Goal: Information Seeking & Learning: Find contact information

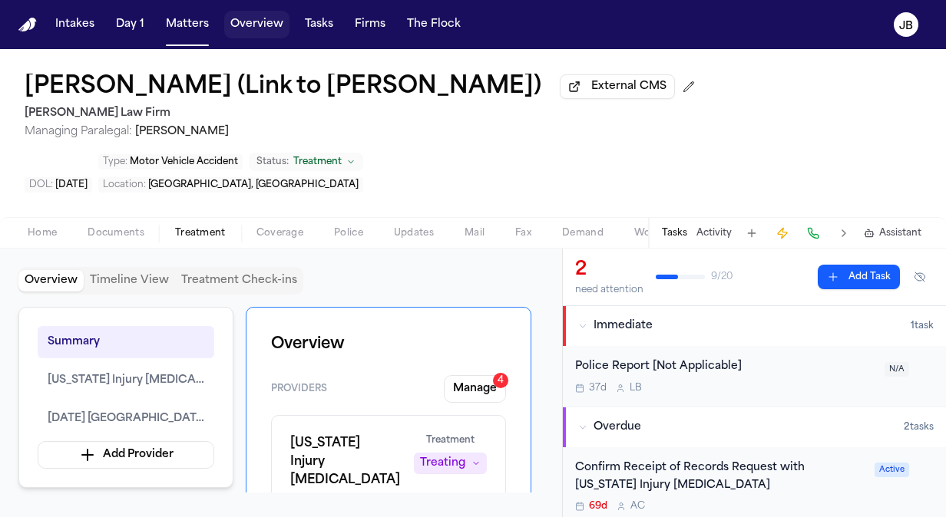
scroll to position [154, 0]
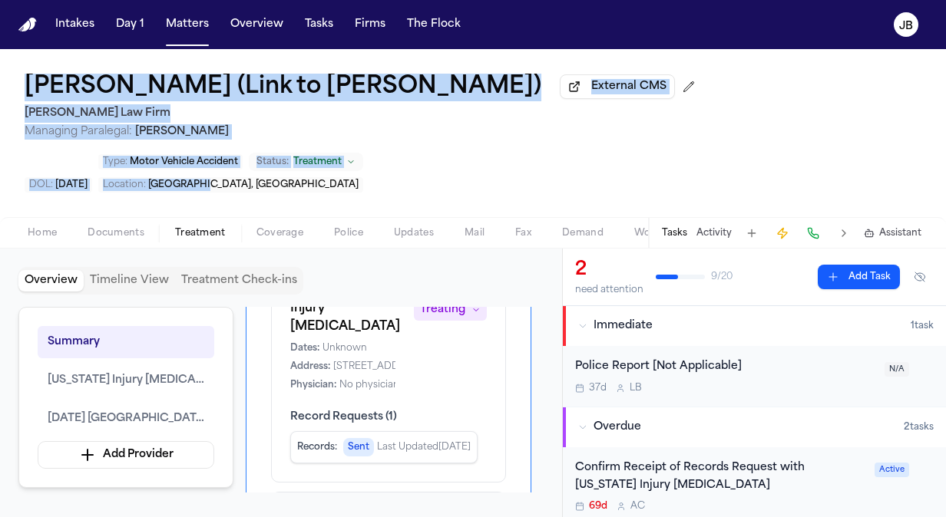
drag, startPoint x: 315, startPoint y: 189, endPoint x: 18, endPoint y: 89, distance: 312.6
click at [18, 89] on div "[PERSON_NAME] (Link to [PERSON_NAME]) External CMS [PERSON_NAME] Law Firm Manag…" at bounding box center [473, 133] width 946 height 168
click at [412, 157] on div "[PERSON_NAME] (Link to [PERSON_NAME]) External CMS [PERSON_NAME] Law Firm Manag…" at bounding box center [473, 133] width 946 height 168
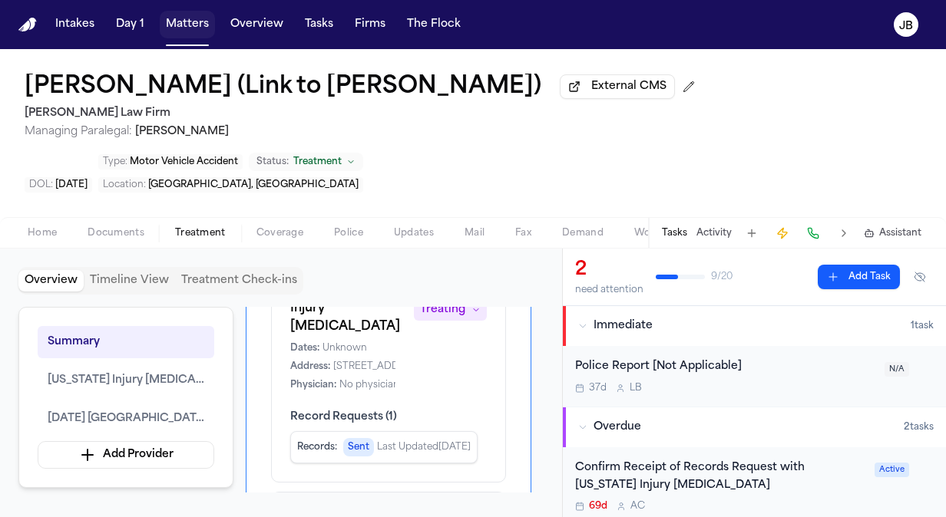
click at [176, 21] on button "Matters" at bounding box center [187, 25] width 55 height 28
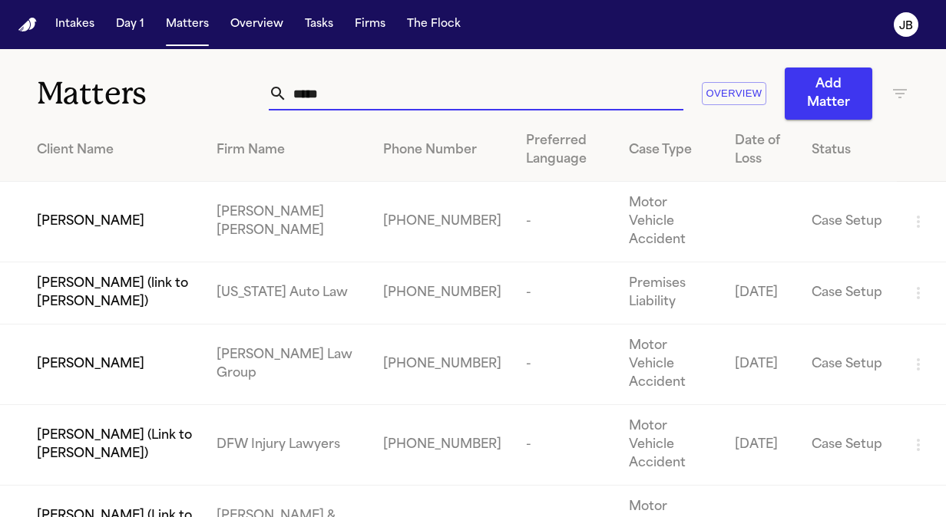
drag, startPoint x: 355, startPoint y: 93, endPoint x: 152, endPoint y: 103, distance: 202.9
click at [152, 103] on div "Matters ***** Overview Add Matter" at bounding box center [473, 84] width 946 height 71
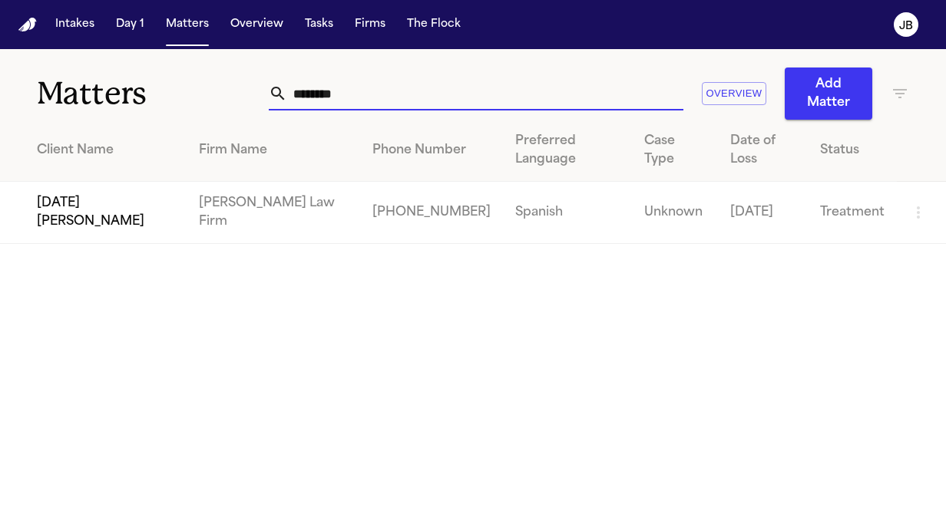
type input "********"
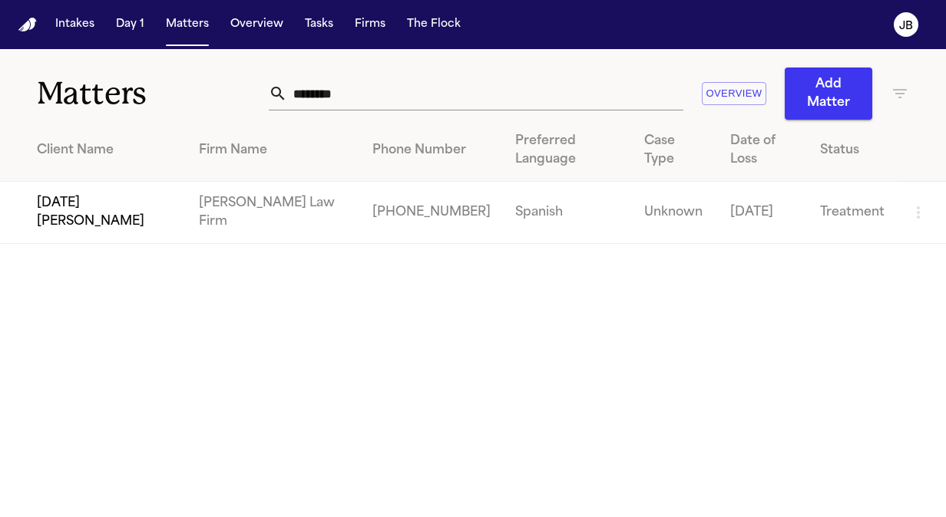
click at [72, 194] on span "[DATE][PERSON_NAME]" at bounding box center [105, 212] width 137 height 37
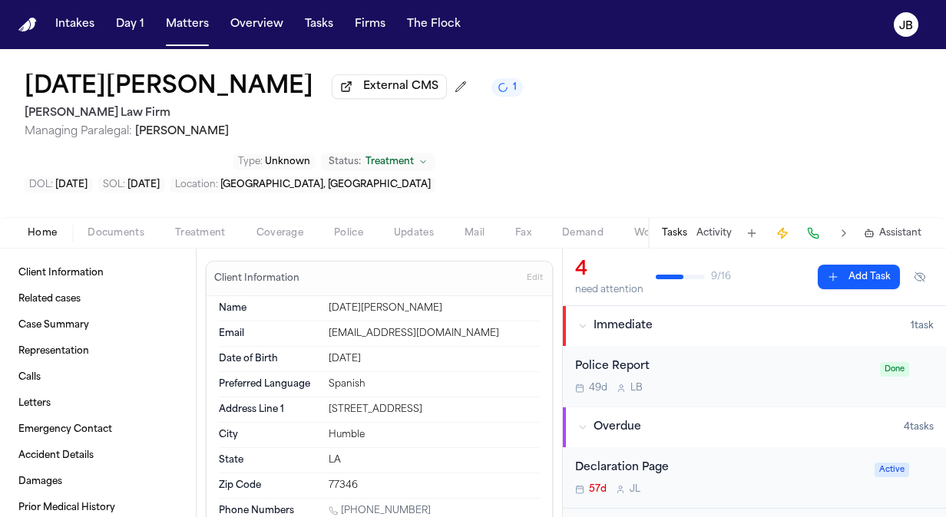
click at [276, 227] on span "Coverage" at bounding box center [279, 233] width 47 height 12
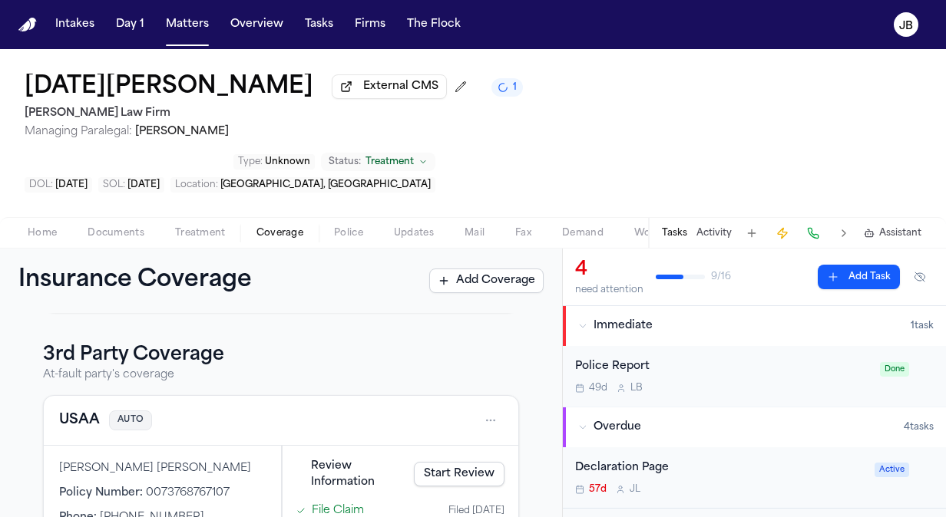
scroll to position [367, 0]
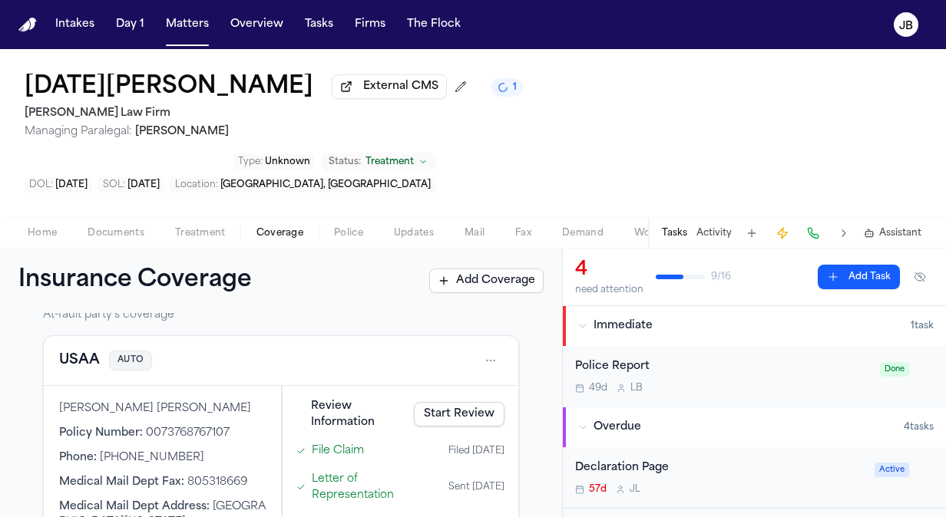
click at [484, 309] on html "Intakes Day 1 Matters Overview Tasks Firms The [PERSON_NAME] [DATE][PERSON_NAME…" at bounding box center [473, 258] width 946 height 517
click at [425, 338] on div "View coverage details" at bounding box center [429, 345] width 115 height 40
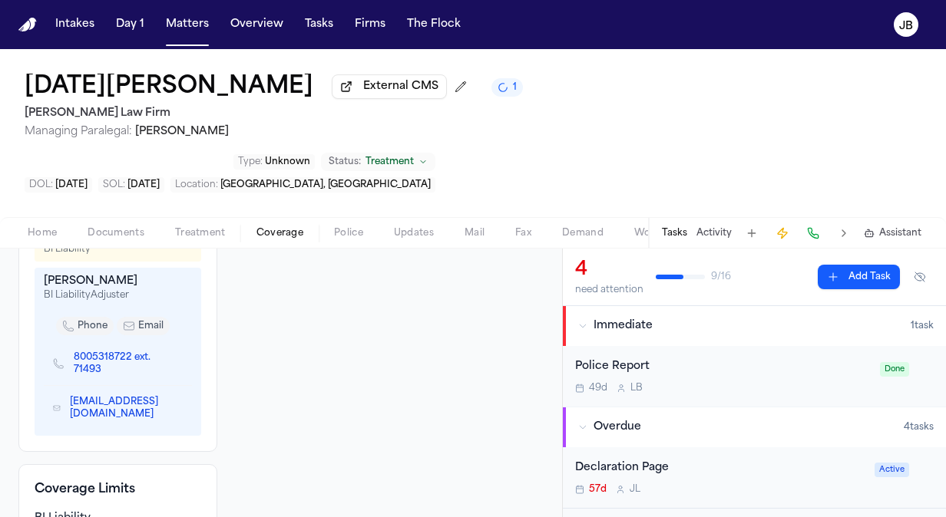
scroll to position [484, 0]
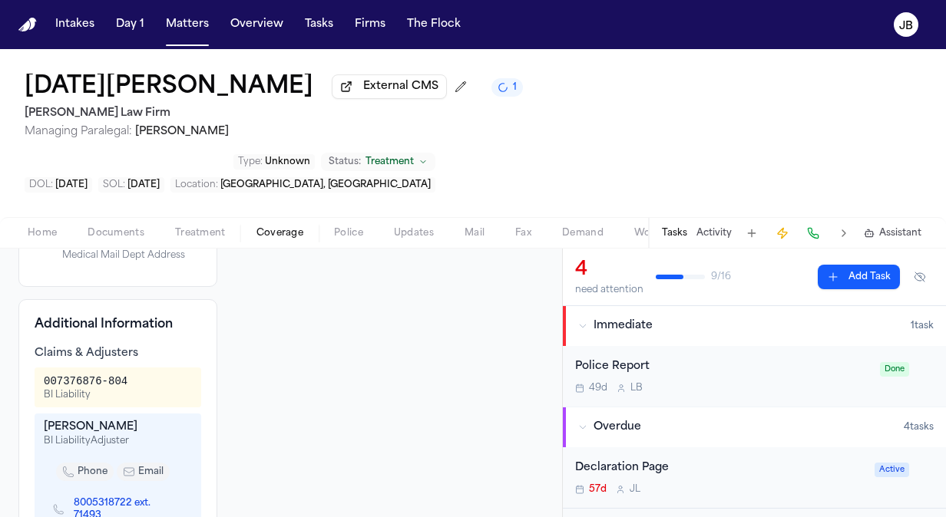
click at [103, 227] on span "Documents" at bounding box center [115, 233] width 57 height 12
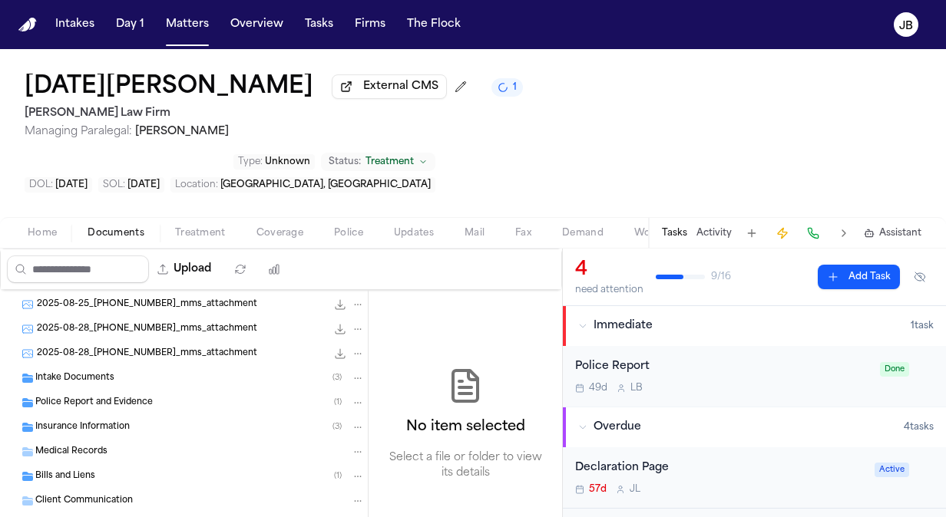
scroll to position [172, 0]
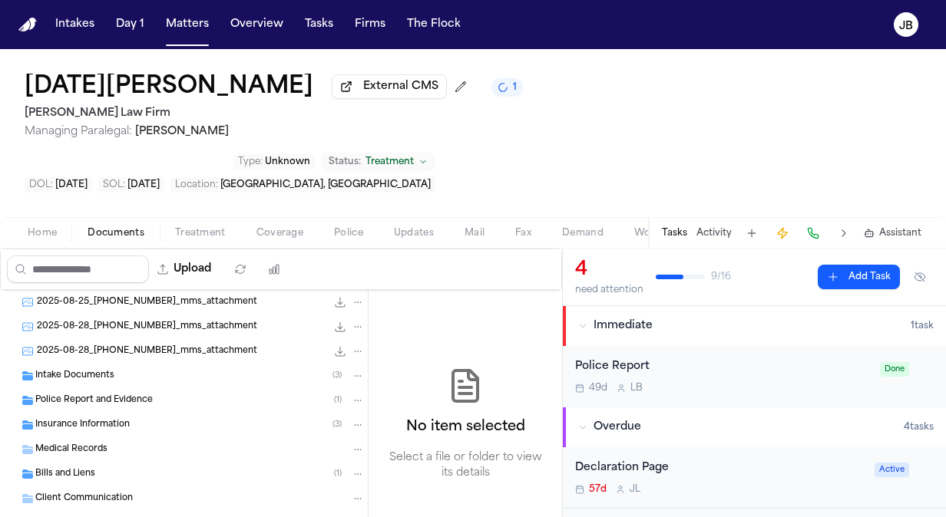
click at [128, 418] on div "Insurance Information ( 3 )" at bounding box center [199, 425] width 329 height 14
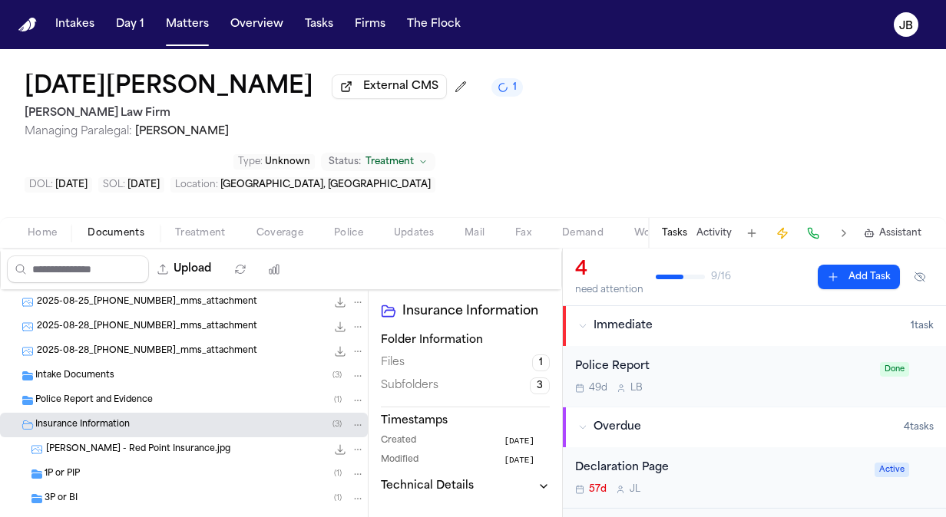
click at [78, 492] on div "3P or BI ( 1 )" at bounding box center [205, 499] width 320 height 14
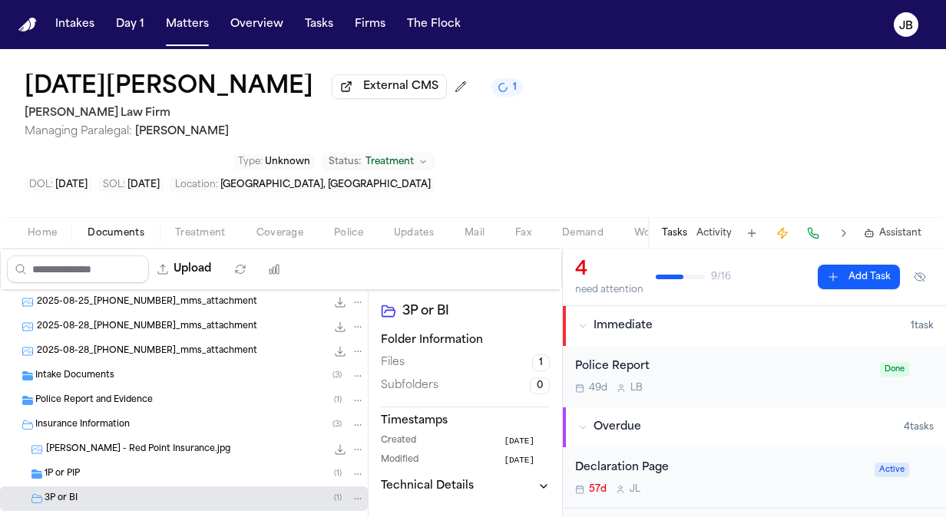
click at [179, 517] on span "[PERSON_NAME] - 3P [PERSON_NAME] to [GEOGRAPHIC_DATA] - [DATE]" at bounding box center [190, 523] width 271 height 13
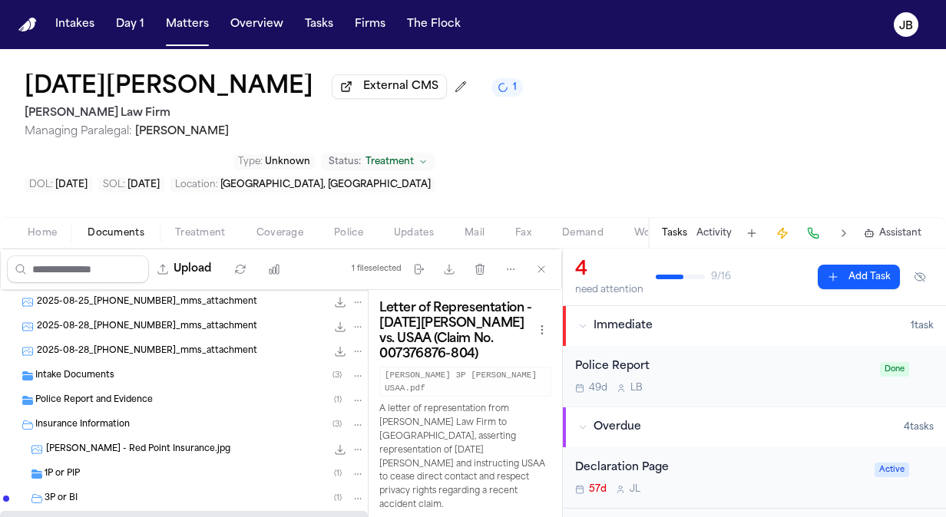
click at [157, 462] on div "1P or PIP ( 1 )" at bounding box center [184, 474] width 368 height 25
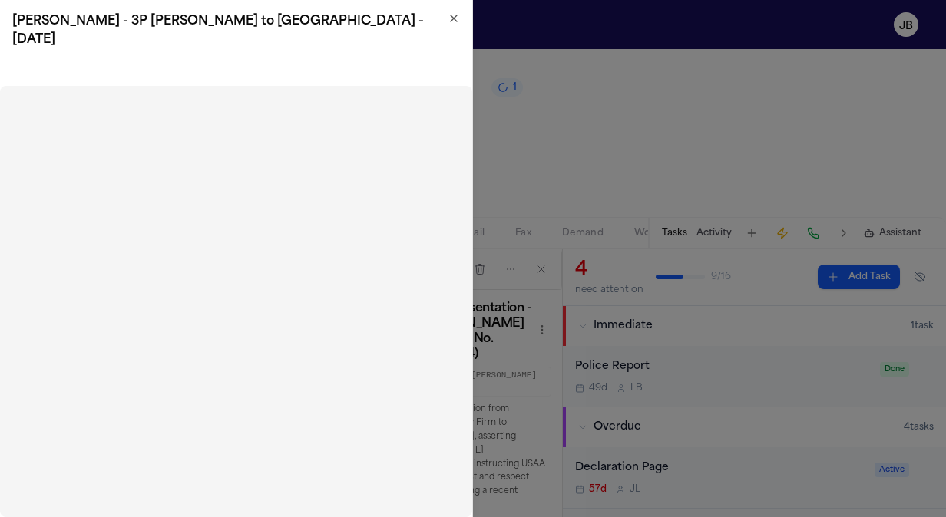
click at [458, 20] on icon "button" at bounding box center [453, 18] width 12 height 12
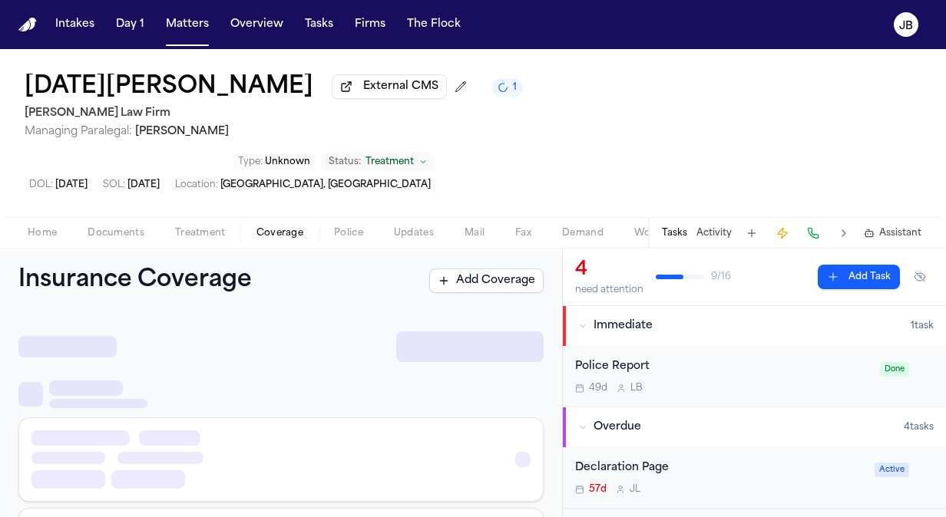
click at [269, 227] on span "Coverage" at bounding box center [279, 233] width 47 height 12
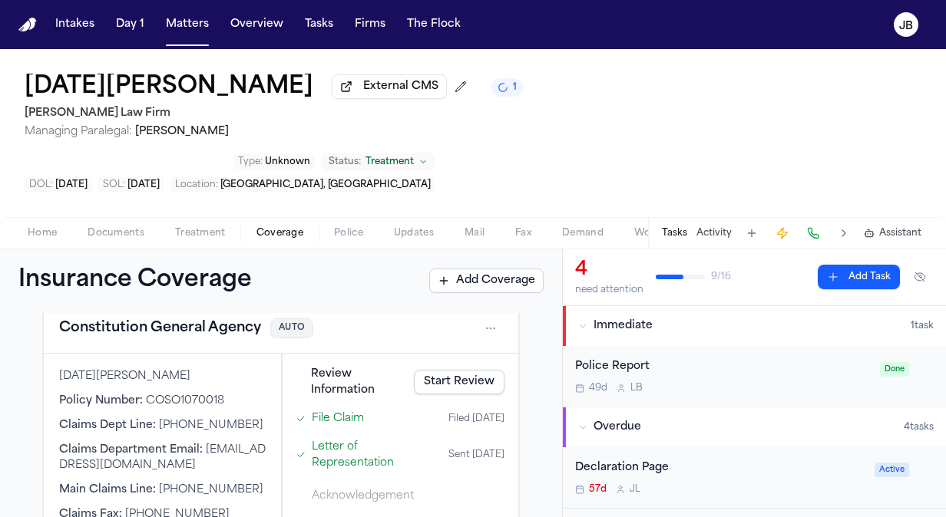
scroll to position [72, 0]
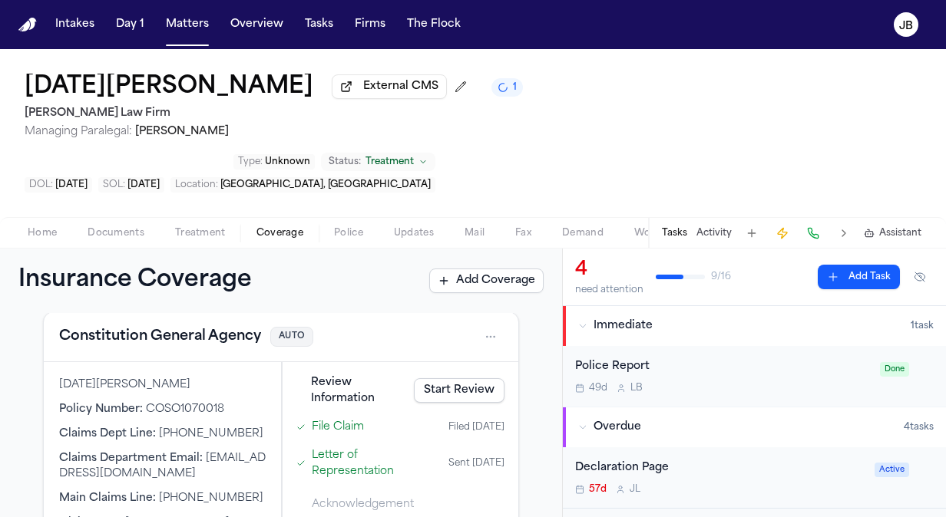
click at [47, 241] on span "button" at bounding box center [42, 242] width 48 height 2
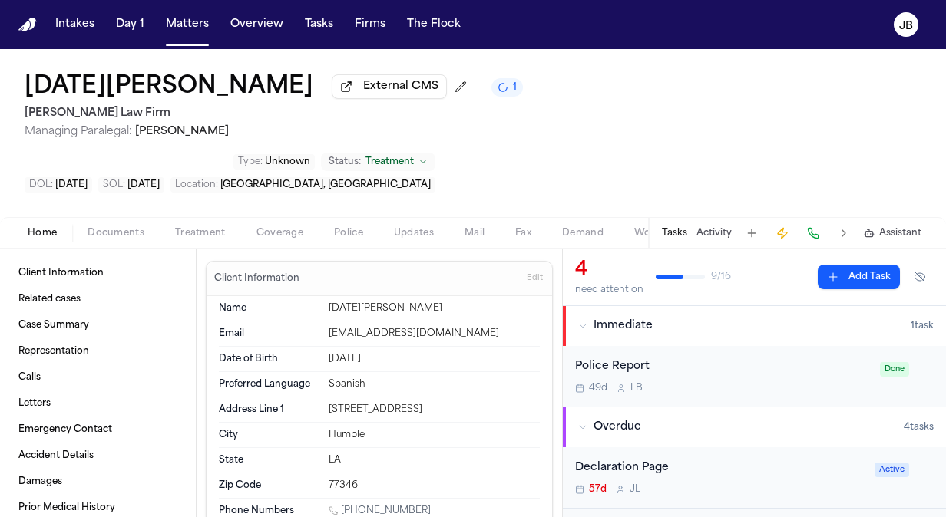
click at [183, 227] on span "Treatment" at bounding box center [200, 233] width 51 height 12
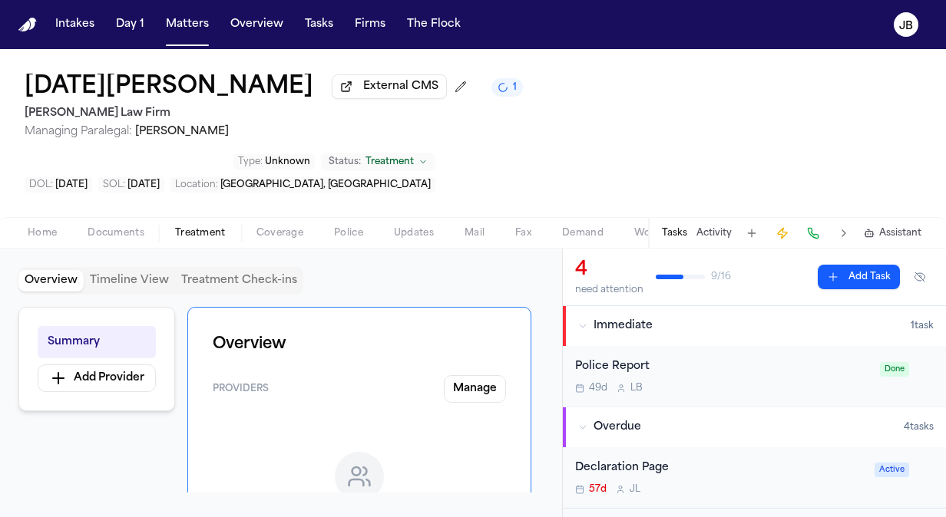
click at [35, 217] on div "Home Documents Treatment Coverage Police Updates Mail Fax Demand Workspaces Art…" at bounding box center [473, 232] width 946 height 31
click at [41, 227] on span "Home" at bounding box center [42, 233] width 29 height 12
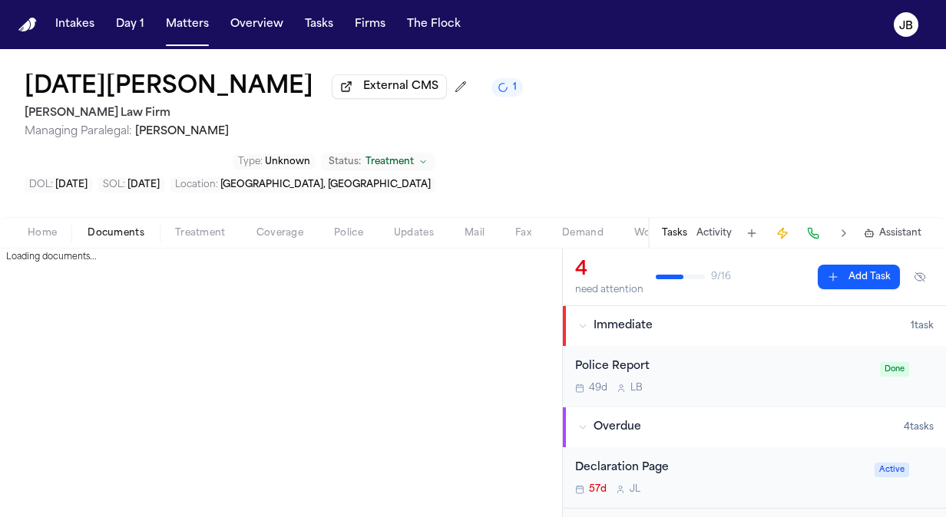
click at [107, 227] on span "Documents" at bounding box center [115, 233] width 57 height 12
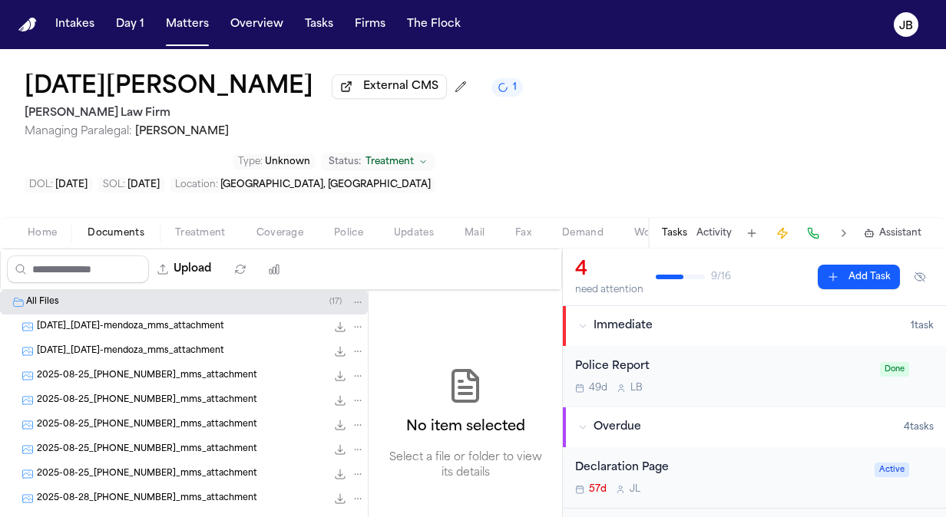
click at [683, 142] on div "[DATE][PERSON_NAME] External CMS 1 [PERSON_NAME] Law Firm Managing Paralegal: […" at bounding box center [473, 133] width 946 height 168
click at [718, 218] on div "Tasks Activity Assistant" at bounding box center [791, 233] width 286 height 30
click at [721, 227] on button "Activity" at bounding box center [713, 233] width 35 height 12
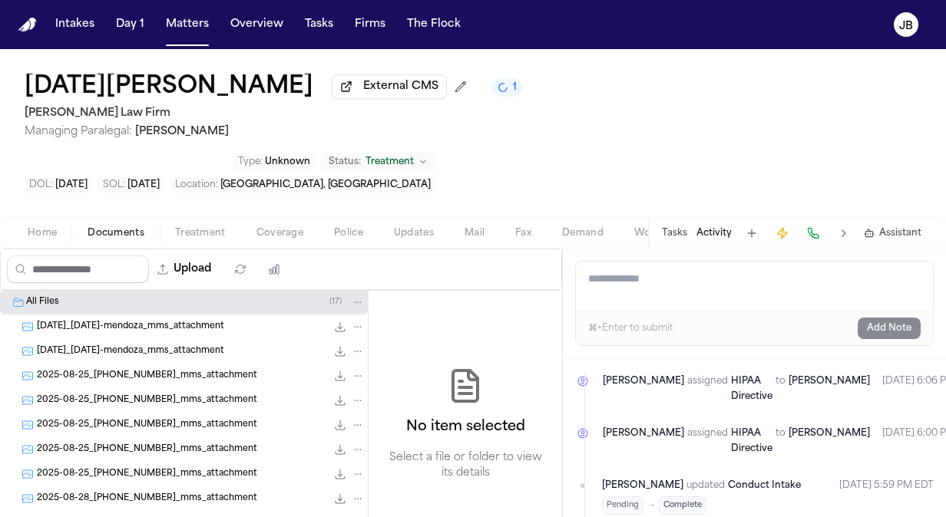
scroll to position [3499, 0]
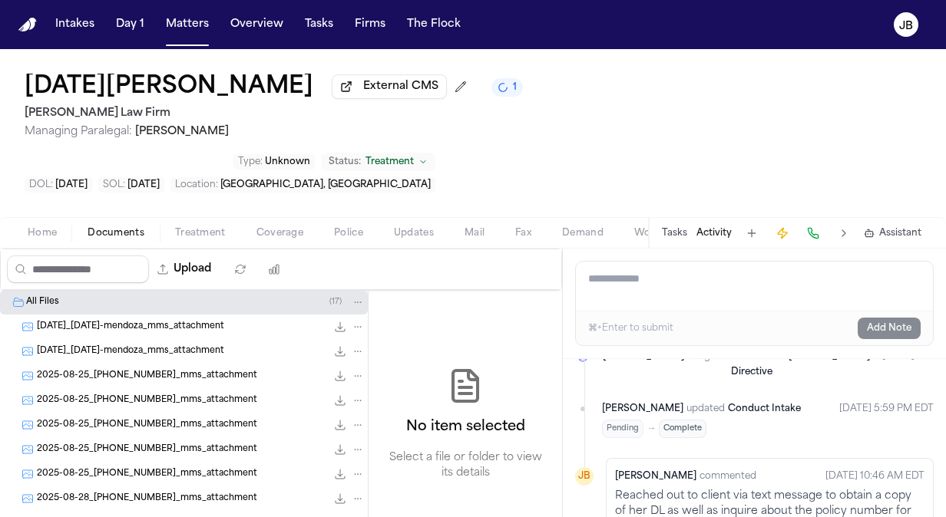
click at [273, 148] on div "[DATE][PERSON_NAME] External CMS 1 [PERSON_NAME] Law Firm Managing Paralegal: […" at bounding box center [473, 133] width 946 height 168
click at [36, 227] on span "Home" at bounding box center [42, 233] width 29 height 12
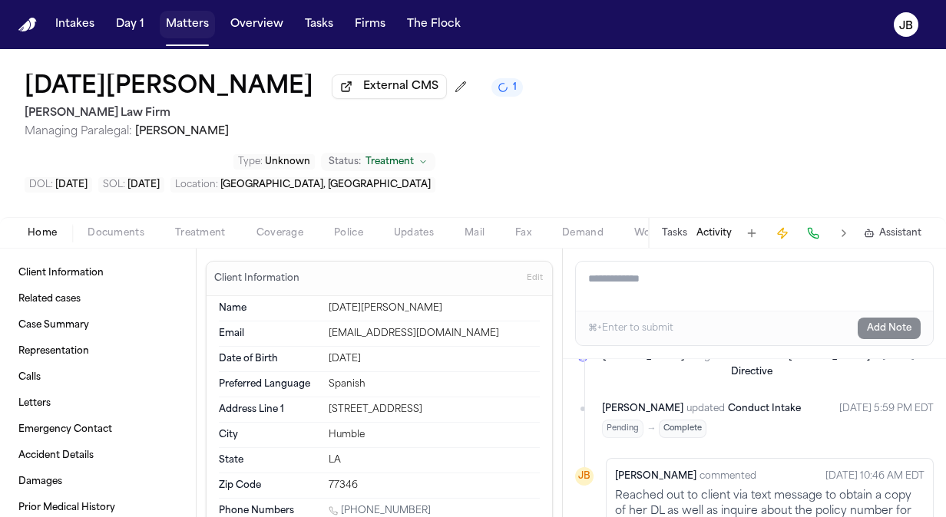
click at [207, 18] on button "Matters" at bounding box center [187, 25] width 55 height 28
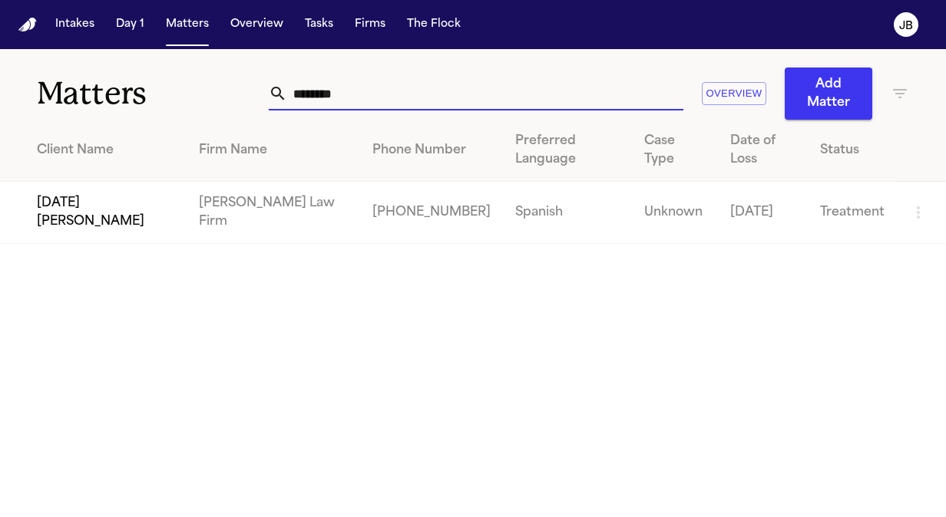
drag, startPoint x: 353, startPoint y: 95, endPoint x: 202, endPoint y: 78, distance: 152.1
click at [202, 78] on div "Matters ******** Overview Add Matter" at bounding box center [473, 84] width 946 height 71
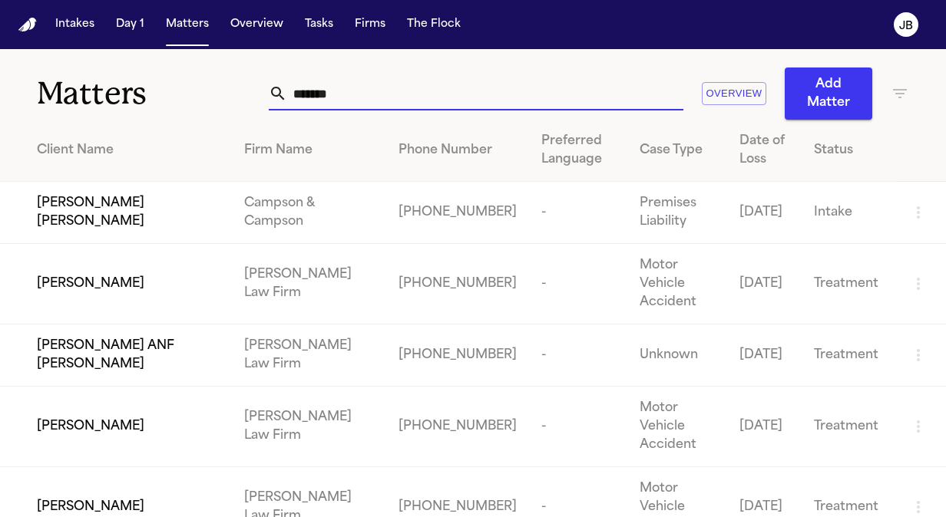
type input "*******"
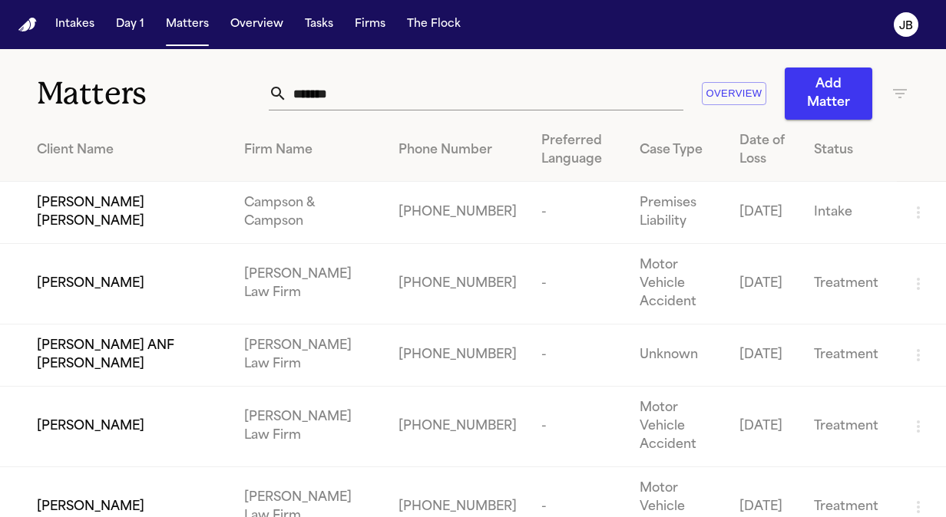
click at [144, 498] on span "[PERSON_NAME]" at bounding box center [90, 507] width 107 height 18
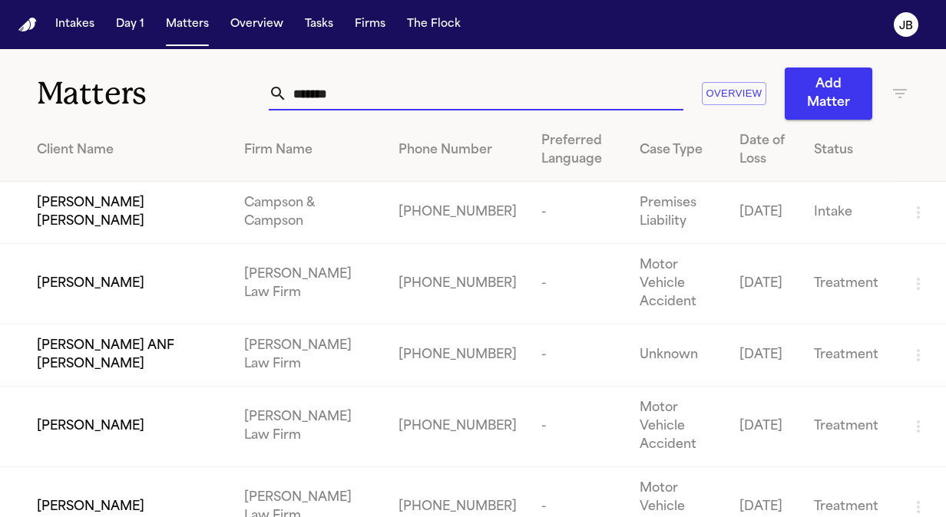
drag, startPoint x: 357, startPoint y: 97, endPoint x: 209, endPoint y: 93, distance: 148.2
click at [209, 93] on div "Matters ******* Overview Add Matter" at bounding box center [473, 84] width 946 height 71
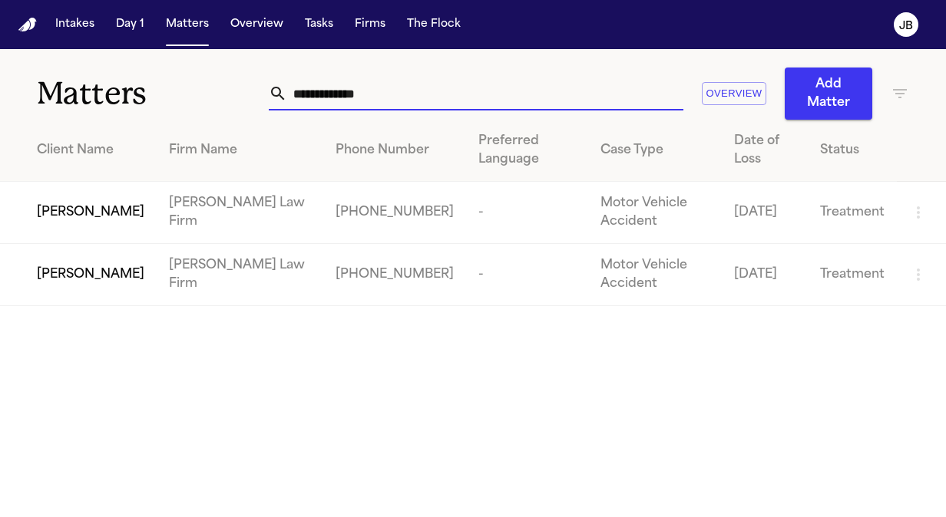
type input "**********"
click at [109, 220] on span "[PERSON_NAME]" at bounding box center [90, 212] width 107 height 18
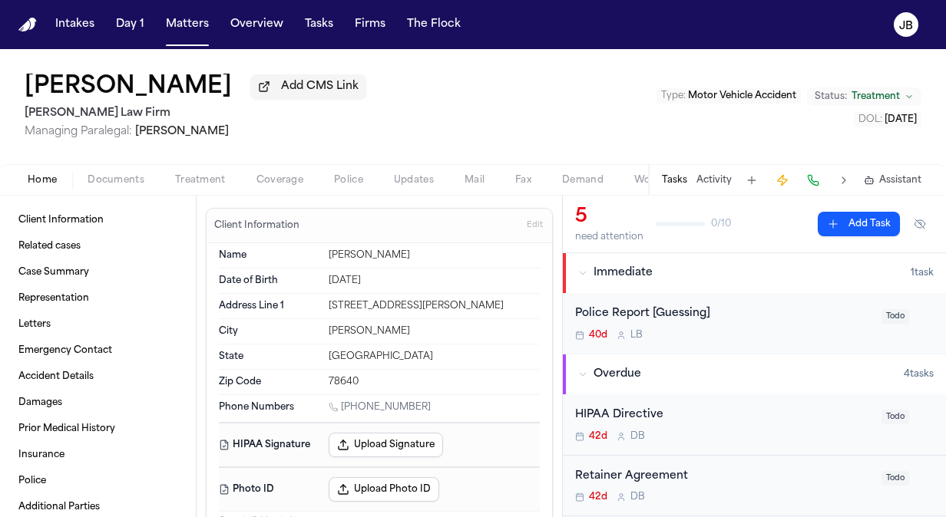
click at [103, 175] on span "Documents" at bounding box center [115, 180] width 57 height 12
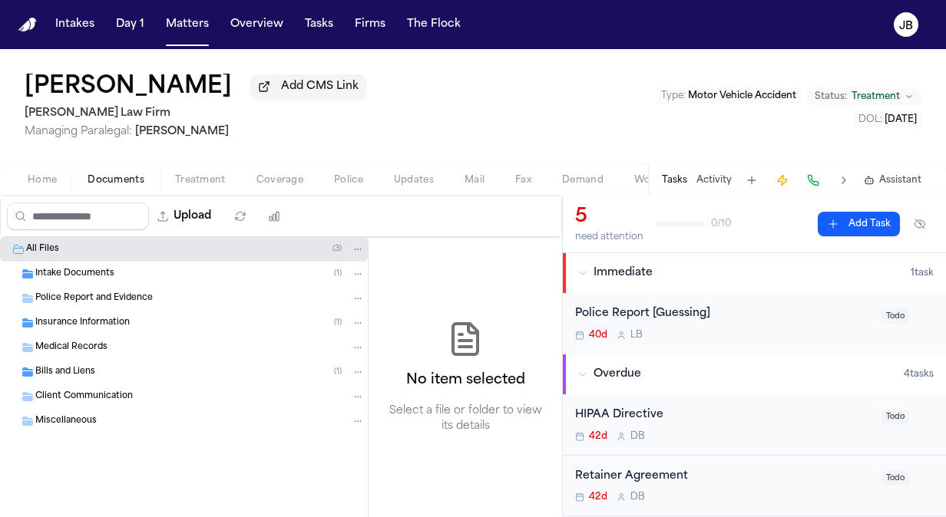
click at [48, 366] on span "Bills and Liens" at bounding box center [65, 372] width 60 height 13
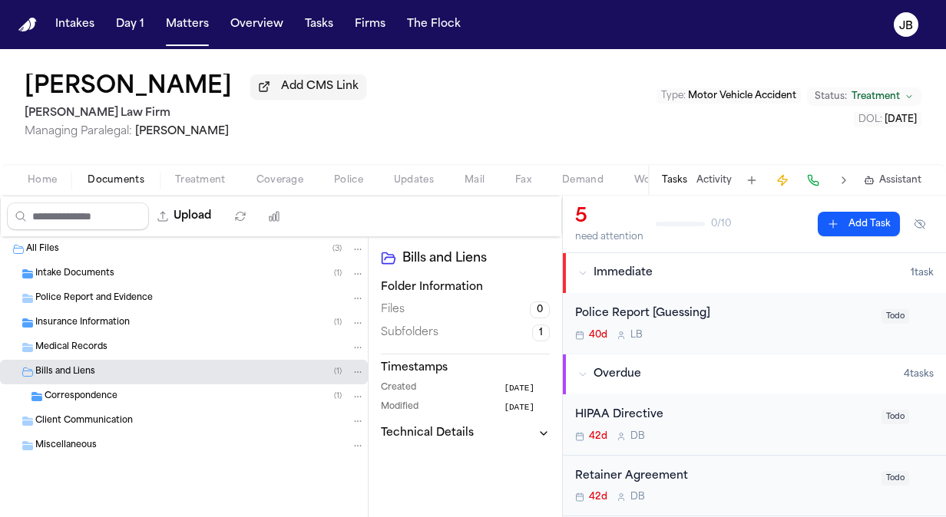
click at [51, 332] on div "Insurance Information ( 1 )" at bounding box center [184, 323] width 368 height 25
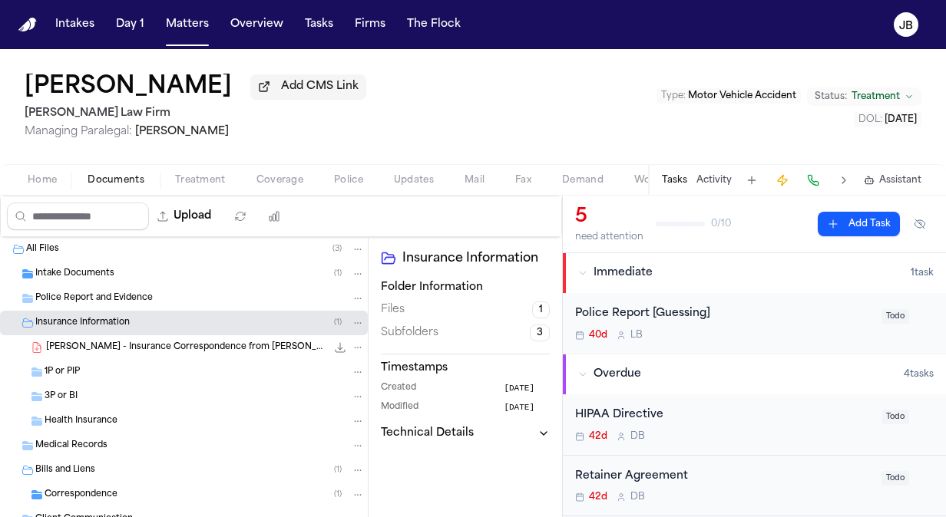
click at [56, 373] on span "1P or PIP" at bounding box center [62, 372] width 35 height 13
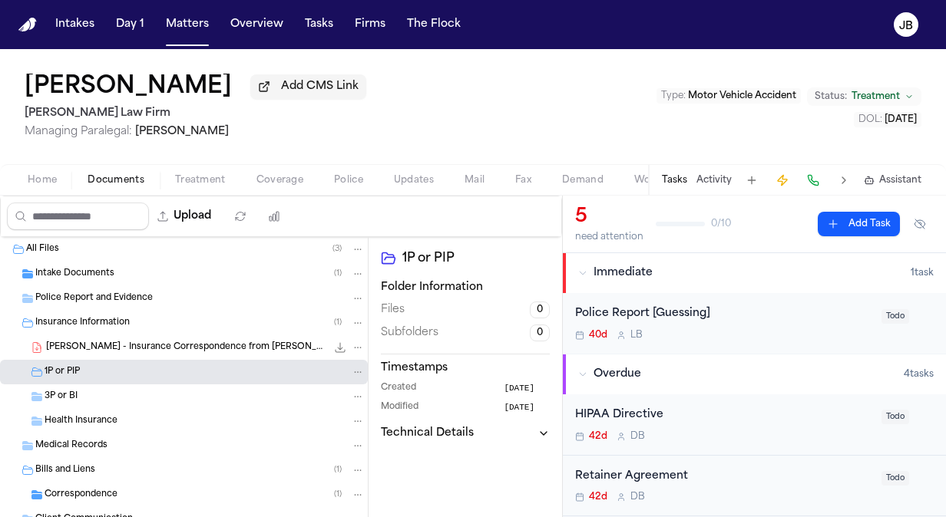
click at [51, 395] on span "3P or BI" at bounding box center [61, 397] width 33 height 13
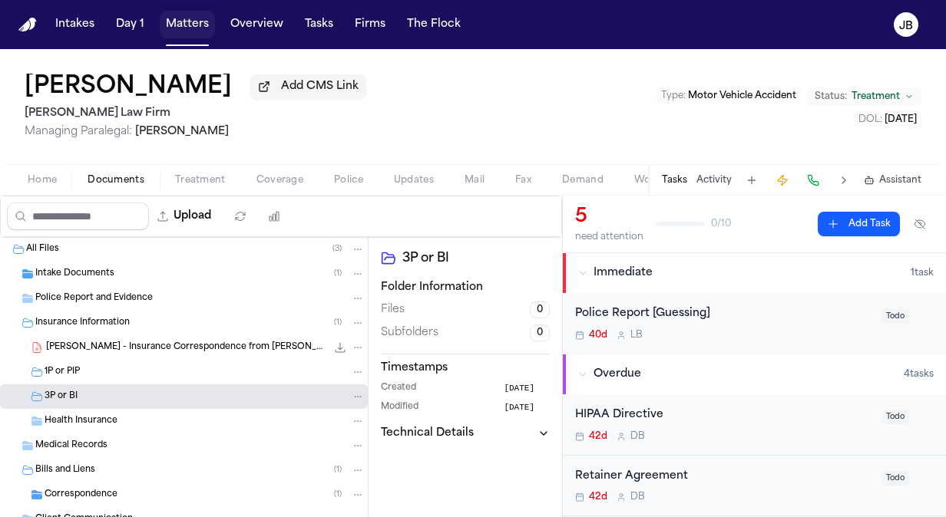
click at [182, 15] on button "Matters" at bounding box center [187, 25] width 55 height 28
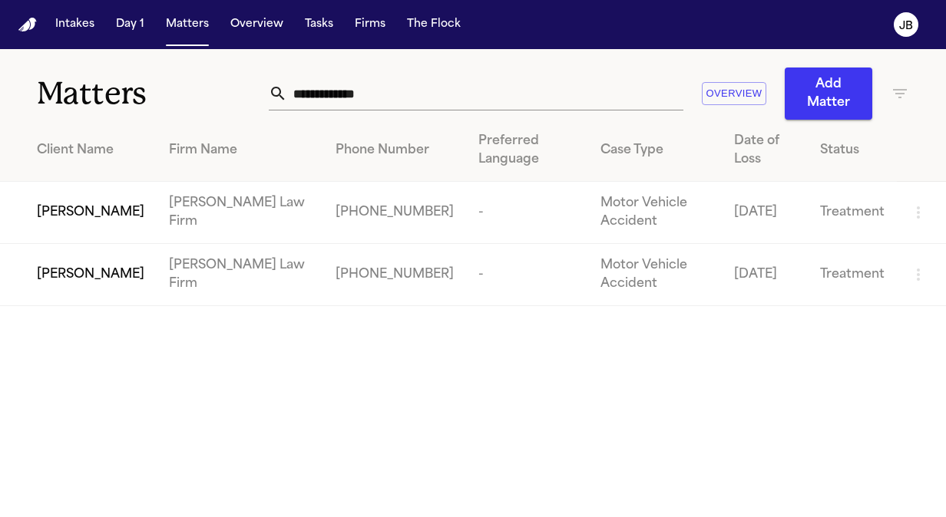
click at [72, 272] on span "[PERSON_NAME]" at bounding box center [90, 275] width 107 height 18
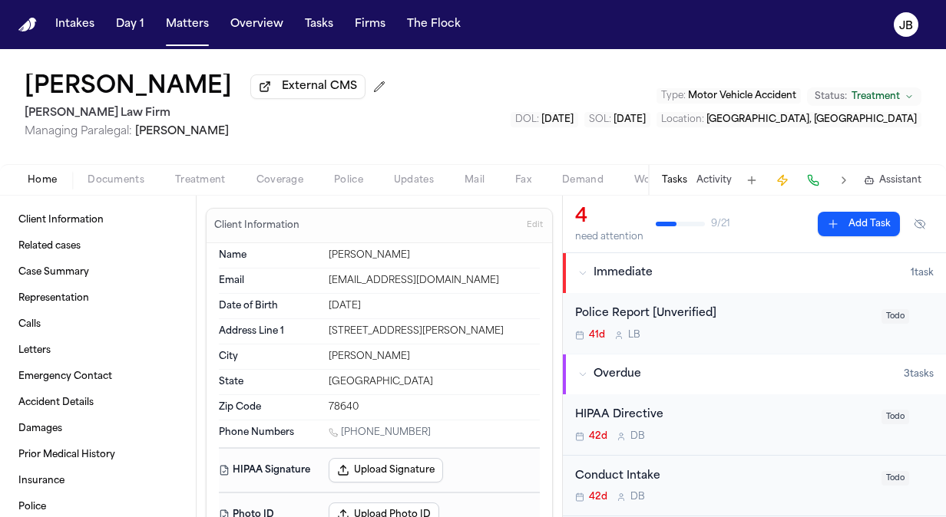
click at [125, 180] on span "Documents" at bounding box center [115, 180] width 57 height 12
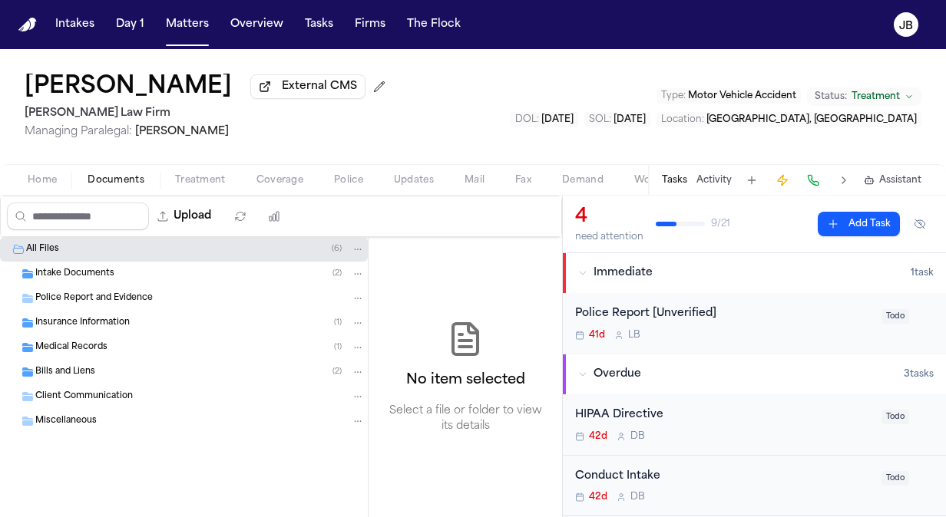
click at [91, 324] on span "Insurance Information" at bounding box center [82, 323] width 94 height 13
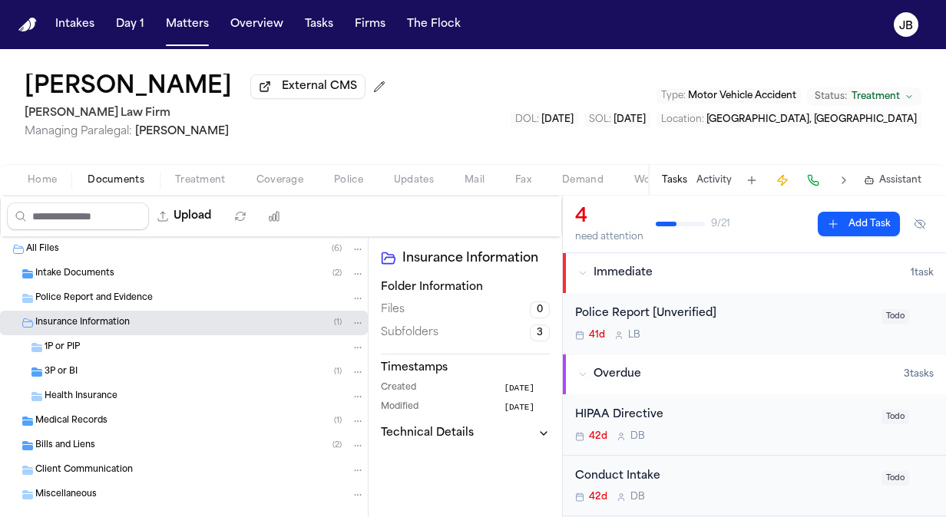
click at [77, 365] on div "3P or BI ( 1 )" at bounding box center [205, 372] width 320 height 14
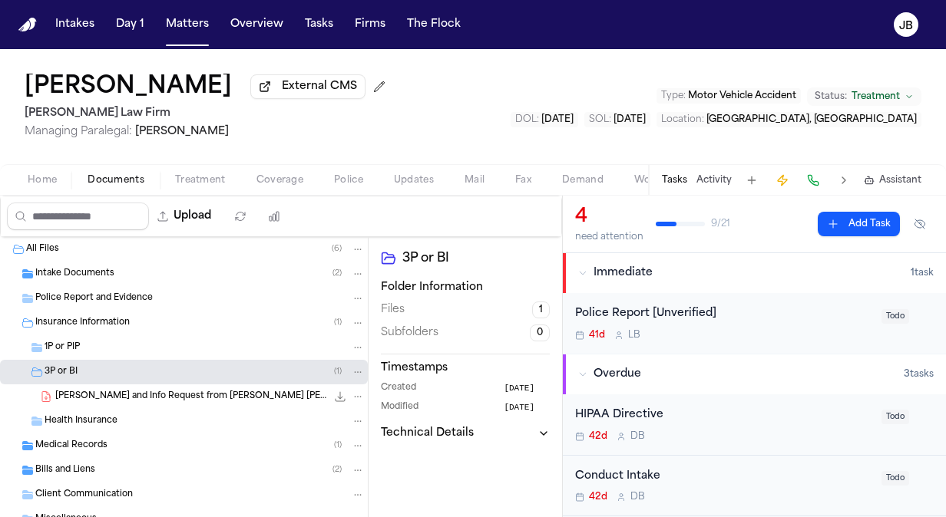
click at [155, 389] on div "[PERSON_NAME] and Info Request from [PERSON_NAME] [PERSON_NAME] - [DATE] 374.9 …" at bounding box center [209, 396] width 309 height 15
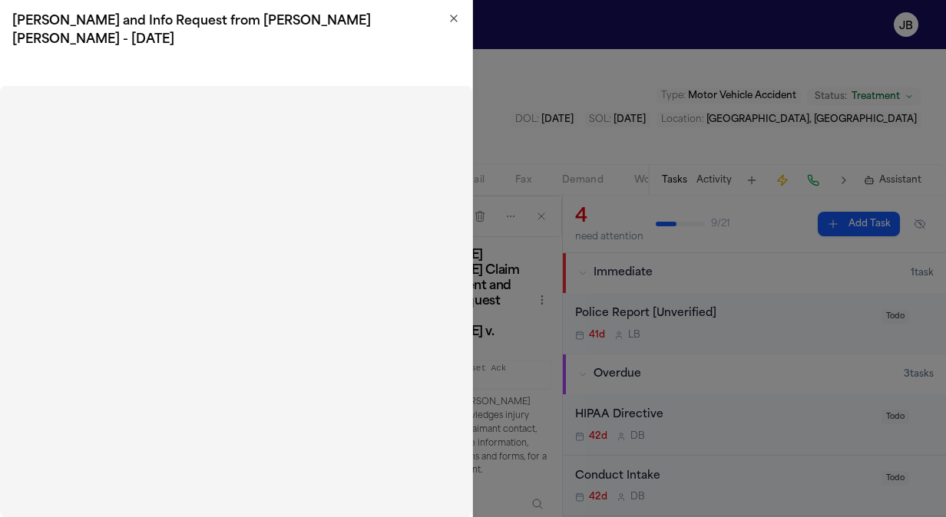
click at [454, 14] on icon "button" at bounding box center [453, 18] width 12 height 12
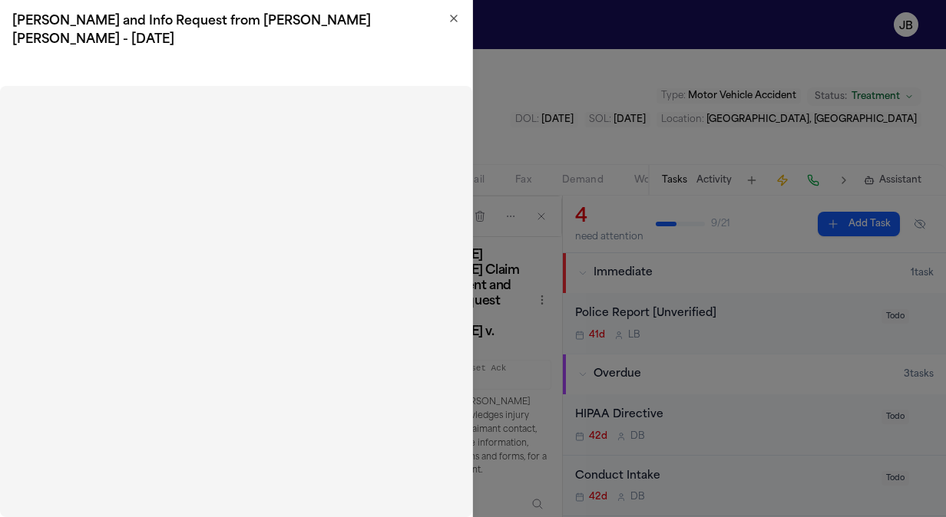
click at [453, 20] on icon "button" at bounding box center [454, 18] width 6 height 6
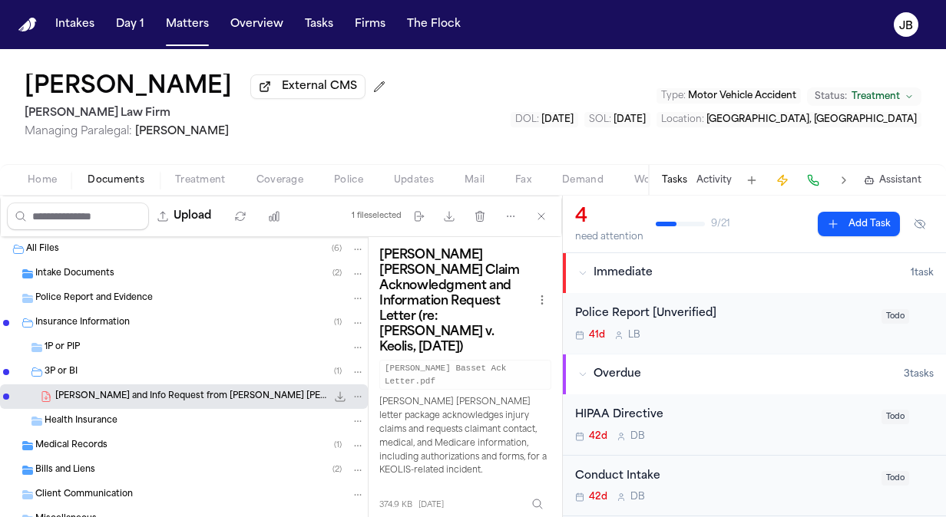
click at [104, 271] on span "Intake Documents" at bounding box center [74, 274] width 79 height 13
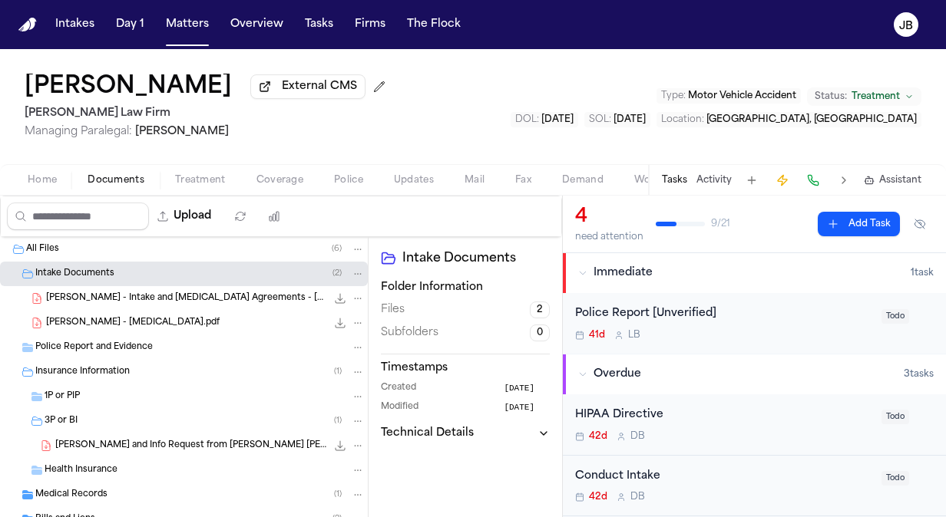
click at [183, 298] on span "[PERSON_NAME] - Intake and [MEDICAL_DATA] Agreements - [DATE]" at bounding box center [186, 298] width 280 height 13
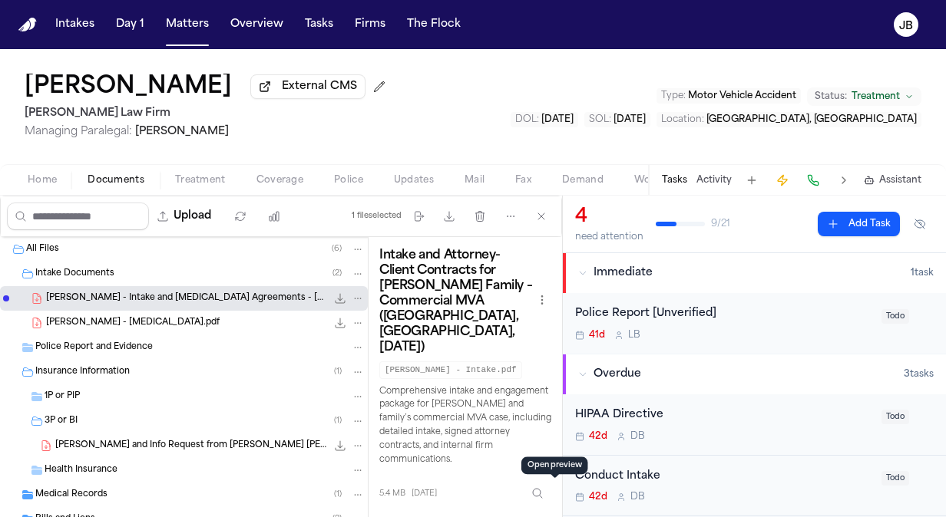
click at [554, 517] on button "Open preview" at bounding box center [553, 526] width 15 height 15
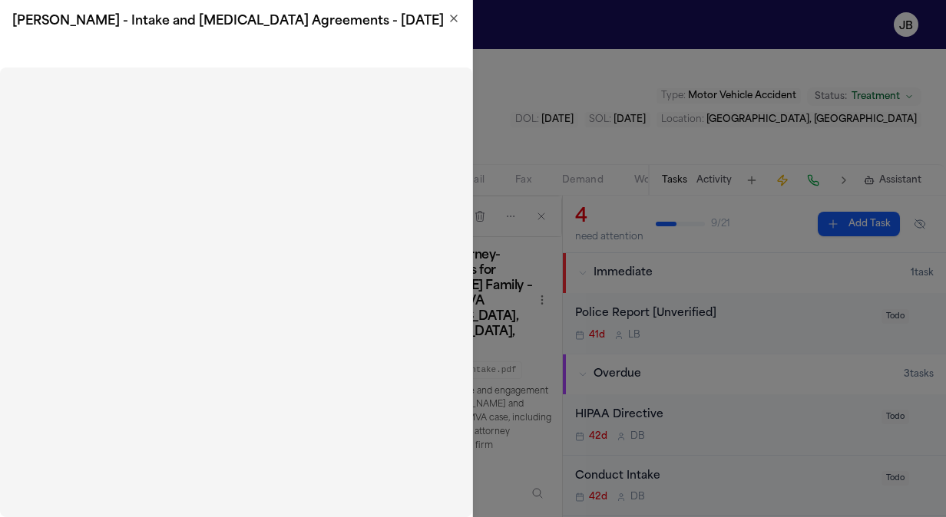
click at [448, 12] on div "[PERSON_NAME] - Intake and [MEDICAL_DATA] Agreements - [DATE]" at bounding box center [236, 21] width 472 height 43
click at [454, 18] on icon "button" at bounding box center [454, 18] width 6 height 6
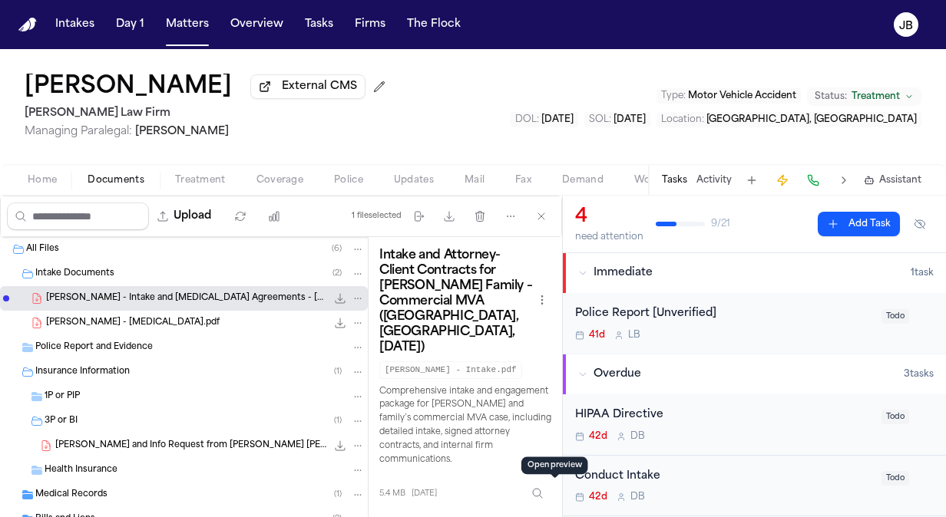
click at [296, 171] on button "Coverage" at bounding box center [280, 180] width 78 height 18
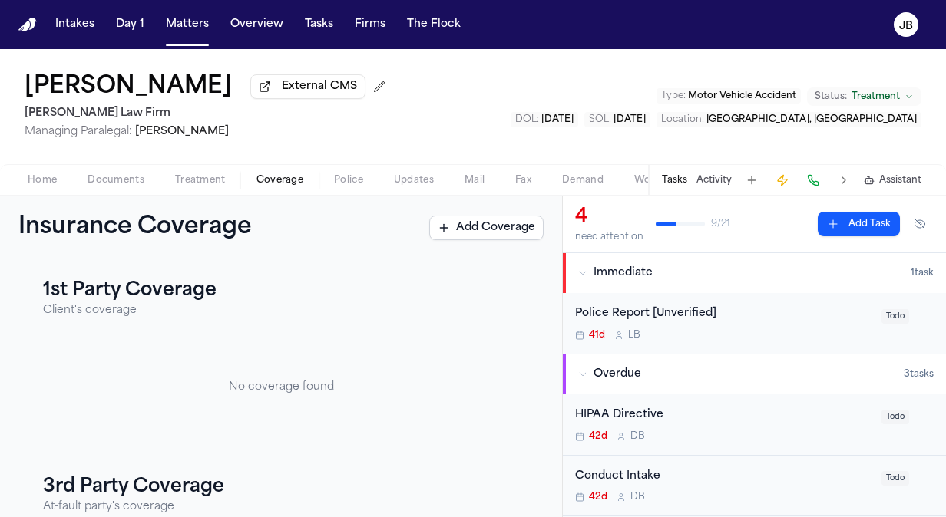
click at [563, 330] on div "Police Report [Unverified] 41d L B Todo" at bounding box center [754, 323] width 383 height 61
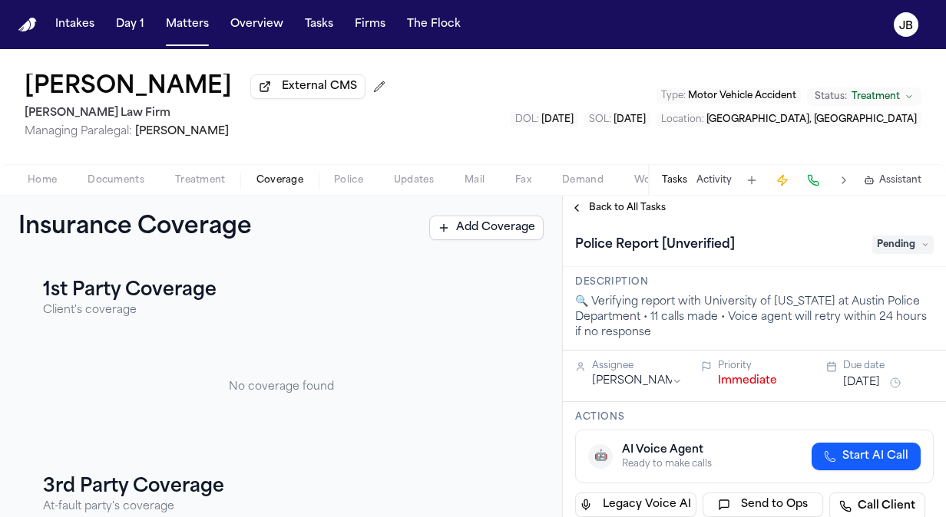
click at [603, 206] on span "Back to All Tasks" at bounding box center [627, 208] width 77 height 12
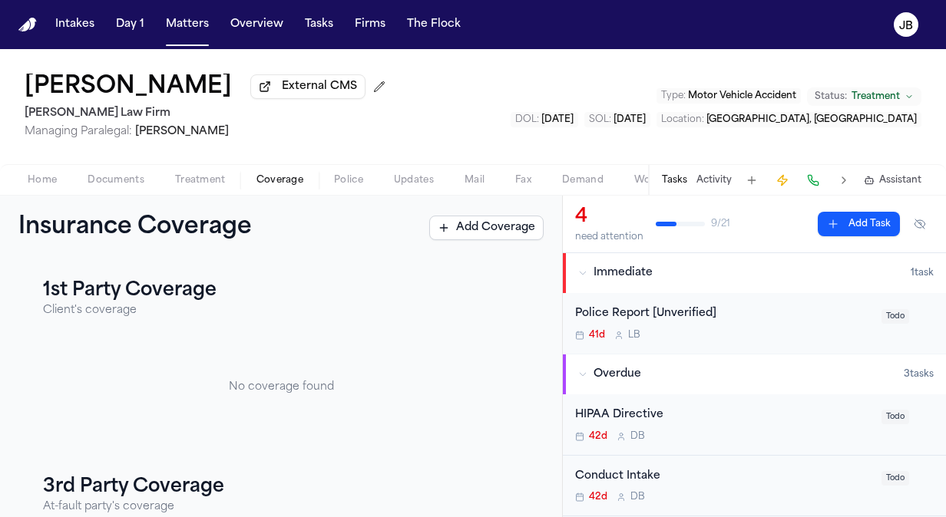
click at [778, 319] on div "Police Report [Unverified]" at bounding box center [723, 314] width 297 height 18
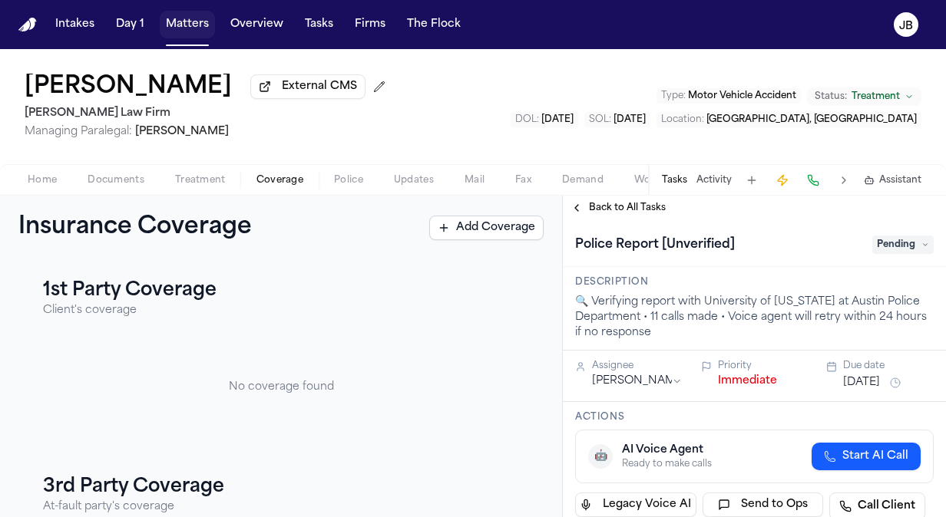
click at [195, 17] on button "Matters" at bounding box center [187, 25] width 55 height 28
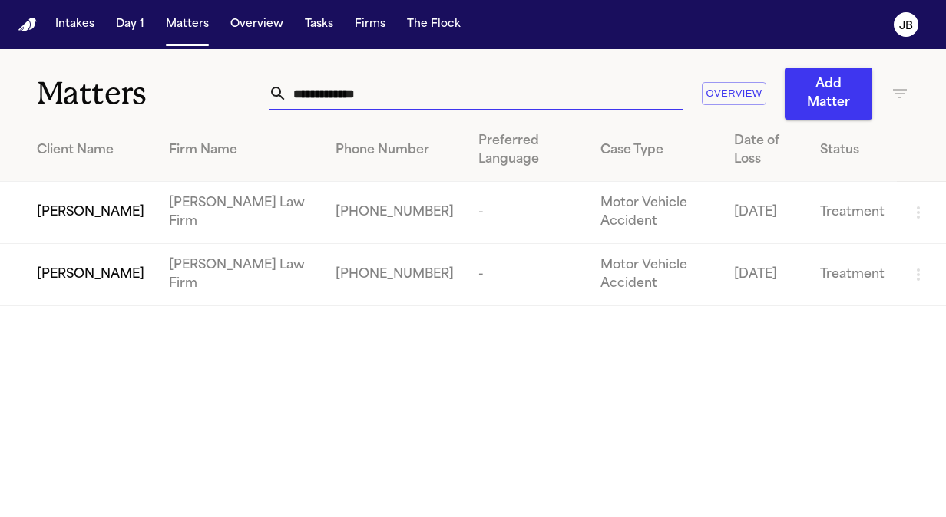
drag, startPoint x: 384, startPoint y: 84, endPoint x: 115, endPoint y: 58, distance: 270.0
click at [115, 58] on div "**********" at bounding box center [473, 84] width 946 height 71
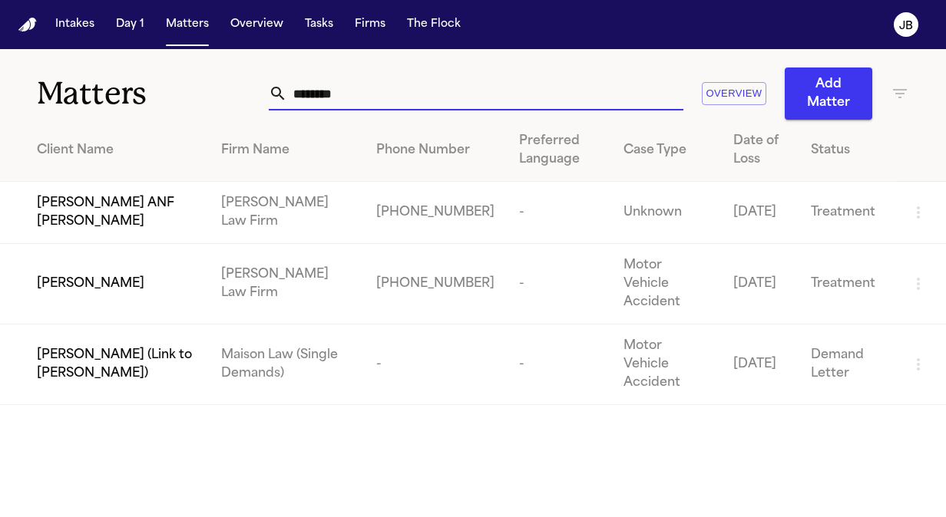
type input "********"
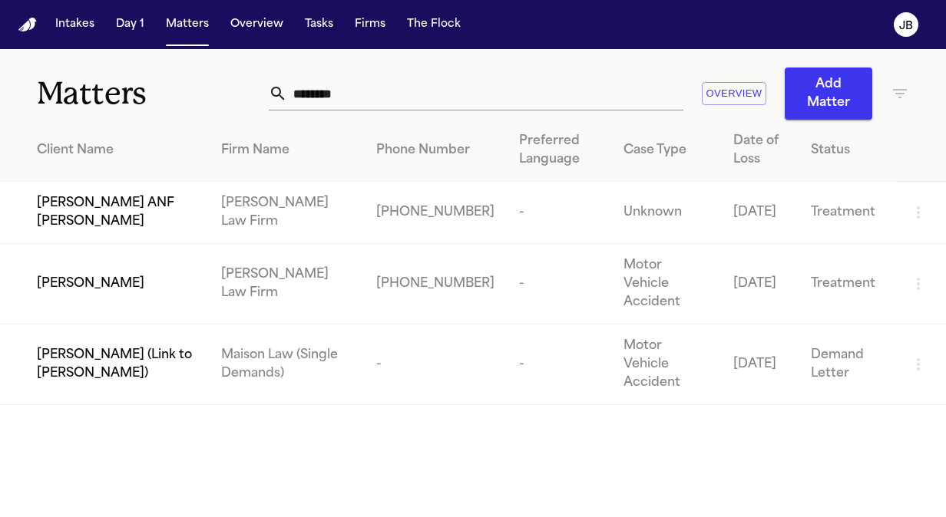
click at [137, 275] on div "[PERSON_NAME]" at bounding box center [117, 284] width 160 height 18
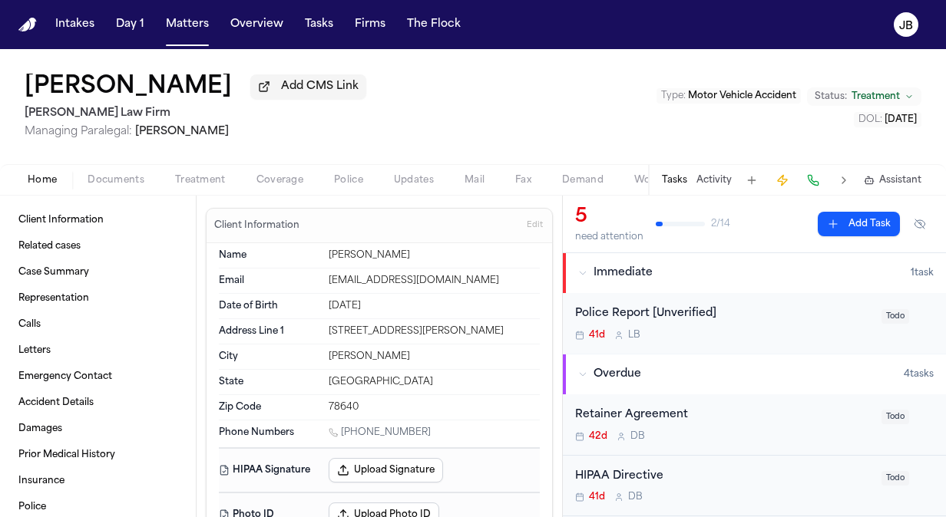
click at [106, 168] on div "Home Documents Treatment Coverage Police Updates Mail Fax Demand Workspaces Art…" at bounding box center [473, 179] width 946 height 31
click at [106, 169] on div "Home Documents Treatment Coverage Police Updates Mail Fax Demand Workspaces Art…" at bounding box center [473, 179] width 946 height 31
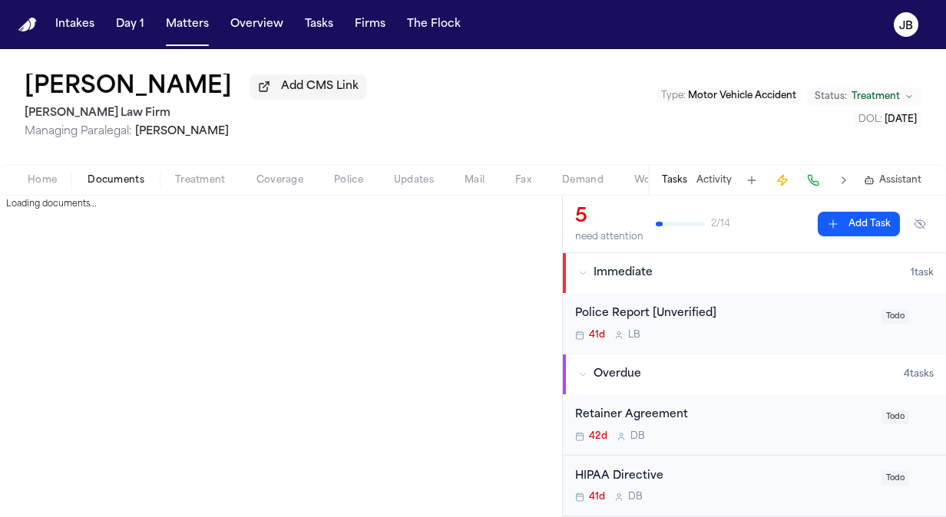
click at [101, 175] on span "Documents" at bounding box center [115, 180] width 57 height 12
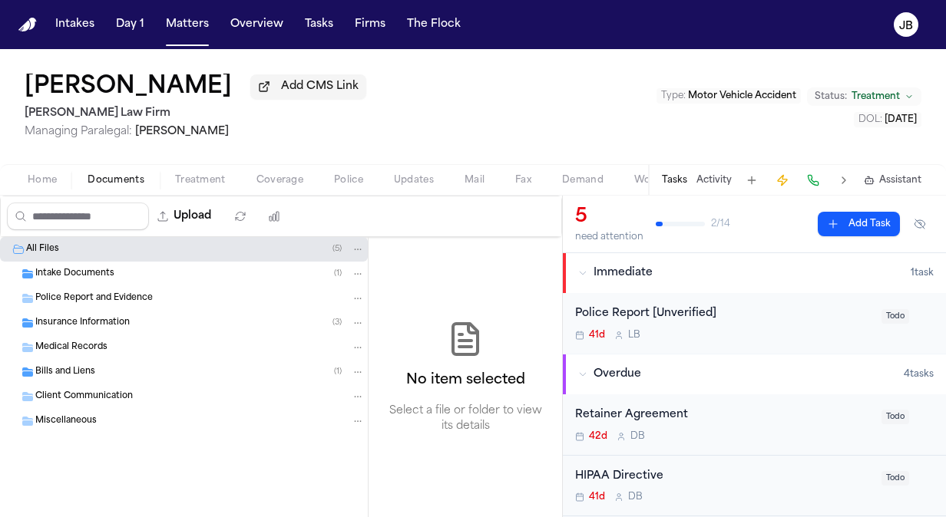
click at [83, 274] on span "Intake Documents" at bounding box center [74, 274] width 79 height 13
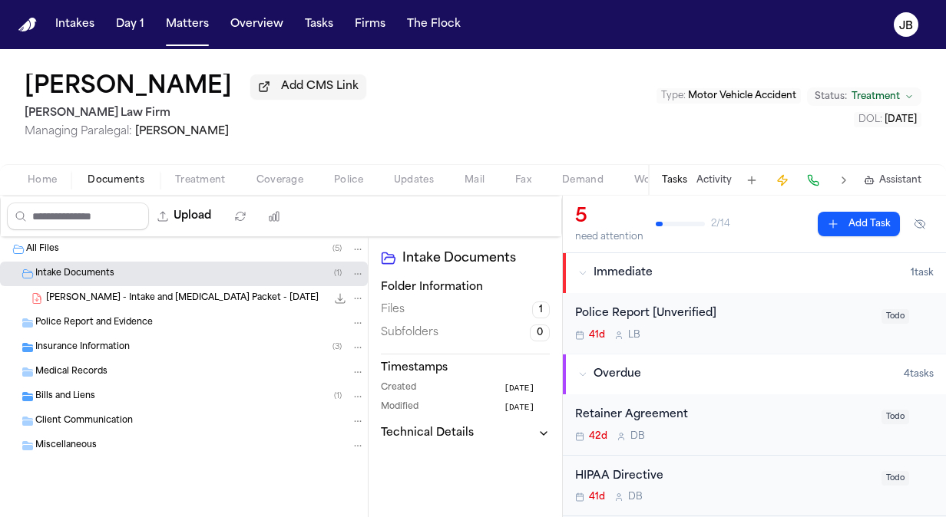
click at [54, 391] on span "Bills and Liens" at bounding box center [65, 397] width 60 height 13
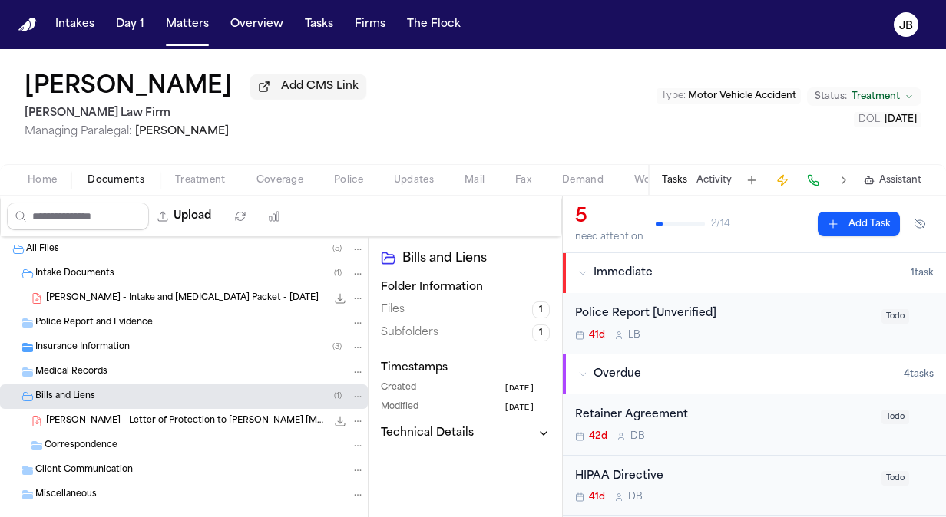
click at [71, 345] on span "Insurance Information" at bounding box center [82, 348] width 94 height 13
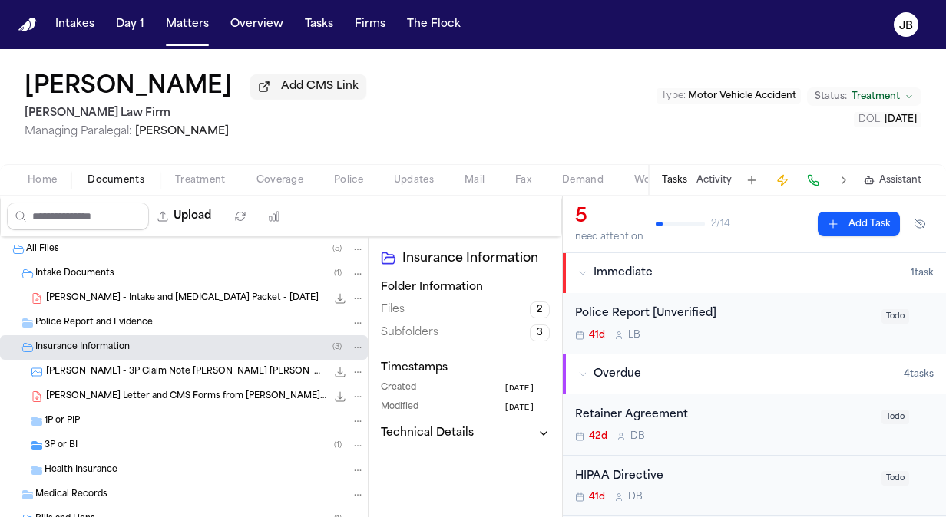
click at [211, 371] on span "[PERSON_NAME] - 3P Claim Note [PERSON_NAME] [PERSON_NAME] - [DATE]" at bounding box center [186, 372] width 280 height 13
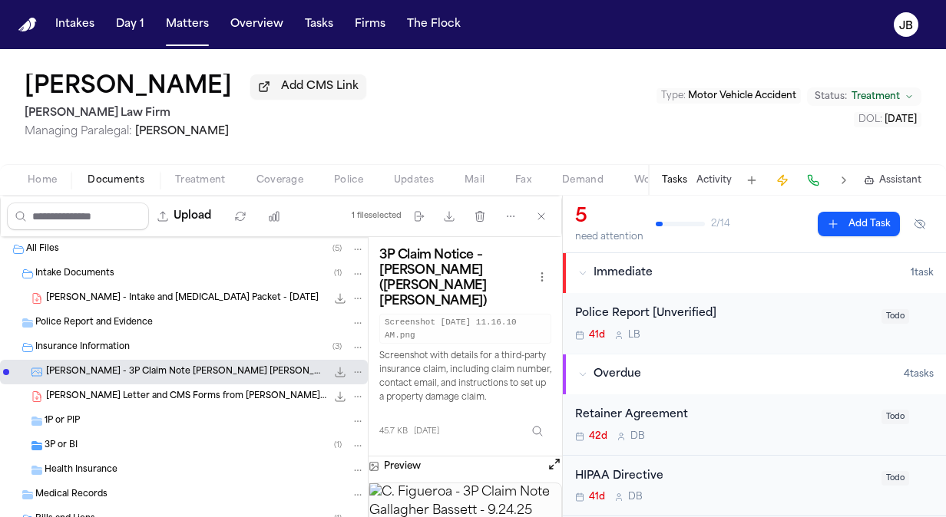
click at [121, 391] on span "[PERSON_NAME] Letter and CMS Forms from [PERSON_NAME] [PERSON_NAME] re KEOLIS -…" at bounding box center [186, 397] width 280 height 13
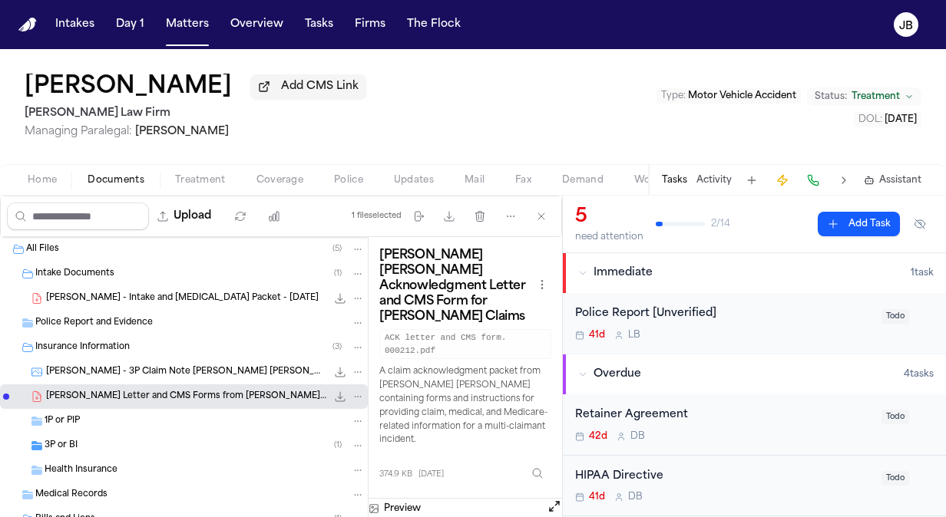
click at [108, 342] on span "Insurance Information" at bounding box center [82, 348] width 94 height 13
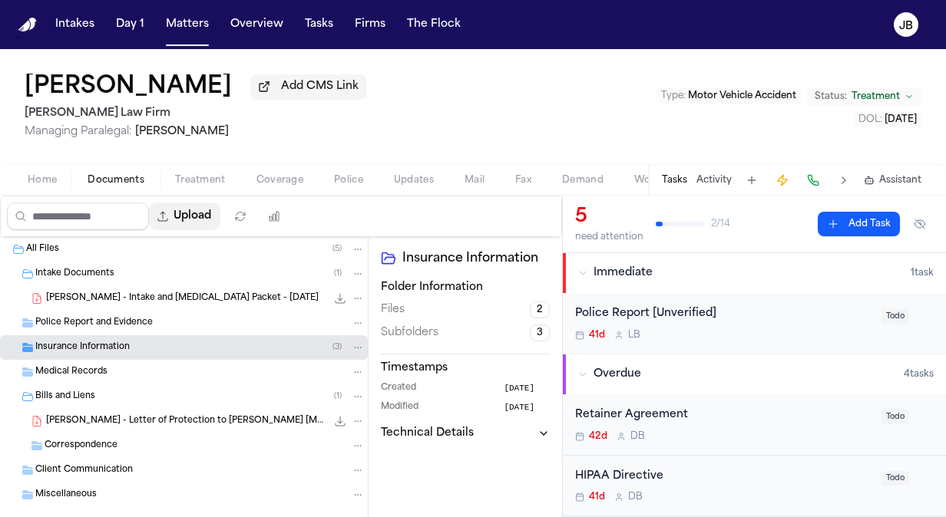
click at [205, 215] on button "Upload" at bounding box center [184, 217] width 71 height 28
select select "**********"
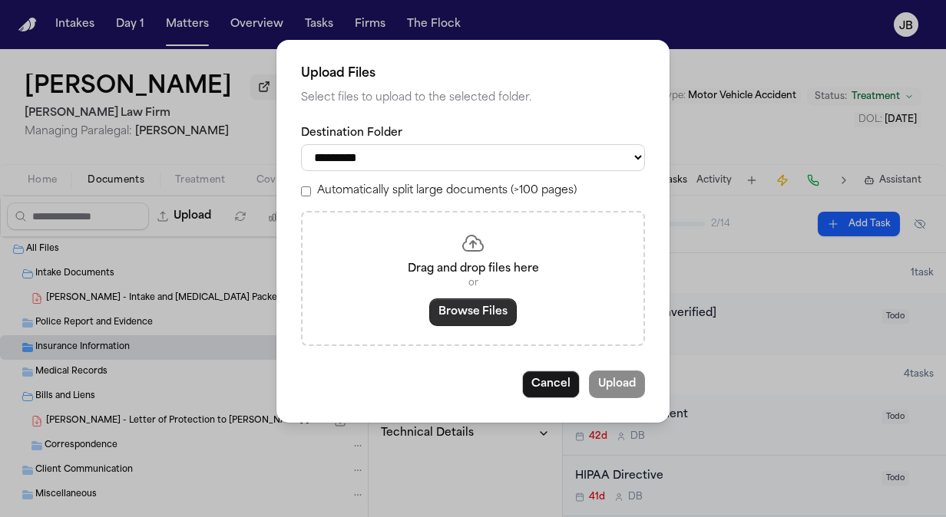
click at [474, 309] on button "Browse Files" at bounding box center [472, 313] width 87 height 28
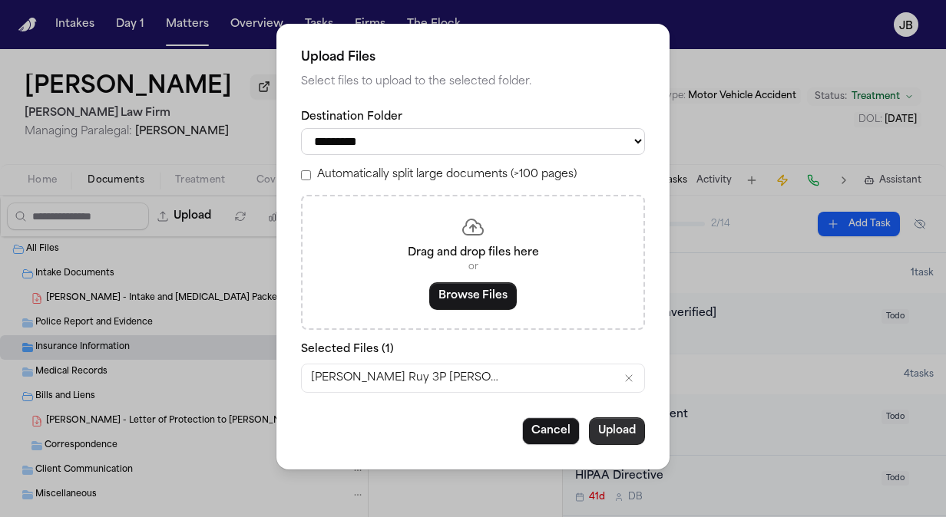
click at [609, 431] on button "Upload" at bounding box center [617, 432] width 56 height 28
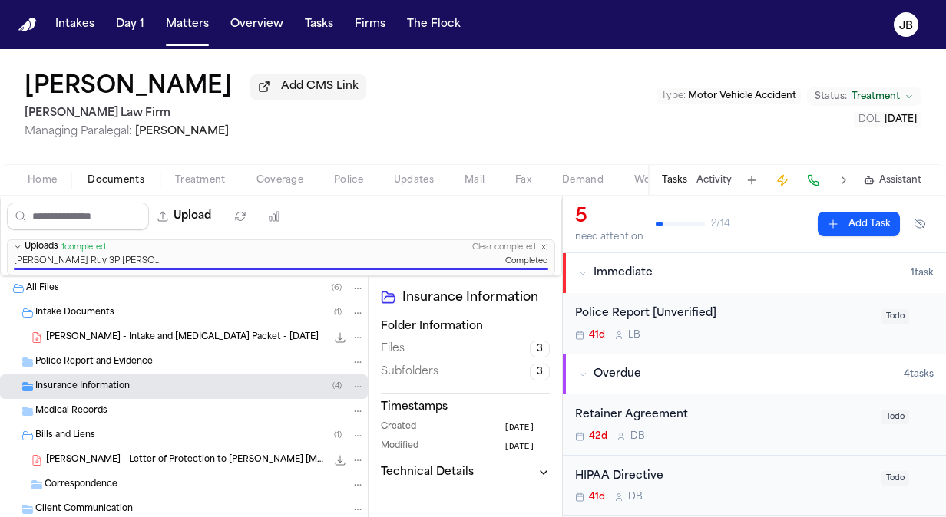
click at [150, 389] on div "Insurance Information ( 4 )" at bounding box center [199, 387] width 329 height 14
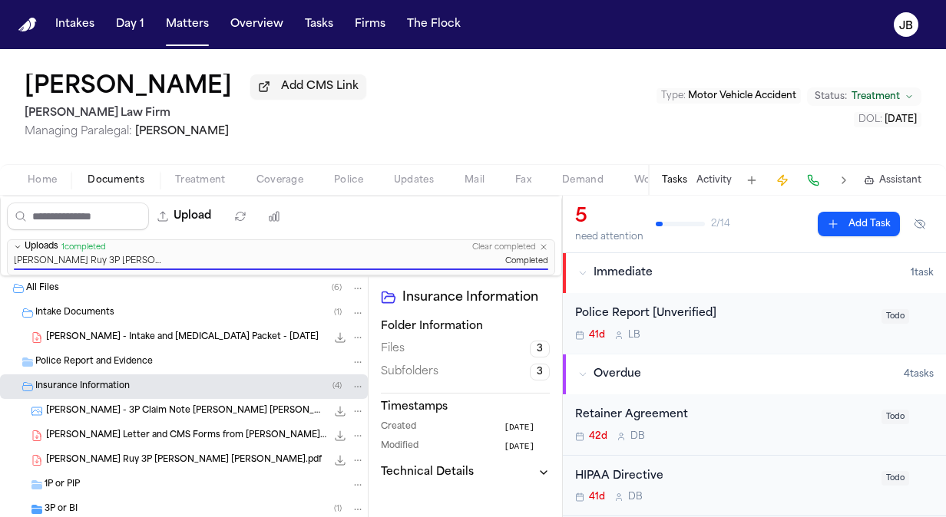
click at [146, 461] on span "[PERSON_NAME] Ruy 3P [PERSON_NAME] [PERSON_NAME].pdf" at bounding box center [184, 460] width 276 height 13
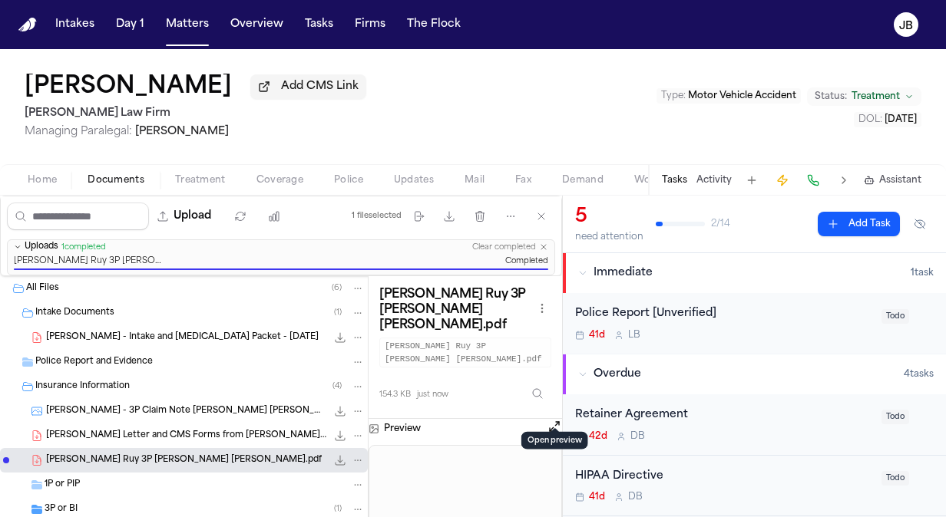
click at [553, 419] on button "Open preview" at bounding box center [553, 426] width 15 height 15
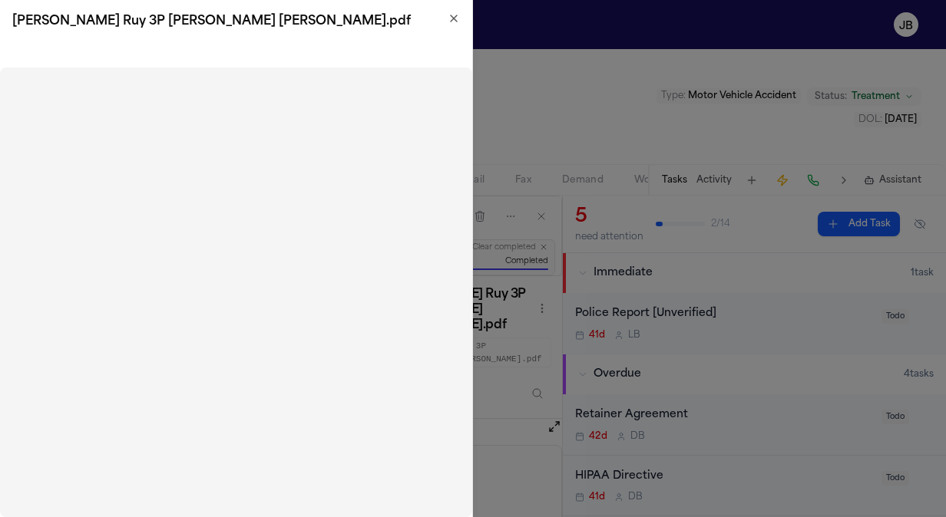
click at [450, 23] on icon "button" at bounding box center [453, 18] width 12 height 12
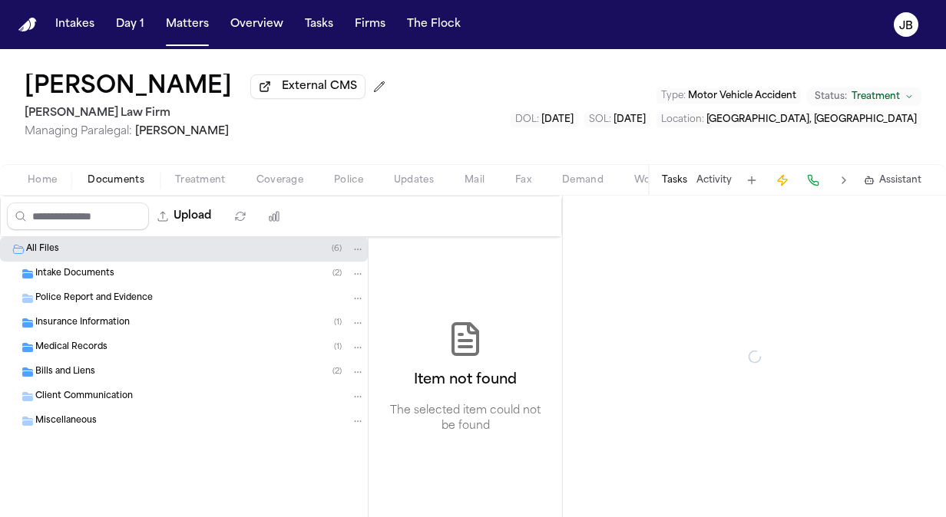
click at [117, 180] on span "Documents" at bounding box center [115, 180] width 57 height 12
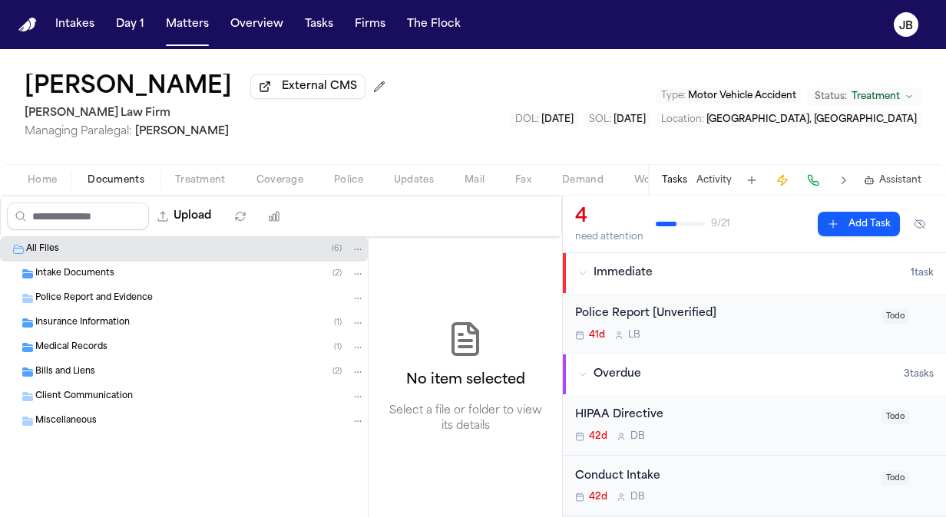
click at [63, 319] on span "Insurance Information" at bounding box center [82, 323] width 94 height 13
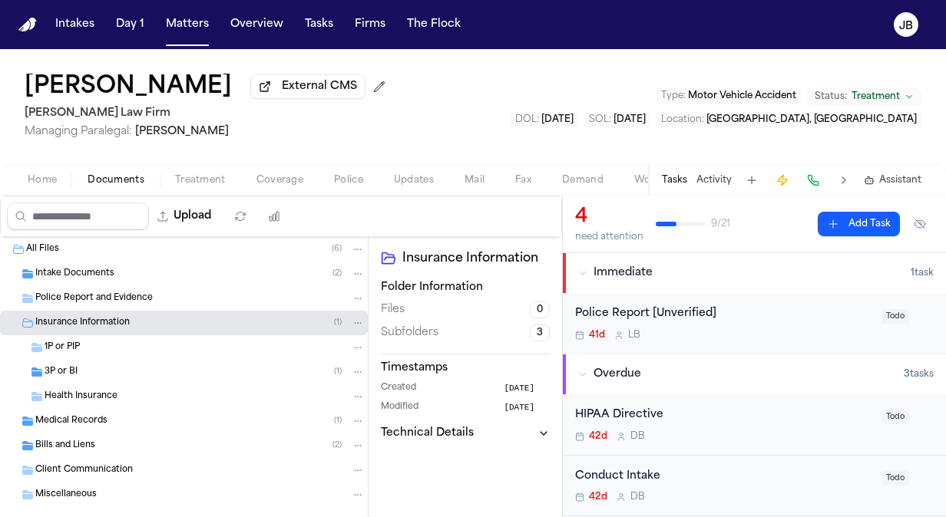
click at [66, 366] on span "3P or BI" at bounding box center [61, 372] width 33 height 13
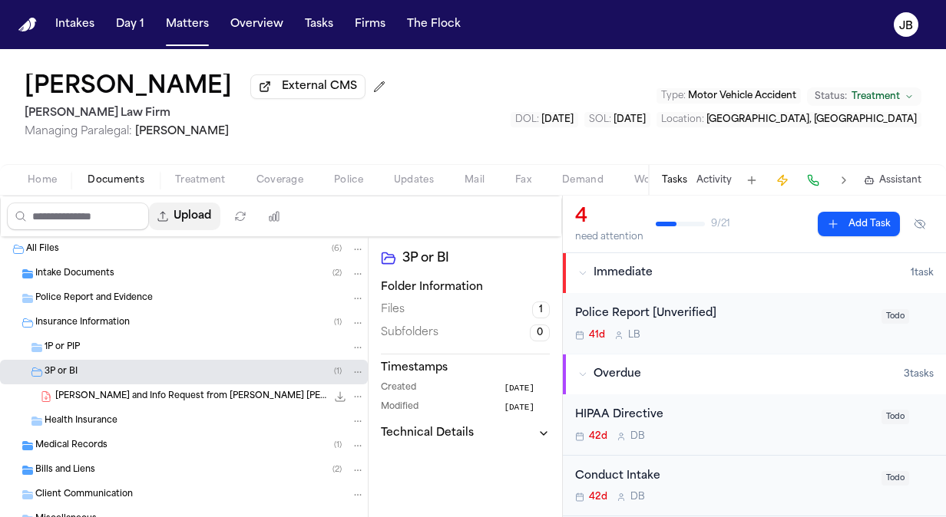
click at [216, 206] on button "Upload" at bounding box center [184, 217] width 71 height 28
select select "**********"
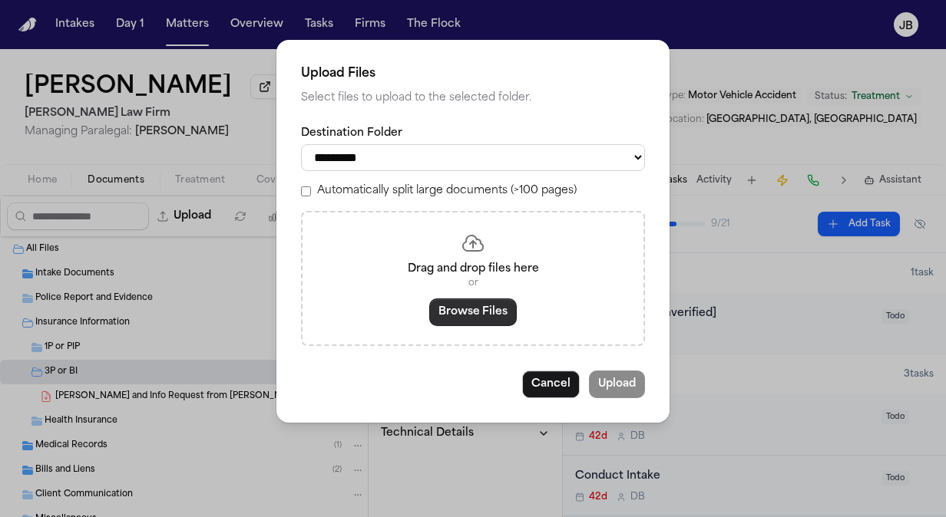
click at [457, 309] on button "Browse Files" at bounding box center [472, 313] width 87 height 28
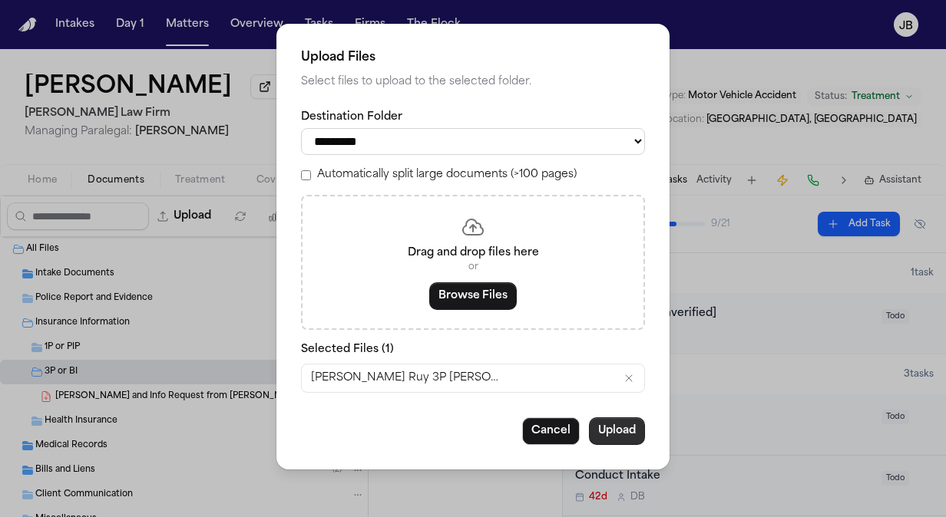
click at [602, 424] on button "Upload" at bounding box center [617, 432] width 56 height 28
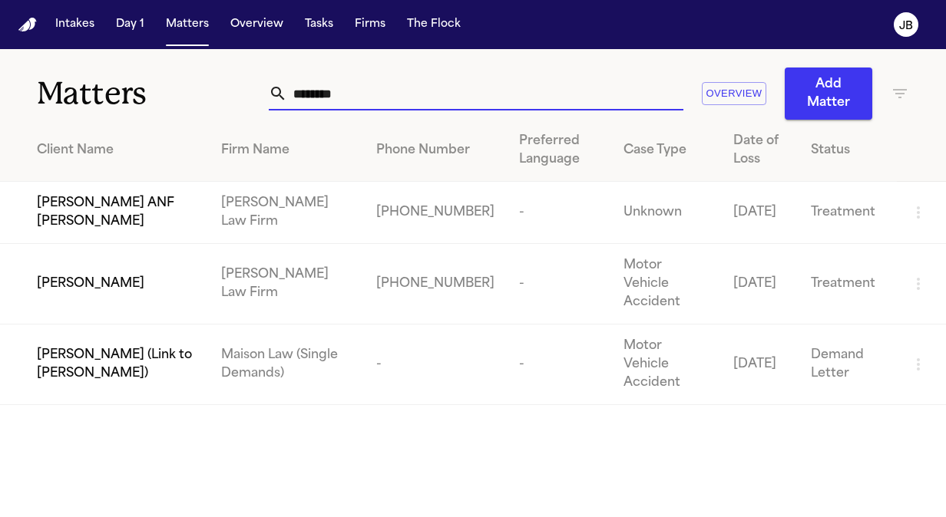
drag, startPoint x: 247, startPoint y: 78, endPoint x: 202, endPoint y: 45, distance: 55.6
click at [202, 45] on div "Intakes Day 1 Matters Overview Tasks Firms The [PERSON_NAME] Matters ******** O…" at bounding box center [473, 258] width 946 height 517
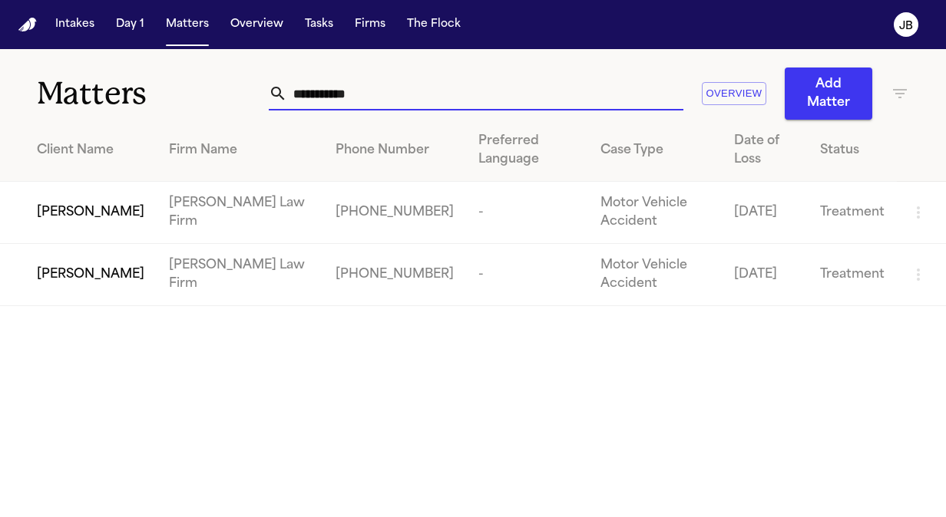
type input "**********"
click at [101, 210] on span "[PERSON_NAME]" at bounding box center [90, 212] width 107 height 18
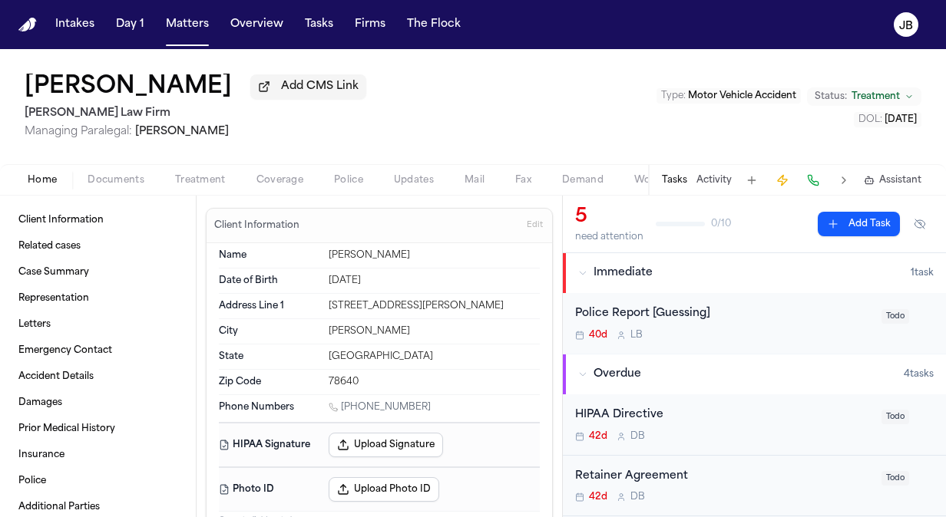
click at [121, 181] on span "Documents" at bounding box center [115, 180] width 57 height 12
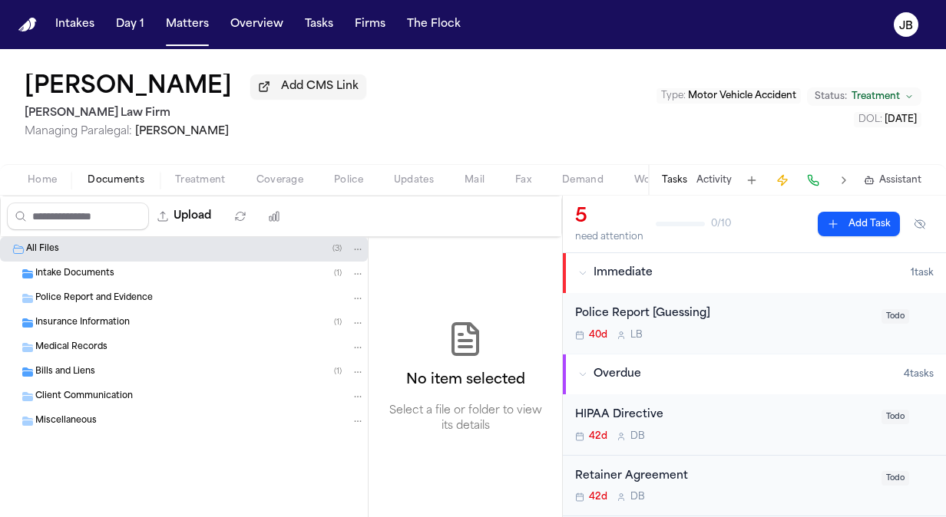
click at [68, 329] on div "Insurance Information ( 1 )" at bounding box center [184, 323] width 368 height 25
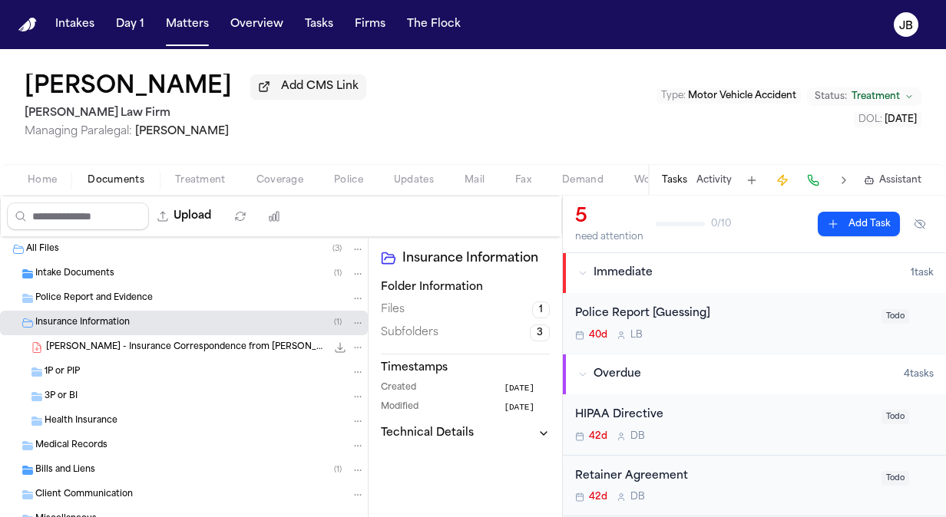
click at [82, 398] on div "3P or BI" at bounding box center [205, 397] width 320 height 14
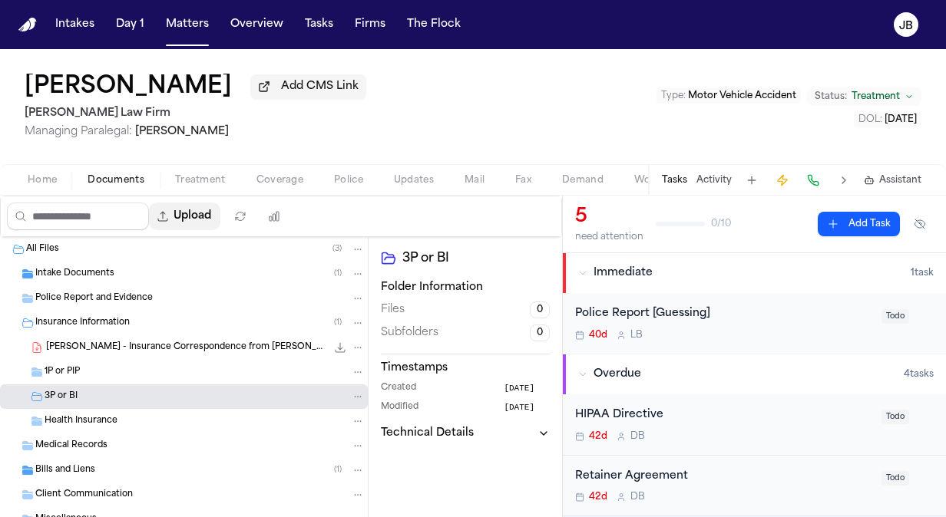
click at [196, 213] on button "Upload" at bounding box center [184, 217] width 71 height 28
select select "**********"
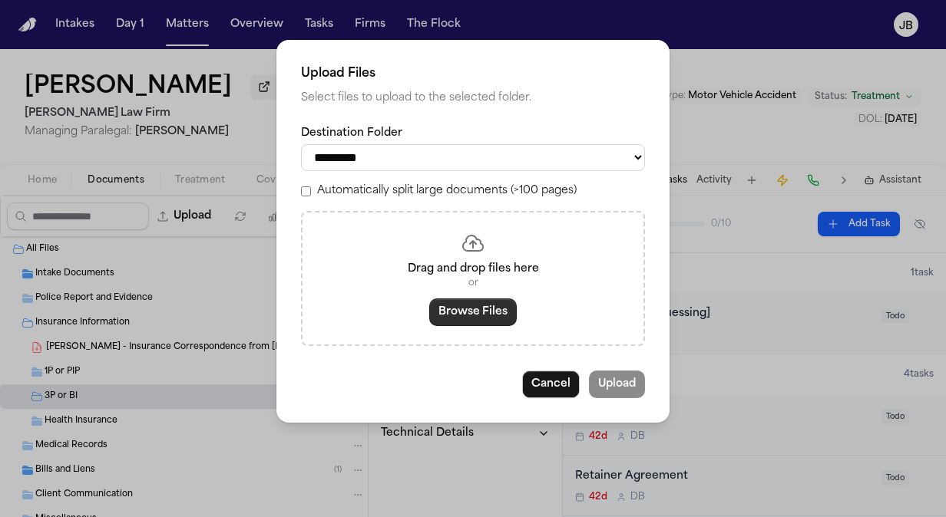
click at [483, 312] on button "Browse Files" at bounding box center [472, 313] width 87 height 28
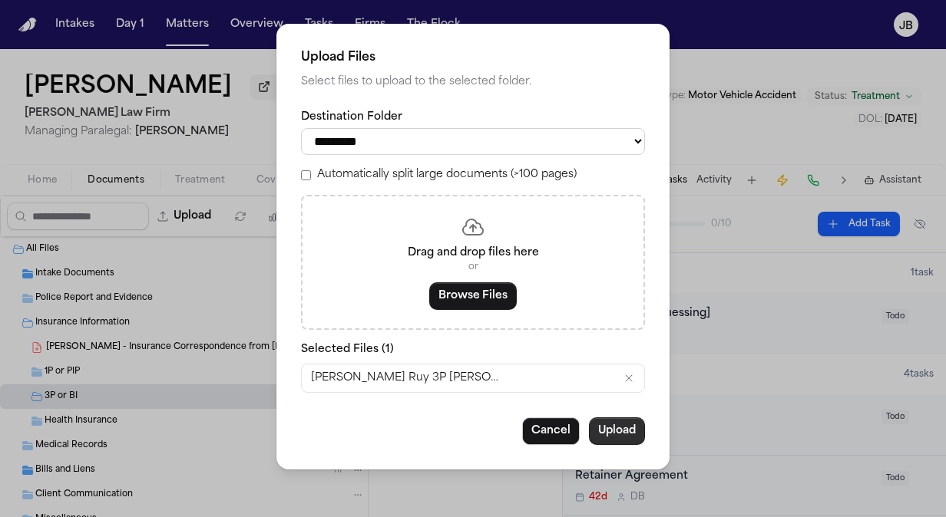
click at [631, 433] on button "Upload" at bounding box center [617, 432] width 56 height 28
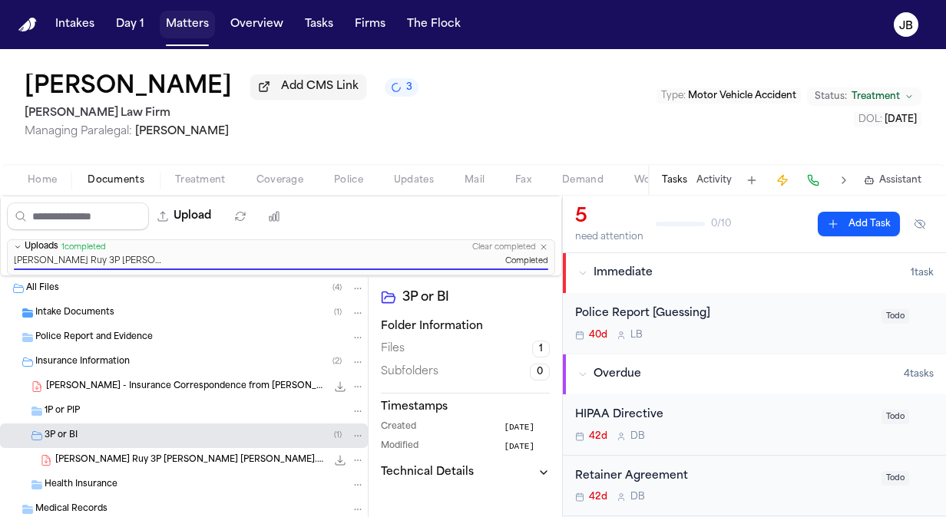
click at [187, 35] on button "Matters" at bounding box center [187, 25] width 55 height 28
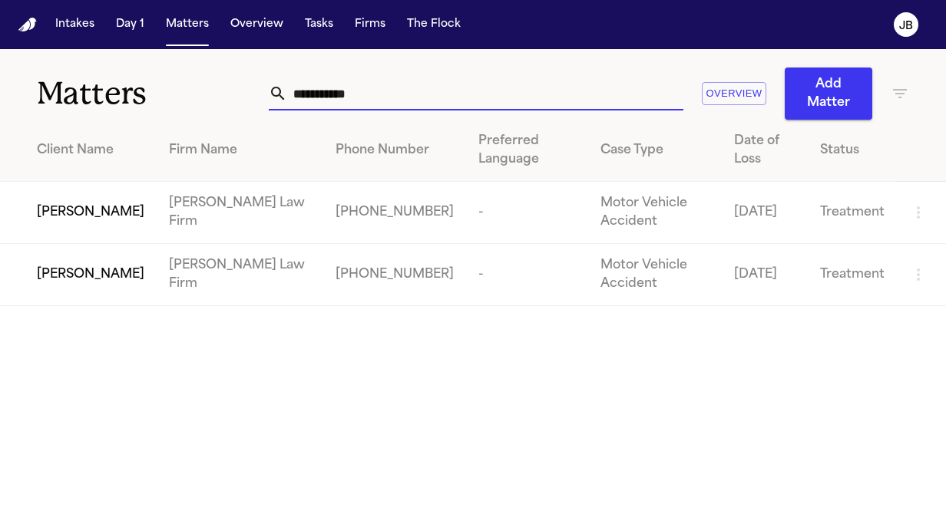
drag, startPoint x: 406, startPoint y: 104, endPoint x: 27, endPoint y: 111, distance: 379.2
click at [27, 111] on div "**********" at bounding box center [473, 84] width 946 height 71
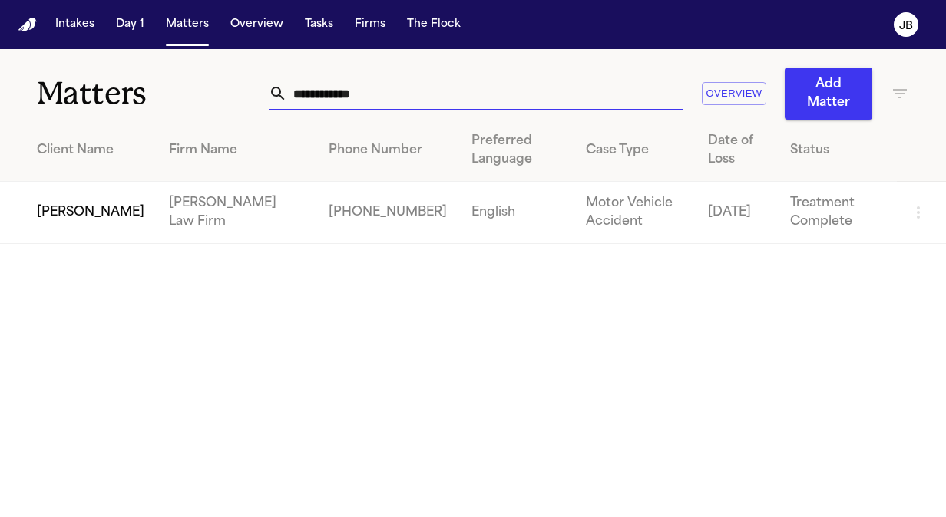
type input "**********"
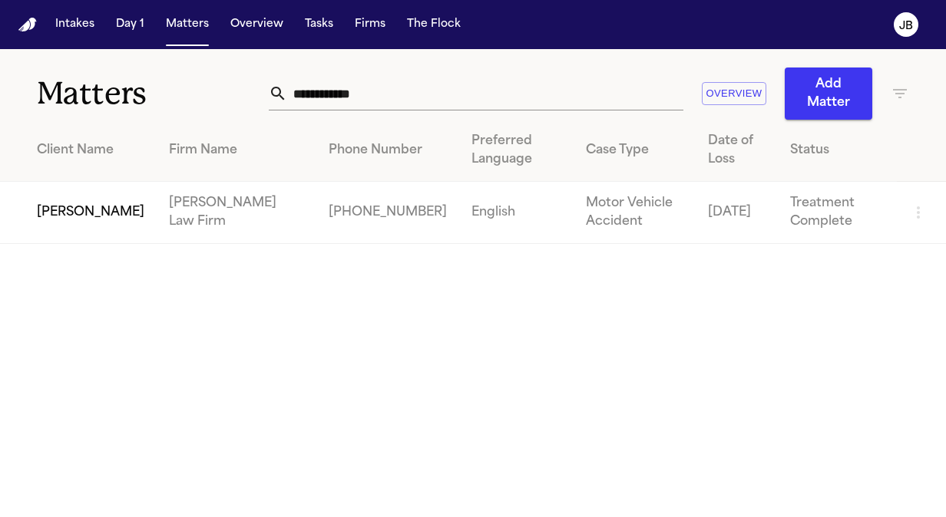
click at [50, 215] on span "[PERSON_NAME]" at bounding box center [90, 212] width 107 height 18
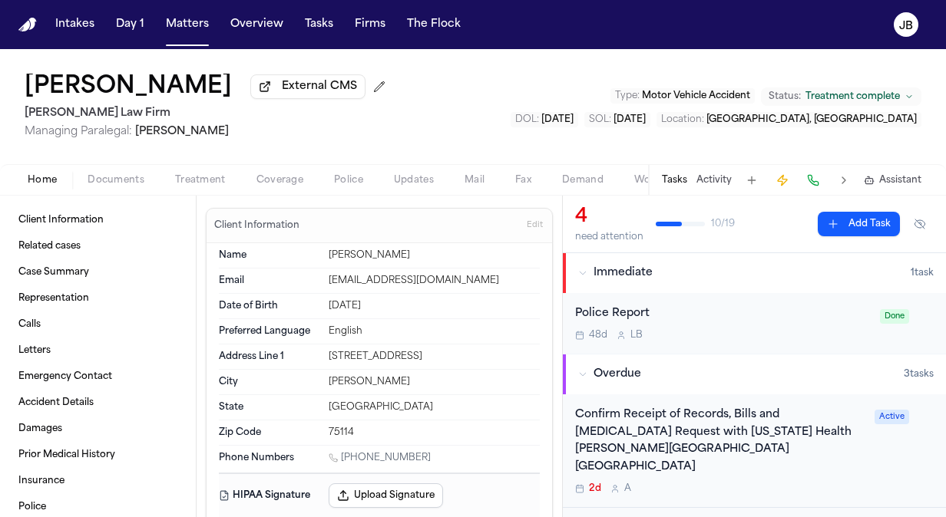
click at [210, 180] on span "Treatment" at bounding box center [200, 180] width 51 height 12
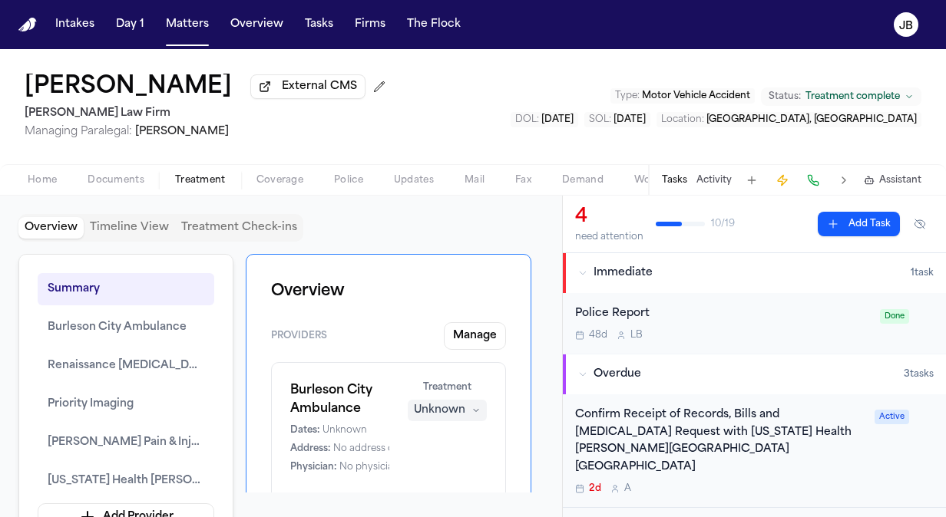
click at [284, 172] on button "Coverage" at bounding box center [280, 180] width 78 height 18
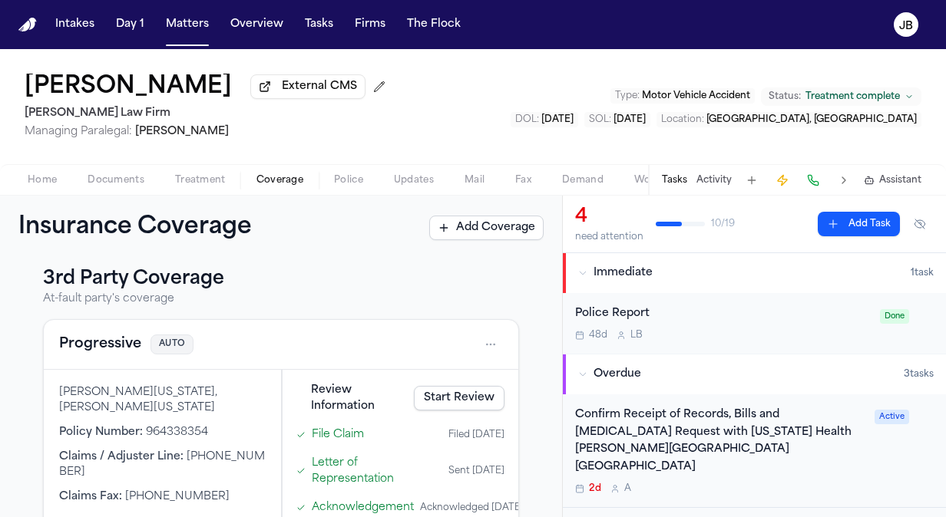
scroll to position [236, 0]
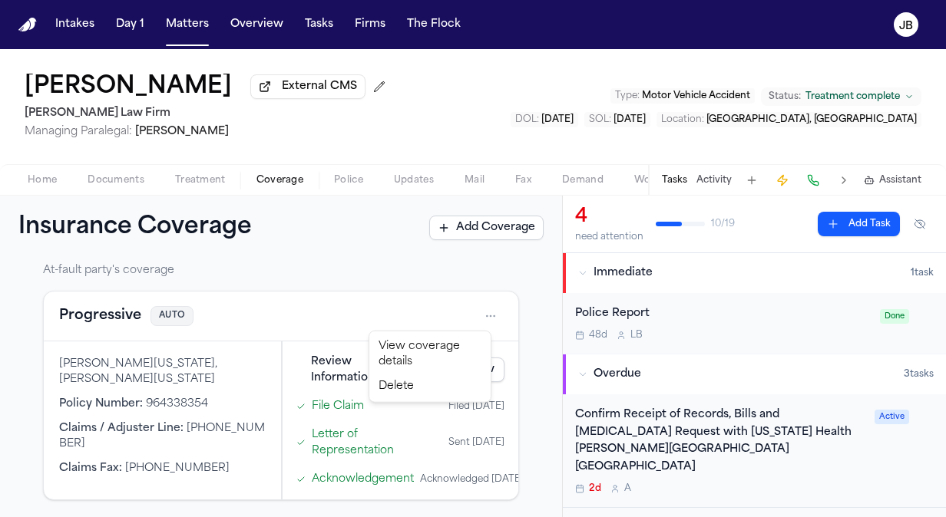
click at [480, 309] on html "Intakes Day 1 Matters Overview Tasks Firms The [PERSON_NAME] [PERSON_NAME] Exte…" at bounding box center [473, 258] width 946 height 517
click at [419, 356] on div "View coverage details" at bounding box center [429, 355] width 115 height 40
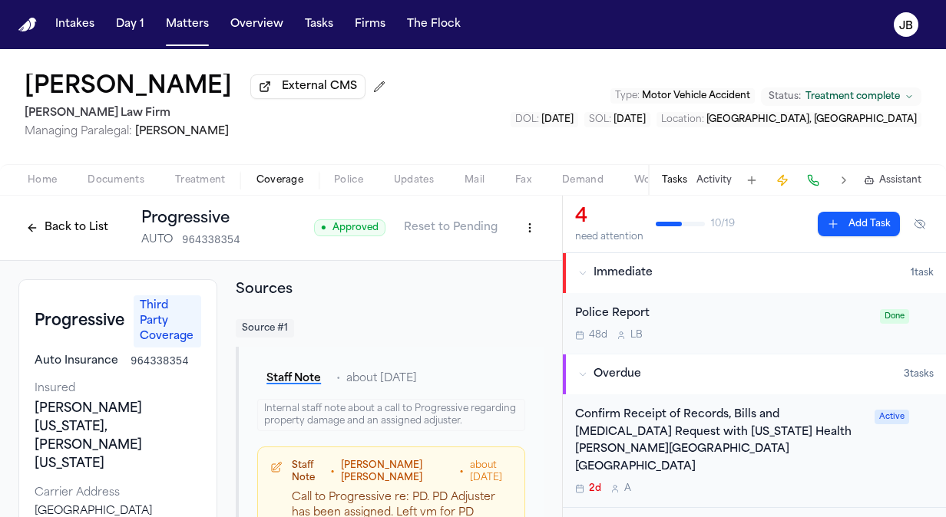
drag, startPoint x: 550, startPoint y: 252, endPoint x: 548, endPoint y: 382, distance: 130.5
click at [548, 382] on div "Back to List Progressive AUTO 964338354 ● Approved Reset to Pending Progressive…" at bounding box center [281, 357] width 562 height 322
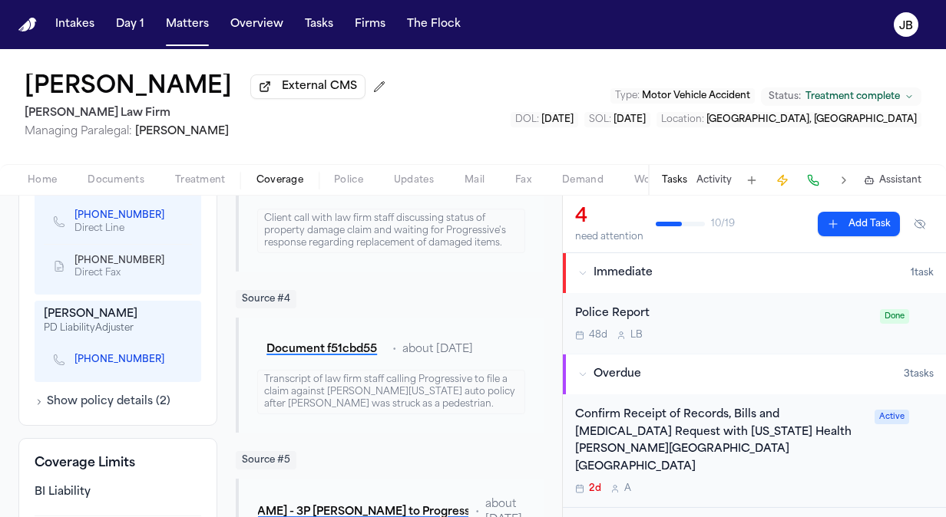
scroll to position [728, 0]
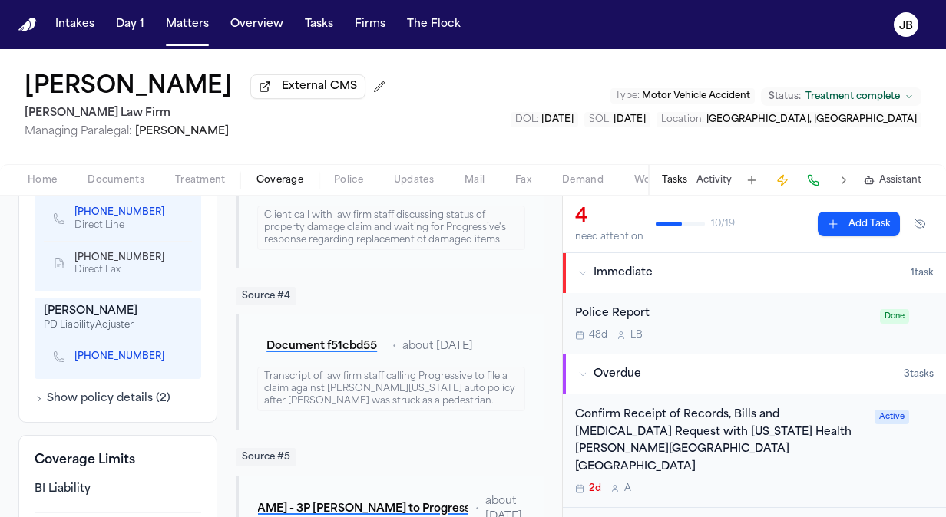
click at [206, 393] on div "Additional Information Vehicles 2017 Chevrolet (silver) Claims & Adjusters 25-8…" at bounding box center [117, 189] width 199 height 467
click at [170, 353] on icon "Copy to clipboard" at bounding box center [172, 356] width 5 height 7
click at [8, 168] on div "Home Documents Treatment Coverage Police Updates Mail Fax Demand Workspaces Art…" at bounding box center [473, 179] width 946 height 31
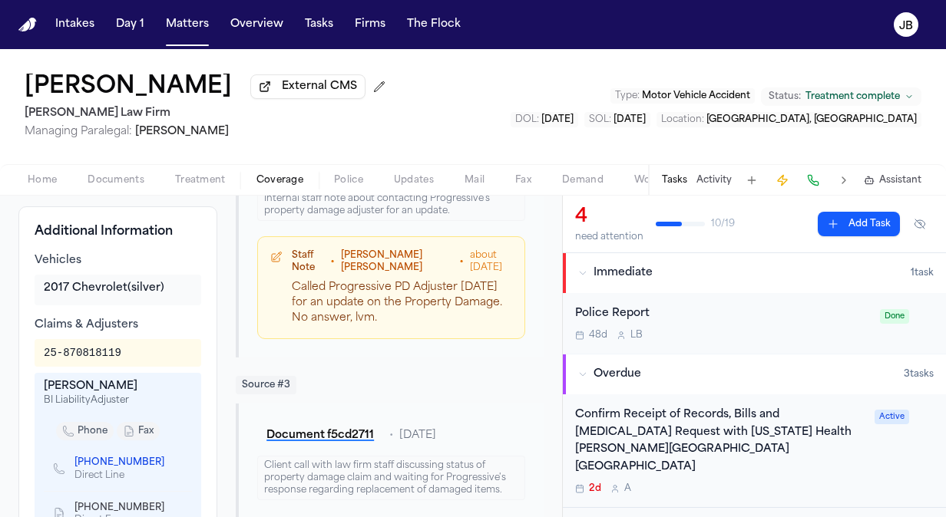
scroll to position [461, 0]
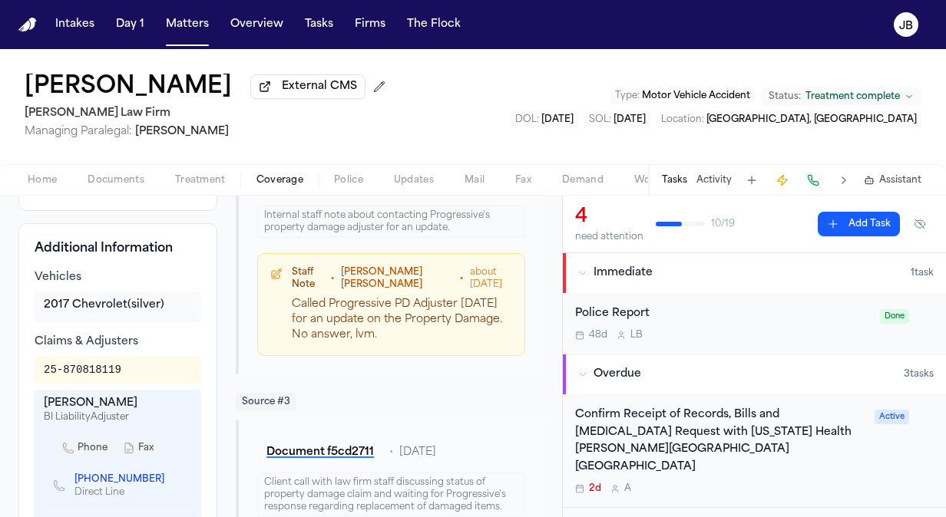
click at [709, 181] on button "Activity" at bounding box center [713, 180] width 35 height 12
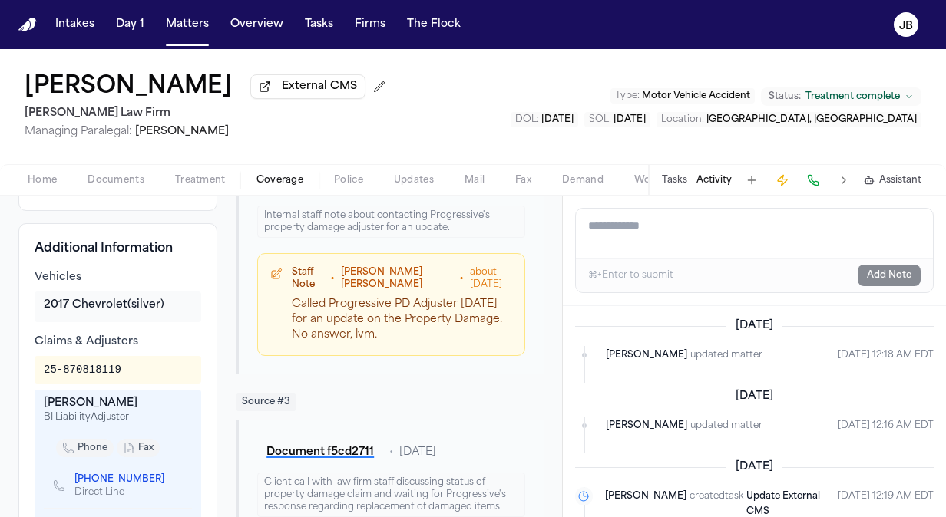
click at [662, 231] on textarea "Add a note to this matter" at bounding box center [754, 233] width 357 height 49
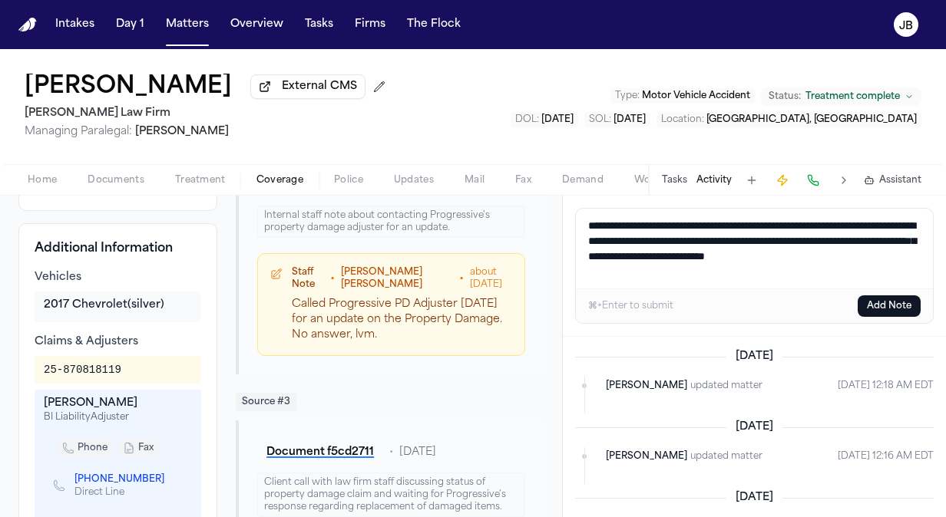
type textarea "**********"
click at [887, 306] on button "Add Note" at bounding box center [888, 305] width 63 height 21
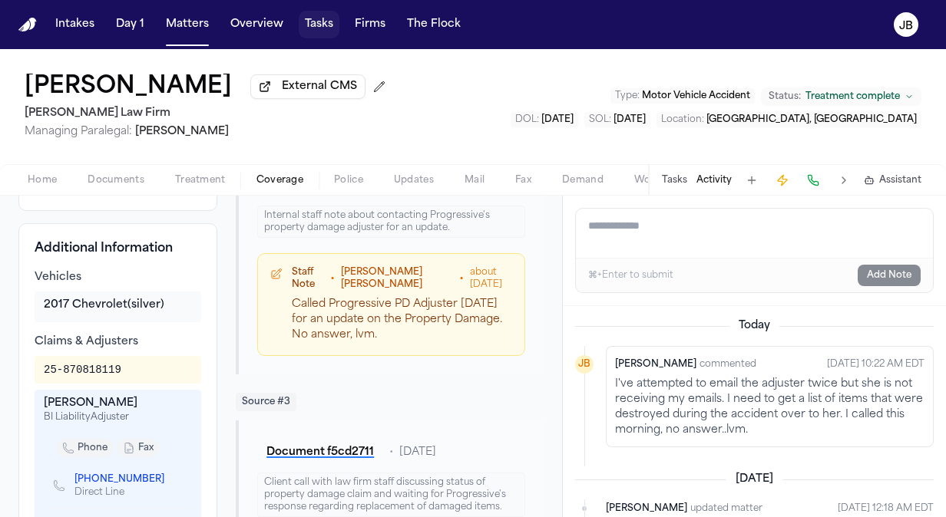
click at [308, 15] on button "Tasks" at bounding box center [319, 25] width 41 height 28
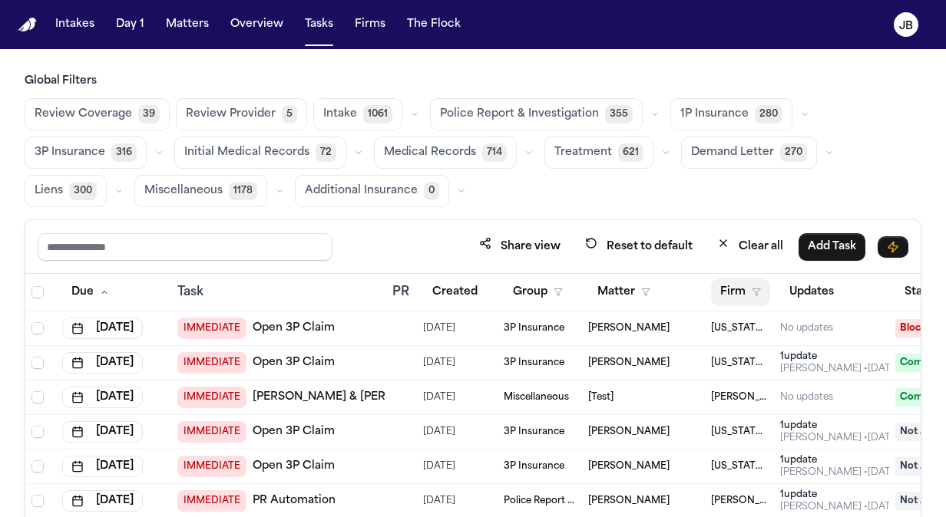
click at [757, 288] on icon "button" at bounding box center [755, 292] width 9 height 9
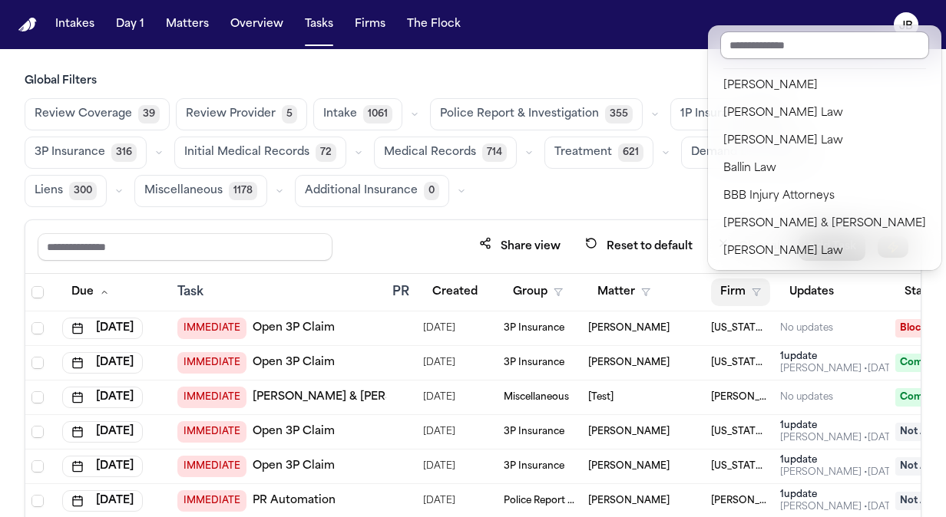
click at [758, 54] on input "text" at bounding box center [824, 45] width 209 height 28
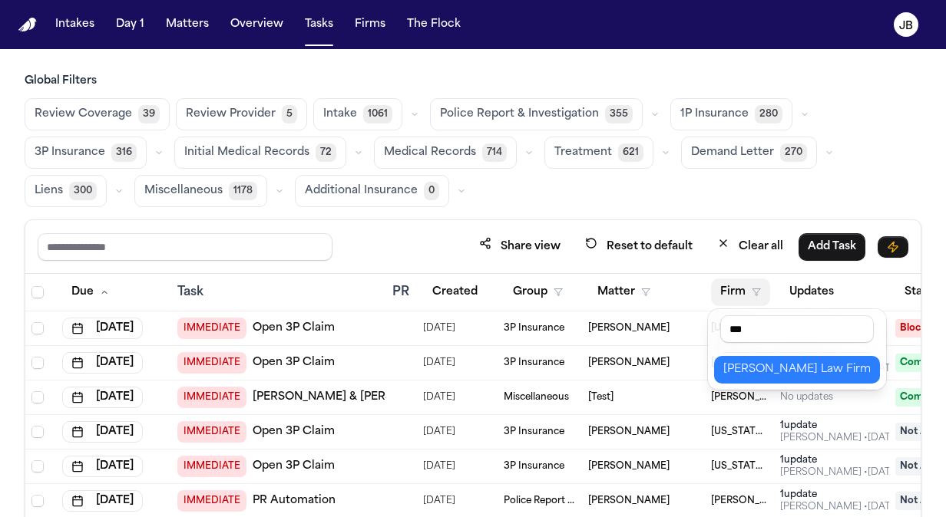
type input "***"
click at [737, 371] on div "[PERSON_NAME] Law Firm" at bounding box center [796, 370] width 147 height 18
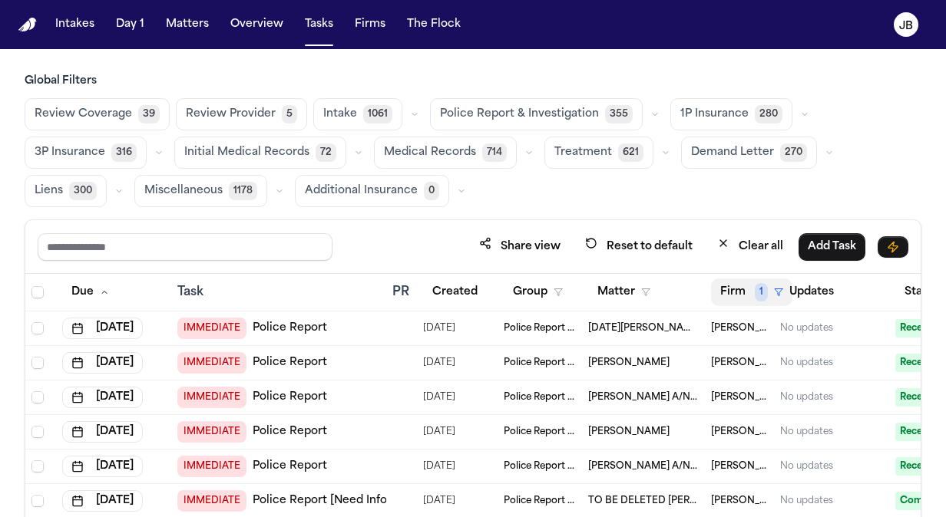
click at [761, 290] on span "1" at bounding box center [760, 292] width 13 height 18
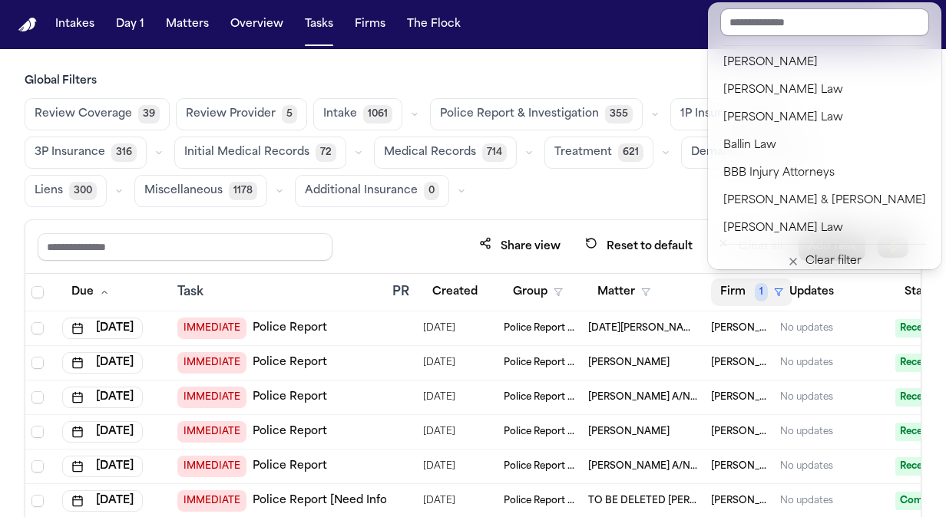
click at [766, 17] on input "text" at bounding box center [824, 22] width 209 height 28
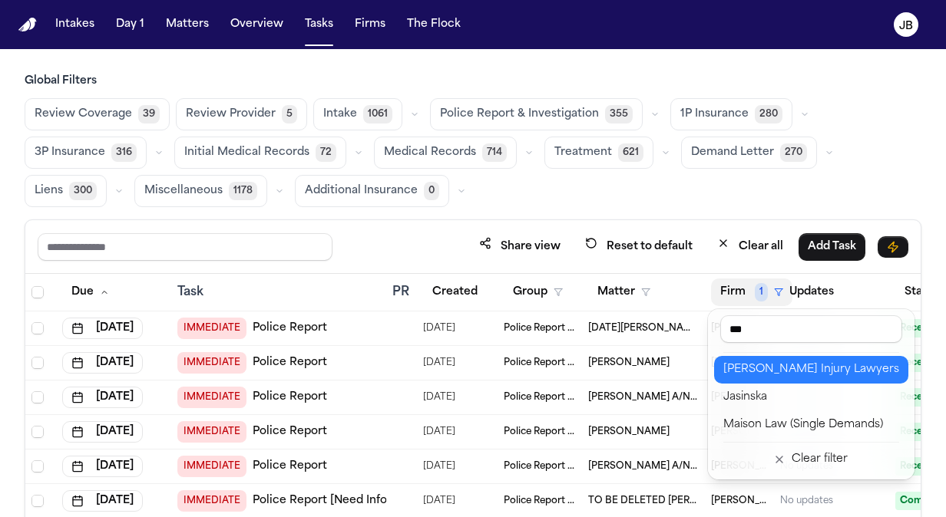
type input "***"
click at [782, 367] on div "[PERSON_NAME] Injury Lawyers" at bounding box center [811, 370] width 176 height 18
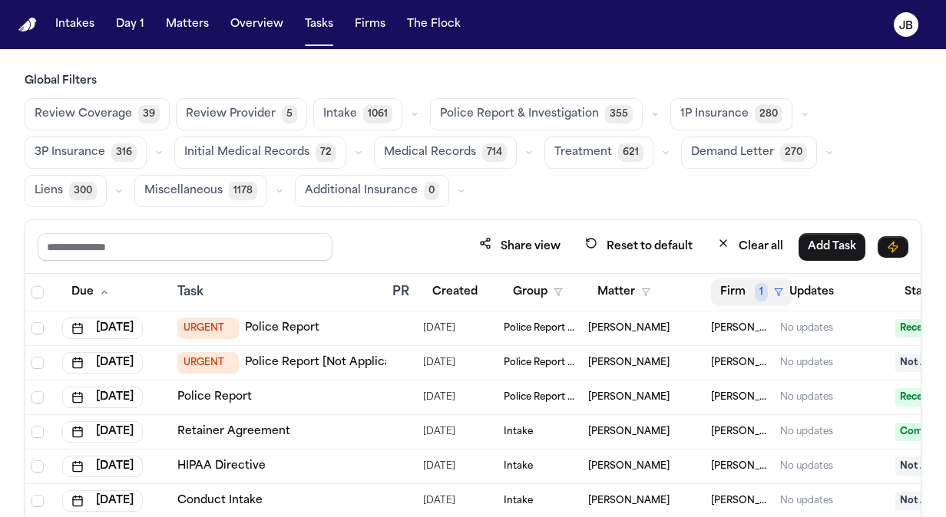
click at [763, 289] on span "1" at bounding box center [760, 292] width 13 height 18
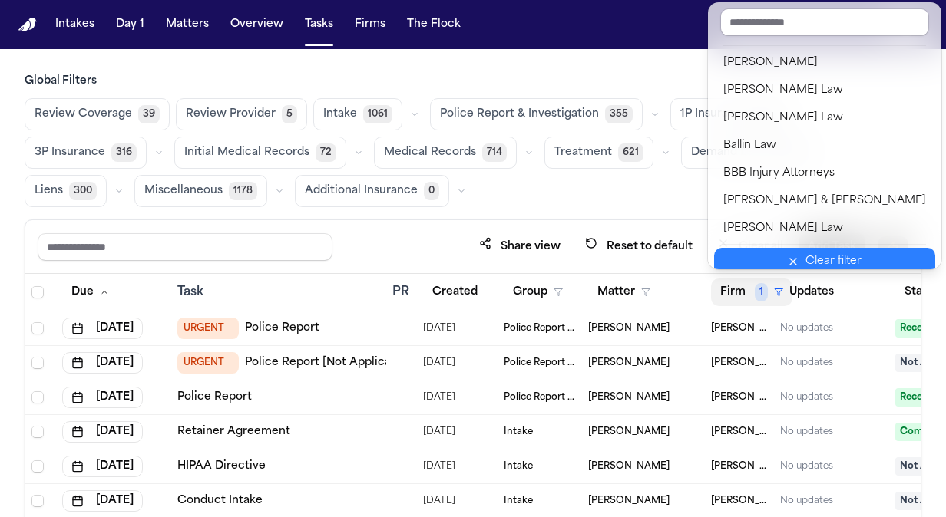
scroll to position [5, 0]
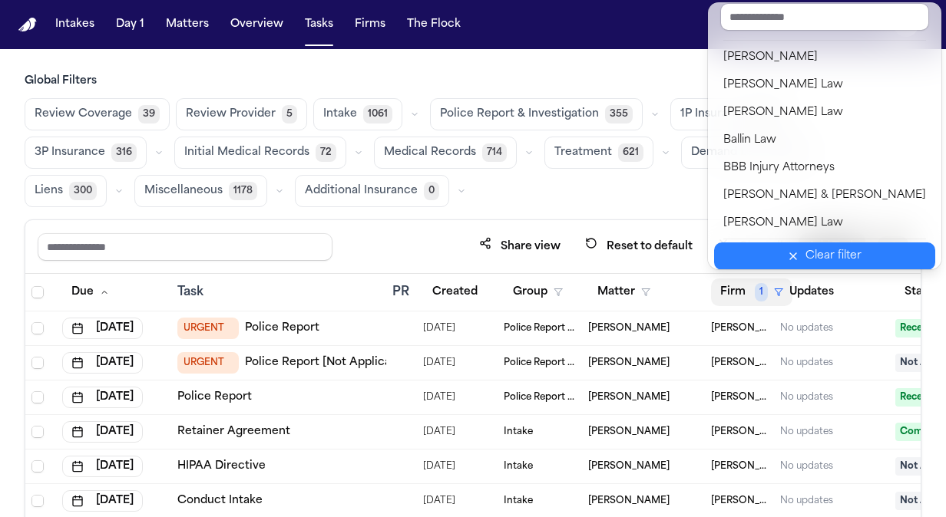
click at [787, 259] on icon "button" at bounding box center [793, 256] width 12 height 12
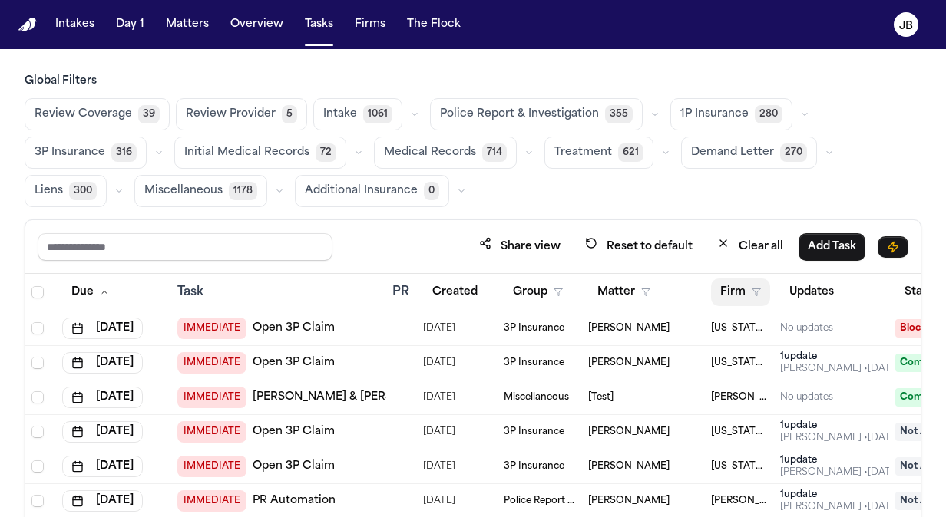
click at [759, 288] on icon "button" at bounding box center [755, 292] width 9 height 9
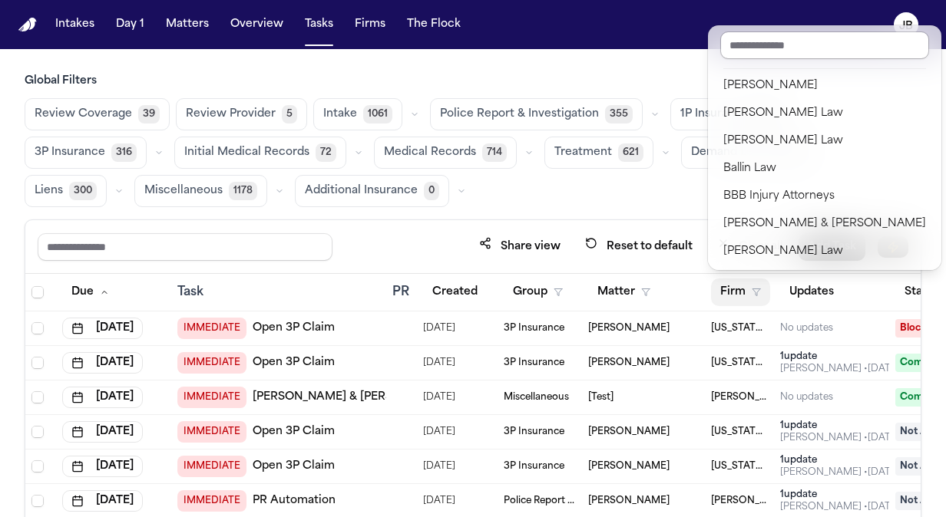
click at [770, 38] on input "text" at bounding box center [824, 45] width 209 height 28
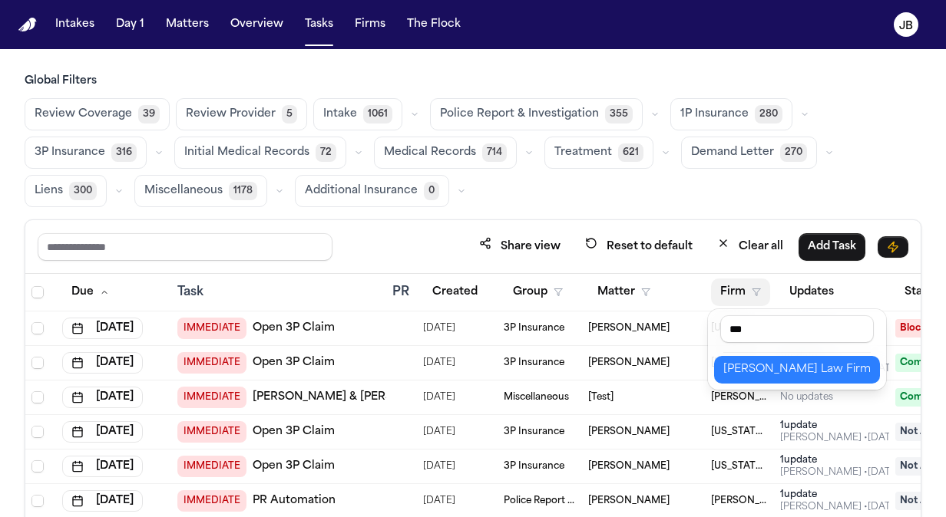
type input "***"
click at [787, 368] on div "[PERSON_NAME] Law Firm" at bounding box center [796, 370] width 147 height 18
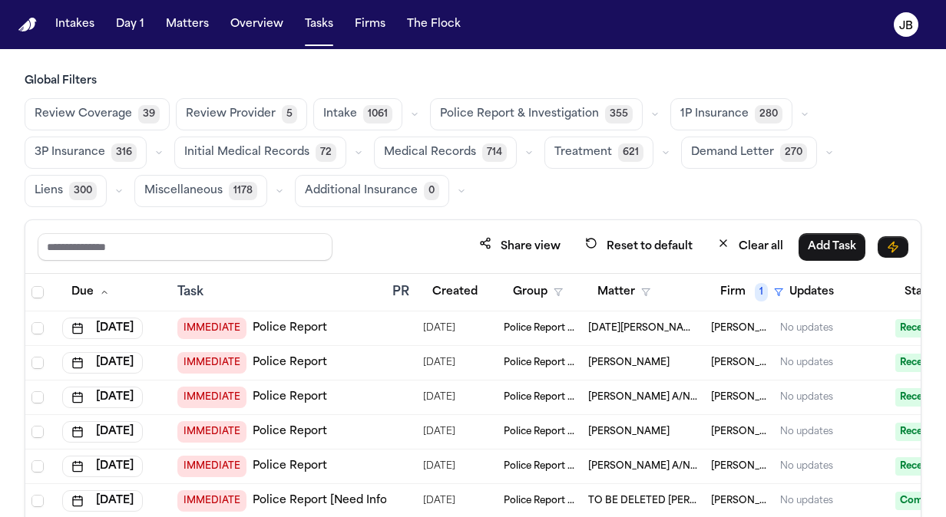
click at [683, 215] on div "Global Filters Review Coverage 39 Review Provider 5 Intake 1061 Police Report &…" at bounding box center [473, 349] width 896 height 550
click at [708, 119] on span "1P Insurance" at bounding box center [714, 114] width 68 height 15
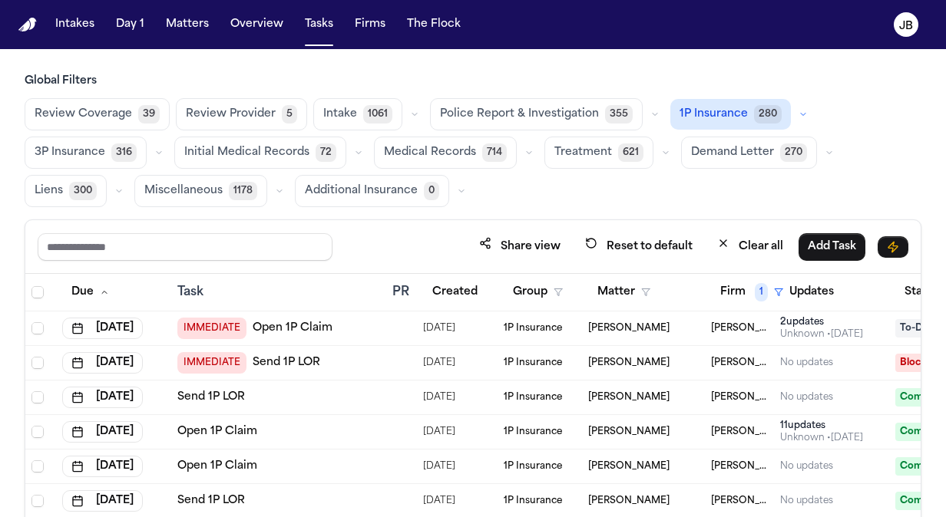
click at [305, 324] on link "Open 1P Claim" at bounding box center [293, 328] width 80 height 15
click at [418, 247] on div "Share view Reset to default Clear all Add Task" at bounding box center [473, 247] width 870 height 28
click at [66, 164] on button "3P Insurance 316" at bounding box center [86, 153] width 122 height 32
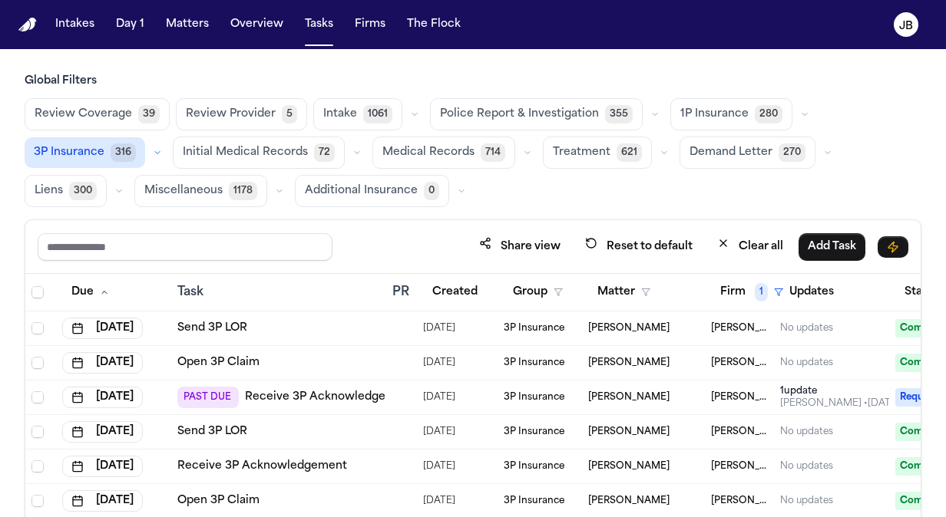
click at [581, 154] on span "Treatment" at bounding box center [582, 152] width 58 height 15
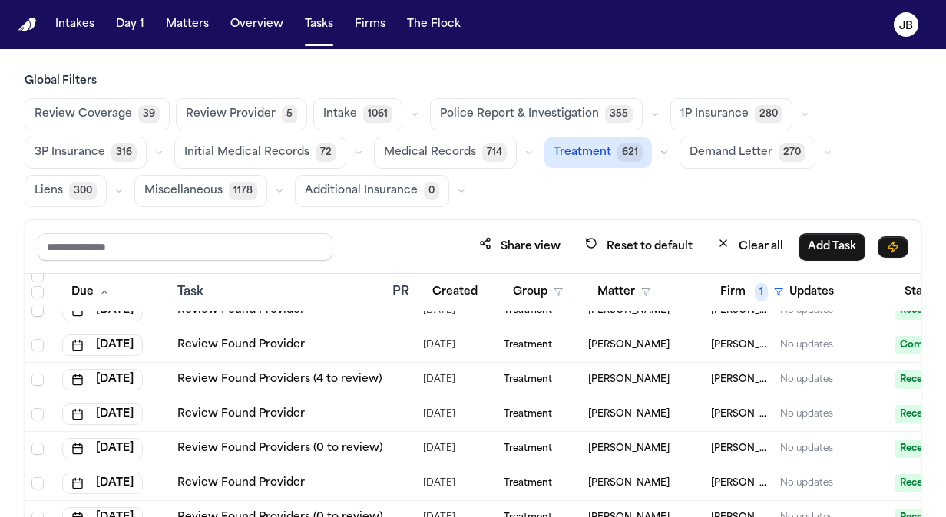
scroll to position [929, 0]
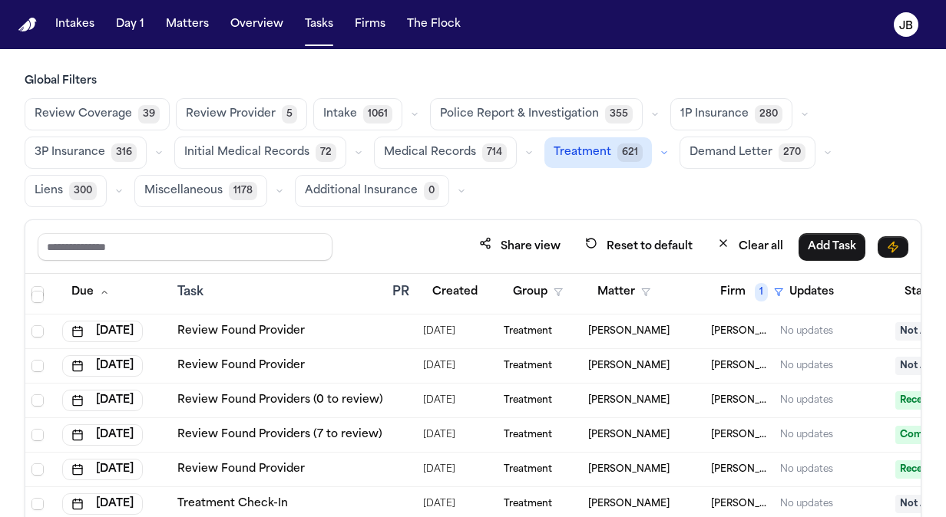
click at [659, 150] on icon "button" at bounding box center [663, 152] width 9 height 9
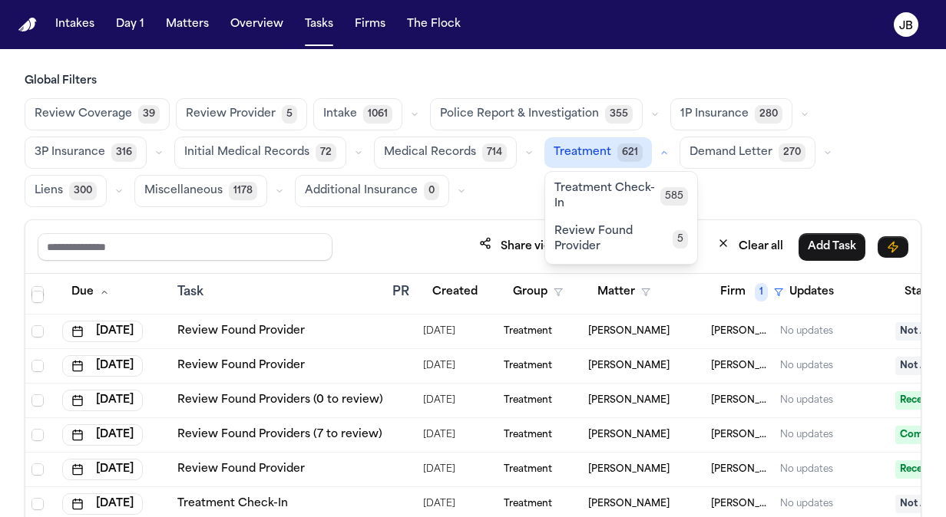
click at [602, 190] on span "Treatment Check-In" at bounding box center [607, 196] width 106 height 31
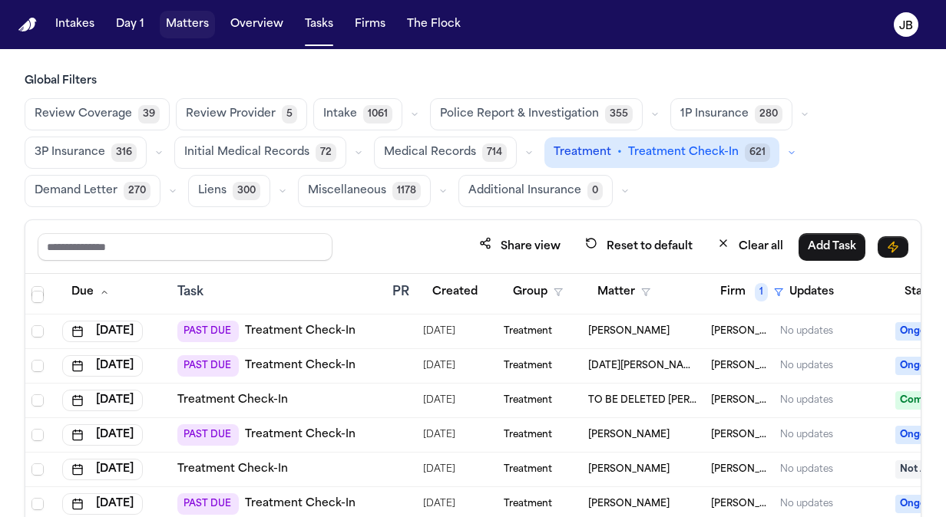
click at [195, 23] on button "Matters" at bounding box center [187, 25] width 55 height 28
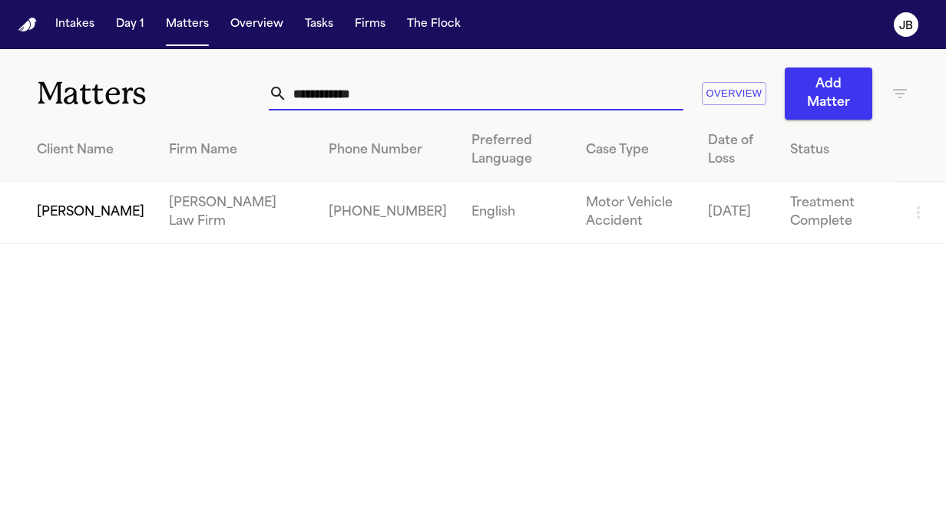
drag, startPoint x: 378, startPoint y: 89, endPoint x: 229, endPoint y: 75, distance: 149.5
click at [229, 75] on div "**********" at bounding box center [473, 84] width 946 height 71
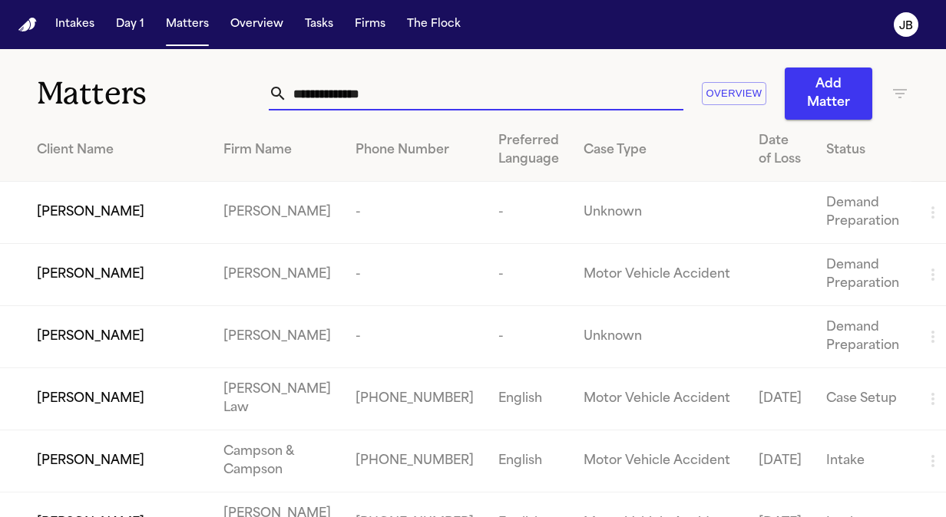
click at [894, 89] on icon "button" at bounding box center [900, 93] width 14 height 9
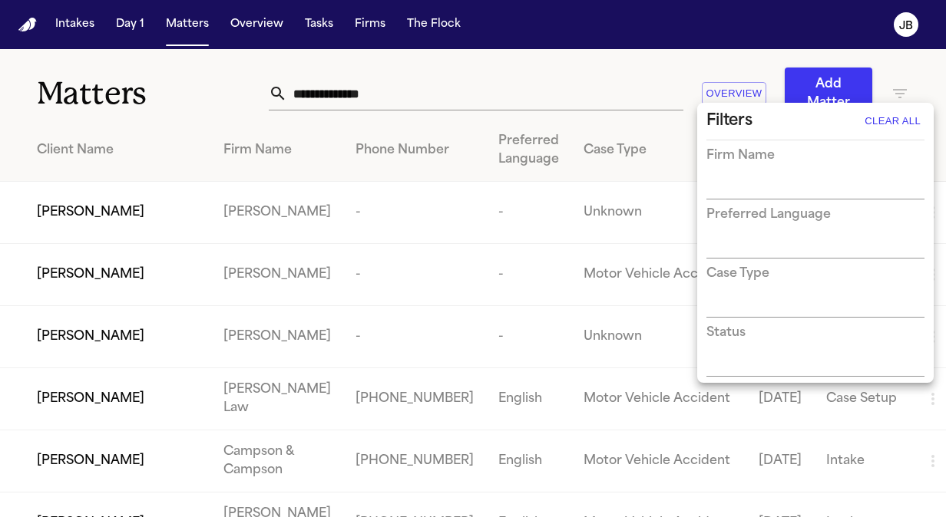
click at [708, 186] on input "text" at bounding box center [803, 187] width 195 height 21
type input "***"
click at [777, 220] on li "MVP Accident Attorneys" at bounding box center [815, 220] width 218 height 28
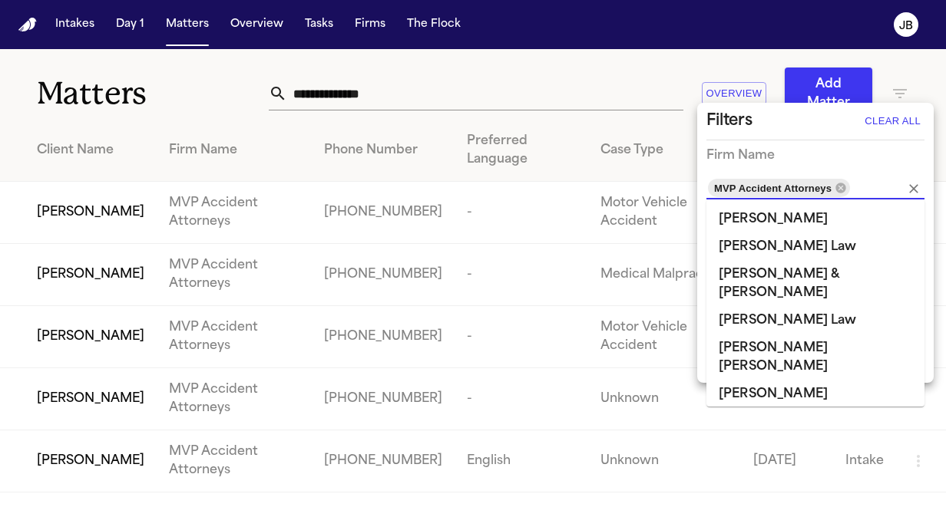
scroll to position [1005, 0]
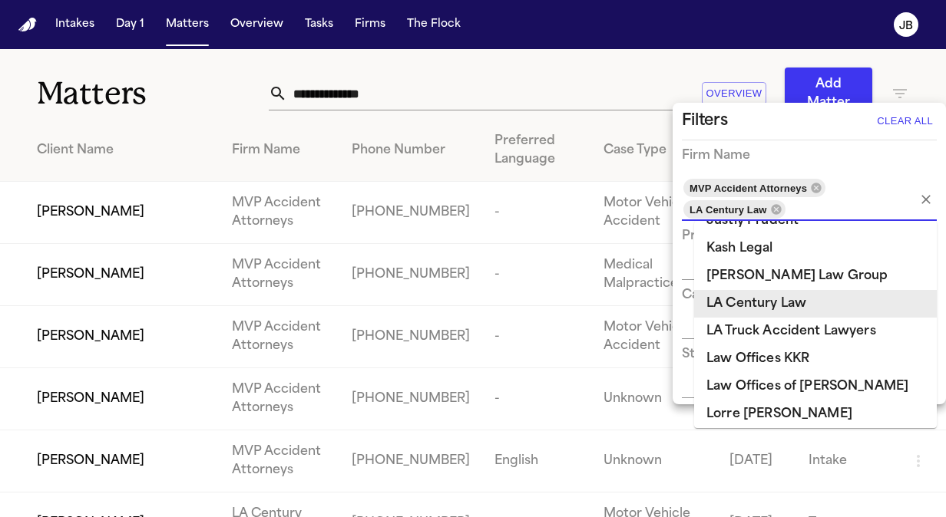
click at [101, 201] on div at bounding box center [473, 258] width 946 height 517
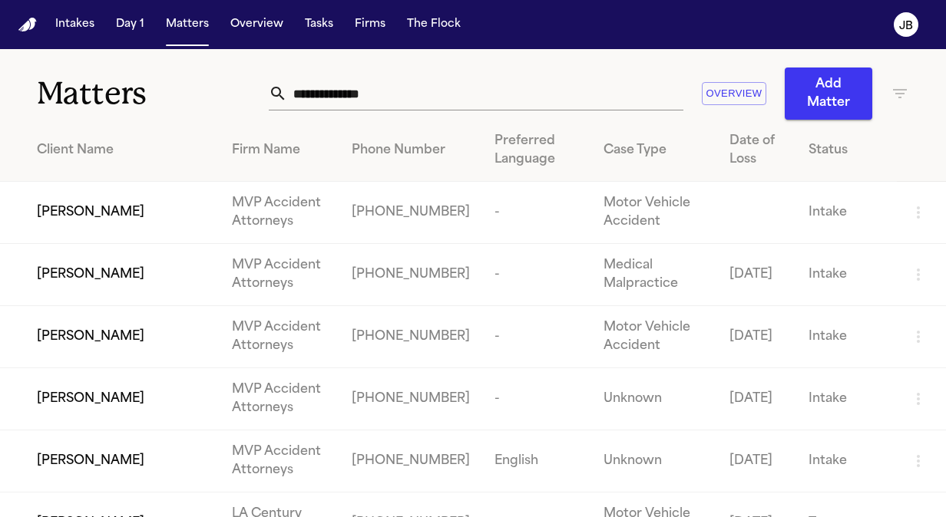
click at [95, 212] on span "[PERSON_NAME]" at bounding box center [90, 212] width 107 height 18
click at [99, 404] on span "[PERSON_NAME]" at bounding box center [90, 399] width 107 height 18
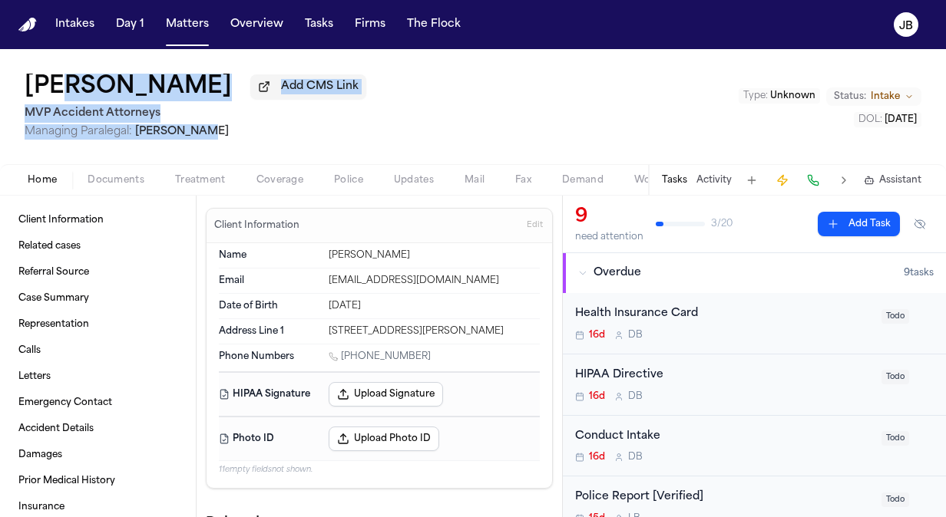
drag, startPoint x: 76, startPoint y: 111, endPoint x: 84, endPoint y: 101, distance: 13.1
click at [84, 101] on div "[PERSON_NAME] Add CMS Link MVP Accident Attorneys Managing Paralegal: [PERSON_N…" at bounding box center [196, 107] width 342 height 66
drag, startPoint x: 84, startPoint y: 101, endPoint x: 266, endPoint y: 142, distance: 185.6
click at [266, 142] on div "[PERSON_NAME] Add CMS Link MVP Accident Attorneys Managing Paralegal: [PERSON_N…" at bounding box center [473, 106] width 946 height 115
click at [277, 131] on span "Managing Paralegal: [PERSON_NAME]" at bounding box center [196, 131] width 342 height 15
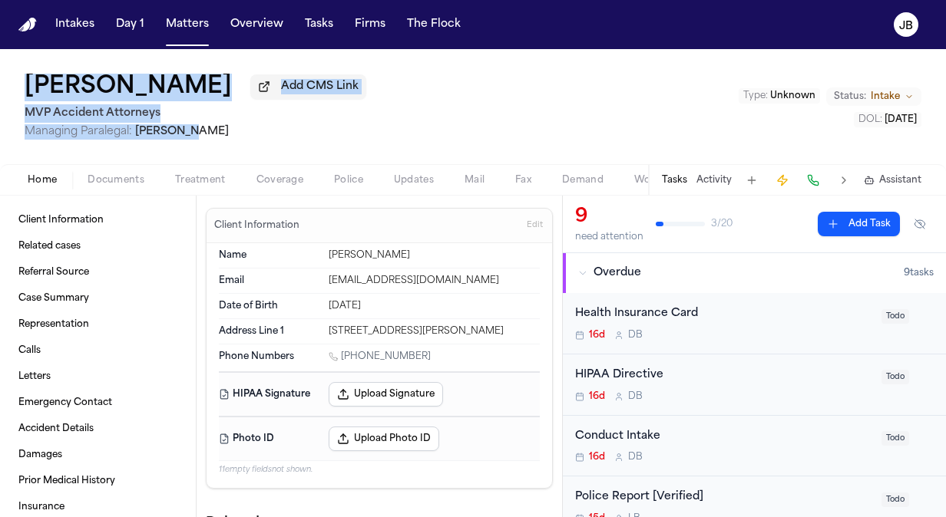
drag, startPoint x: 100, startPoint y: 117, endPoint x: 15, endPoint y: 75, distance: 94.1
click at [15, 75] on div "[PERSON_NAME] Add CMS Link MVP Accident Attorneys Managing Paralegal: [PERSON_N…" at bounding box center [473, 106] width 946 height 115
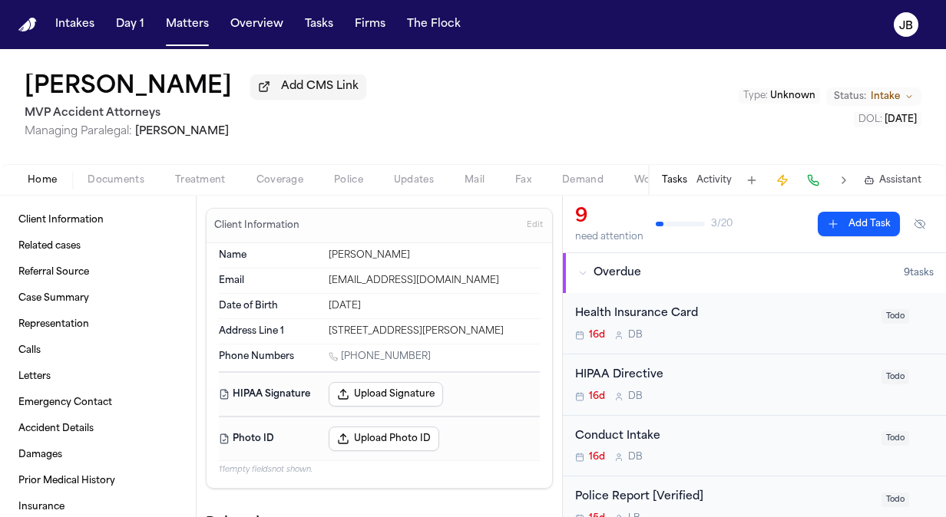
drag, startPoint x: 15, startPoint y: 75, endPoint x: 243, endPoint y: 134, distance: 234.7
click at [243, 134] on span "Managing Paralegal: [PERSON_NAME]" at bounding box center [196, 131] width 342 height 15
click at [337, 52] on div "[PERSON_NAME] Add CMS Link MVP Accident Attorneys Managing Paralegal: [PERSON_N…" at bounding box center [473, 106] width 946 height 115
click at [312, 14] on button "Tasks" at bounding box center [319, 25] width 41 height 28
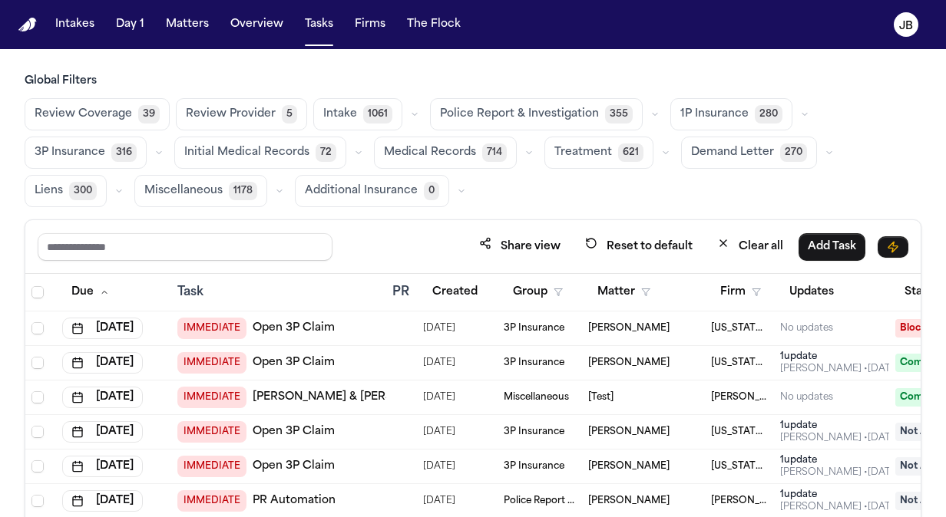
click at [592, 143] on button "Treatment 621" at bounding box center [598, 153] width 109 height 32
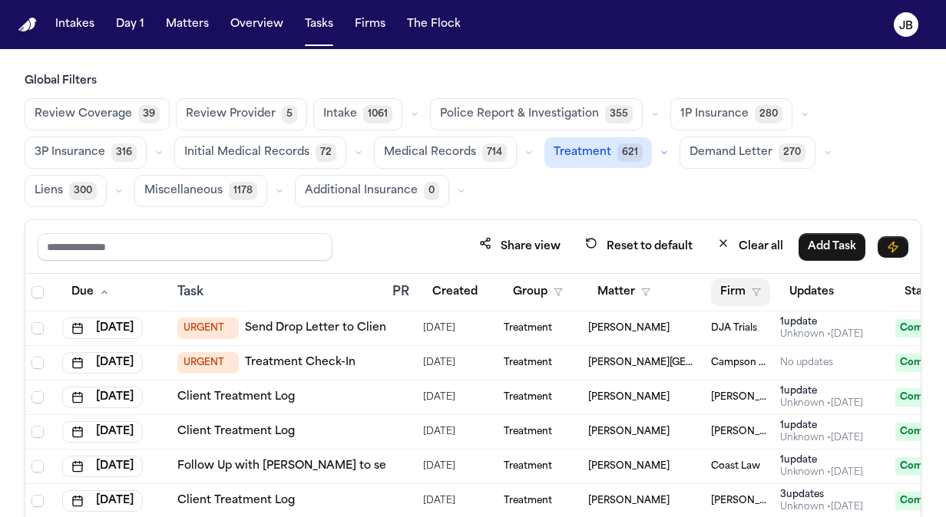
click at [758, 288] on icon "button" at bounding box center [755, 292] width 9 height 9
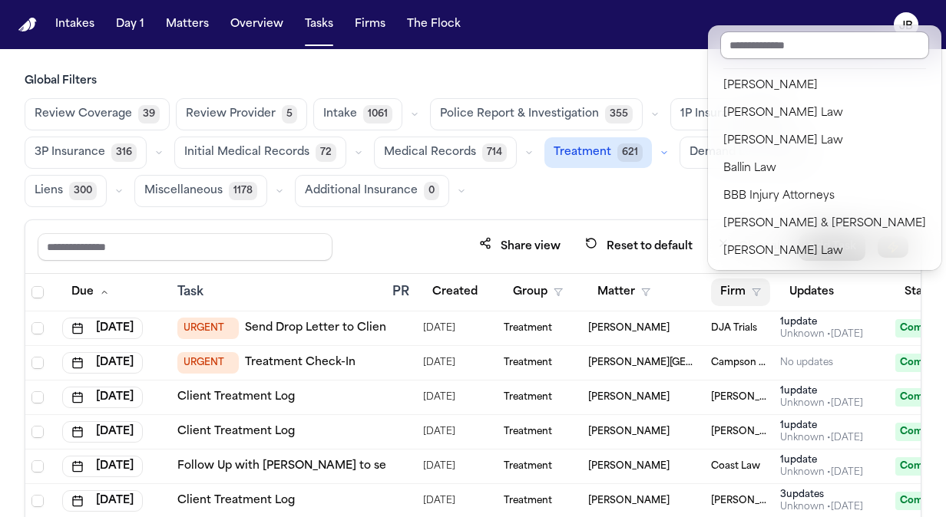
click at [772, 54] on input "text" at bounding box center [824, 45] width 209 height 28
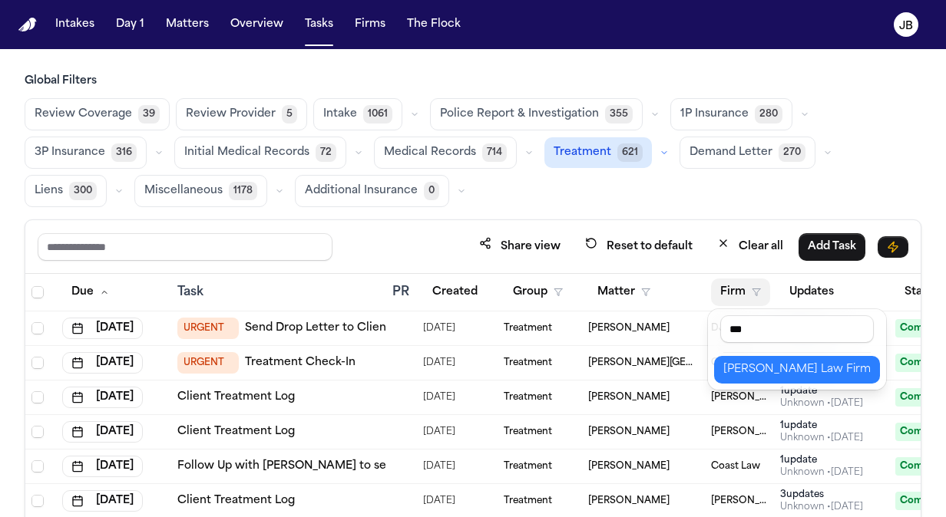
type input "***"
click at [784, 368] on div "[PERSON_NAME] Law Firm" at bounding box center [796, 370] width 147 height 18
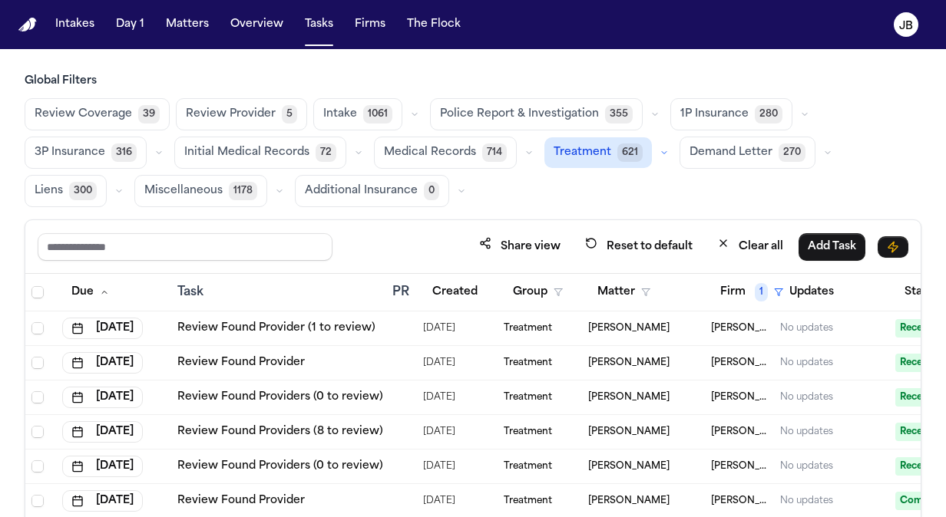
click at [659, 150] on icon "button" at bounding box center [663, 152] width 9 height 9
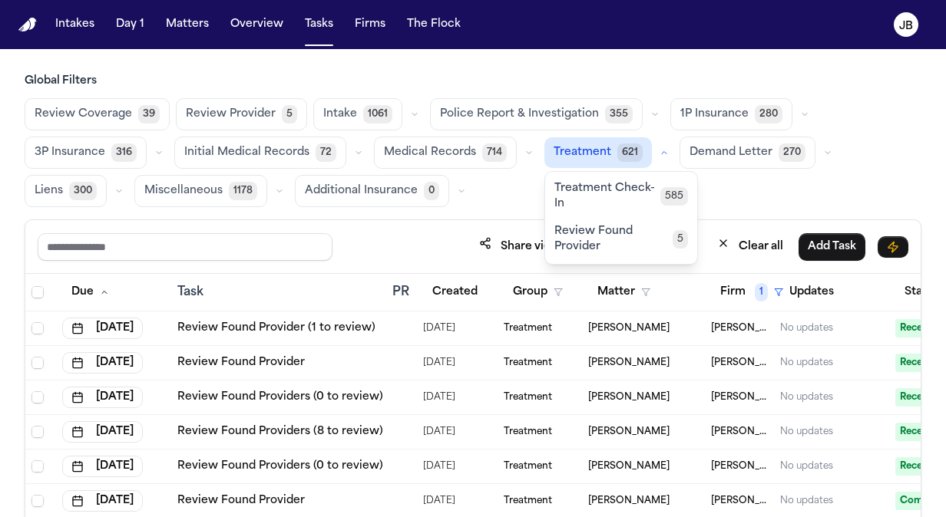
click at [580, 193] on span "Treatment Check-In" at bounding box center [607, 196] width 106 height 31
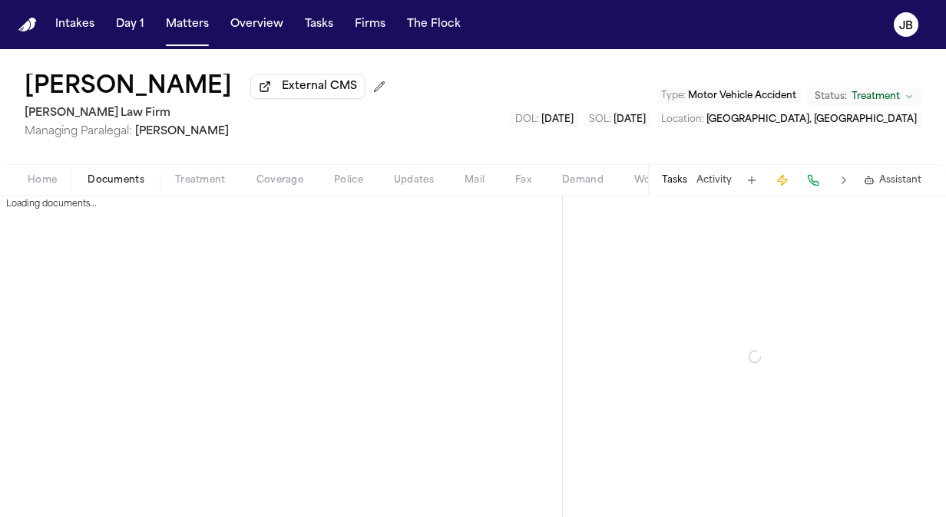
click at [116, 177] on span "Documents" at bounding box center [115, 180] width 57 height 12
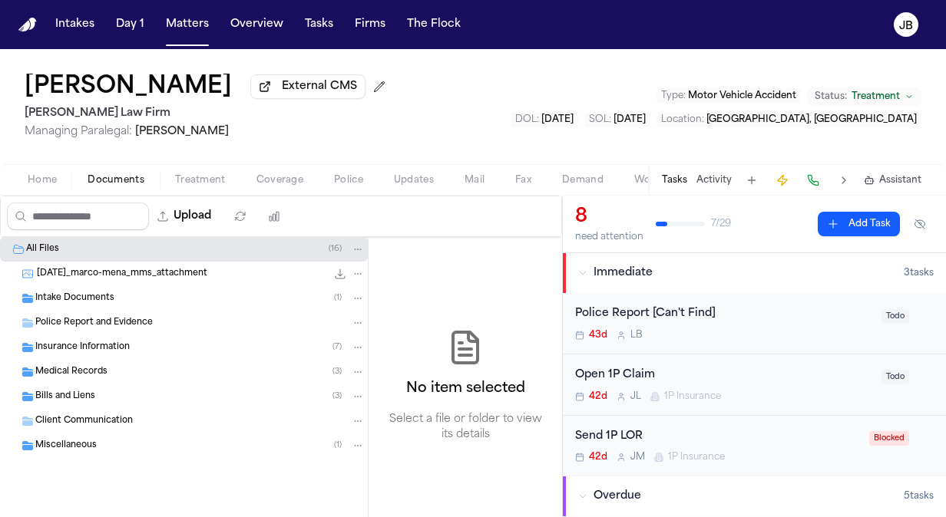
click at [72, 353] on div "Insurance Information ( 7 )" at bounding box center [199, 348] width 329 height 14
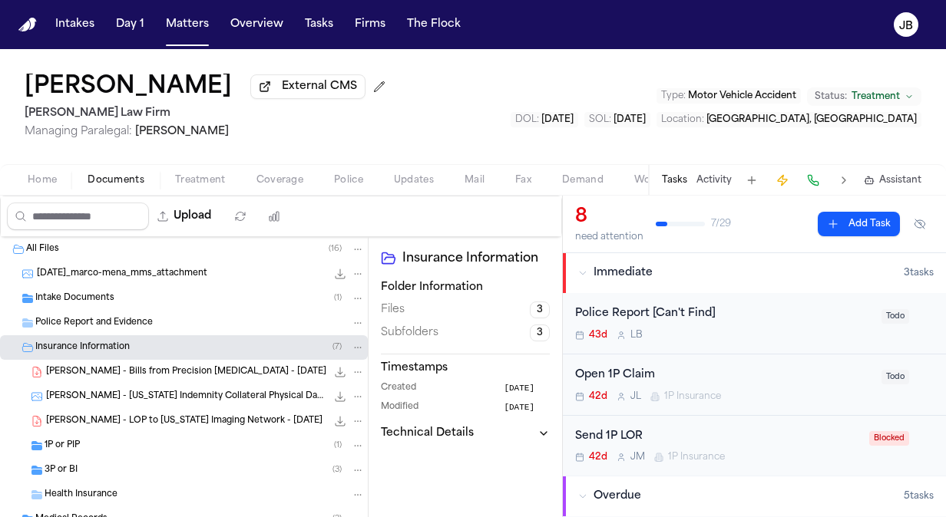
click at [132, 453] on div "1P or PIP ( 1 )" at bounding box center [184, 446] width 368 height 25
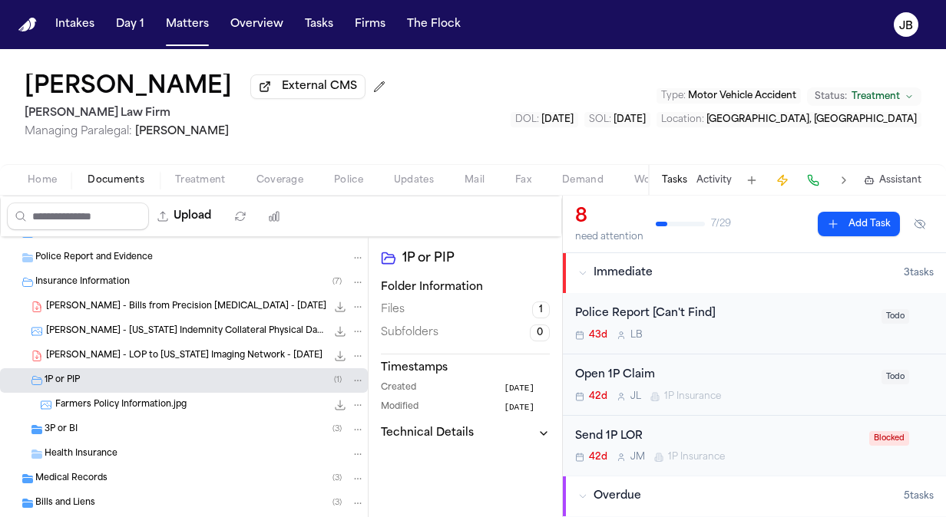
scroll to position [74, 0]
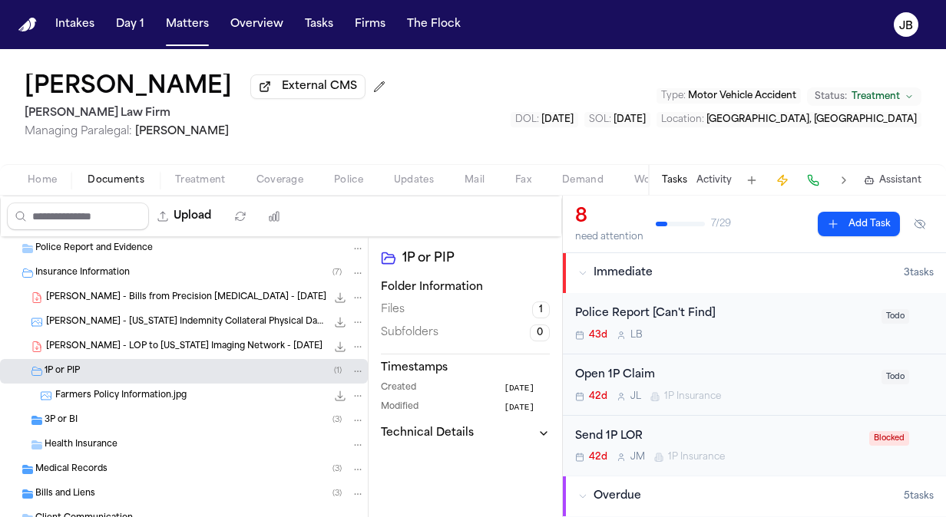
click at [116, 433] on div "Health Insurance" at bounding box center [184, 445] width 368 height 25
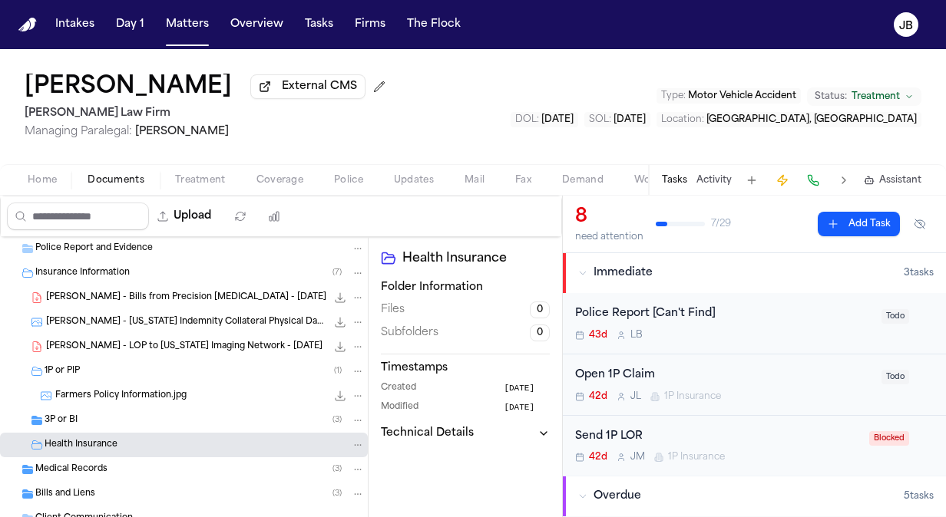
click at [120, 414] on div "3P or BI ( 3 )" at bounding box center [205, 421] width 320 height 14
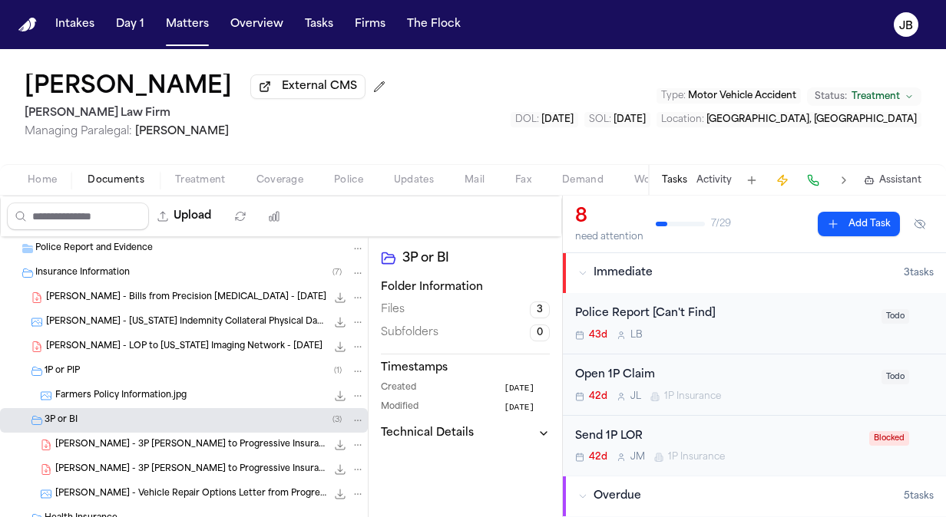
scroll to position [221, 0]
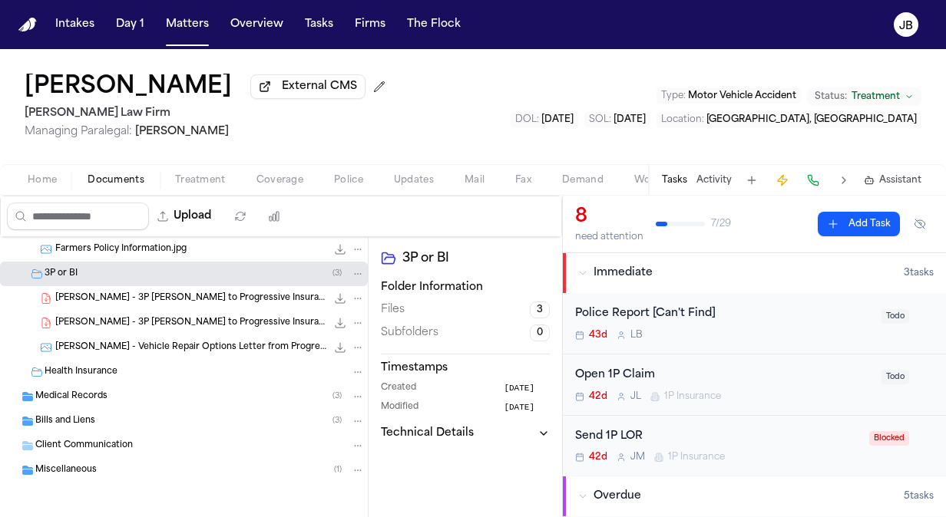
click at [718, 181] on button "Activity" at bounding box center [713, 180] width 35 height 12
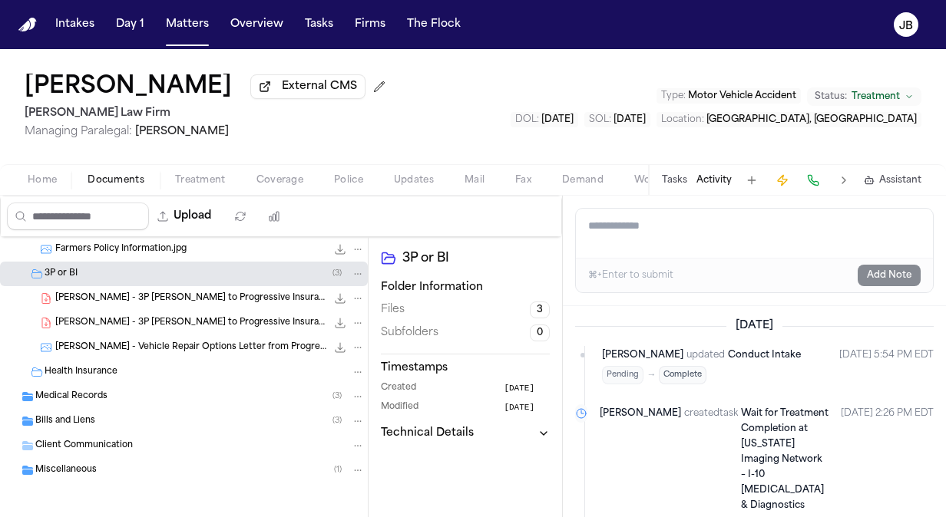
click at [646, 239] on textarea "Add a note to this matter" at bounding box center [754, 233] width 357 height 49
click at [678, 177] on button "Tasks" at bounding box center [674, 180] width 25 height 12
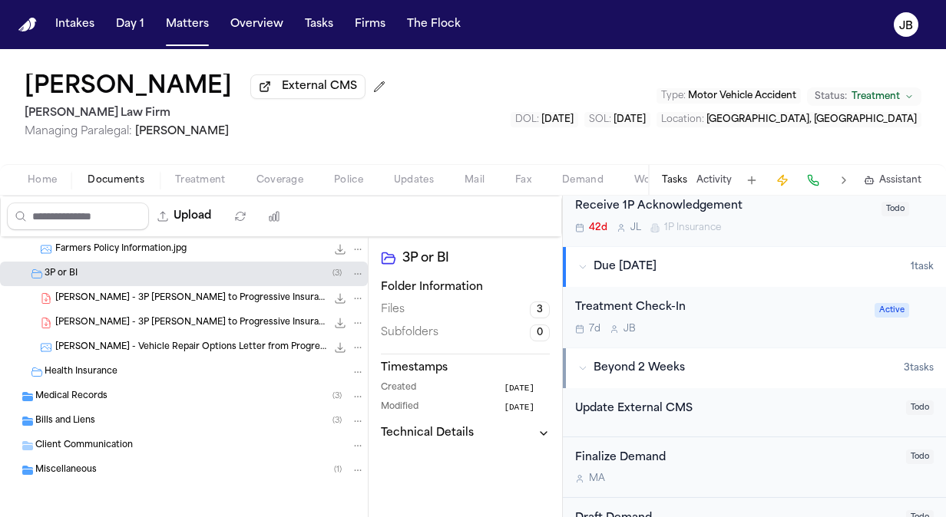
scroll to position [586, 0]
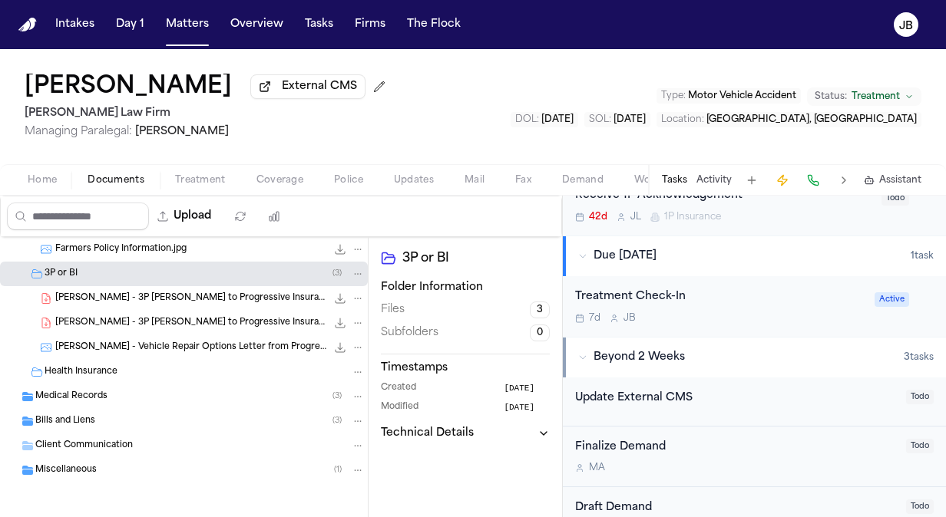
click at [742, 299] on div "Treatment Check-In" at bounding box center [720, 298] width 290 height 18
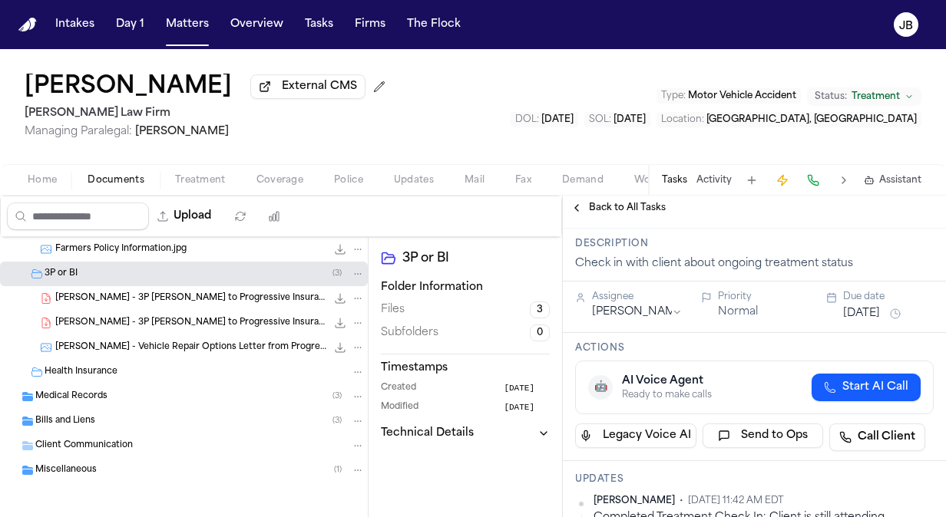
scroll to position [21, 0]
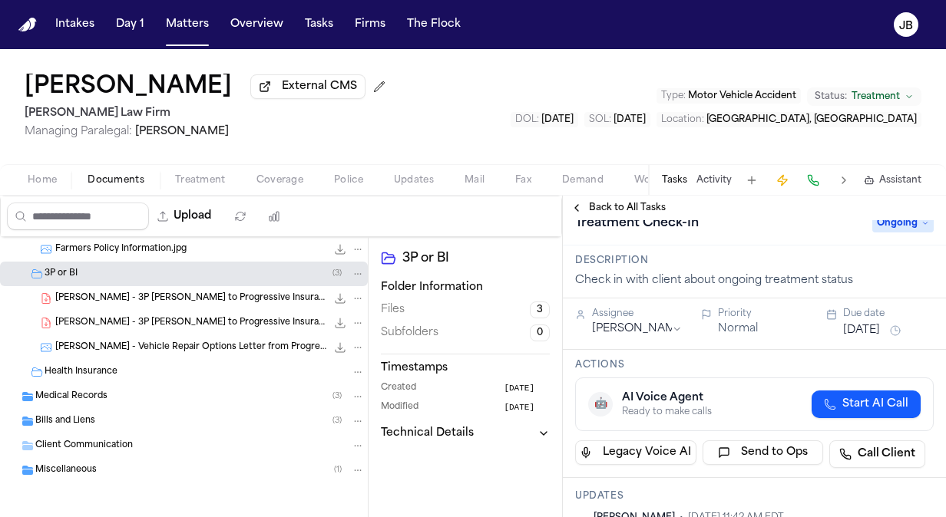
click at [901, 229] on span "Ongoing" at bounding box center [902, 223] width 61 height 18
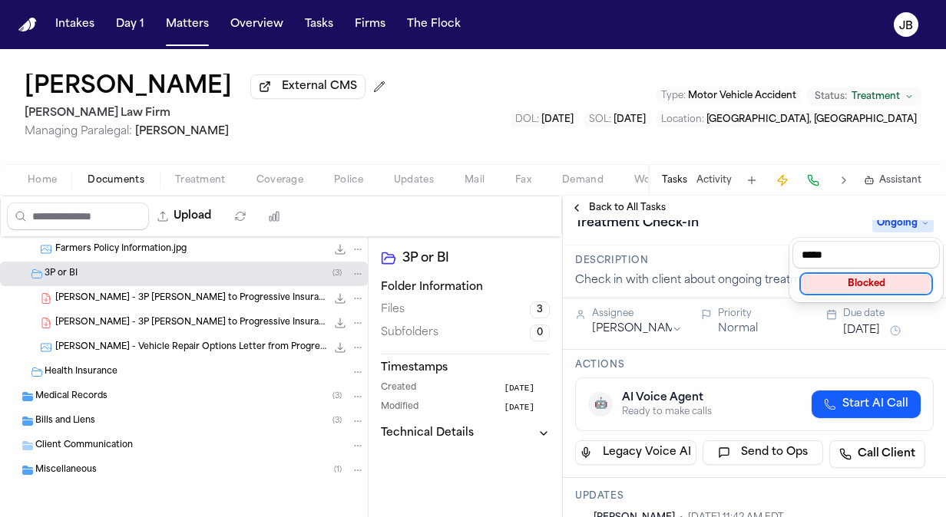
type input "*****"
click at [870, 278] on div "Blocked" at bounding box center [865, 284] width 129 height 18
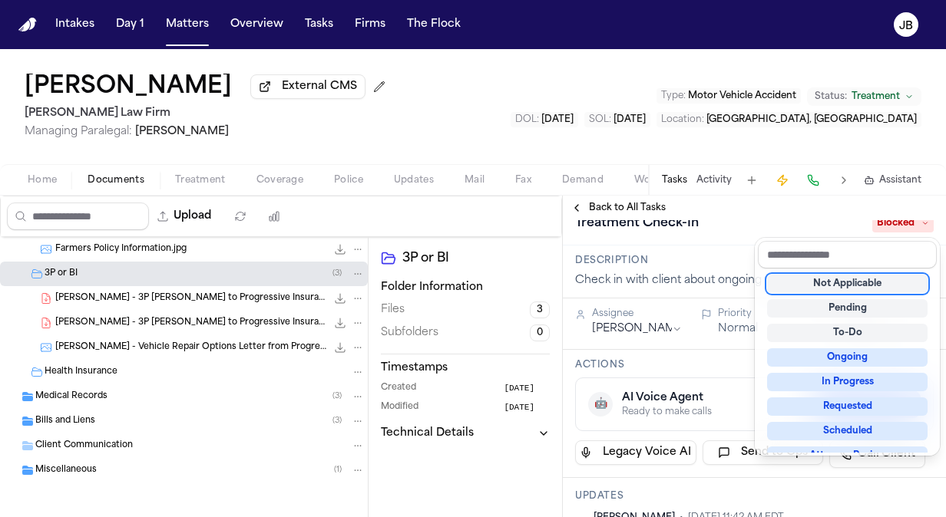
click at [723, 237] on div "Treatment Check-In Blocked" at bounding box center [754, 222] width 383 height 47
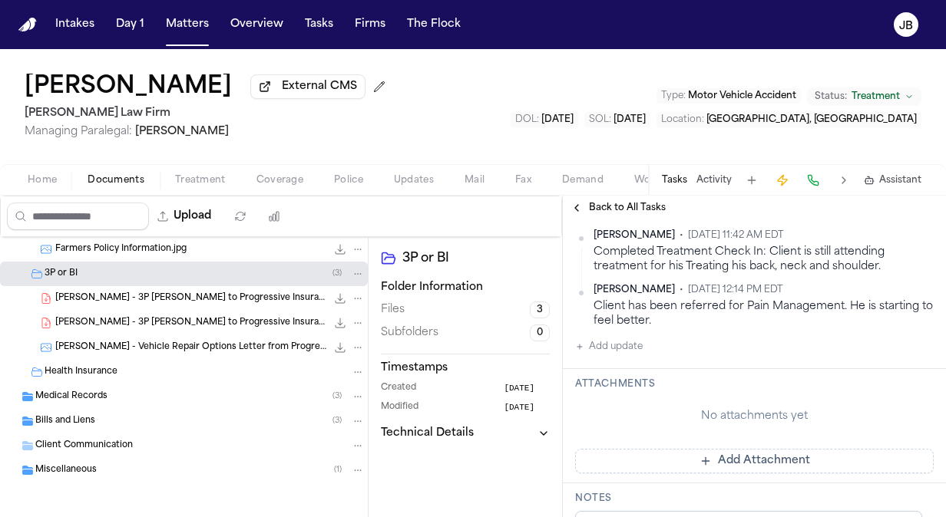
scroll to position [312, 0]
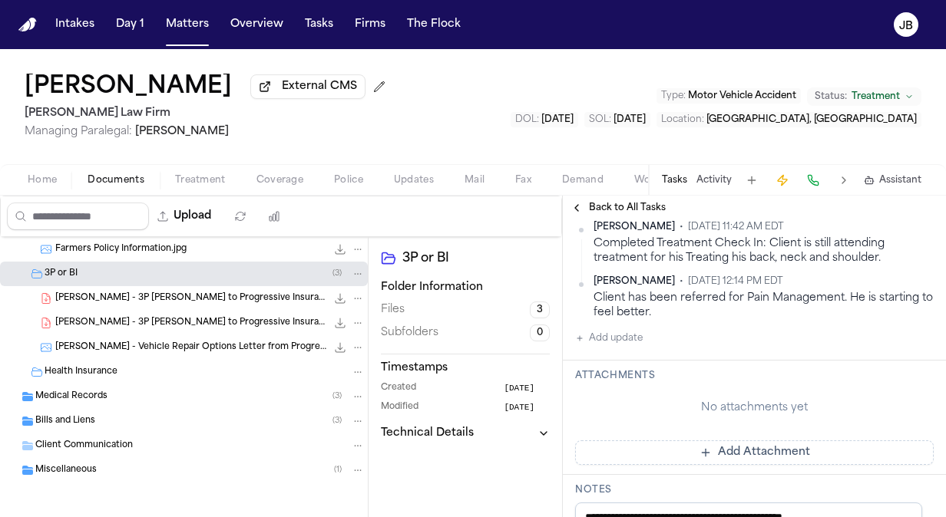
click at [622, 344] on button "Add update" at bounding box center [609, 338] width 68 height 18
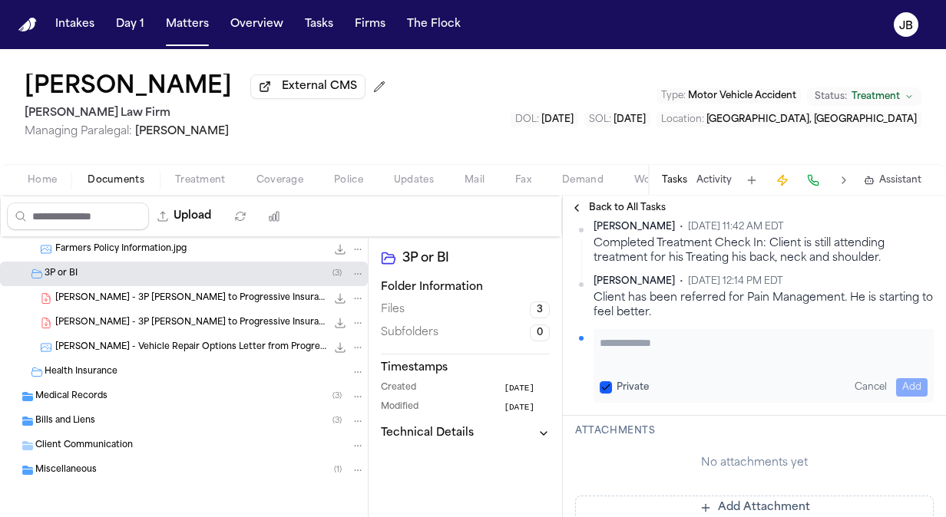
click at [634, 362] on textarea "Add your update" at bounding box center [763, 350] width 328 height 31
click at [579, 207] on button "Back to All Tasks" at bounding box center [618, 208] width 111 height 12
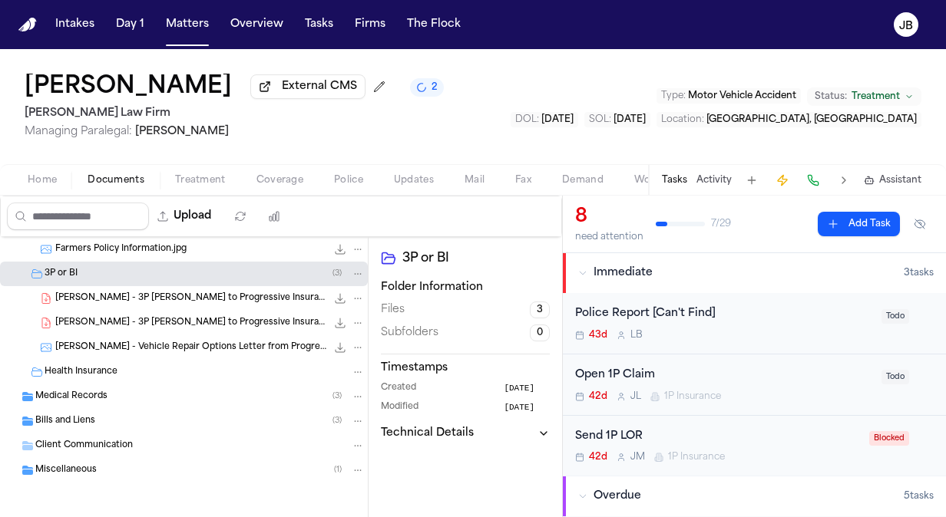
click at [824, 446] on div "Send 1P LOR 42d J M 1P Insurance" at bounding box center [717, 446] width 285 height 36
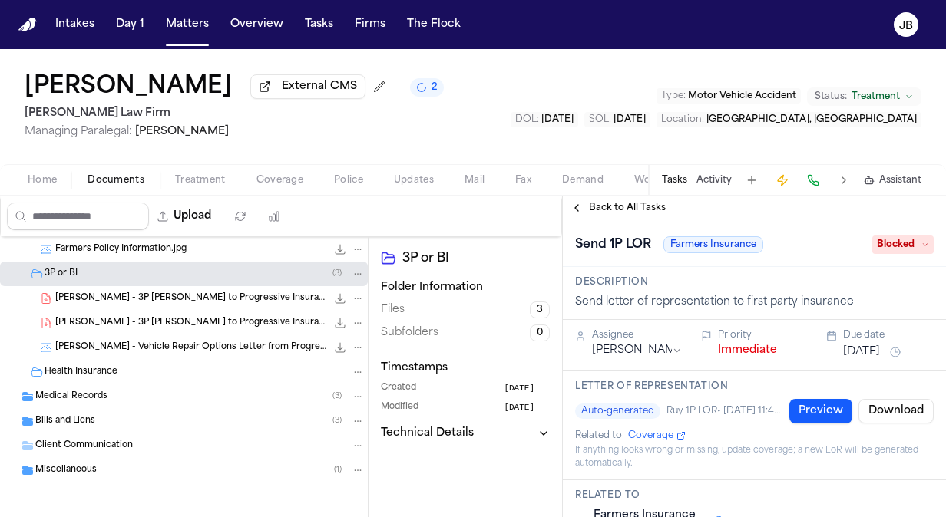
click at [896, 252] on span "Blocked" at bounding box center [902, 245] width 61 height 18
type input "**"
click at [834, 302] on div "Ongoing" at bounding box center [865, 306] width 129 height 18
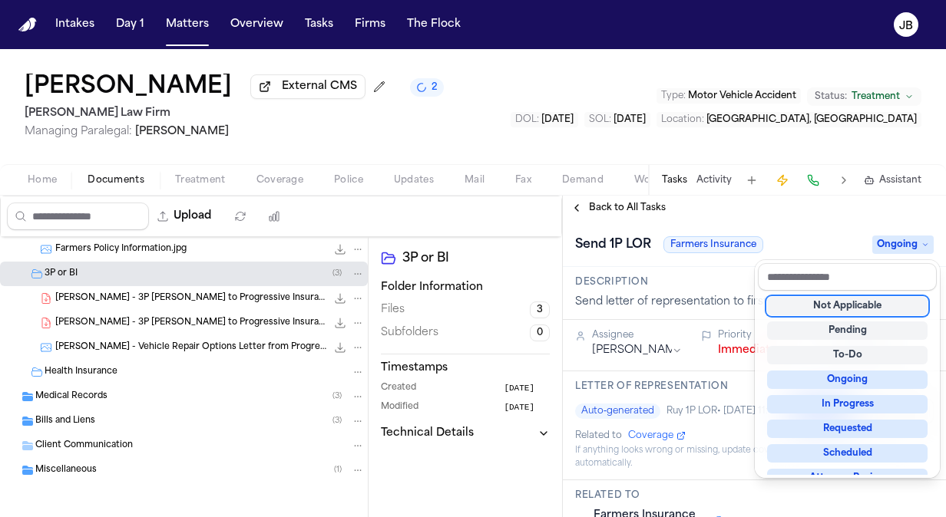
click at [514, 170] on div "Marco Mena External CMS 2 Ruy Mireles Law Firm Managing Paralegal: Jessica Barr…" at bounding box center [473, 283] width 946 height 468
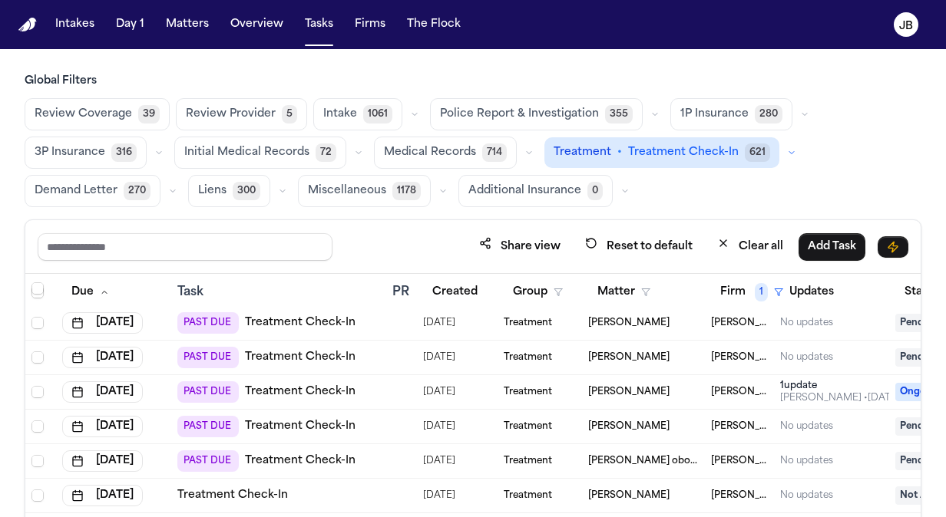
scroll to position [1979, 0]
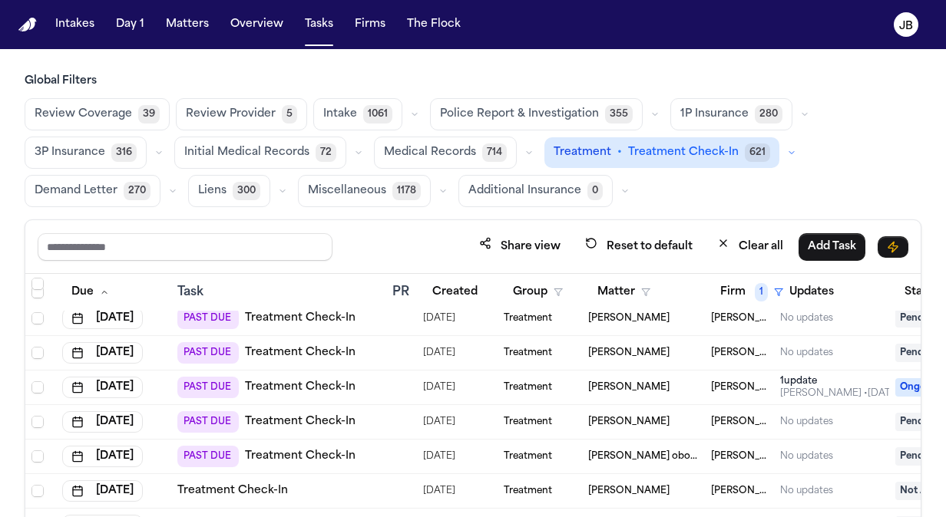
drag, startPoint x: 583, startPoint y: 351, endPoint x: 692, endPoint y: 348, distance: 109.0
click at [692, 348] on td "[PERSON_NAME]" at bounding box center [643, 353] width 123 height 35
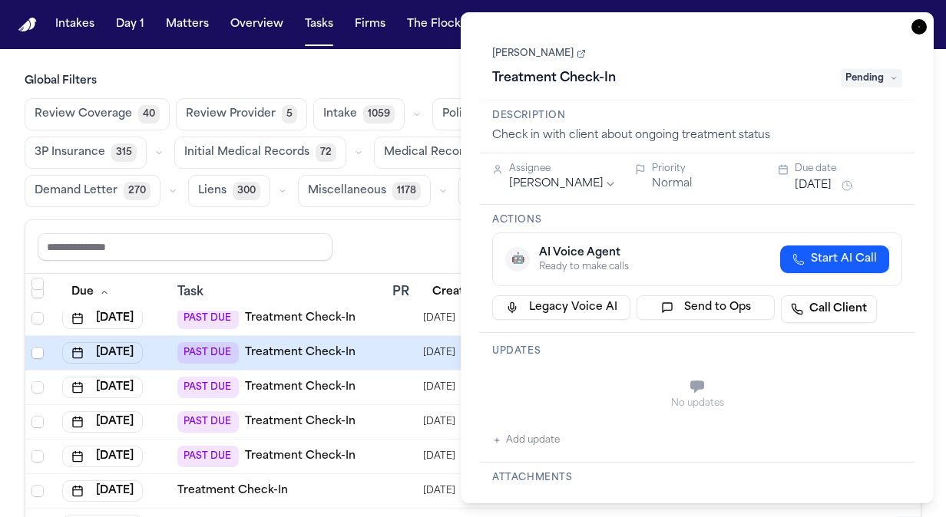
click at [321, 274] on th "Task" at bounding box center [278, 293] width 215 height 38
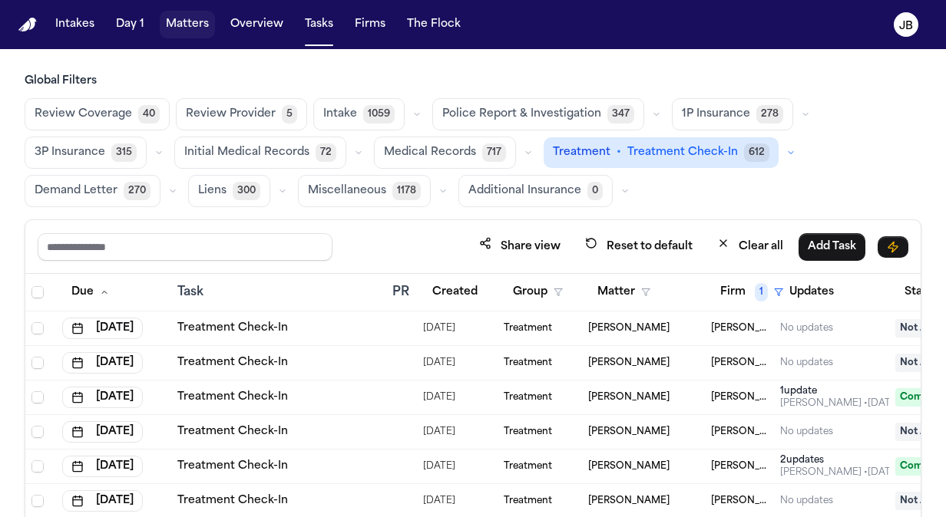
click at [201, 12] on button "Matters" at bounding box center [187, 25] width 55 height 28
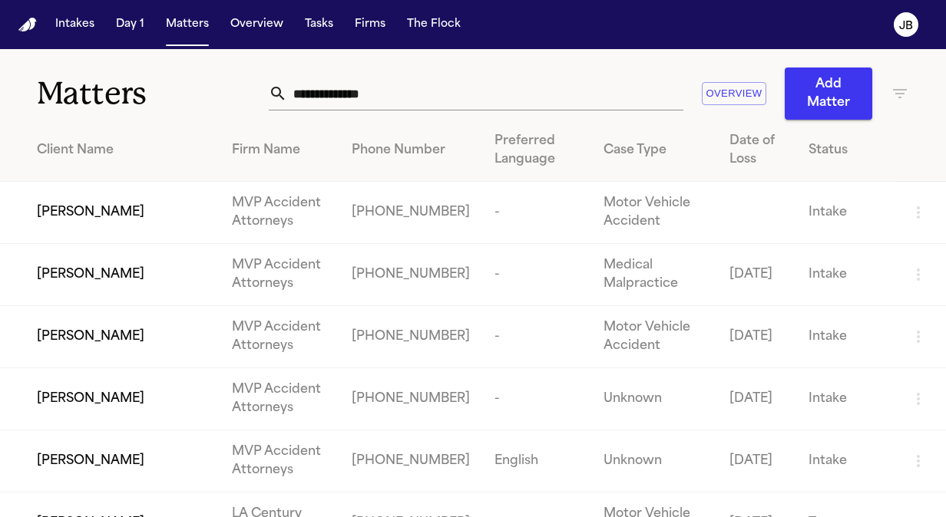
click at [437, 82] on input "text" at bounding box center [485, 94] width 396 height 34
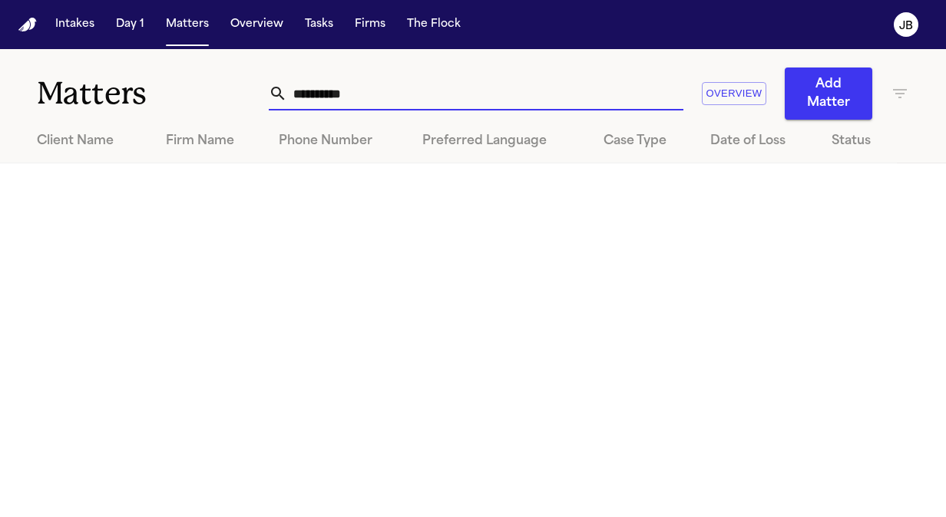
type input "**********"
click at [901, 78] on div "**********" at bounding box center [589, 94] width 640 height 52
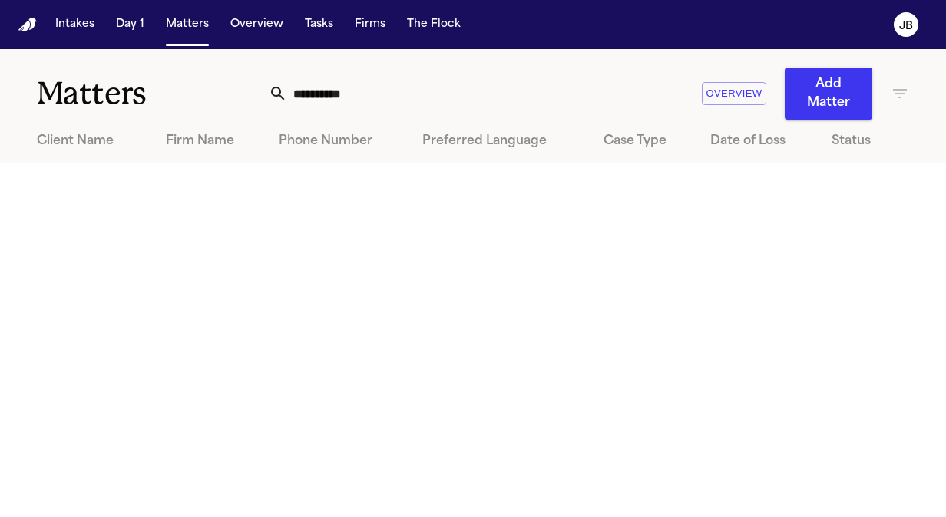
click at [901, 91] on icon "button" at bounding box center [899, 93] width 18 height 18
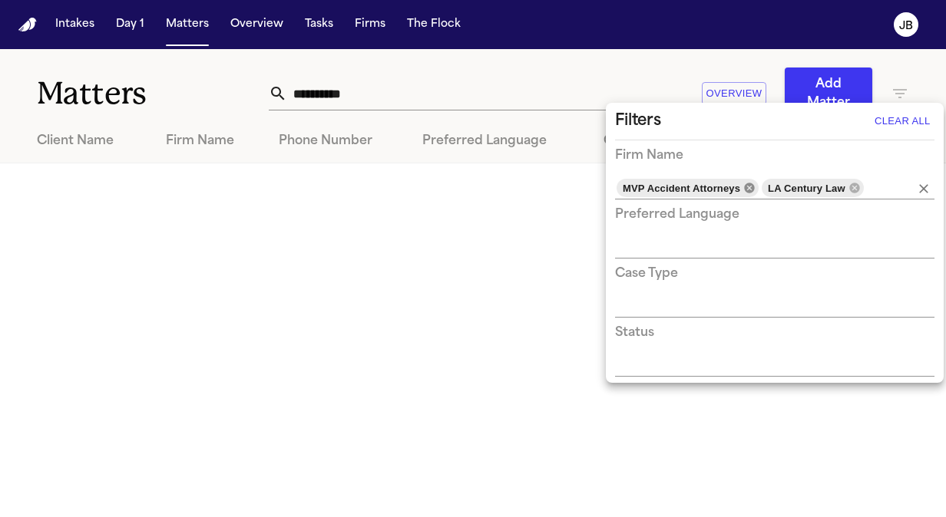
click at [744, 187] on icon at bounding box center [749, 188] width 10 height 10
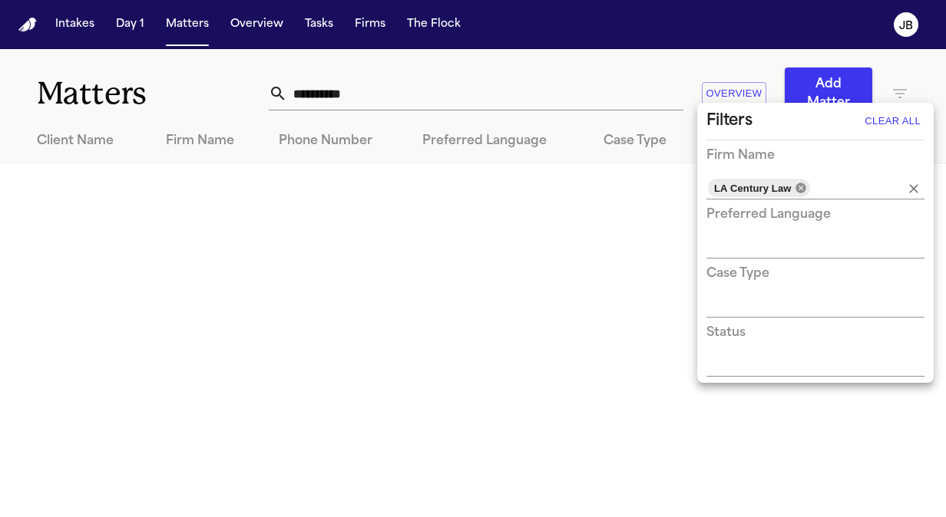
click at [795, 187] on icon at bounding box center [800, 188] width 12 height 12
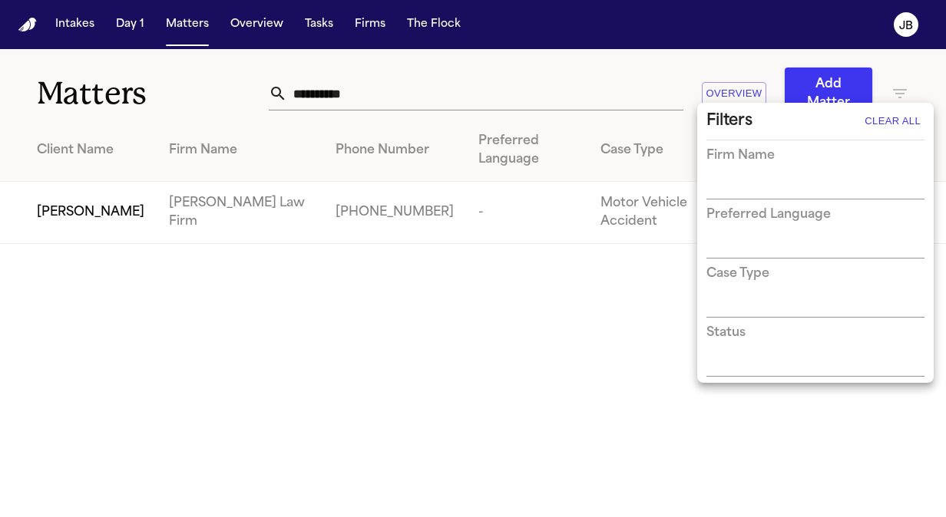
click at [86, 224] on div at bounding box center [473, 258] width 946 height 517
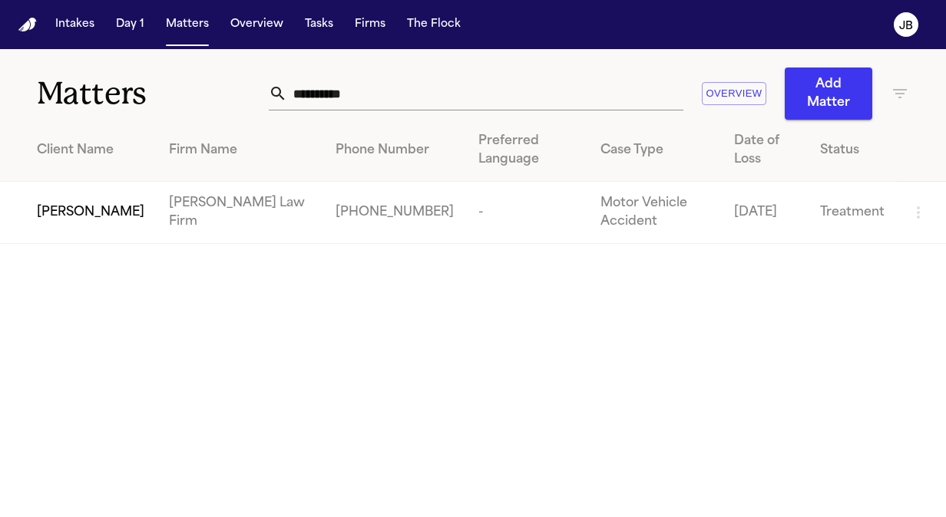
click at [86, 216] on span "[PERSON_NAME]" at bounding box center [90, 212] width 107 height 18
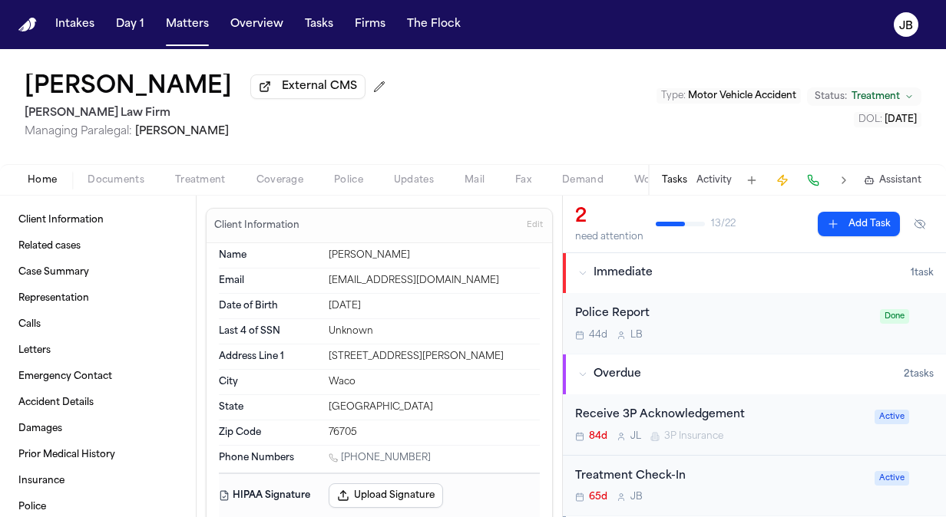
click at [715, 175] on button "Activity" at bounding box center [713, 180] width 35 height 12
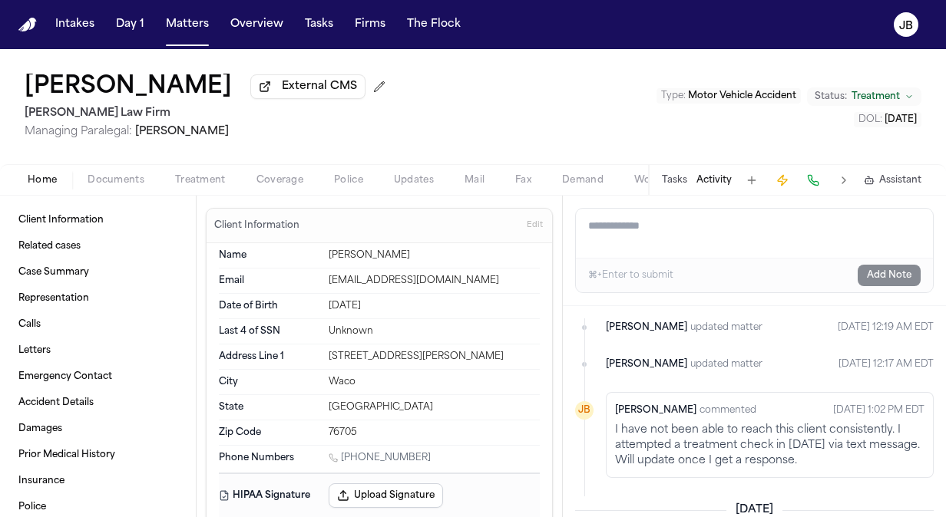
scroll to position [467, 0]
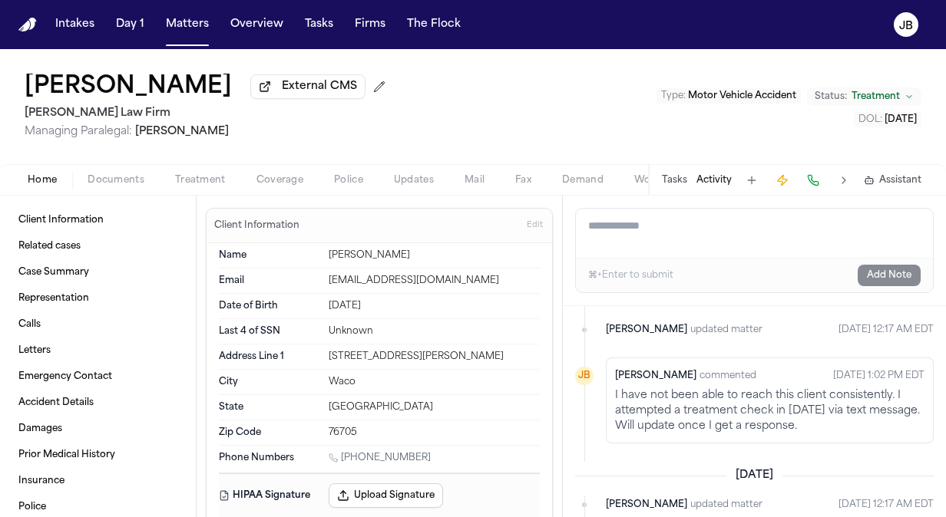
drag, startPoint x: 426, startPoint y: 451, endPoint x: 343, endPoint y: 460, distance: 83.3
click at [343, 460] on div "1 (254) 760-6720" at bounding box center [433, 459] width 211 height 15
copy link "(254) 760-6720"
drag, startPoint x: 454, startPoint y: 276, endPoint x: 319, endPoint y: 286, distance: 134.6
click at [319, 286] on div "Email jackthereal254@gmail.com" at bounding box center [379, 281] width 321 height 25
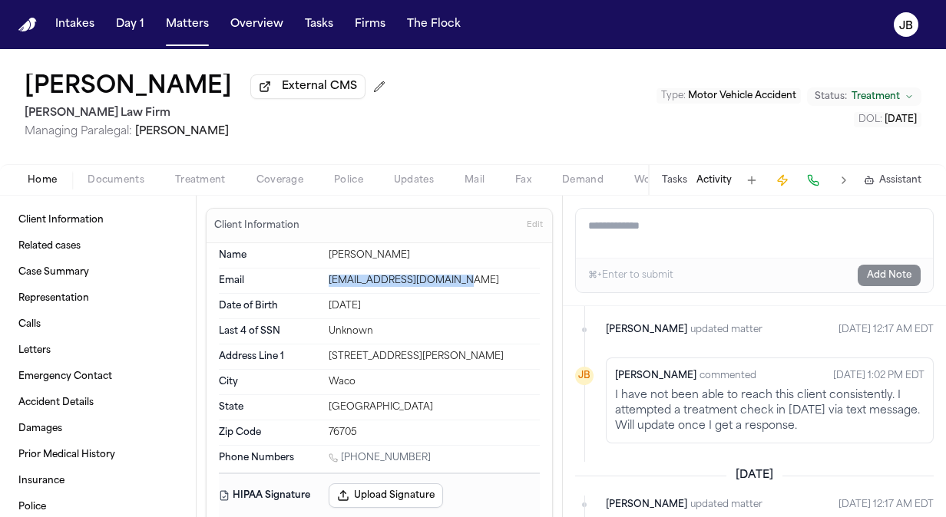
copy div "jackthereal254@gmail.com"
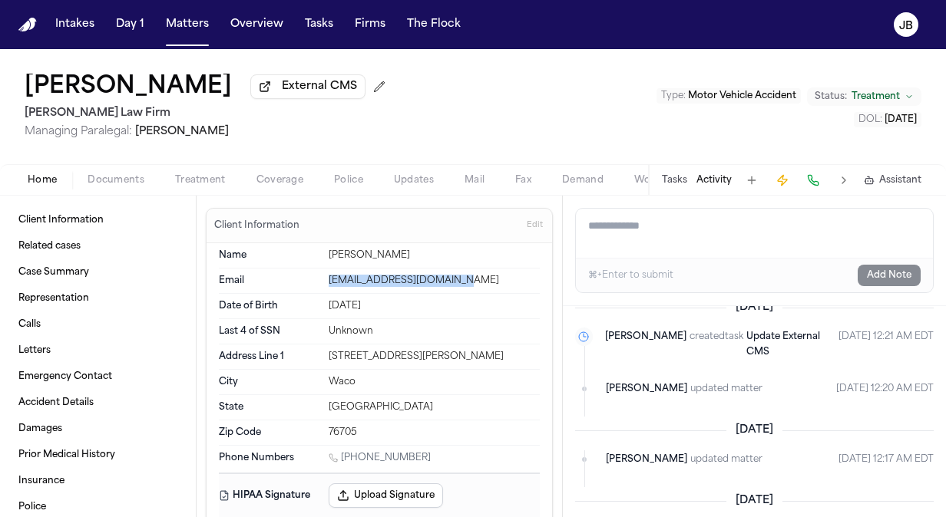
scroll to position [0, 0]
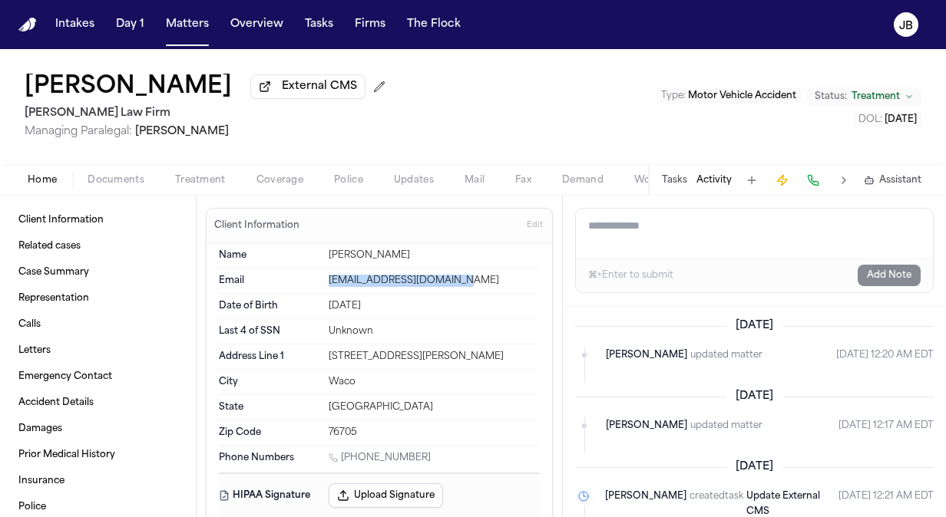
click at [686, 175] on button "Tasks" at bounding box center [674, 180] width 25 height 12
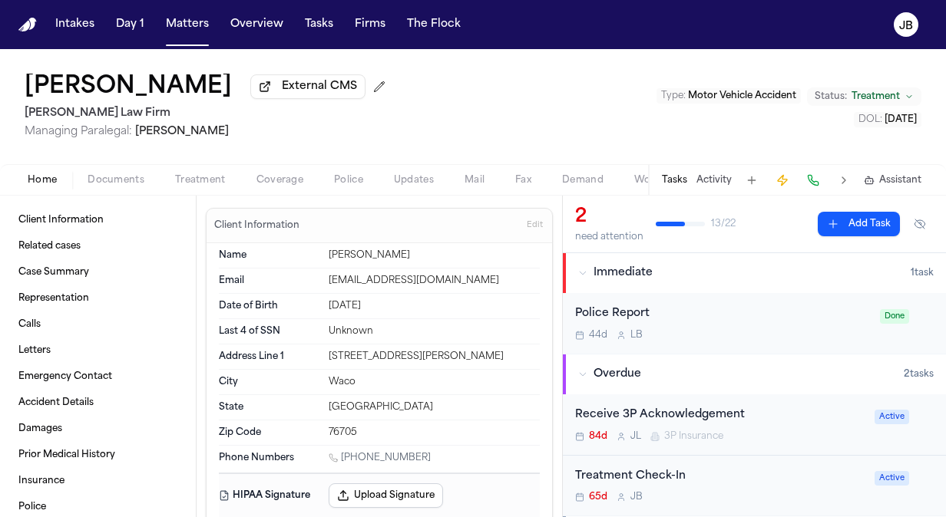
click at [800, 481] on div "Treatment Check-In" at bounding box center [720, 477] width 290 height 18
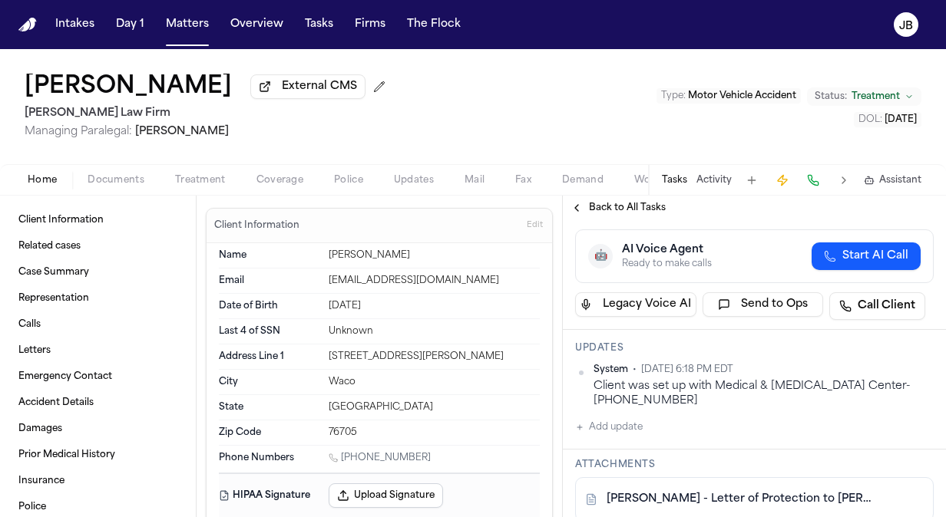
scroll to position [157, 0]
click at [608, 418] on button "Add update" at bounding box center [609, 426] width 68 height 18
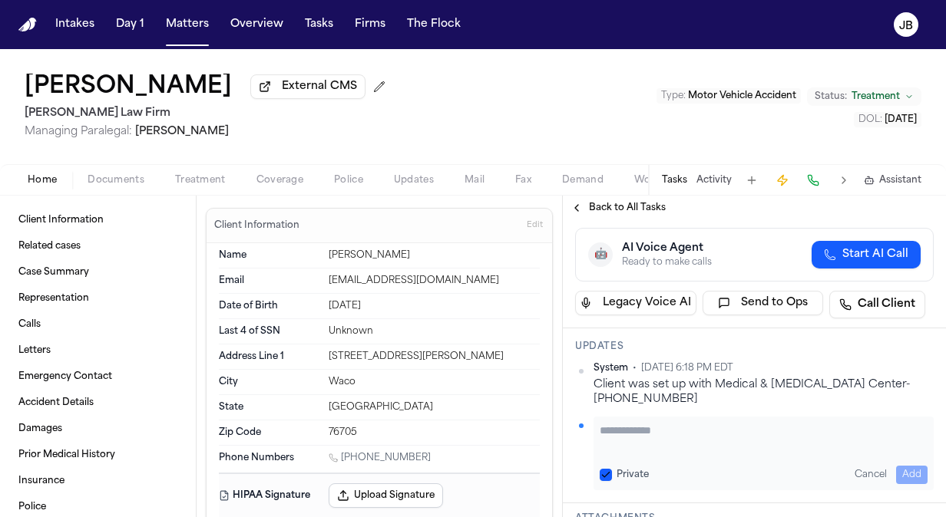
click at [607, 428] on textarea "Add your update" at bounding box center [763, 438] width 328 height 31
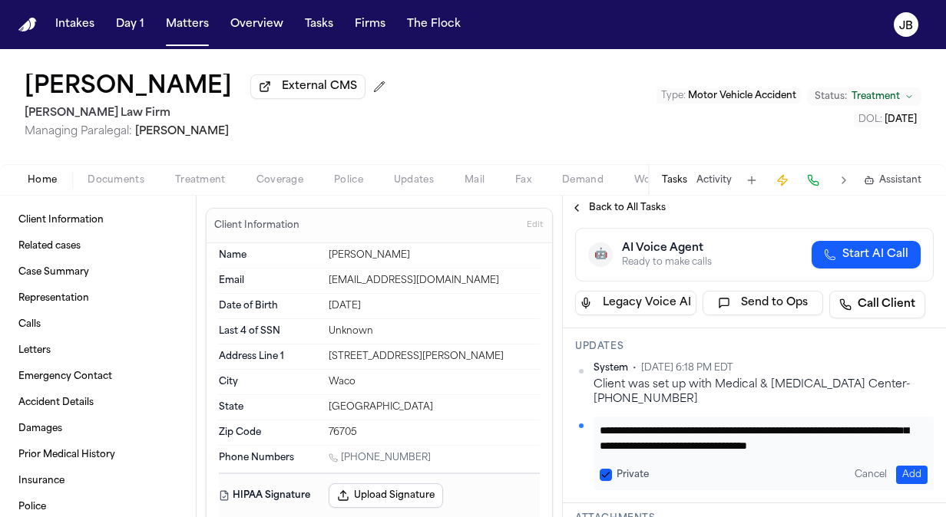
scroll to position [58, 0]
type textarea "**********"
click at [899, 473] on button "Add" at bounding box center [911, 475] width 31 height 18
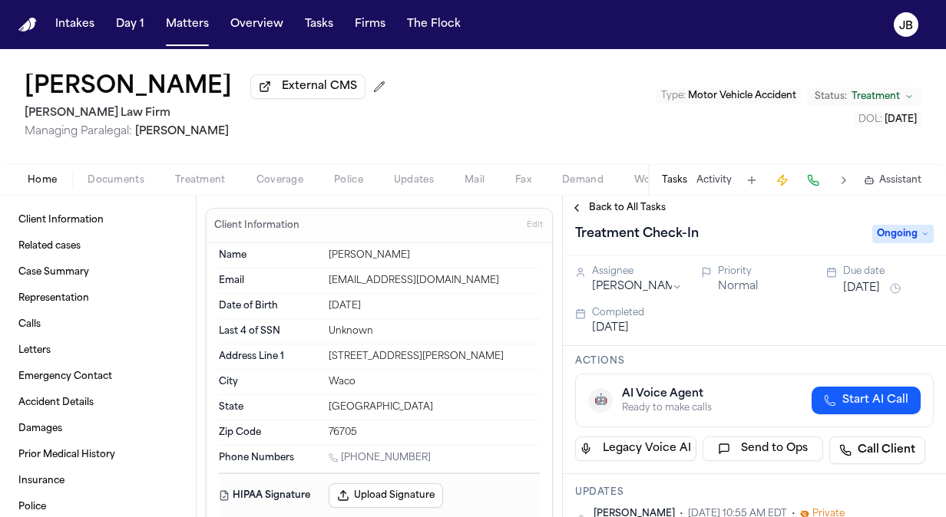
scroll to position [0, 0]
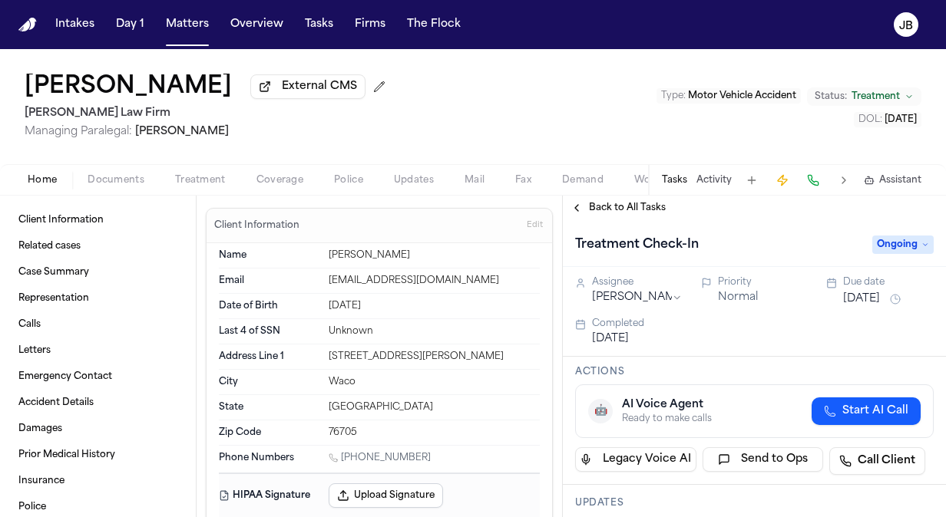
click at [904, 246] on span "Ongoing" at bounding box center [902, 245] width 61 height 18
type input "*****"
click at [841, 309] on div "Blocked" at bounding box center [865, 306] width 129 height 18
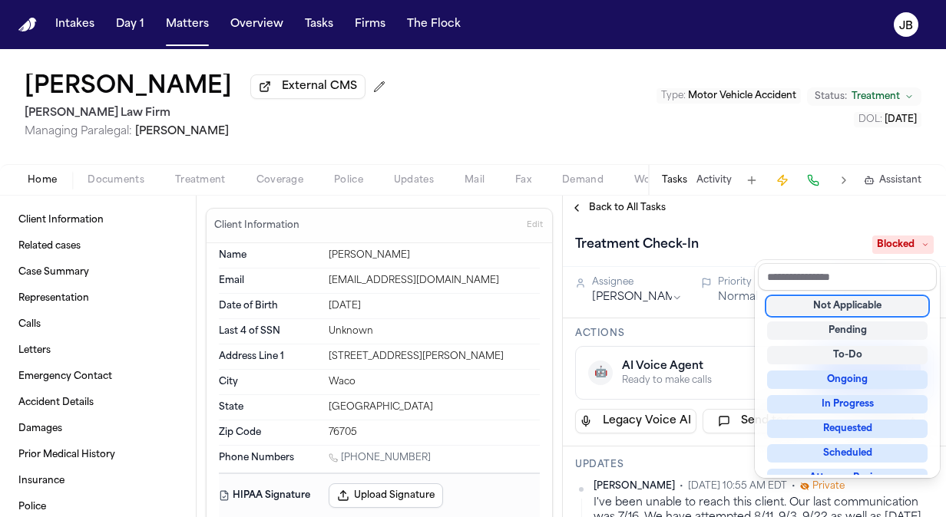
click at [732, 229] on div "Treatment Check-In Blocked" at bounding box center [754, 243] width 383 height 47
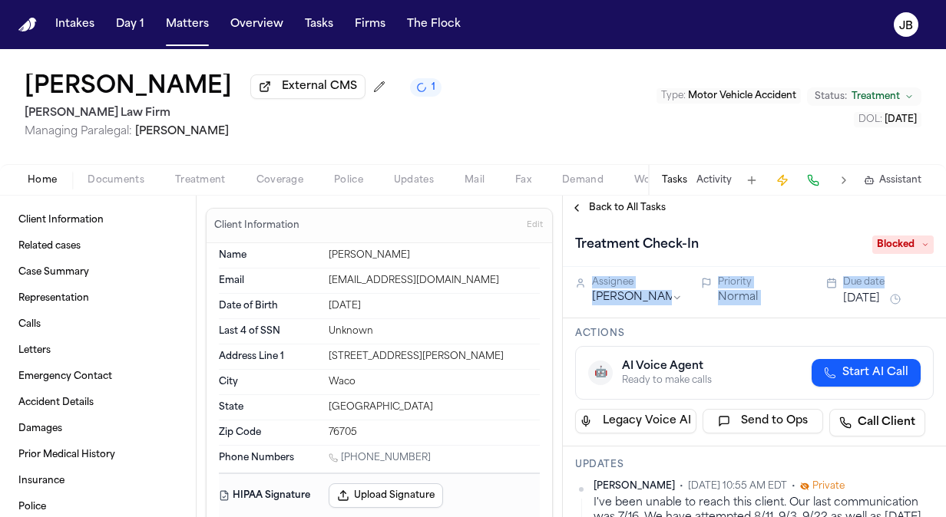
drag, startPoint x: 931, startPoint y: 257, endPoint x: 932, endPoint y: 287, distance: 29.9
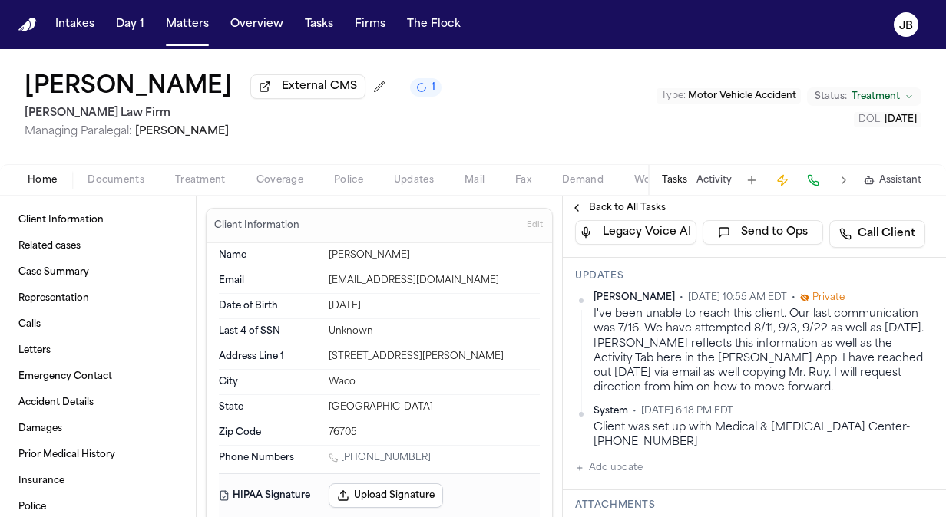
scroll to position [191, 0]
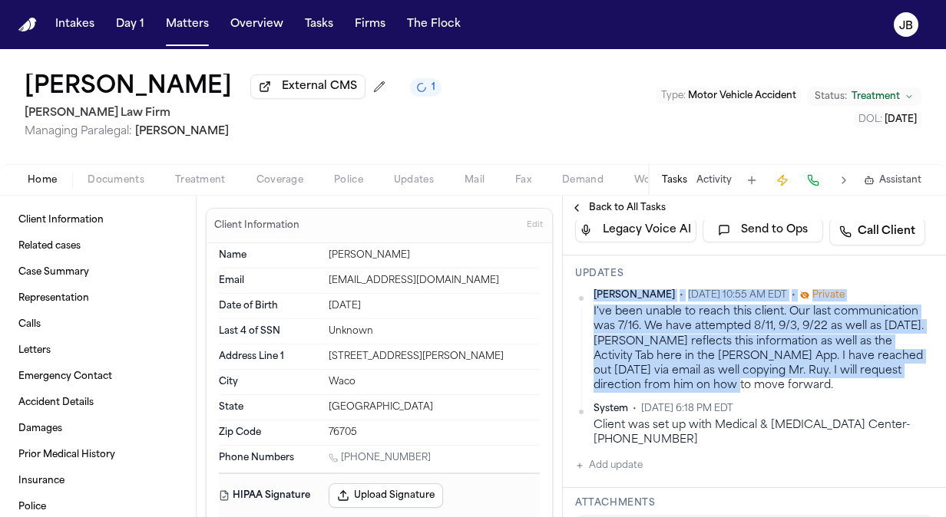
drag, startPoint x: 698, startPoint y: 386, endPoint x: 585, endPoint y: 304, distance: 139.5
click at [585, 304] on div "Jessica Barrett • Oct 9, 2025 10:55 AM EDT • Private I've been unable to reach …" at bounding box center [754, 341] width 358 height 104
drag, startPoint x: 585, startPoint y: 304, endPoint x: 686, endPoint y: 375, distance: 123.9
click at [686, 375] on div "I've been unable to reach this client. Our last communication was 7/16. We have…" at bounding box center [763, 349] width 340 height 89
click at [692, 385] on div "I've been unable to reach this client. Our last communication was 7/16. We have…" at bounding box center [763, 349] width 340 height 89
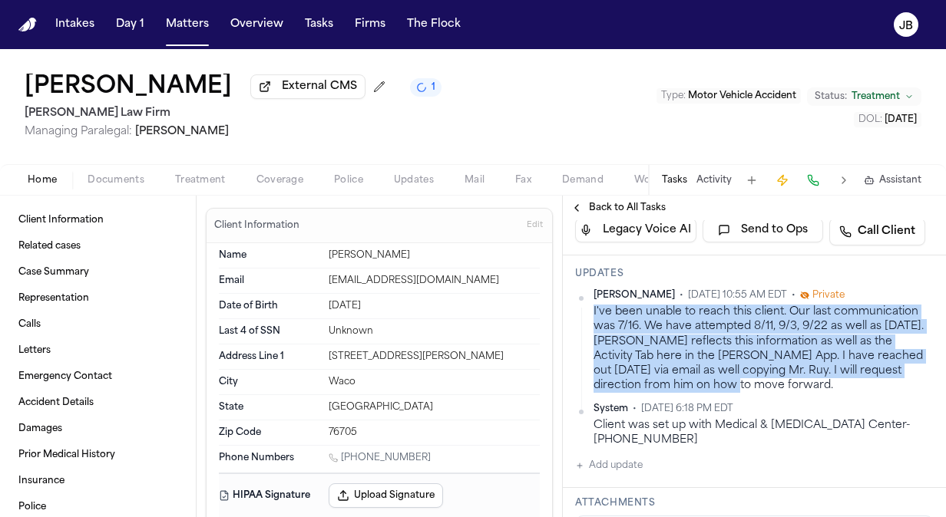
drag, startPoint x: 702, startPoint y: 382, endPoint x: 586, endPoint y: 313, distance: 134.3
click at [586, 313] on div "Jessica Barrett • Oct 9, 2025 10:55 AM EDT • Private I've been unable to reach …" at bounding box center [754, 341] width 358 height 104
copy div "I've been unable to reach this client. Our last communication was 7/16. We have…"
click at [186, 25] on button "Matters" at bounding box center [187, 25] width 55 height 28
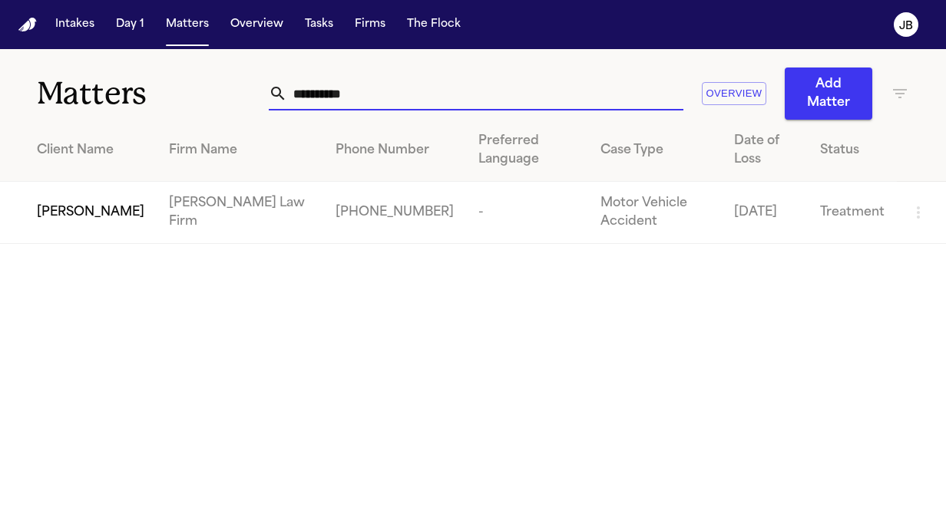
drag, startPoint x: 401, startPoint y: 87, endPoint x: 132, endPoint y: 96, distance: 268.8
click at [132, 96] on div "**********" at bounding box center [473, 84] width 946 height 71
type input "**********"
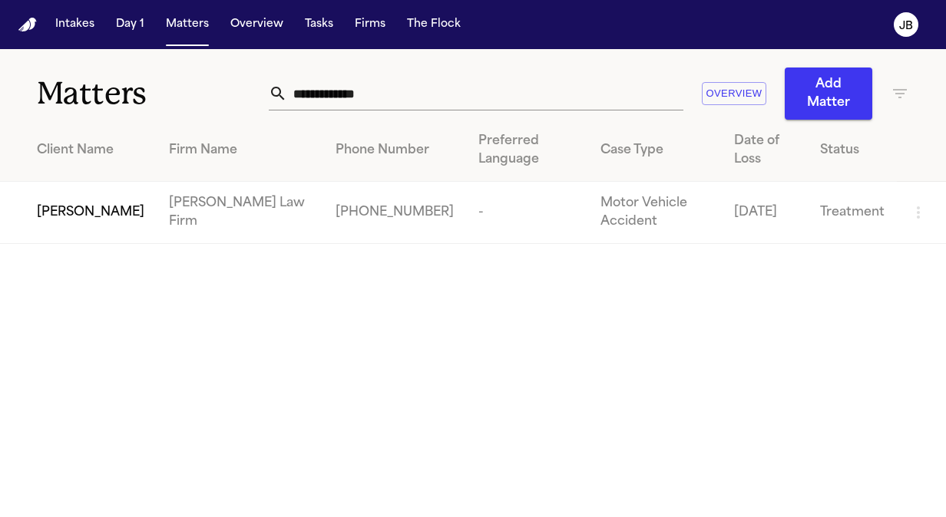
click at [65, 244] on main "**********" at bounding box center [473, 283] width 946 height 468
click at [87, 213] on span "[PERSON_NAME]" at bounding box center [90, 212] width 107 height 18
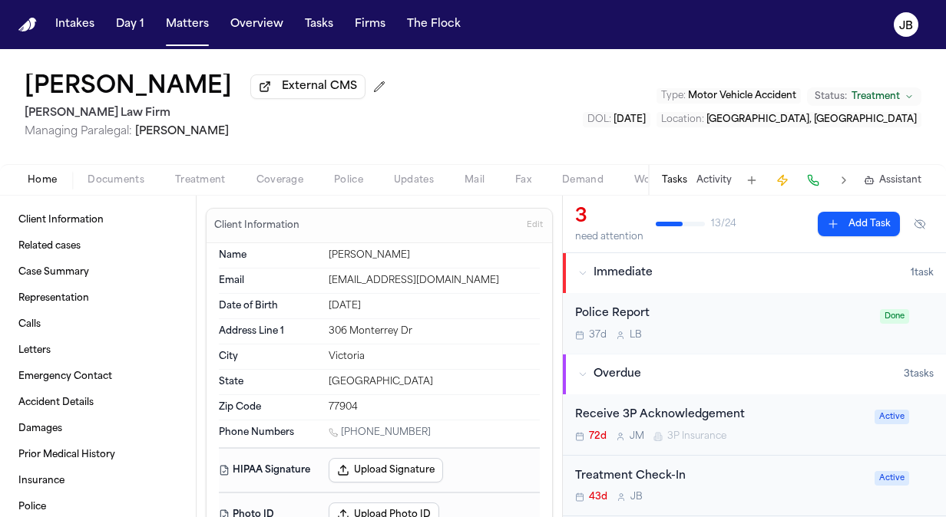
click at [719, 180] on button "Activity" at bounding box center [713, 180] width 35 height 12
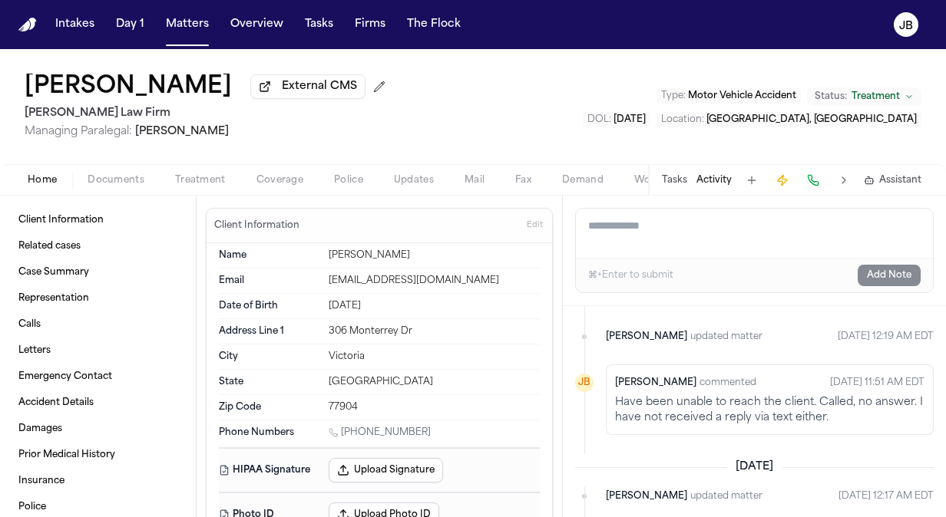
scroll to position [223, 0]
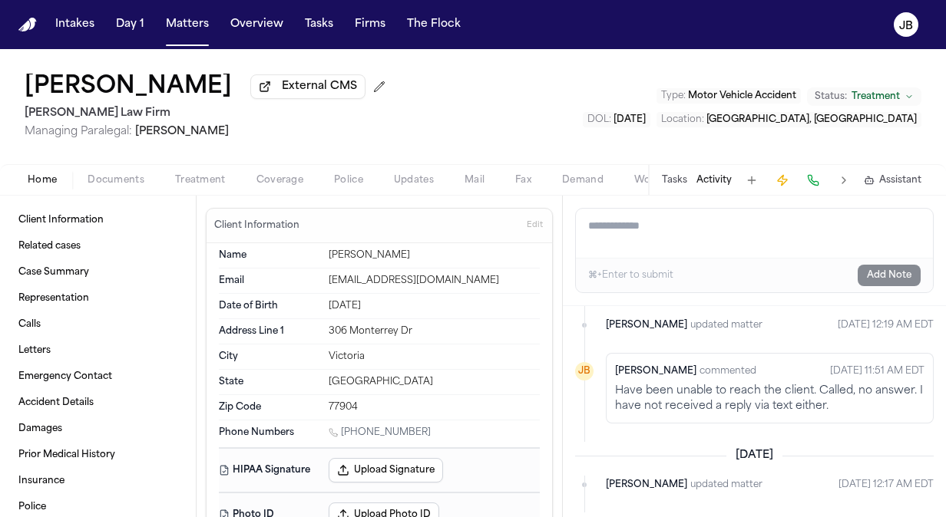
click at [674, 181] on button "Tasks" at bounding box center [674, 180] width 25 height 12
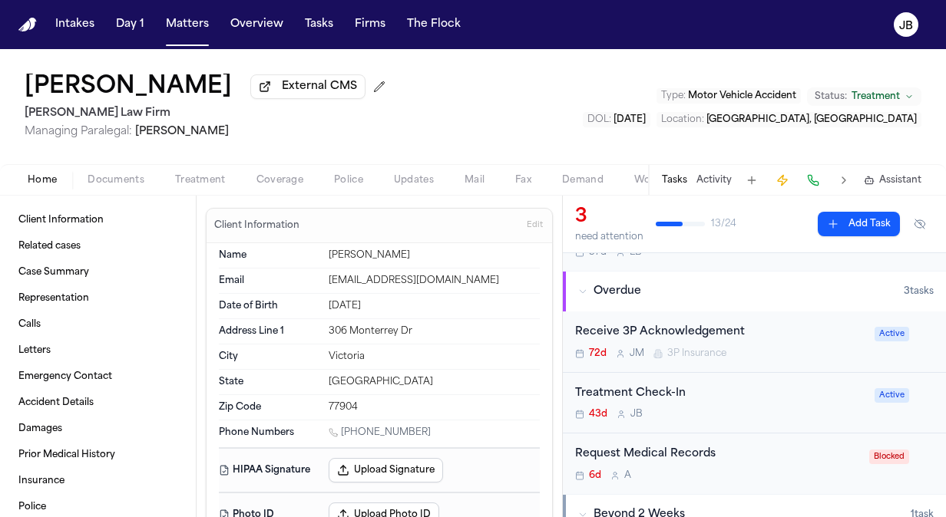
scroll to position [104, 0]
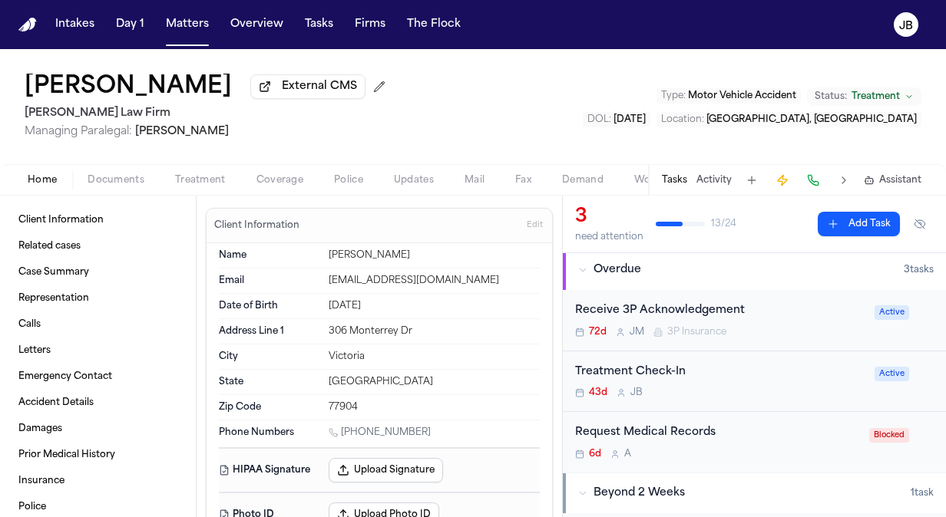
click at [793, 375] on div "Treatment Check-In" at bounding box center [720, 373] width 290 height 18
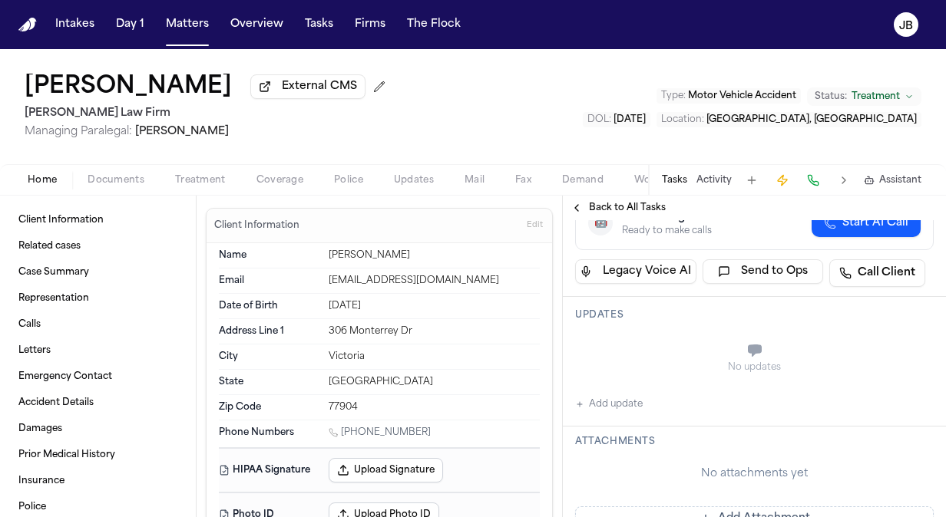
scroll to position [246, 0]
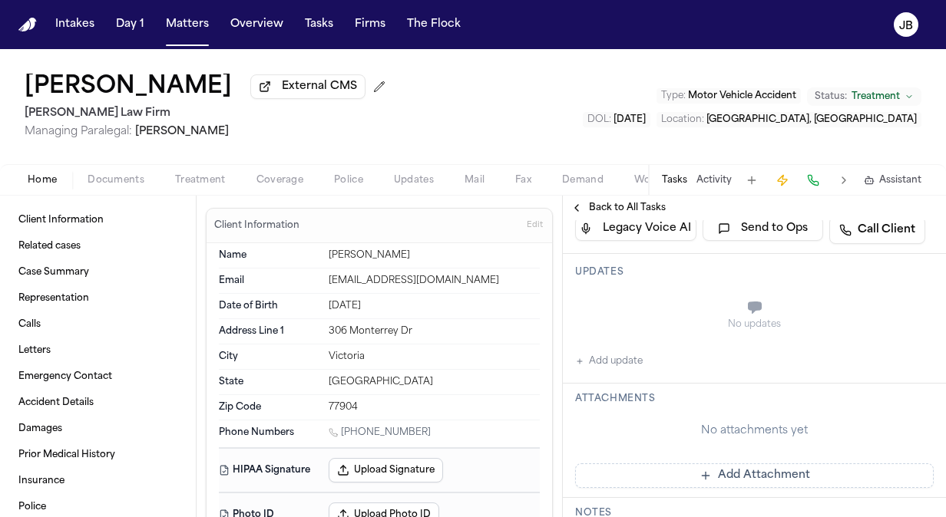
click at [611, 360] on button "Add update" at bounding box center [609, 361] width 68 height 18
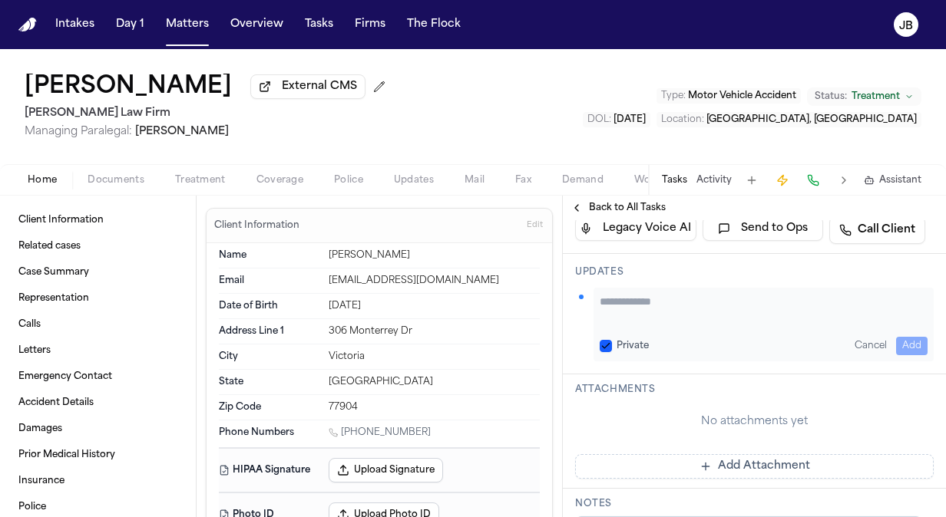
click at [632, 302] on textarea "Add your update" at bounding box center [763, 309] width 328 height 31
paste textarea "**********"
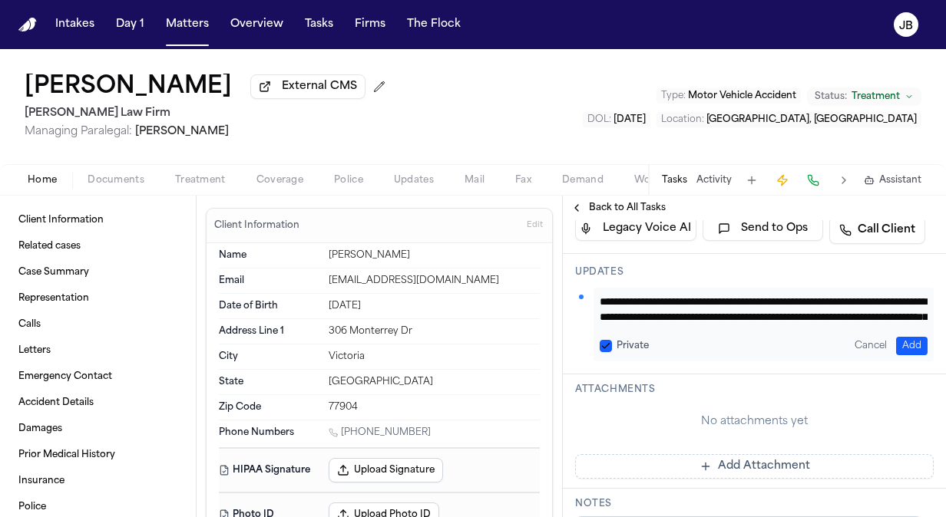
scroll to position [58, 0]
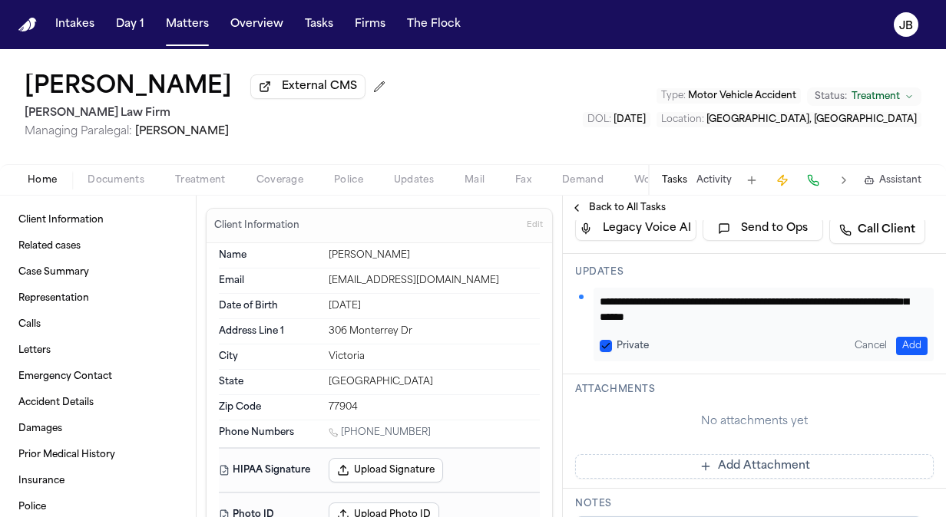
type textarea "**********"
drag, startPoint x: 430, startPoint y: 428, endPoint x: 343, endPoint y: 436, distance: 87.1
click at [343, 436] on div "1 (361) 484-0339" at bounding box center [433, 434] width 211 height 15
copy link "(361) 484-0339"
click at [890, 270] on h3 "Updates" at bounding box center [754, 272] width 358 height 12
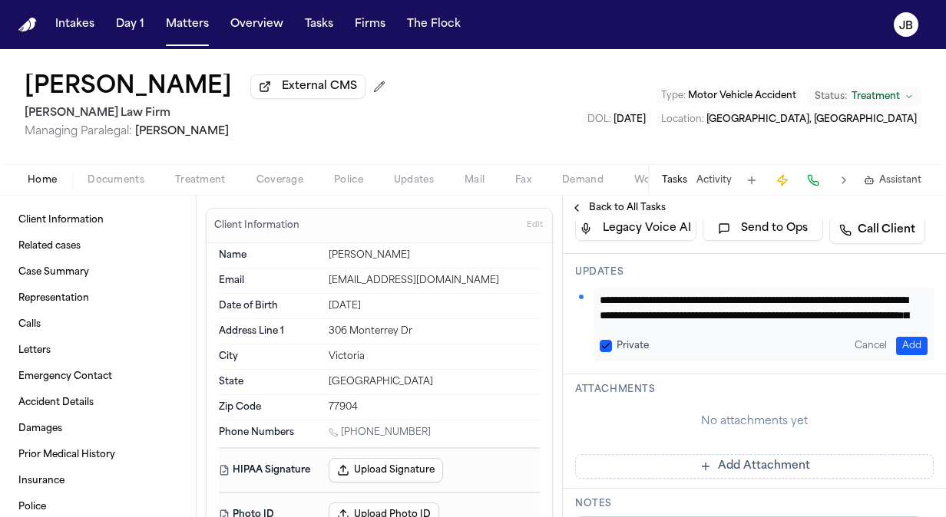
scroll to position [0, 0]
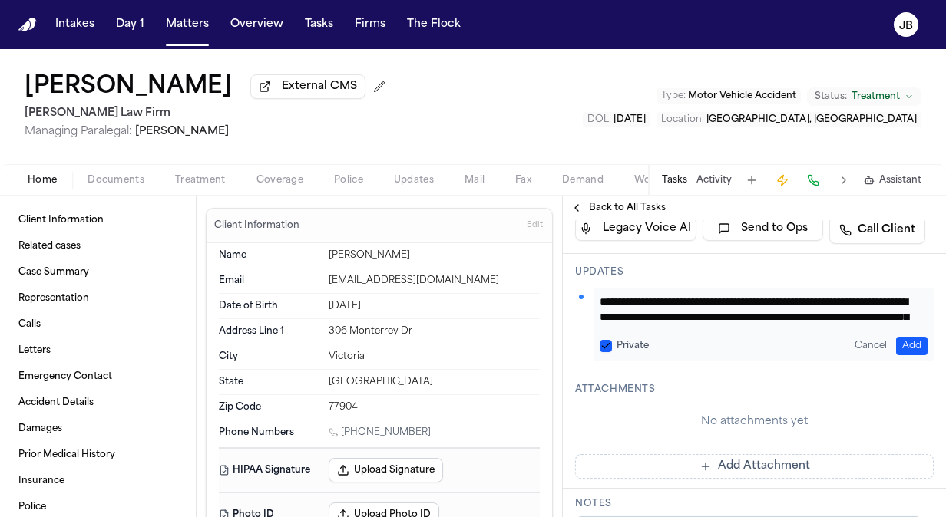
drag, startPoint x: 738, startPoint y: 315, endPoint x: 789, endPoint y: 300, distance: 53.5
click at [789, 300] on textarea "**********" at bounding box center [757, 309] width 316 height 31
click at [587, 143] on div "David Johnson External CMS Ruy Mireles Law Firm Managing Paralegal: Jessica Bar…" at bounding box center [473, 106] width 946 height 115
click at [860, 339] on button "Cancel" at bounding box center [870, 346] width 45 height 18
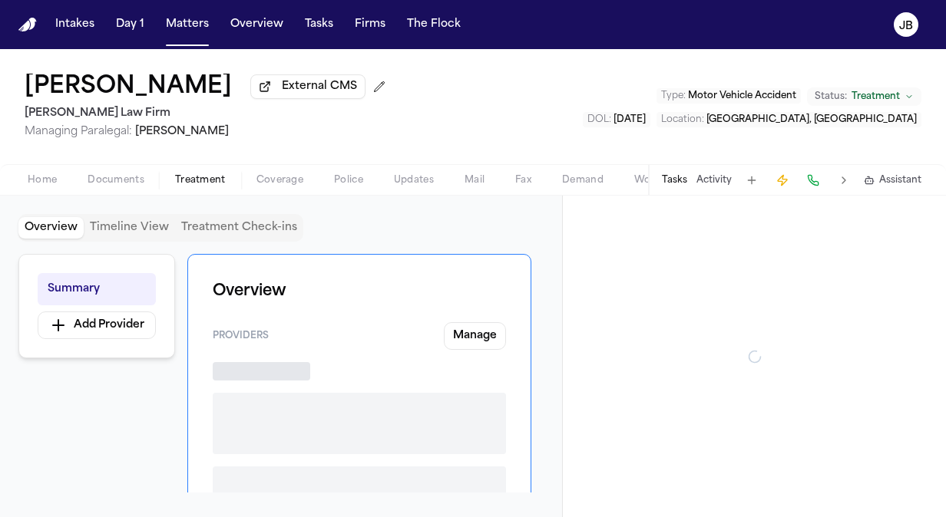
click at [200, 185] on span "Treatment" at bounding box center [200, 180] width 51 height 12
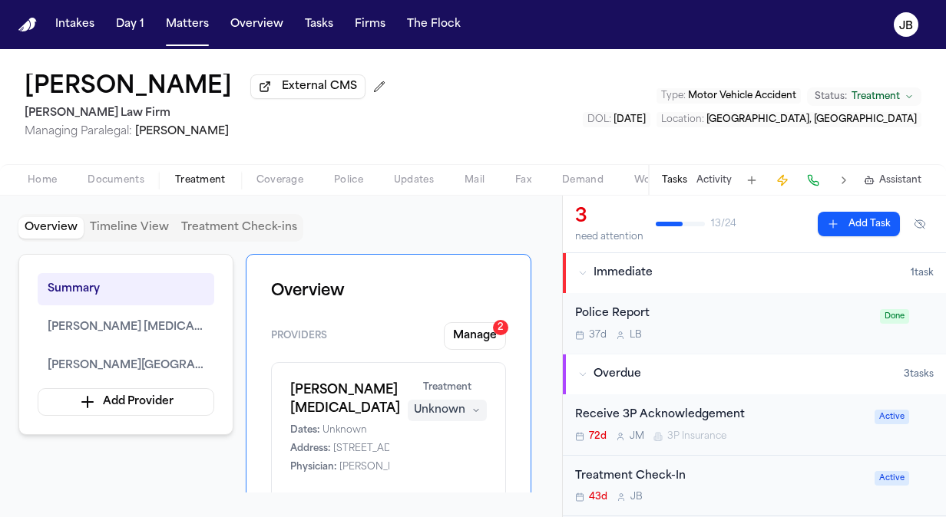
click at [118, 169] on div "Home Documents Treatment Coverage Police Updates Mail Fax Demand Workspaces Art…" at bounding box center [473, 179] width 946 height 31
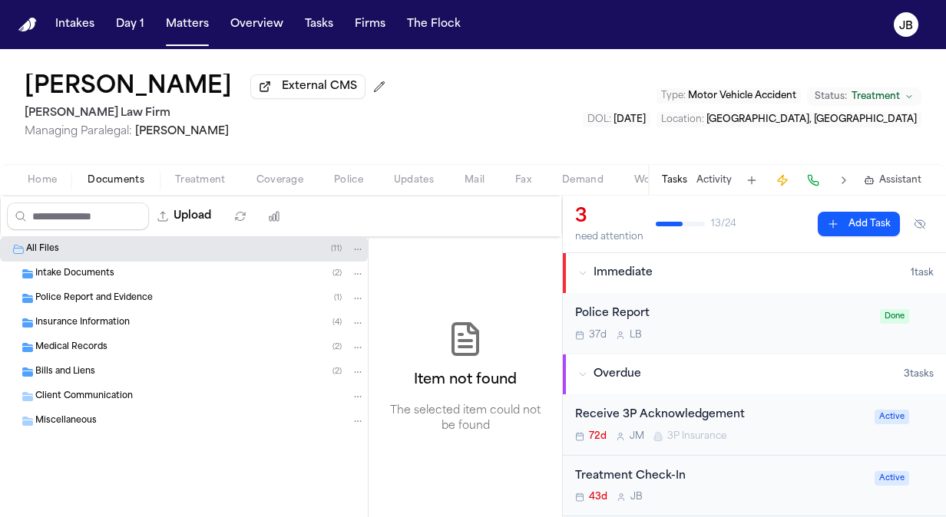
click at [110, 175] on span "Documents" at bounding box center [115, 180] width 57 height 12
click at [34, 173] on button "Home" at bounding box center [42, 180] width 60 height 18
click at [107, 184] on span "Documents" at bounding box center [115, 180] width 57 height 12
click at [74, 325] on span "Insurance Information" at bounding box center [82, 323] width 94 height 13
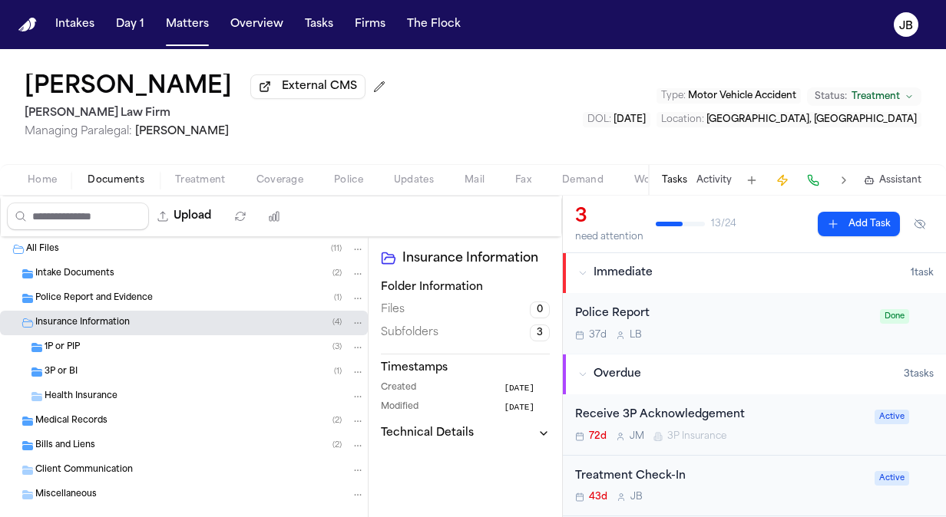
click at [43, 177] on span "Home" at bounding box center [42, 180] width 29 height 12
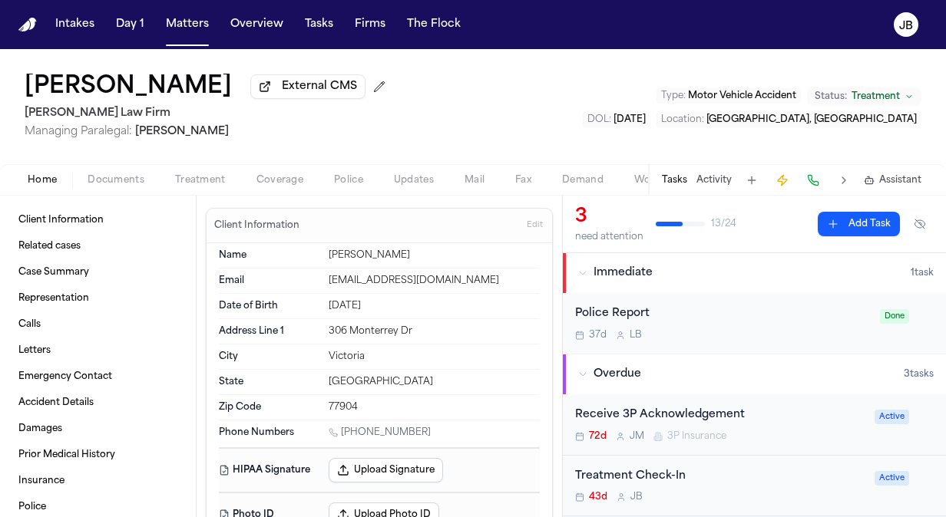
click at [200, 182] on span "Treatment" at bounding box center [200, 180] width 51 height 12
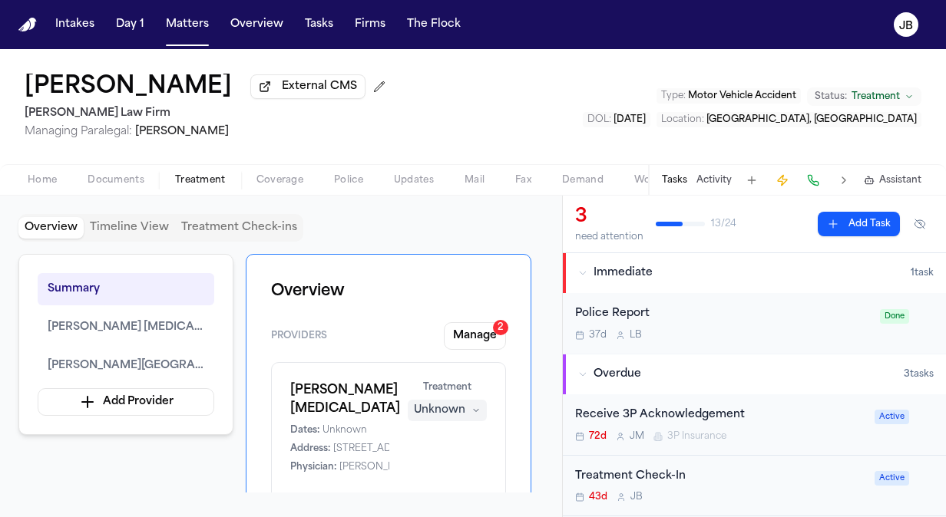
click at [54, 177] on span "Home" at bounding box center [42, 180] width 29 height 12
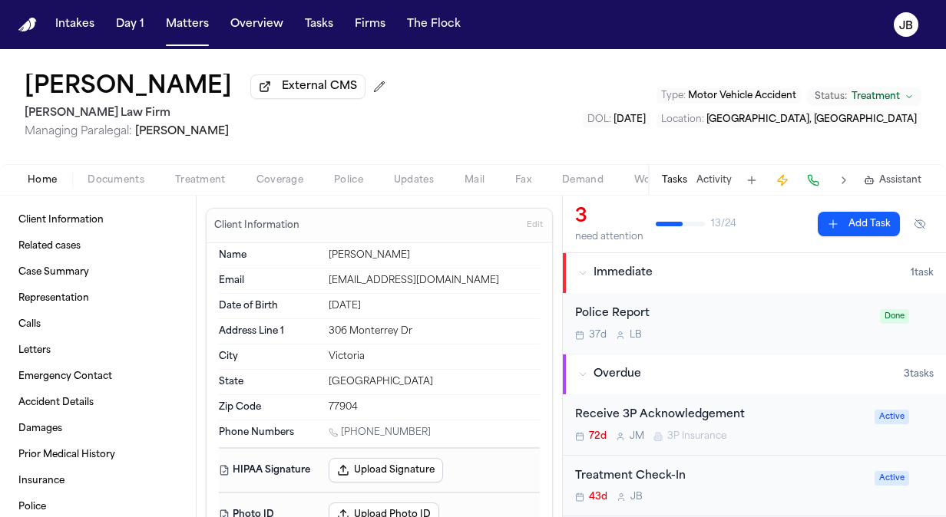
click at [96, 187] on button "Documents" at bounding box center [115, 180] width 87 height 18
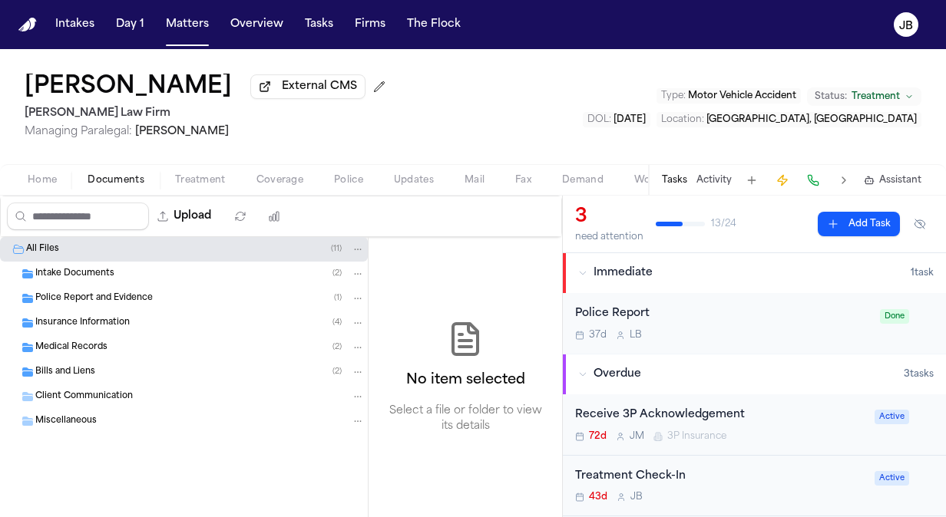
click at [74, 368] on span "Bills and Liens" at bounding box center [65, 372] width 60 height 13
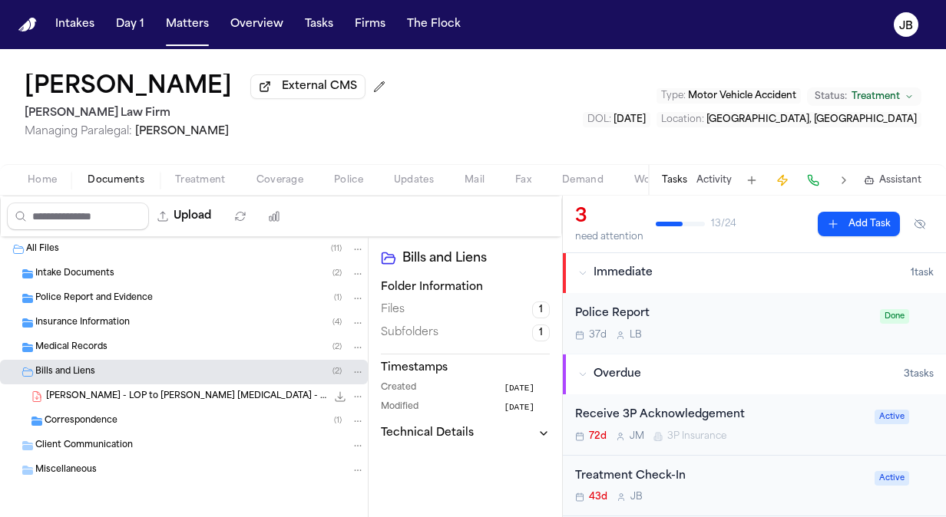
click at [187, 391] on span "D. Johnson - LOP to Bankhead Chiropractic - 2.26.25" at bounding box center [186, 397] width 280 height 13
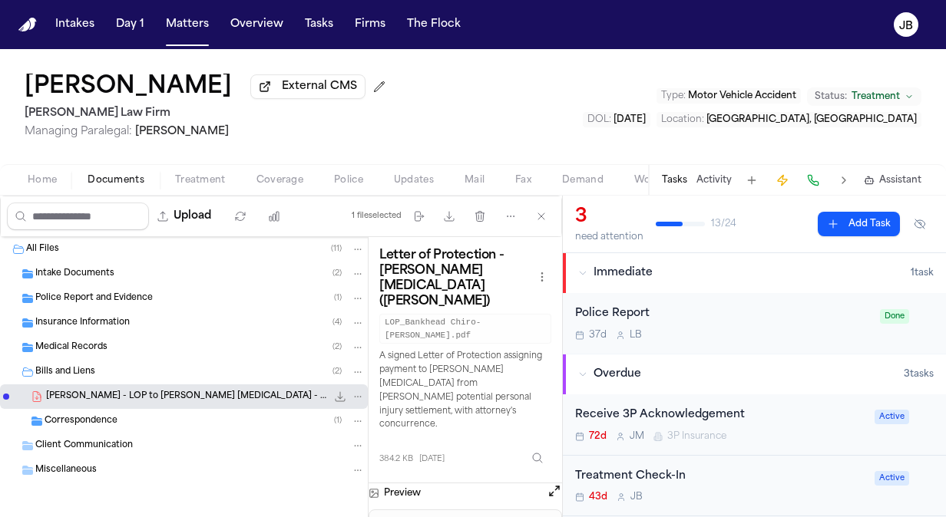
click at [556, 484] on button "Open preview" at bounding box center [553, 491] width 15 height 15
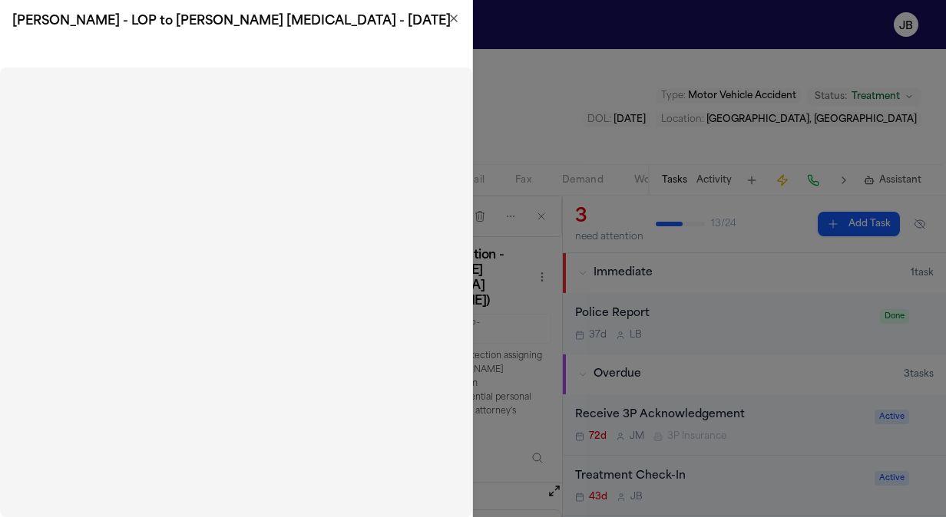
click at [449, 17] on icon "button" at bounding box center [453, 18] width 12 height 12
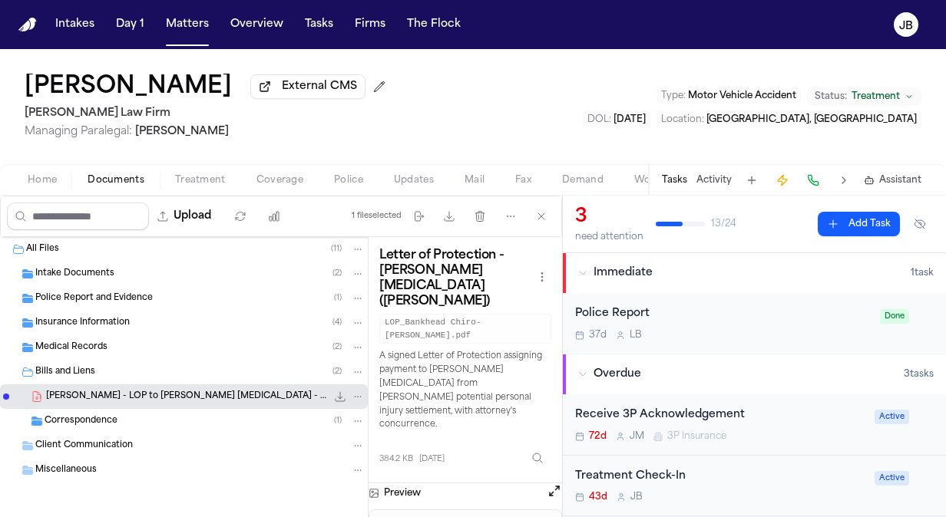
click at [61, 183] on button "Home" at bounding box center [42, 180] width 60 height 18
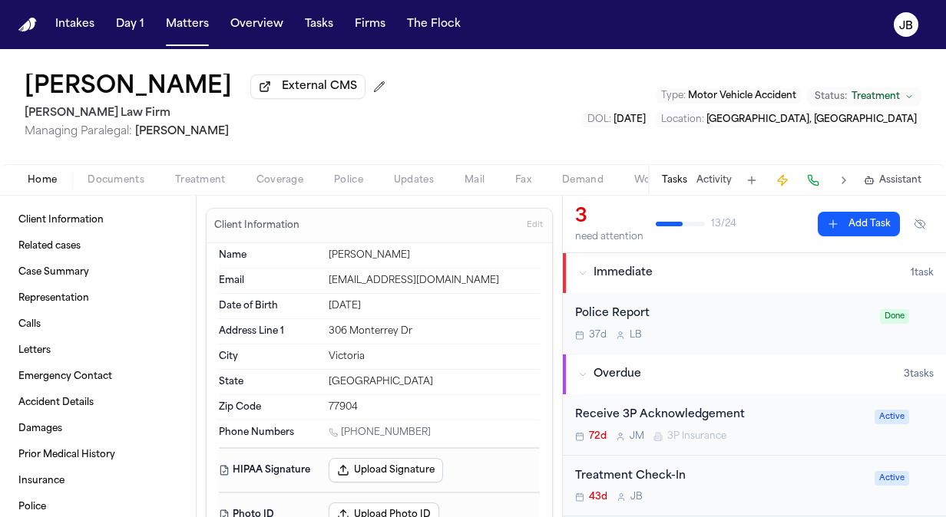
click at [715, 180] on button "Activity" at bounding box center [713, 180] width 35 height 12
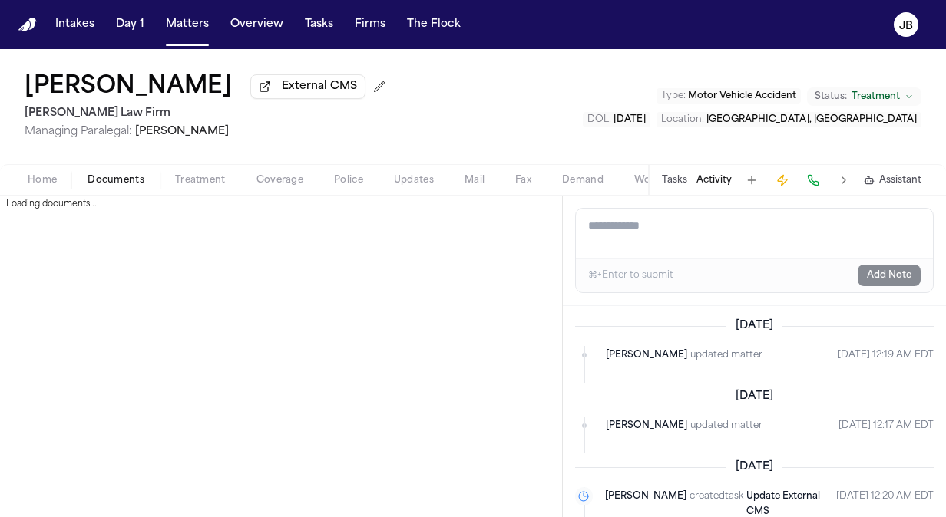
click at [123, 178] on span "Documents" at bounding box center [115, 180] width 57 height 12
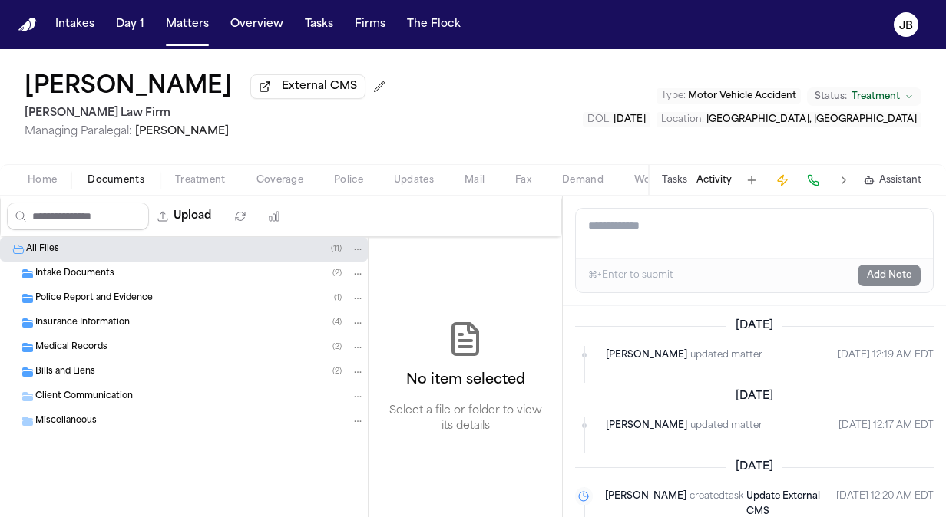
click at [105, 272] on span "Intake Documents" at bounding box center [74, 274] width 79 height 13
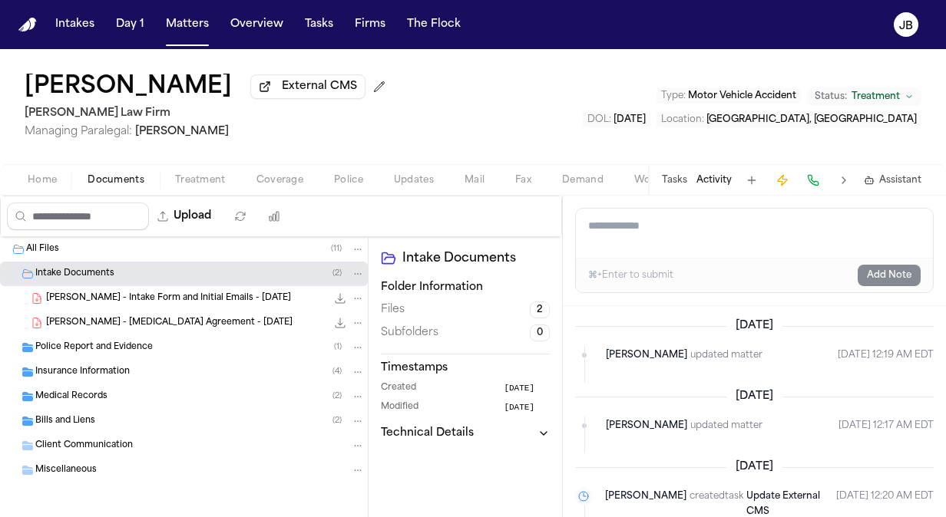
click at [72, 418] on span "Bills and Liens" at bounding box center [65, 421] width 60 height 13
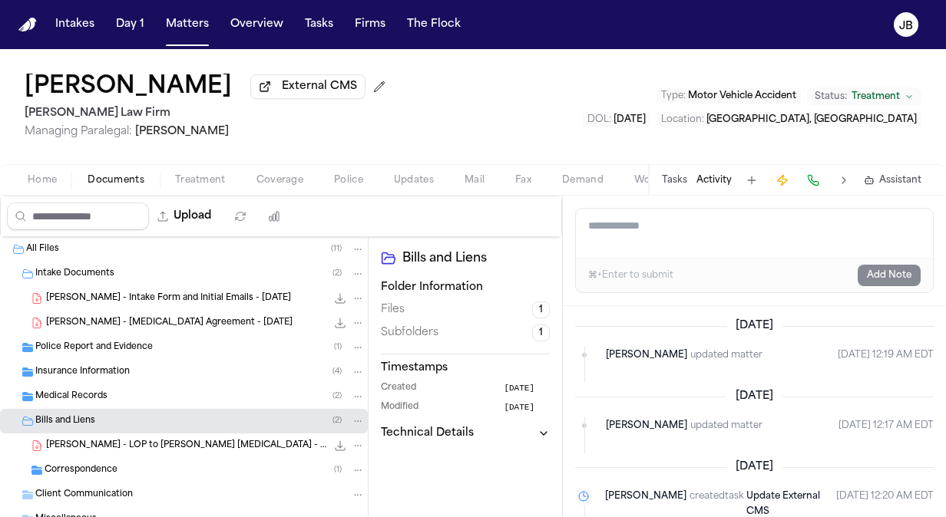
click at [136, 441] on span "D. Johnson - LOP to Bankhead Chiropractic - 2.26.25" at bounding box center [186, 446] width 280 height 13
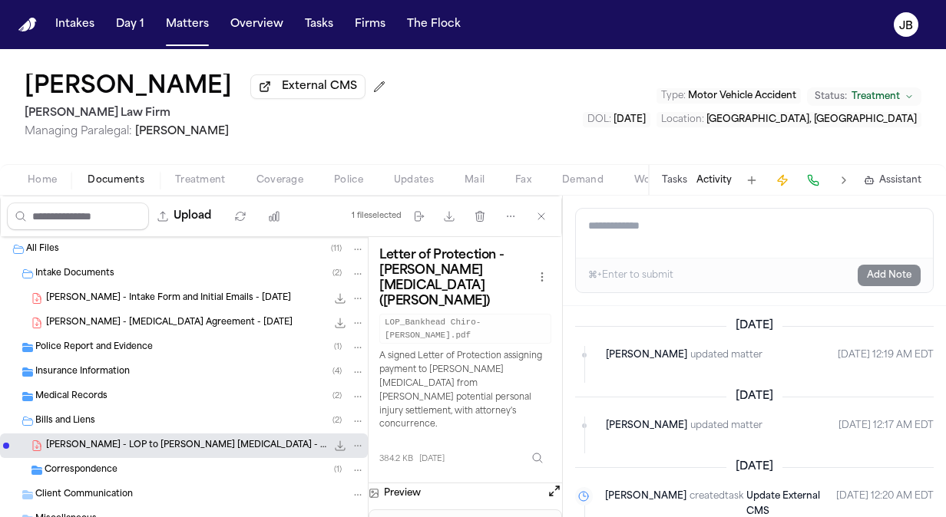
click at [560, 484] on button "Open preview" at bounding box center [553, 491] width 15 height 15
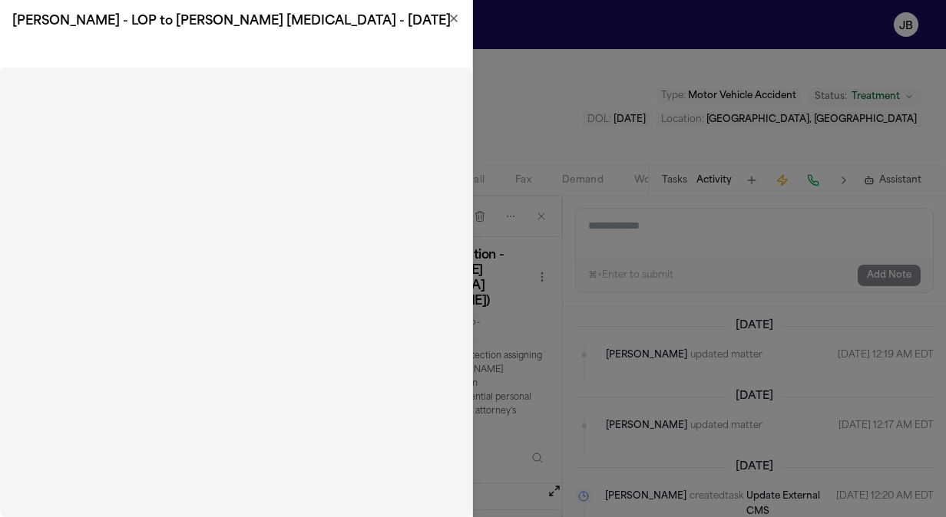
click at [447, 20] on h2 "D. Johnson - LOP to Bankhead Chiropractic - 2.26.25" at bounding box center [235, 21] width 447 height 18
click at [459, 18] on icon "button" at bounding box center [453, 18] width 12 height 12
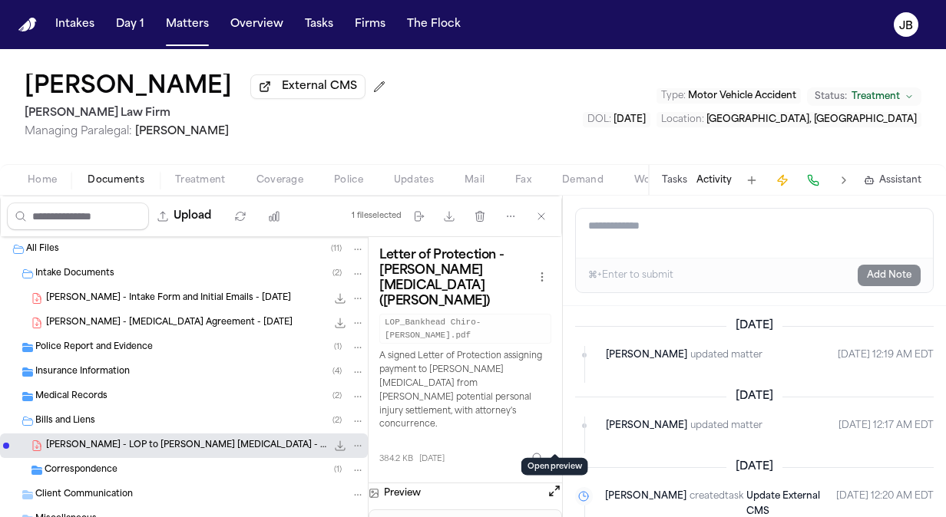
click at [687, 180] on button "Tasks" at bounding box center [674, 180] width 25 height 12
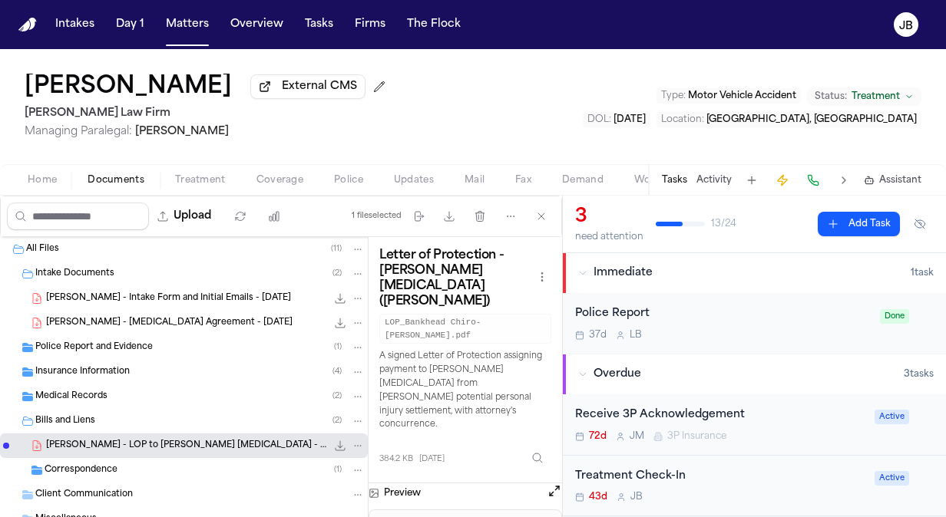
click at [781, 469] on div "Treatment Check-In" at bounding box center [720, 477] width 290 height 18
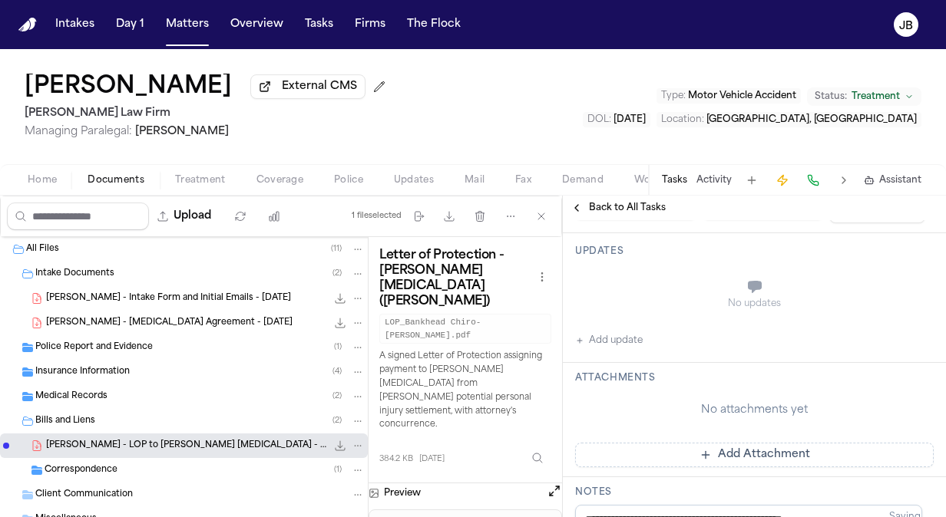
scroll to position [256, 0]
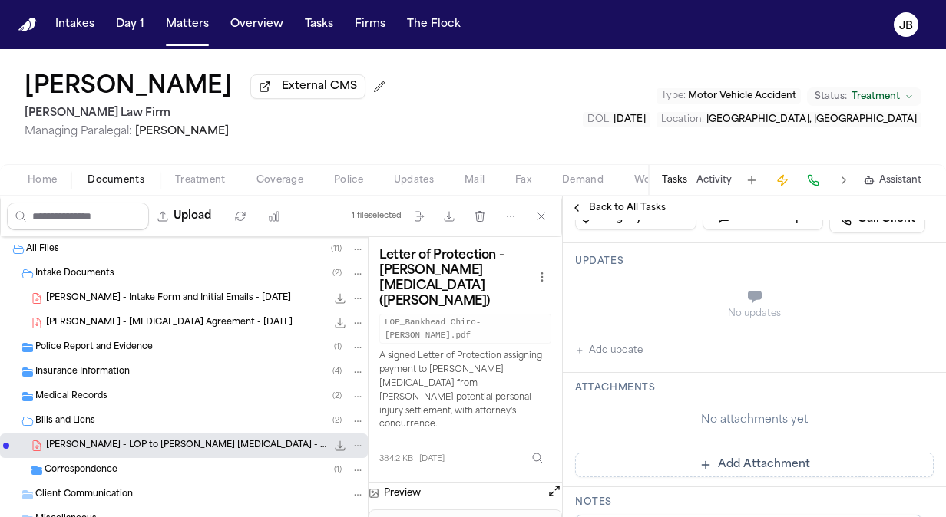
click at [609, 347] on button "Add update" at bounding box center [609, 351] width 68 height 18
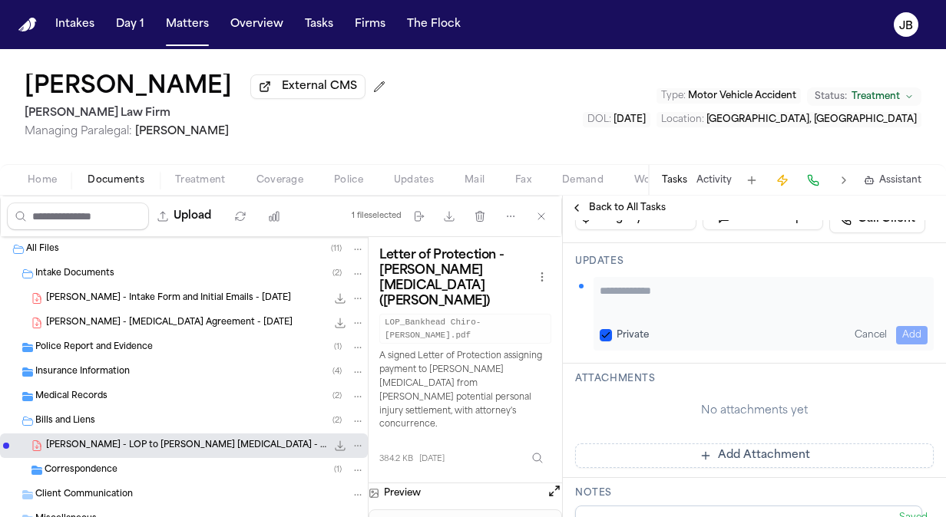
click at [632, 292] on textarea "Add your update" at bounding box center [763, 298] width 328 height 31
paste textarea "**********"
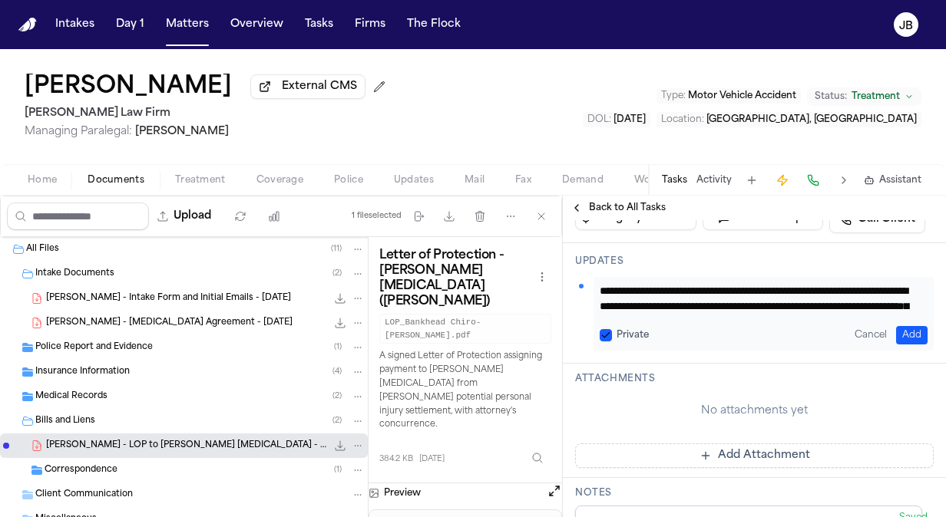
scroll to position [120, 0]
click at [632, 292] on textarea "**********" at bounding box center [757, 298] width 316 height 31
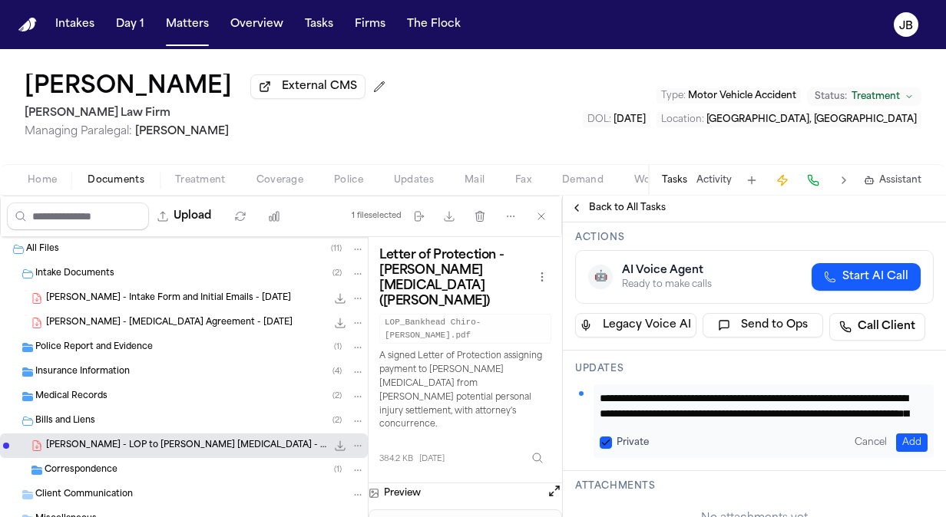
scroll to position [0, 0]
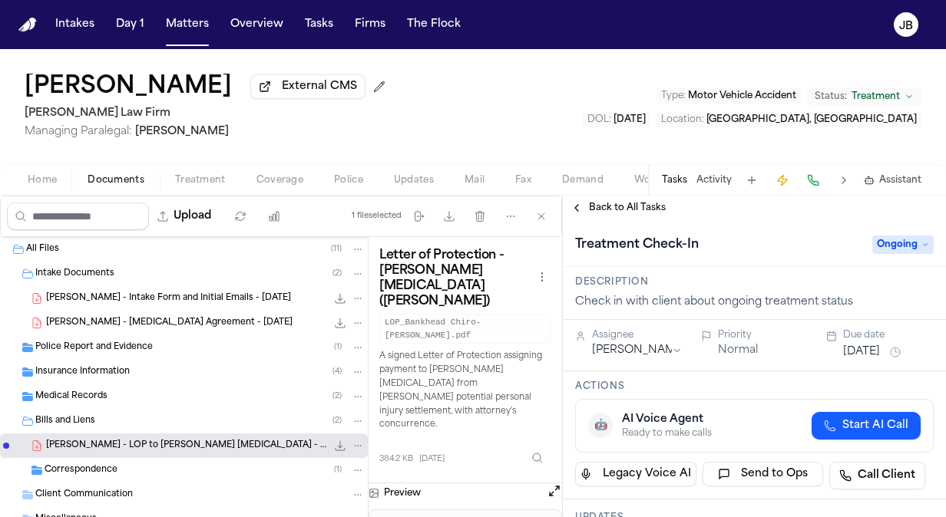
drag, startPoint x: 815, startPoint y: 308, endPoint x: 668, endPoint y: 454, distance: 207.3
click at [626, 216] on div "**********" at bounding box center [754, 357] width 383 height 322
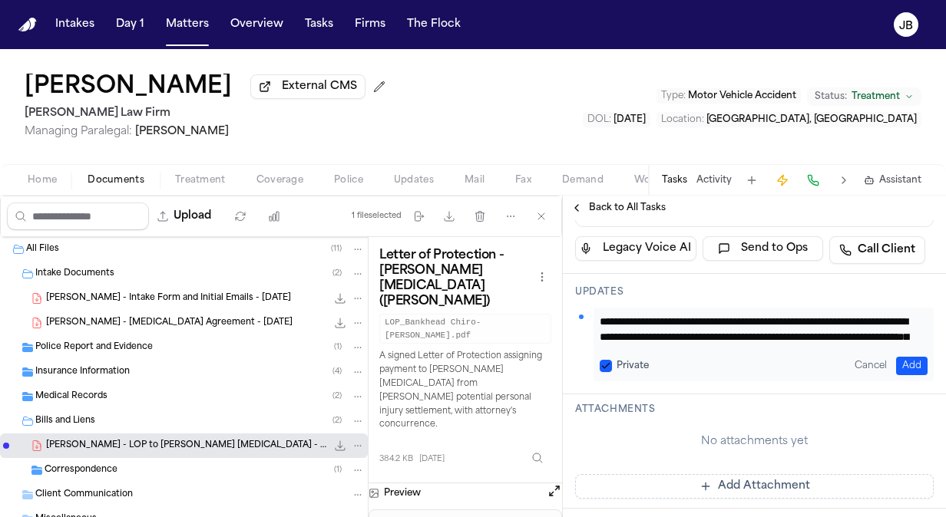
scroll to position [273, 0]
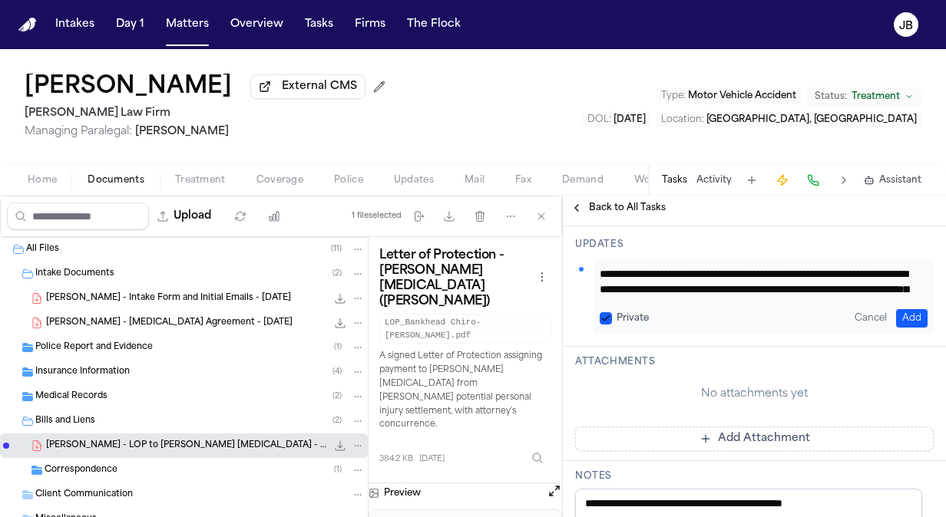
click at [740, 293] on textarea "**********" at bounding box center [757, 281] width 316 height 31
click at [789, 289] on textarea "**********" at bounding box center [757, 281] width 316 height 31
click at [836, 289] on textarea "**********" at bounding box center [757, 281] width 316 height 31
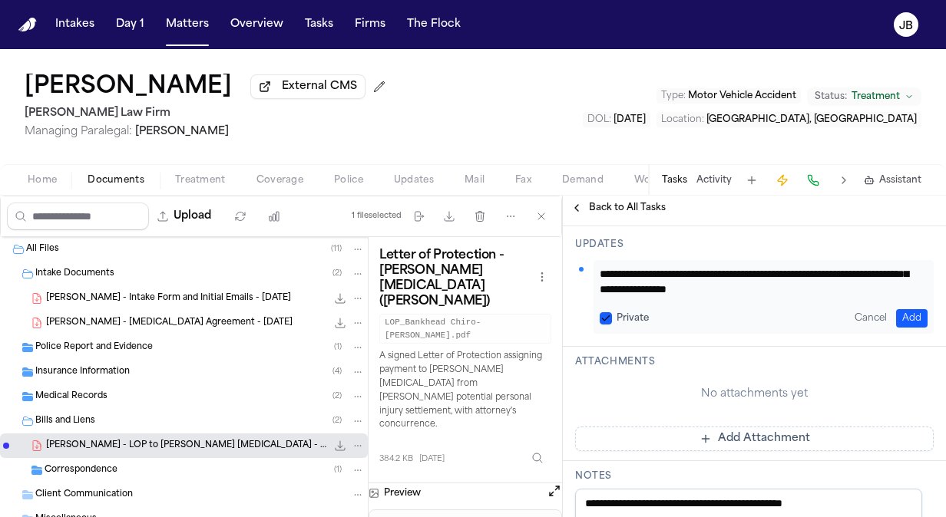
click at [755, 286] on textarea "**********" at bounding box center [757, 281] width 316 height 31
type textarea "**********"
click at [903, 314] on button "Add" at bounding box center [911, 318] width 31 height 18
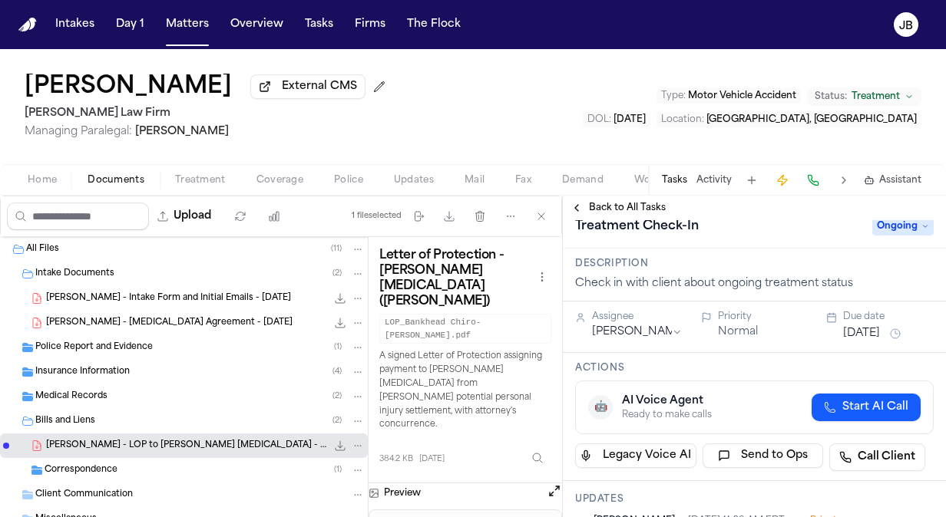
scroll to position [0, 0]
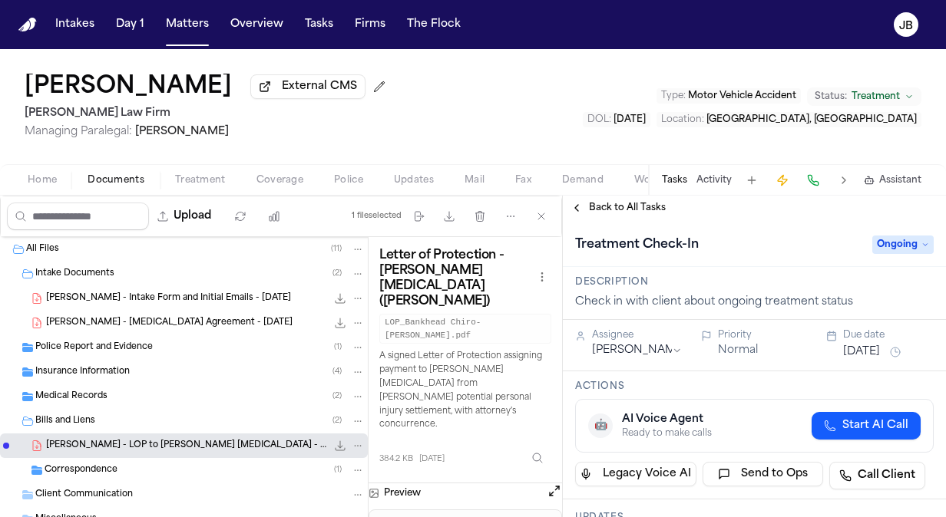
click at [861, 348] on button "[DATE]" at bounding box center [861, 352] width 37 height 15
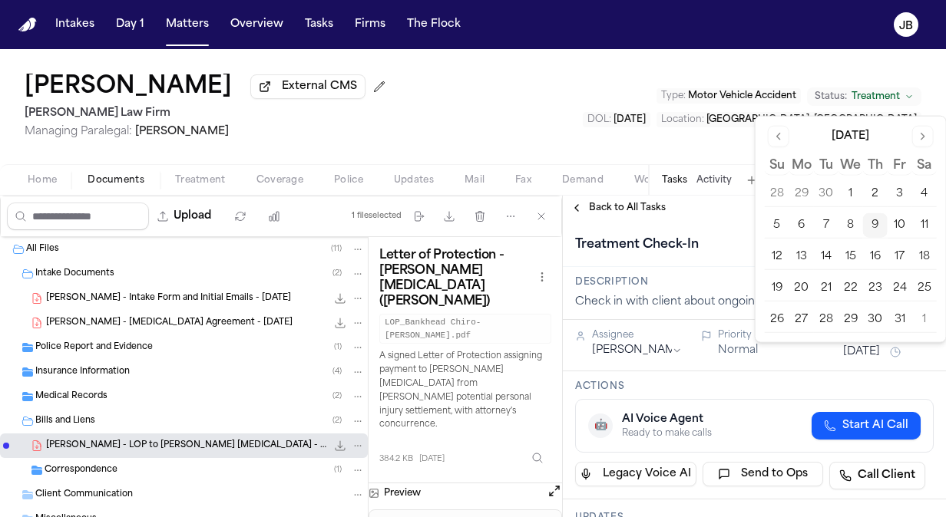
click at [903, 218] on button "10" at bounding box center [899, 225] width 25 height 25
click at [541, 121] on div "David Johnson External CMS Ruy Mireles Law Firm Managing Paralegal: Jessica Bar…" at bounding box center [473, 106] width 946 height 115
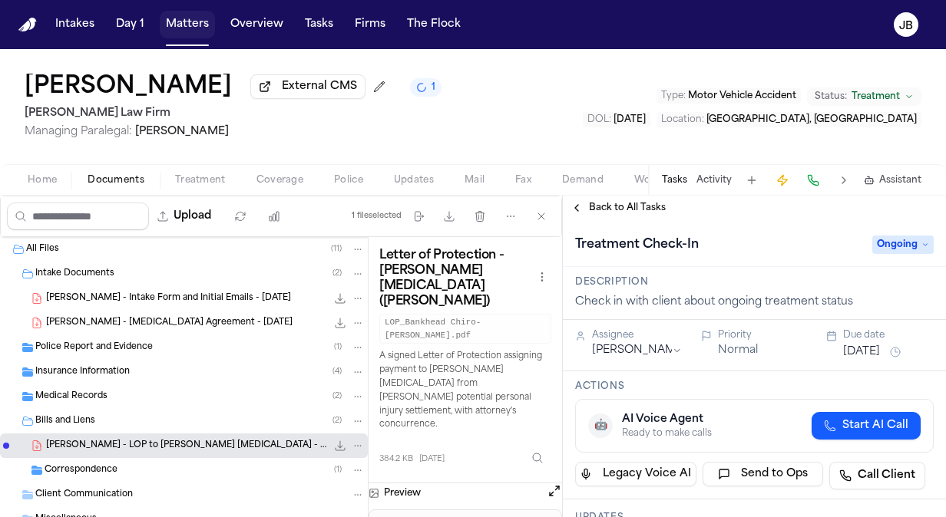
click at [192, 23] on button "Matters" at bounding box center [187, 25] width 55 height 28
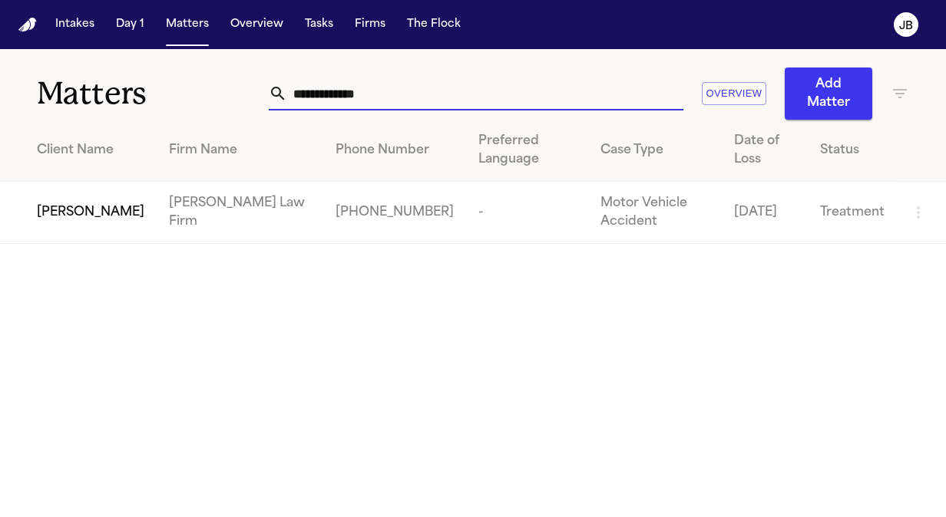
drag, startPoint x: 408, startPoint y: 81, endPoint x: 49, endPoint y: 98, distance: 358.8
click at [49, 98] on div "**********" at bounding box center [473, 84] width 946 height 71
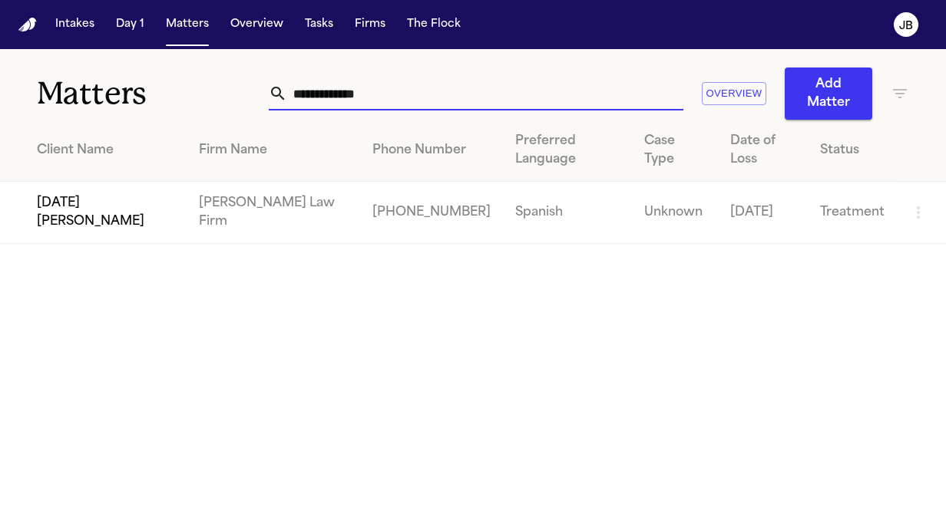
type input "**********"
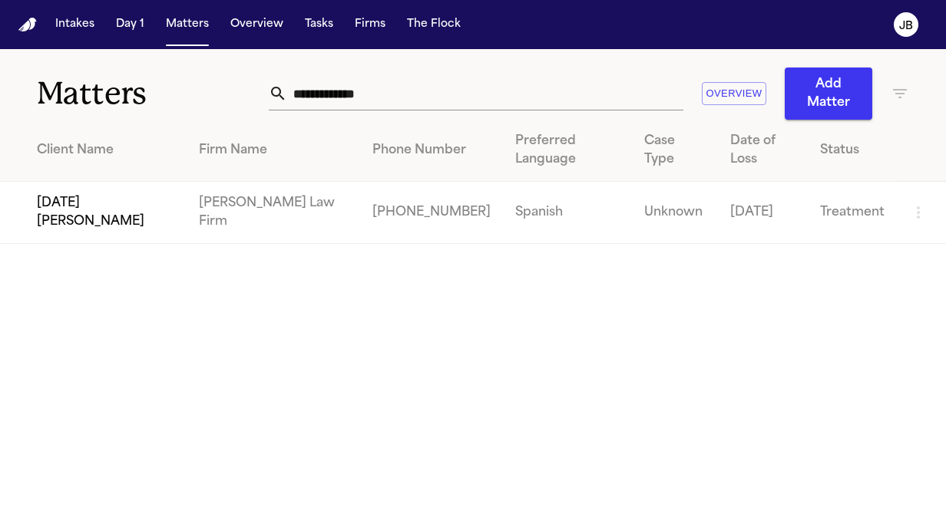
click at [96, 194] on span "[DATE][PERSON_NAME]" at bounding box center [105, 212] width 137 height 37
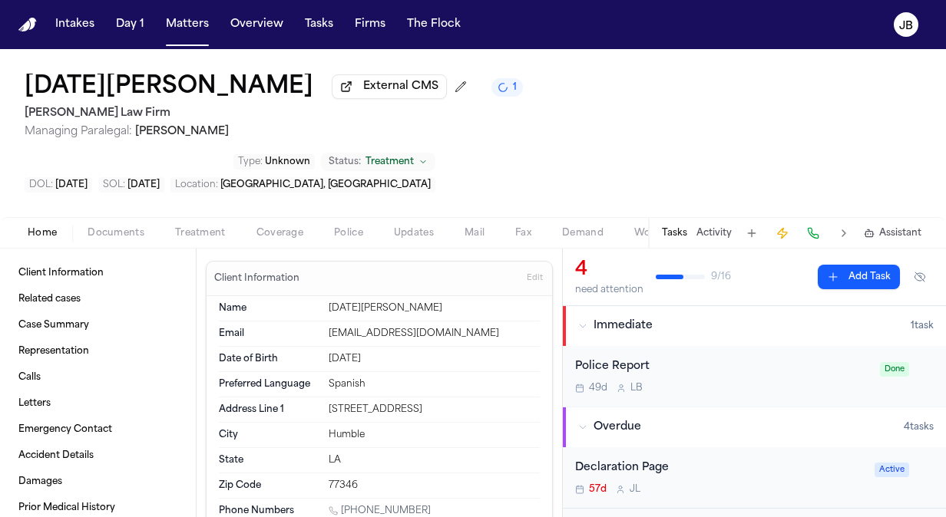
drag, startPoint x: 442, startPoint y: 453, endPoint x: 342, endPoint y: 457, distance: 100.6
click at [342, 505] on div "[PHONE_NUMBER]" at bounding box center [433, 512] width 211 height 15
copy link "(281) 878-9283"
drag, startPoint x: 422, startPoint y: 282, endPoint x: 325, endPoint y: 284, distance: 96.7
click at [328, 328] on div "[EMAIL_ADDRESS][DOMAIN_NAME]" at bounding box center [433, 334] width 211 height 12
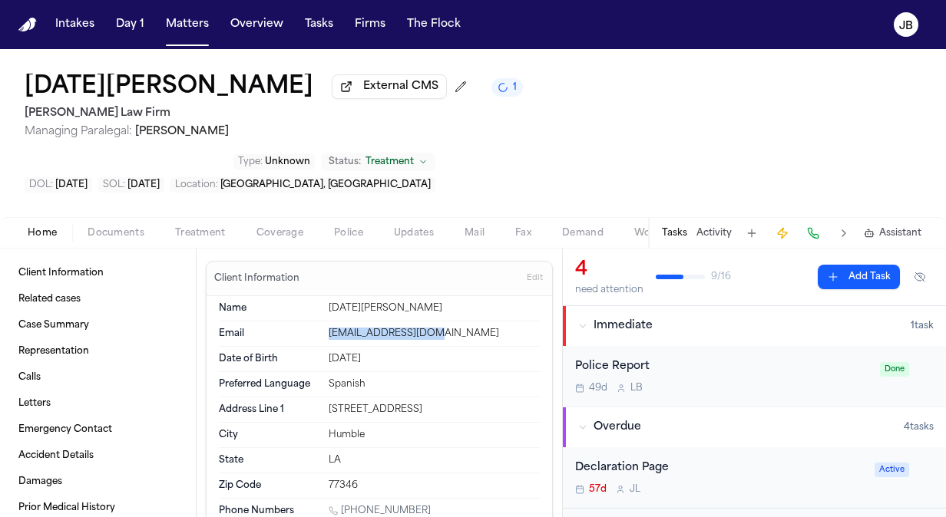
copy div "[EMAIL_ADDRESS][DOMAIN_NAME]"
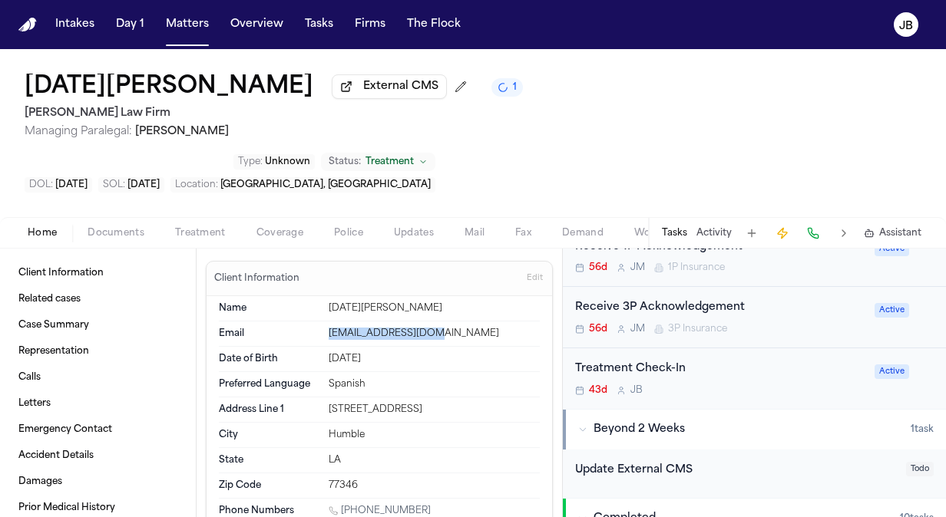
scroll to position [321, 0]
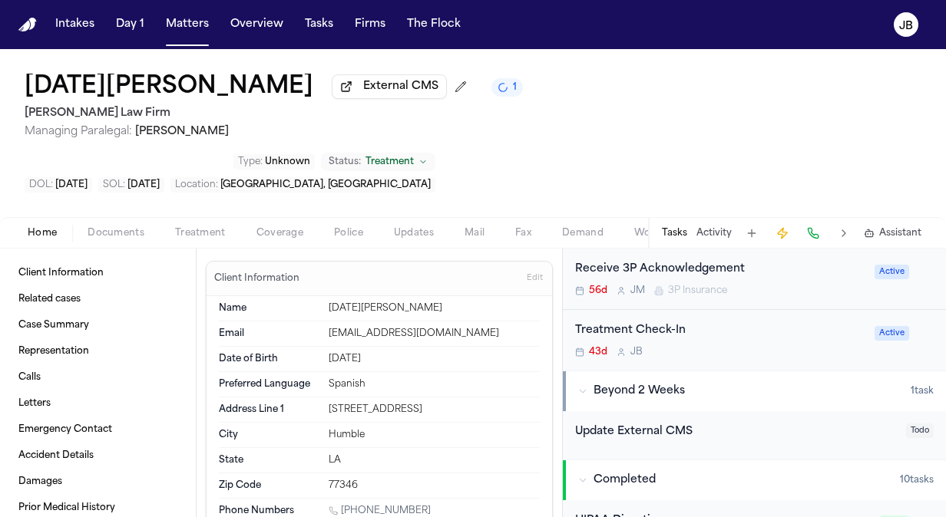
click at [794, 322] on div "Treatment Check-In 43d J B" at bounding box center [720, 340] width 290 height 36
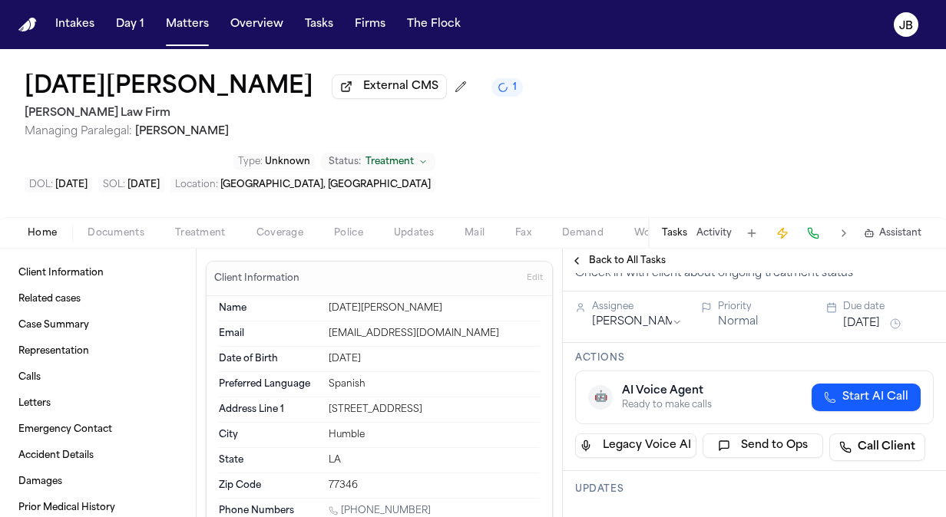
scroll to position [79, 0]
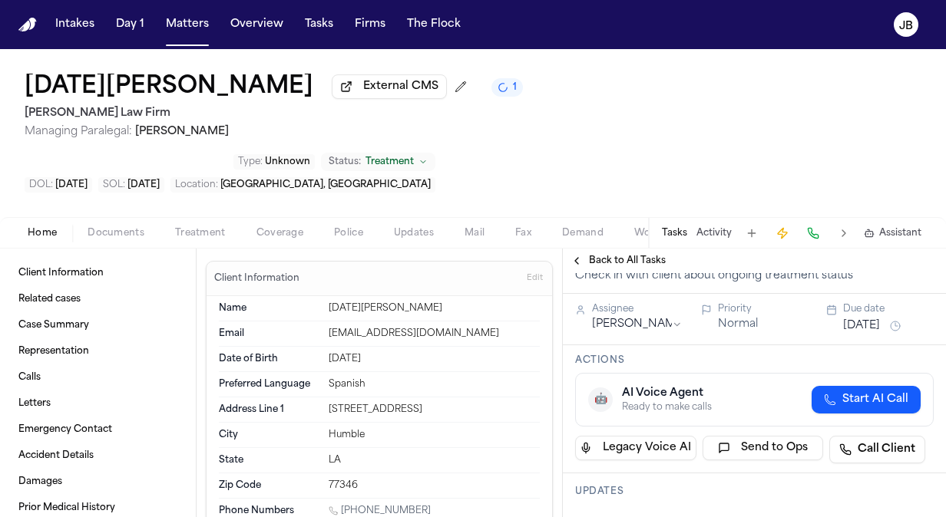
click at [857, 319] on button "[DATE]" at bounding box center [861, 326] width 37 height 15
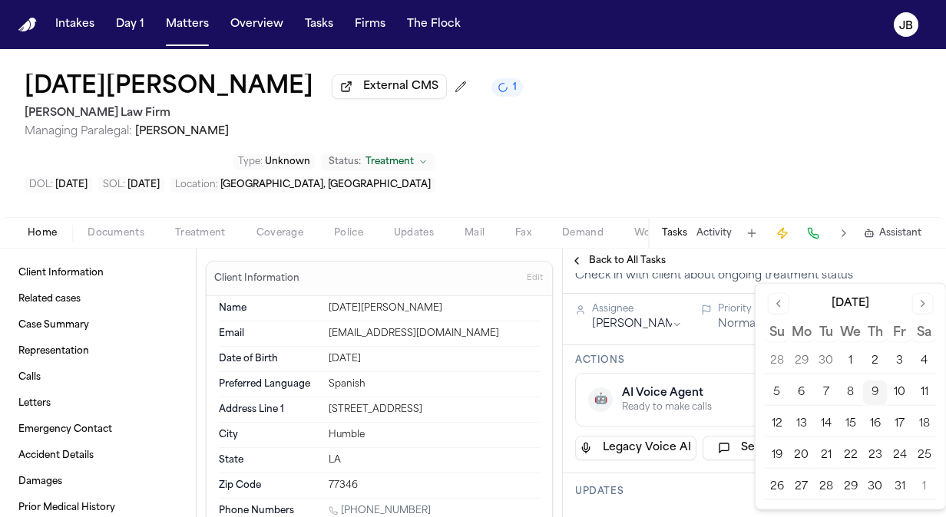
click at [901, 401] on button "10" at bounding box center [899, 393] width 25 height 25
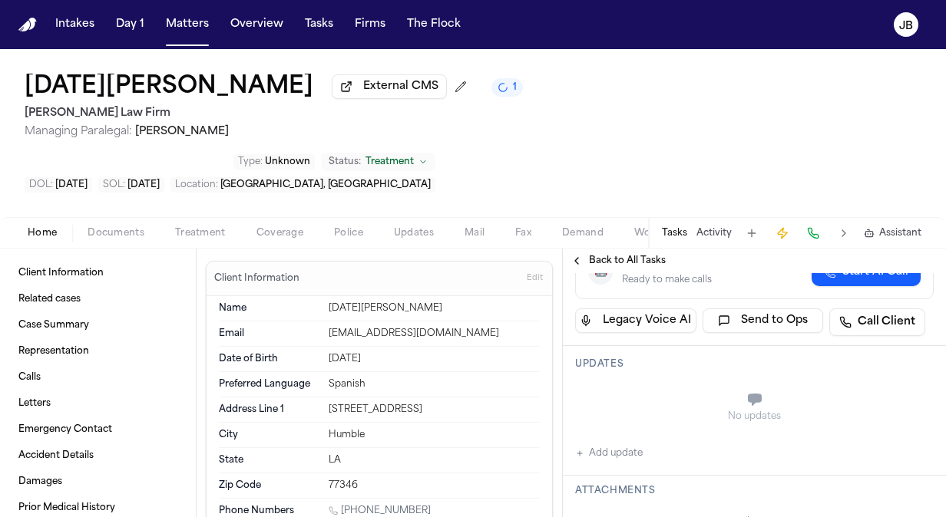
scroll to position [209, 0]
click at [629, 442] on button "Add update" at bounding box center [609, 451] width 68 height 18
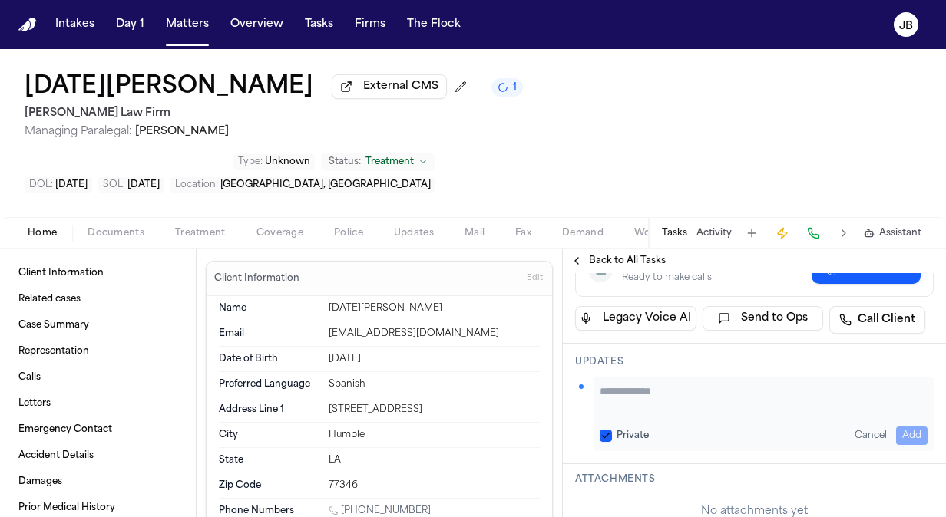
click at [646, 344] on div "Updates Private Cancel Add" at bounding box center [754, 404] width 383 height 121
click at [638, 384] on textarea "Add your update" at bounding box center [763, 399] width 328 height 31
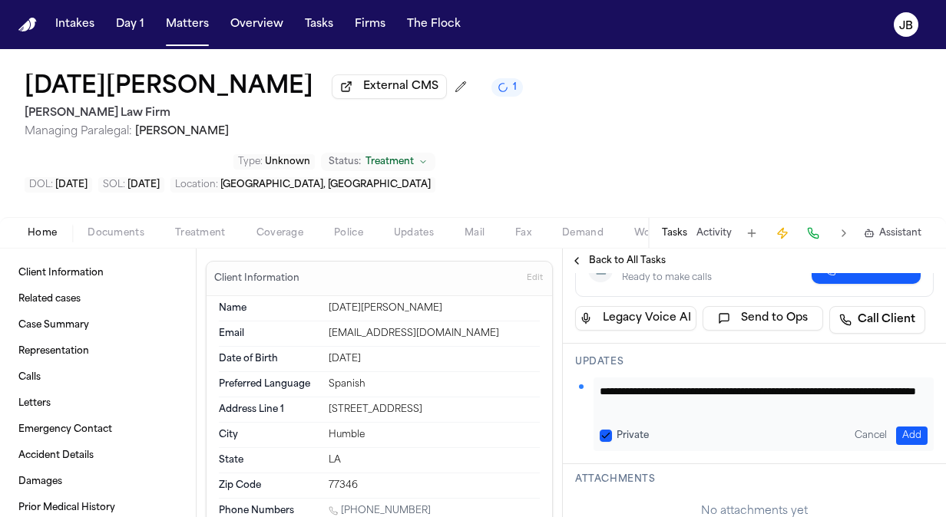
type textarea "**********"
click at [754, 384] on textarea "**********" at bounding box center [757, 399] width 316 height 31
click at [910, 427] on button "Add" at bounding box center [911, 436] width 31 height 18
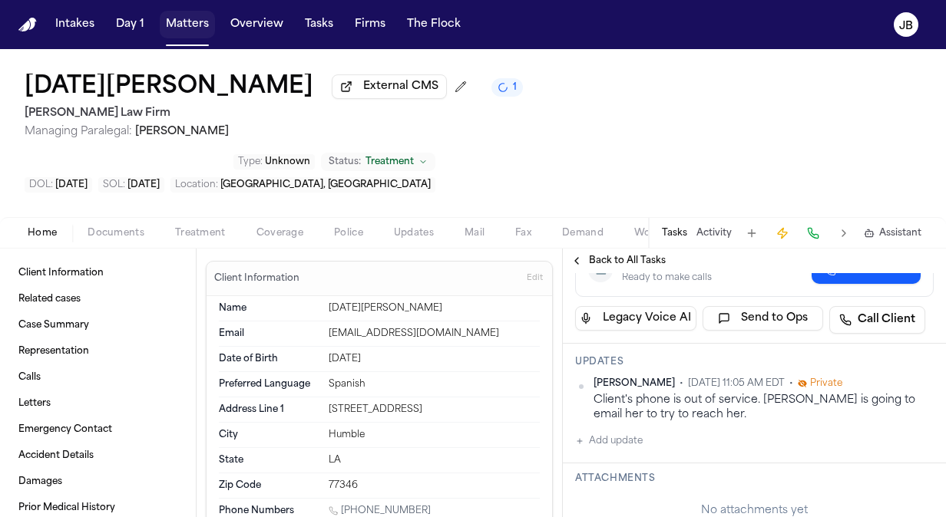
click at [184, 21] on button "Matters" at bounding box center [187, 25] width 55 height 28
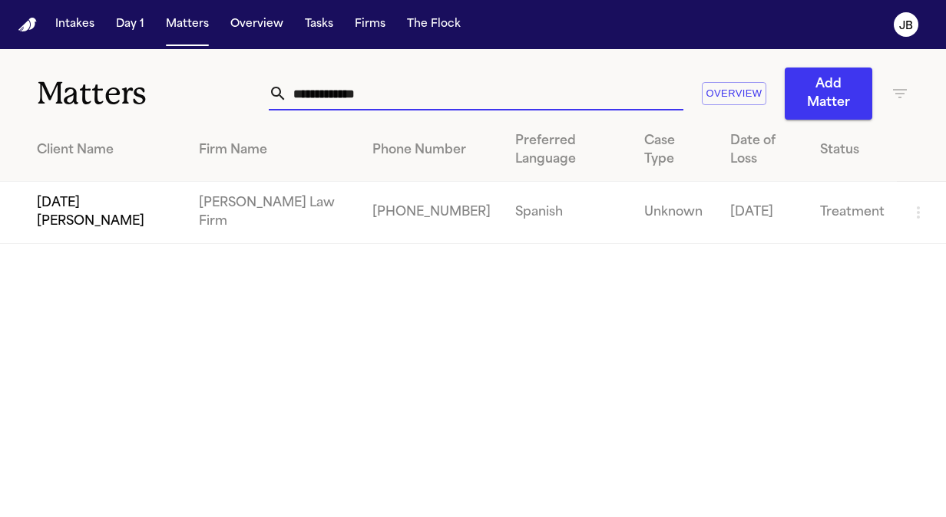
drag, startPoint x: 390, startPoint y: 88, endPoint x: 201, endPoint y: 56, distance: 191.5
click at [201, 56] on div "**********" at bounding box center [473, 84] width 946 height 71
type input "*"
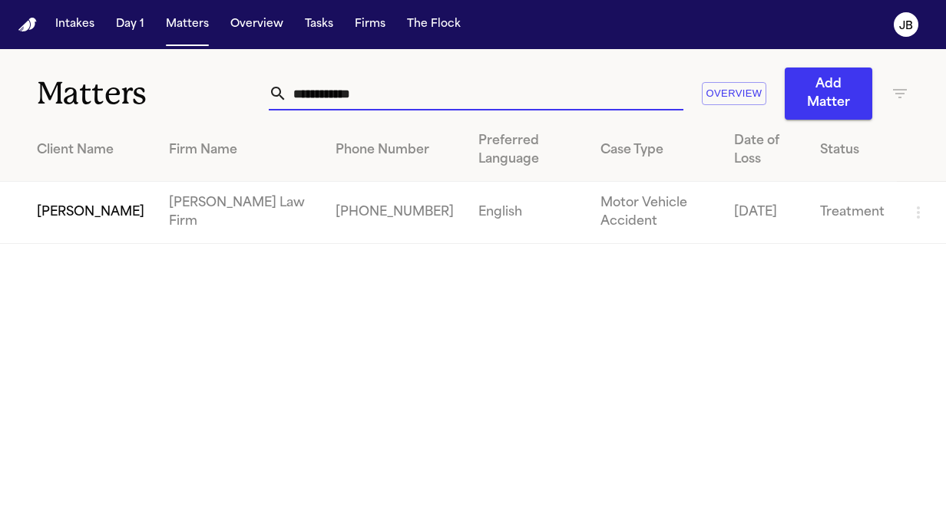
type input "**********"
click at [91, 213] on span "[PERSON_NAME]" at bounding box center [90, 212] width 107 height 18
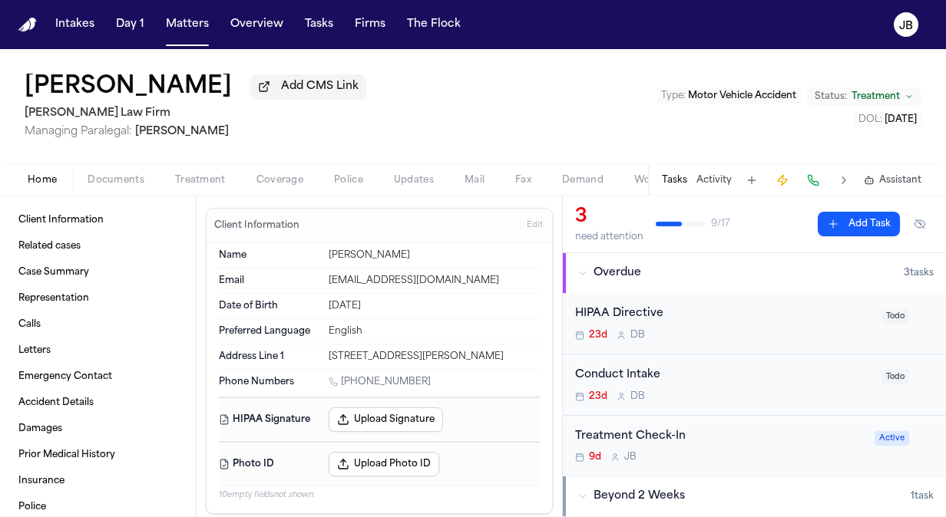
click at [716, 177] on button "Activity" at bounding box center [713, 180] width 35 height 12
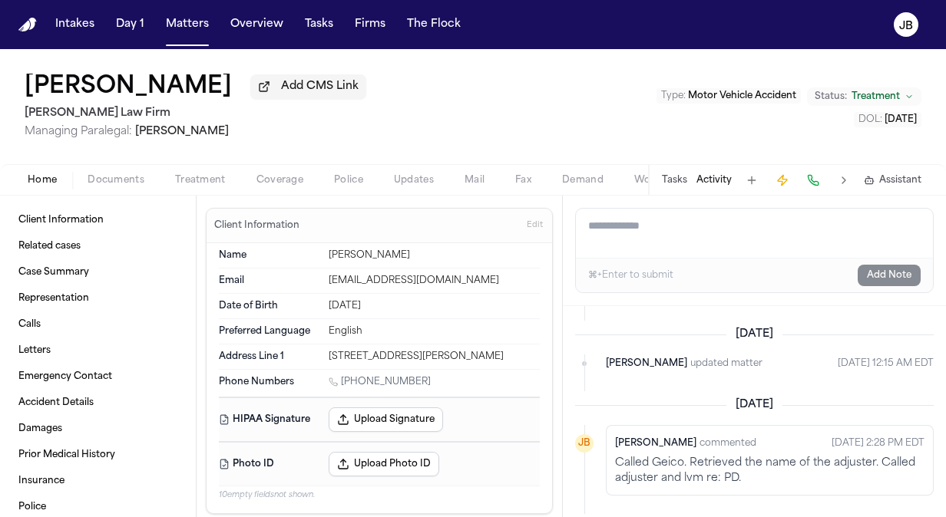
scroll to position [1142, 0]
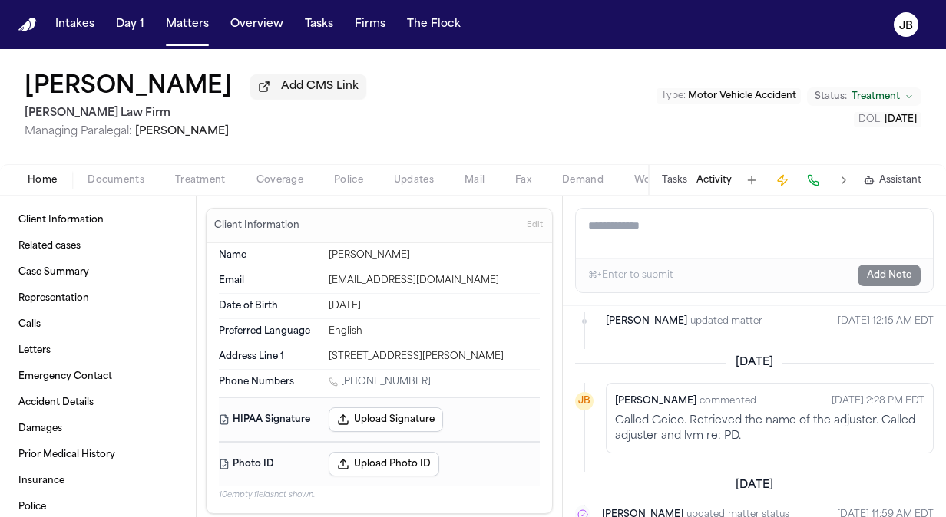
click at [673, 181] on button "Tasks" at bounding box center [674, 180] width 25 height 12
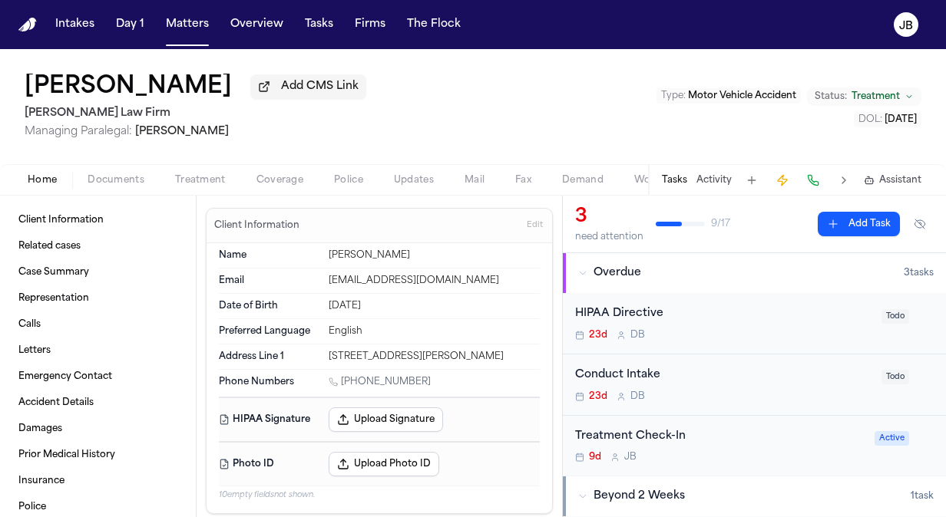
click at [731, 449] on div "Treatment Check-In 9d J B" at bounding box center [720, 446] width 290 height 36
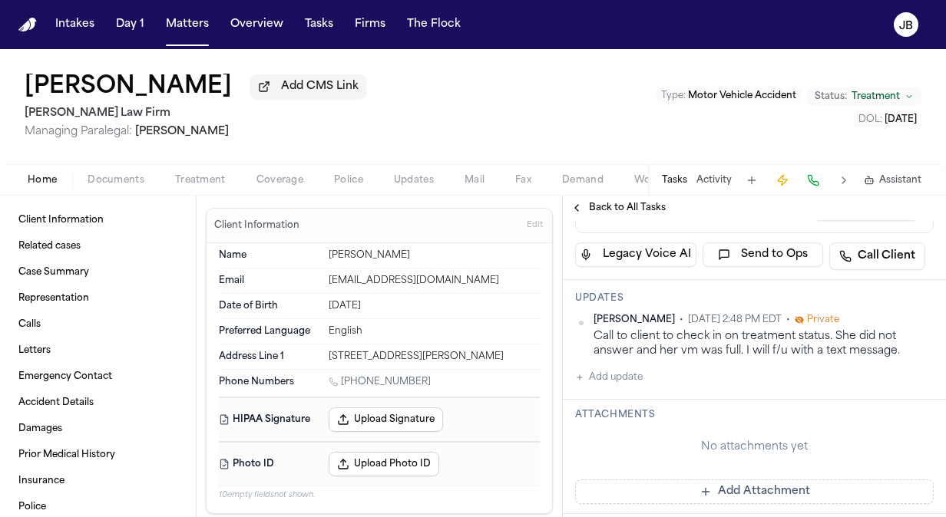
scroll to position [216, 0]
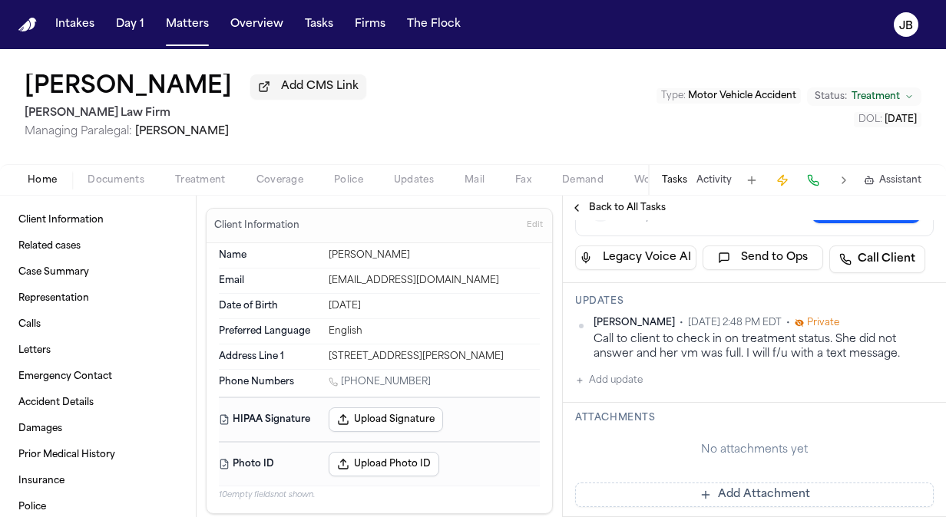
click at [61, 177] on button "Home" at bounding box center [42, 180] width 60 height 18
drag, startPoint x: 476, startPoint y: 274, endPoint x: 318, endPoint y: 277, distance: 158.1
click at [318, 277] on div "Email BEVERLYBURAS0@GMAIL.COM" at bounding box center [379, 281] width 321 height 25
copy div "BEVERLYBURAS0@GMAIL.COM"
click at [193, 14] on button "Matters" at bounding box center [187, 25] width 55 height 28
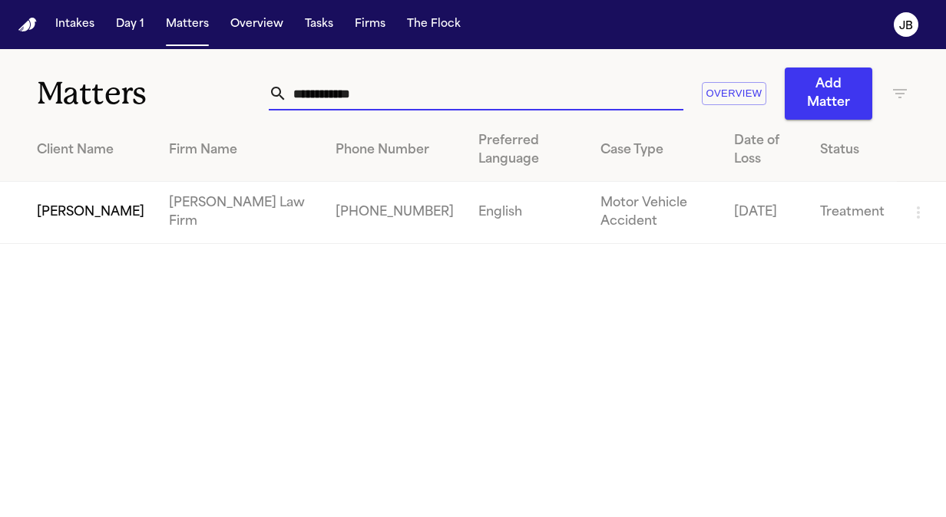
drag, startPoint x: 395, startPoint y: 88, endPoint x: 105, endPoint y: 92, distance: 289.4
click at [105, 92] on div "**********" at bounding box center [473, 84] width 946 height 71
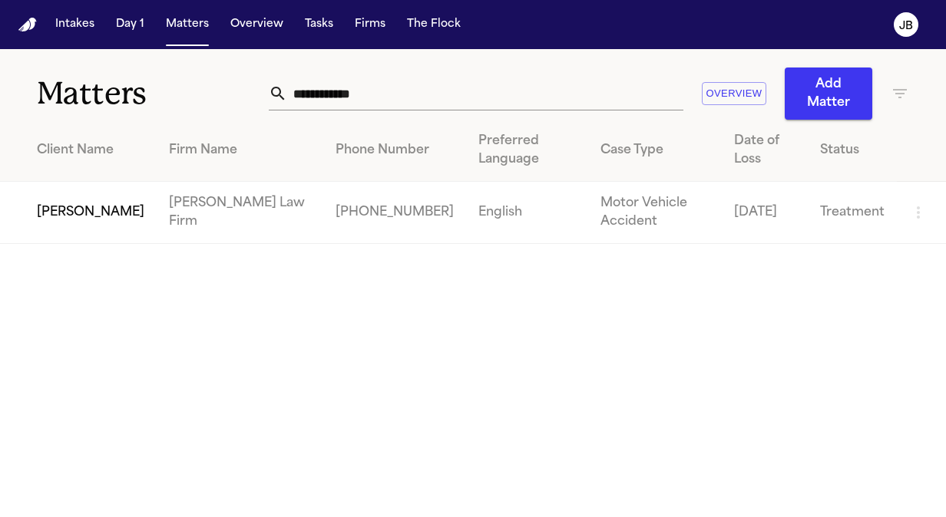
click at [65, 221] on span "[PERSON_NAME]" at bounding box center [90, 212] width 107 height 18
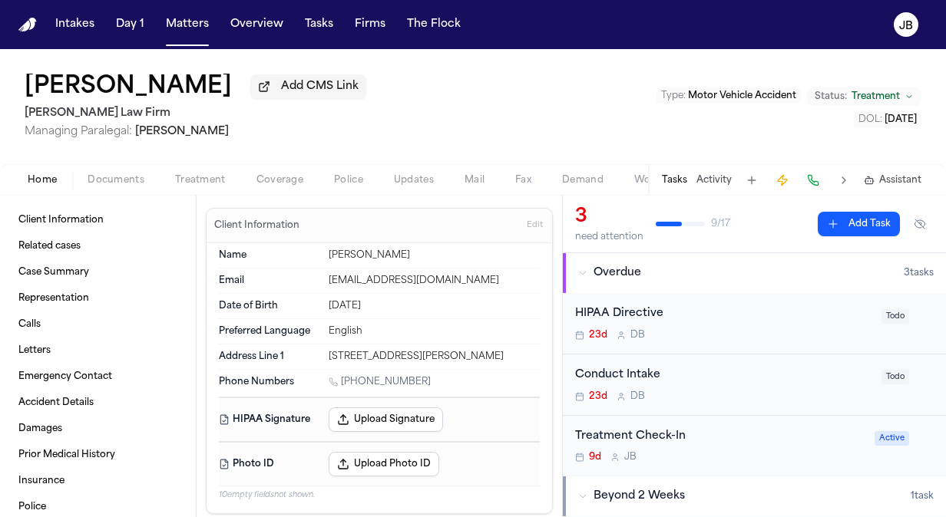
click at [731, 442] on div "Treatment Check-In" at bounding box center [720, 437] width 290 height 18
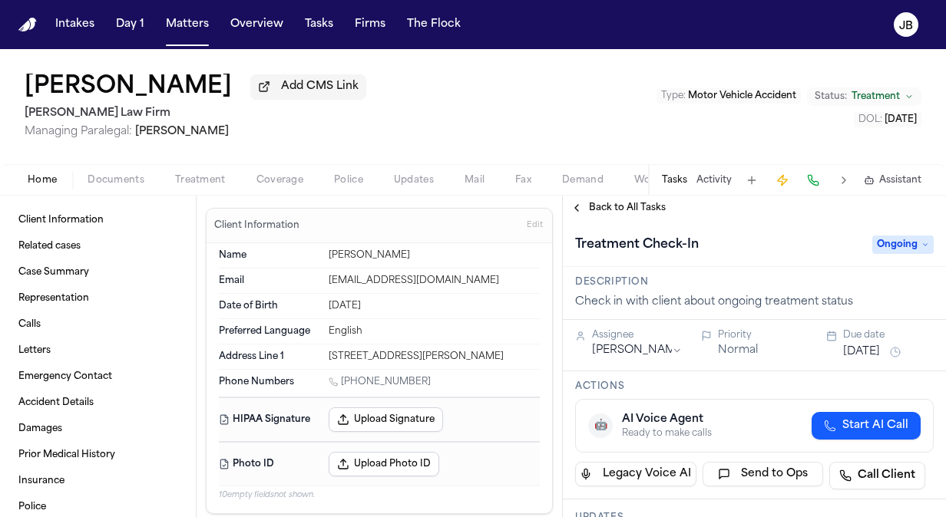
click at [880, 350] on button "[DATE]" at bounding box center [861, 352] width 37 height 15
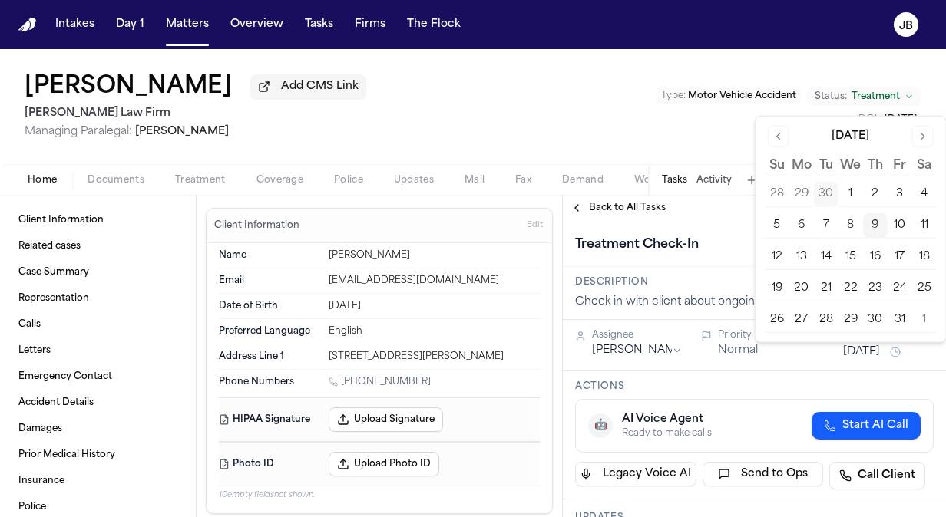
click at [904, 225] on button "10" at bounding box center [899, 225] width 25 height 25
click at [685, 155] on div "Beverly Buras Add CMS Link Ruy Mireles Law Firm Managing Paralegal: Jessica Bar…" at bounding box center [473, 106] width 946 height 115
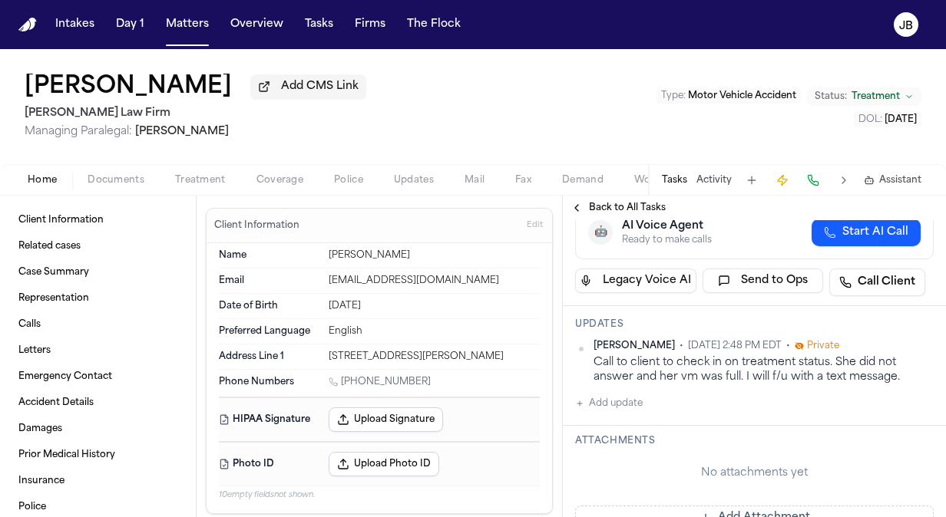
scroll to position [232, 0]
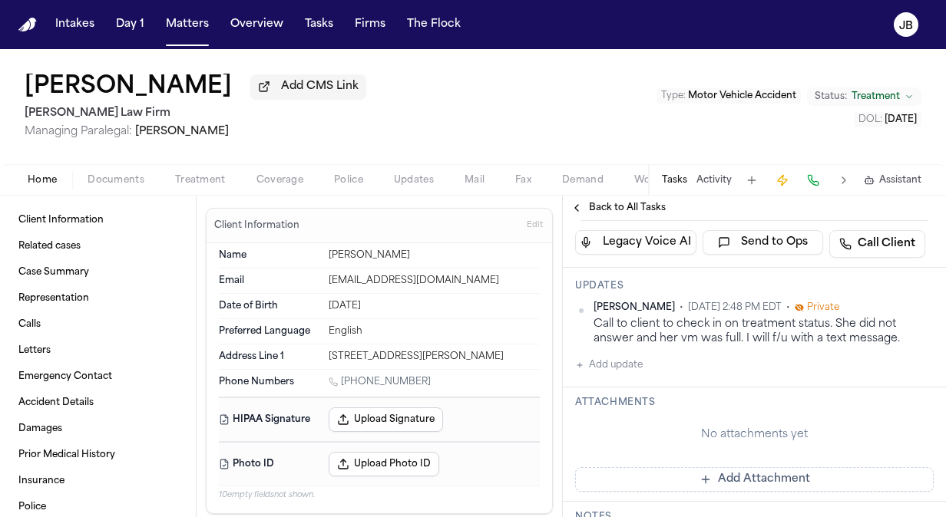
click at [643, 358] on div "Jessica Barrett • Oct 3, 2025 2:48 PM EDT • Private Call to client to check in …" at bounding box center [754, 338] width 358 height 73
click at [605, 367] on button "Add update" at bounding box center [609, 365] width 68 height 18
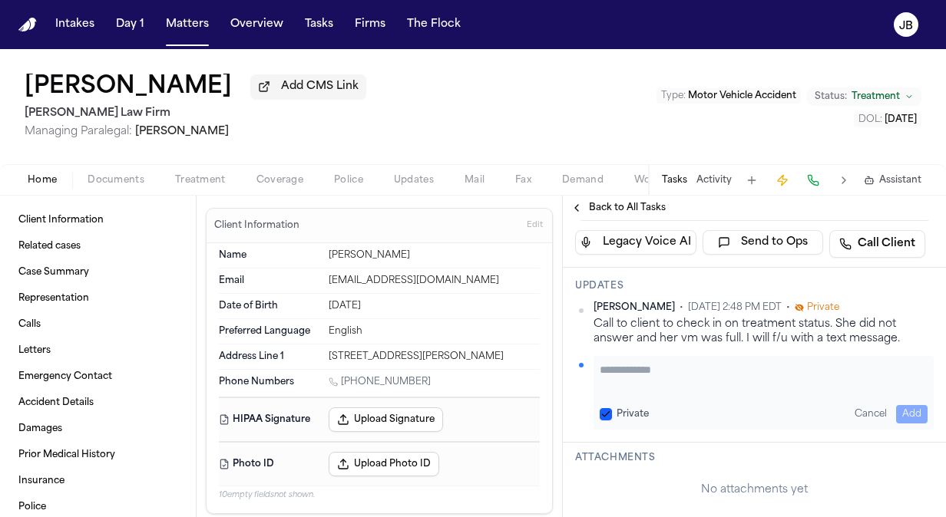
click at [625, 381] on textarea "Add your update" at bounding box center [763, 377] width 328 height 31
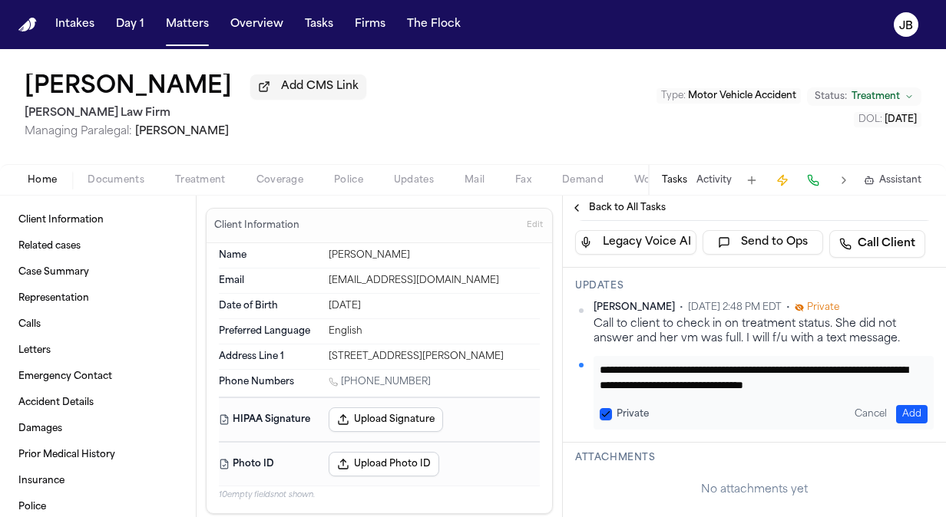
type textarea "**********"
click at [901, 414] on button "Add" at bounding box center [911, 414] width 31 height 18
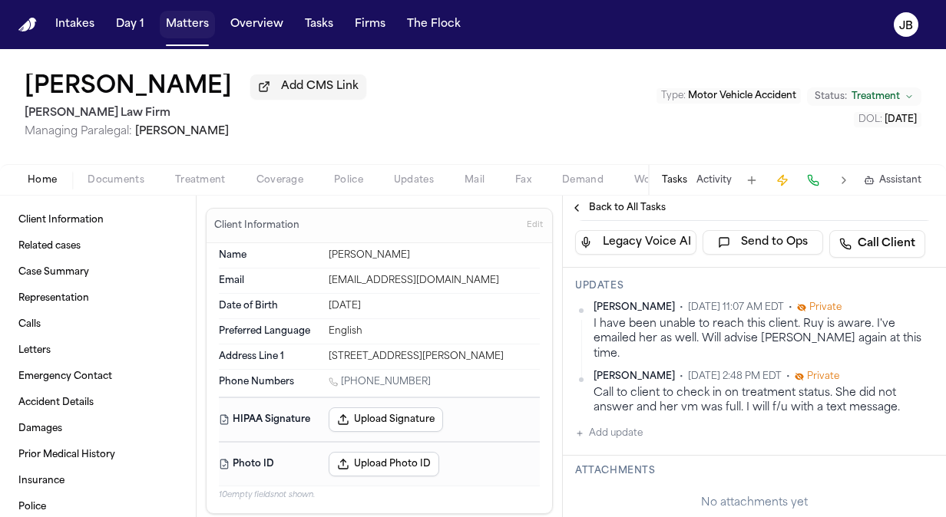
click at [171, 24] on button "Matters" at bounding box center [187, 25] width 55 height 28
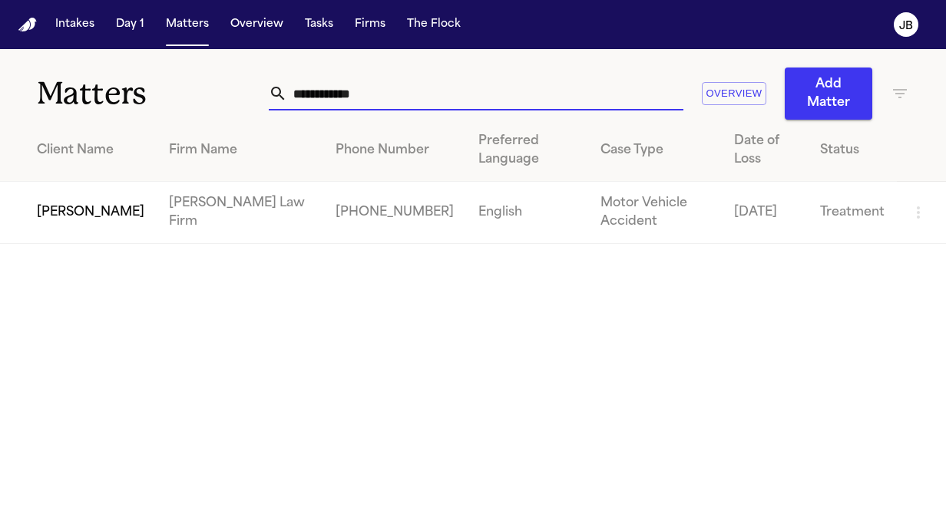
drag, startPoint x: 364, startPoint y: 94, endPoint x: 179, endPoint y: 98, distance: 185.0
click at [179, 98] on div "**********" at bounding box center [473, 84] width 946 height 71
type input "**********"
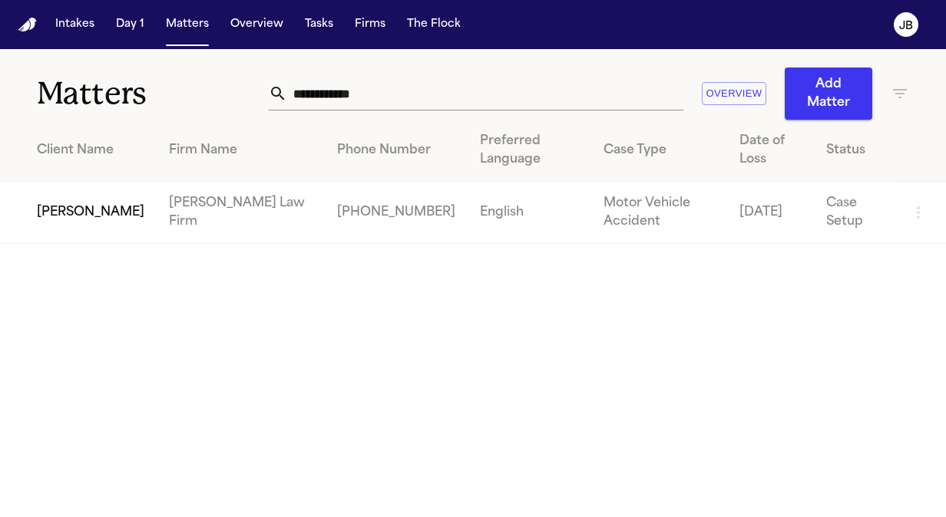
click at [94, 216] on span "[PERSON_NAME]" at bounding box center [90, 212] width 107 height 18
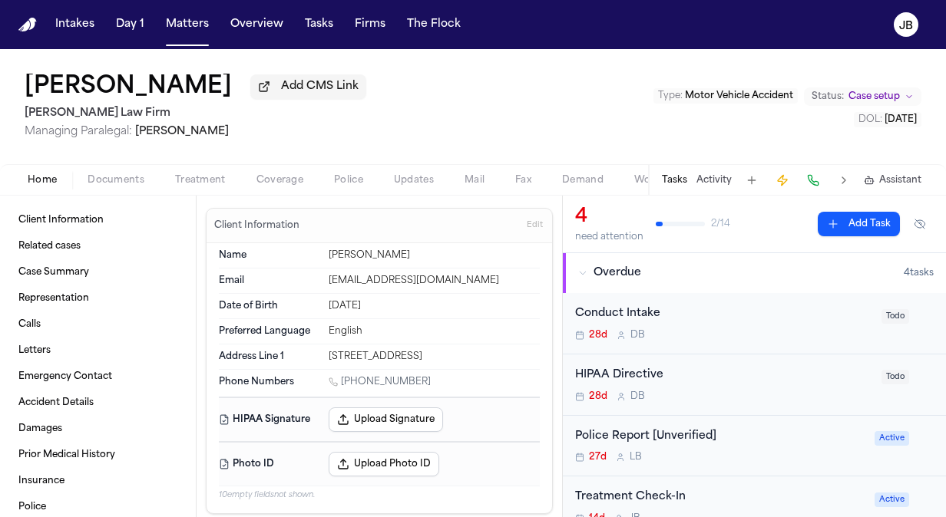
click at [801, 494] on div "Treatment Check-In" at bounding box center [720, 498] width 290 height 18
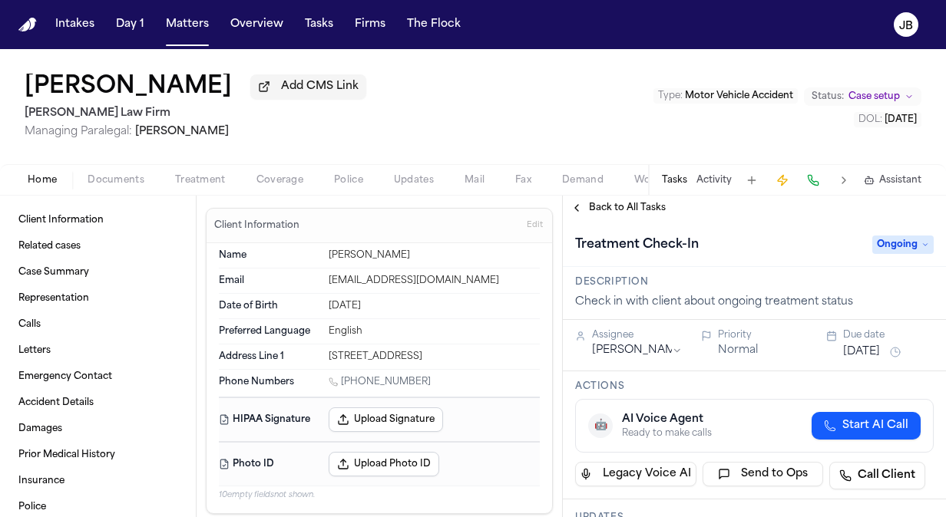
click at [874, 351] on button "[DATE]" at bounding box center [861, 352] width 37 height 15
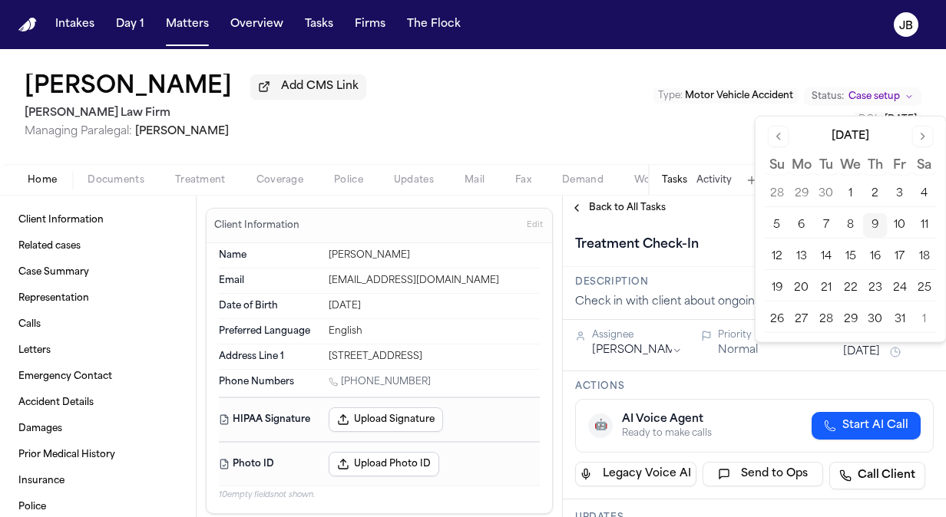
click at [908, 213] on button "10" at bounding box center [899, 225] width 25 height 25
click at [748, 222] on div "Treatment Check-In Ongoing" at bounding box center [754, 243] width 383 height 47
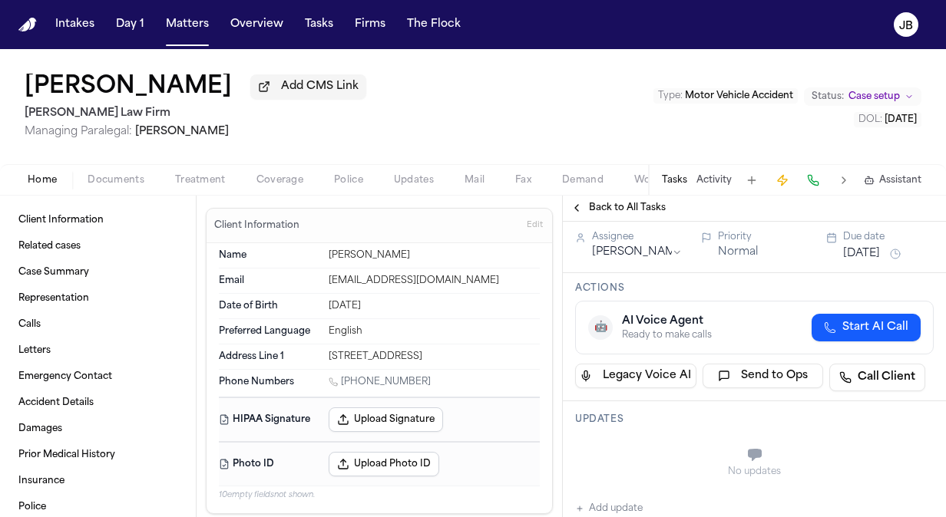
scroll to position [65, 0]
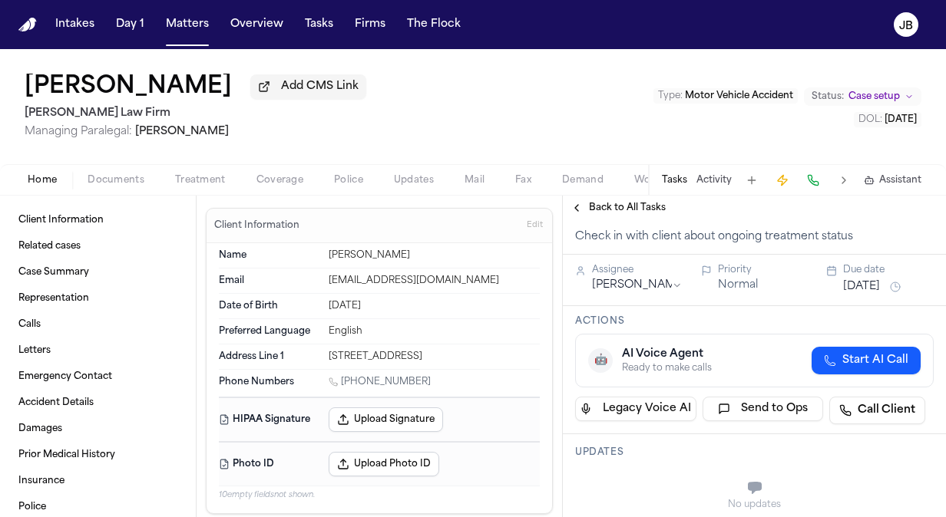
click at [715, 182] on button "Activity" at bounding box center [713, 180] width 35 height 12
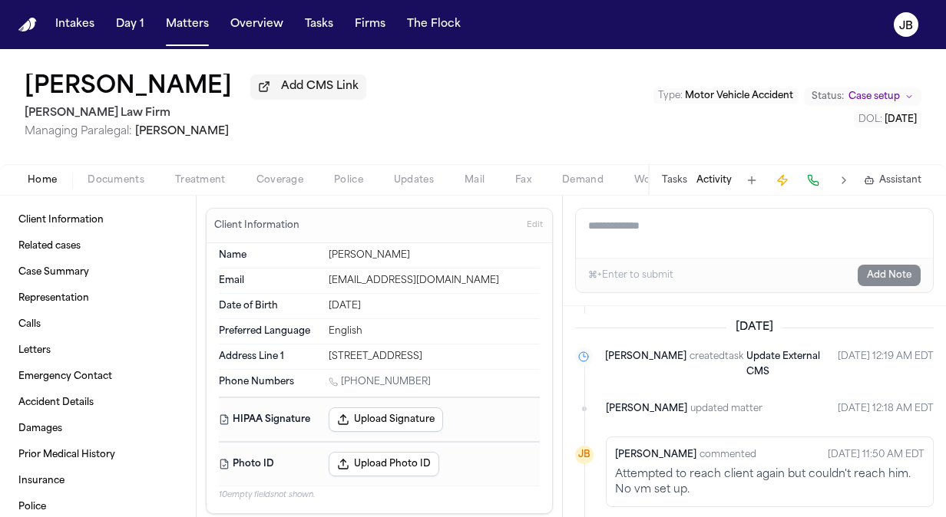
scroll to position [121, 0]
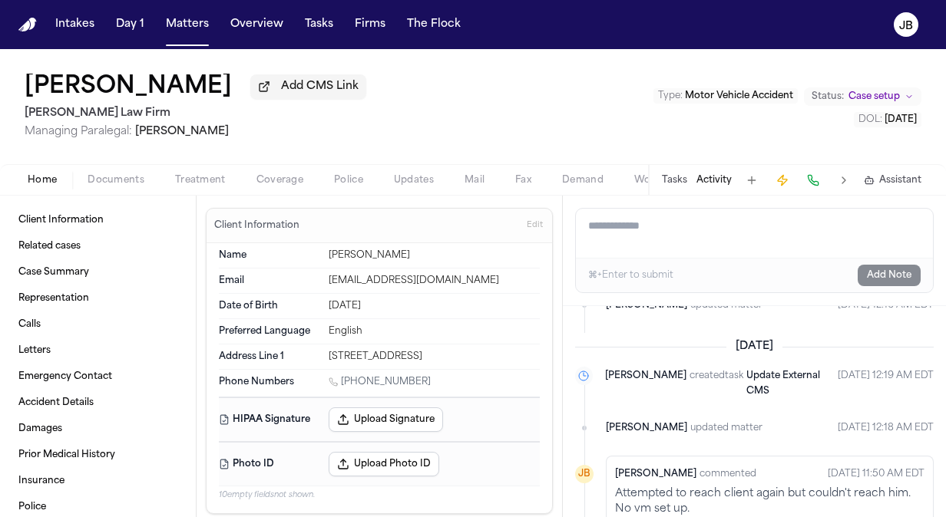
click at [675, 182] on button "Tasks" at bounding box center [674, 180] width 25 height 12
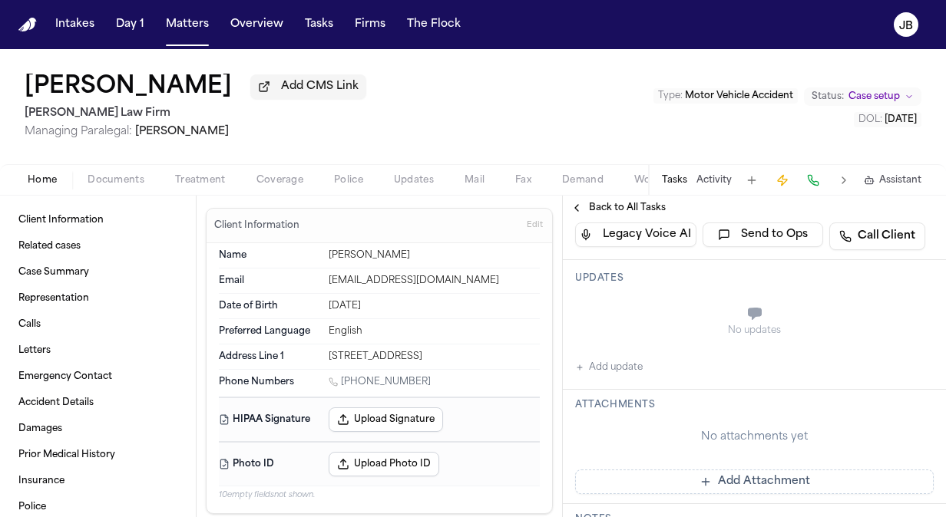
scroll to position [280, 0]
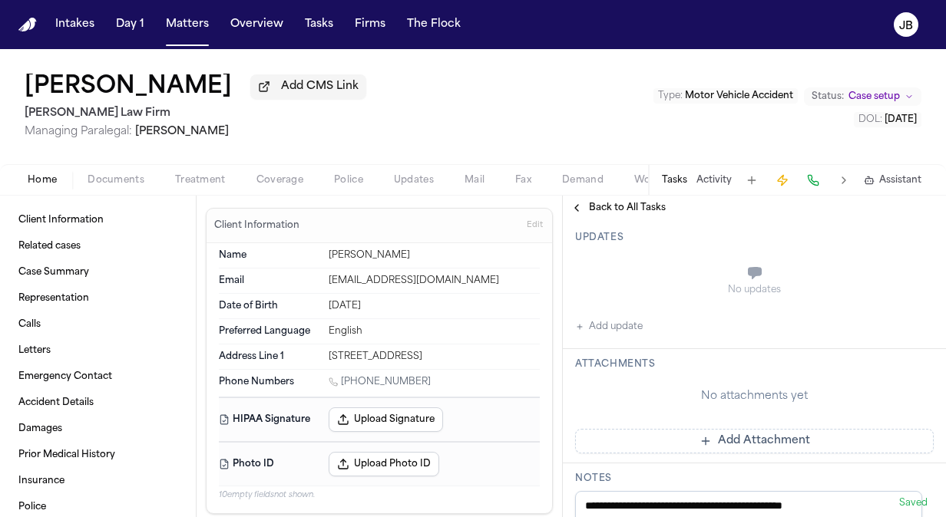
click at [606, 322] on button "Add update" at bounding box center [609, 327] width 68 height 18
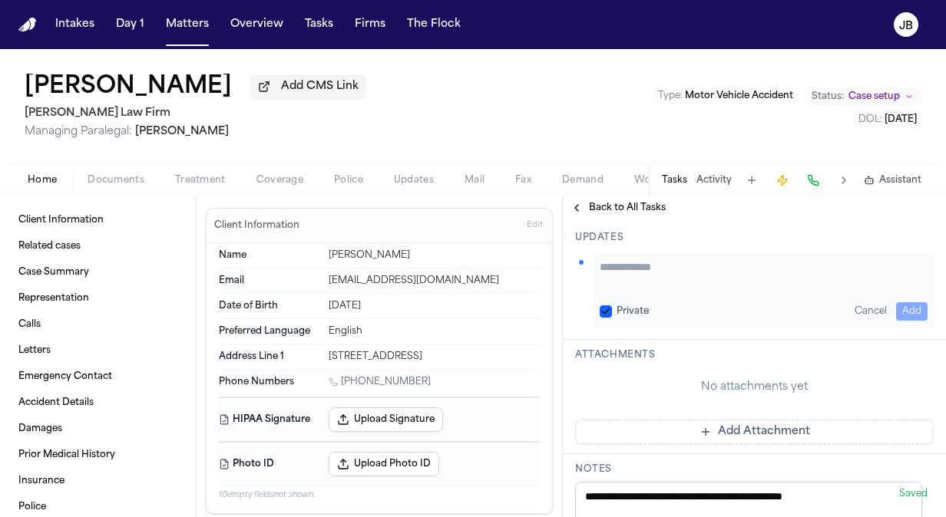
click at [671, 278] on textarea "Add your update" at bounding box center [763, 274] width 328 height 31
drag, startPoint x: 462, startPoint y: 279, endPoint x: 322, endPoint y: 286, distance: 140.6
click at [322, 286] on div "Email waynejewell61@gmail.com" at bounding box center [379, 281] width 321 height 25
copy div "waynejewell61@gmail.com"
click at [630, 259] on textarea "Add your update" at bounding box center [763, 274] width 328 height 31
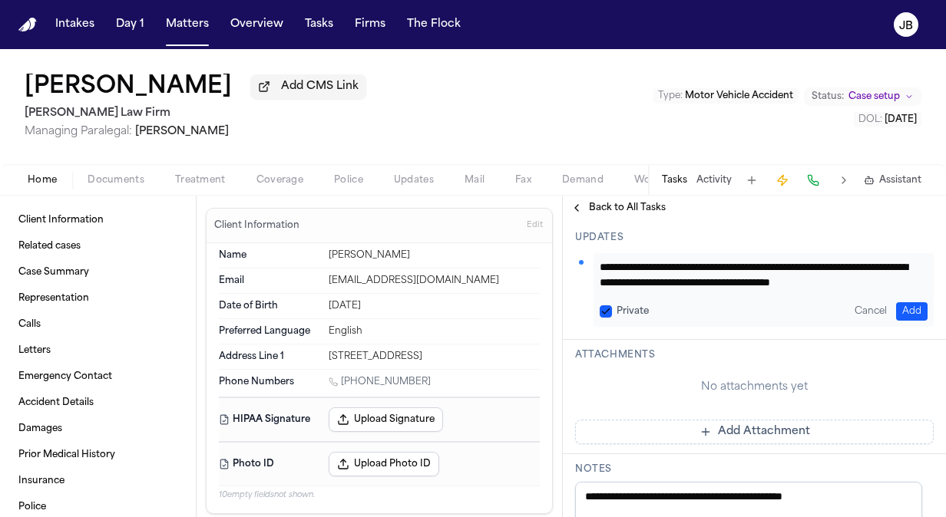
scroll to position [12, 0]
type textarea "**********"
click at [910, 306] on button "Add" at bounding box center [911, 311] width 31 height 18
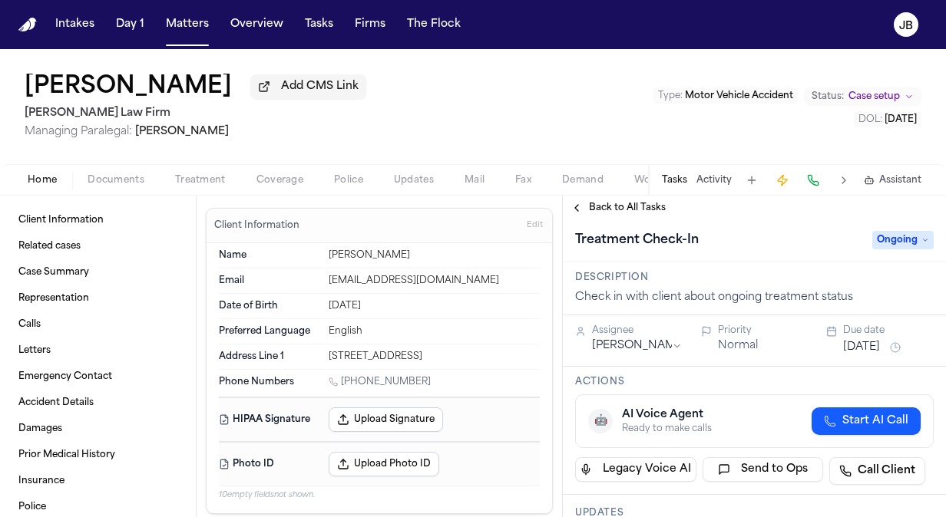
scroll to position [0, 0]
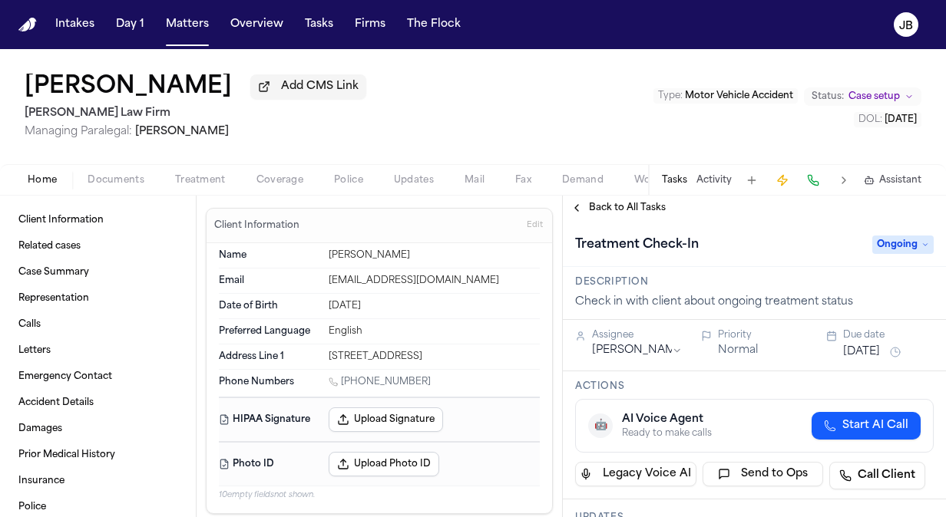
click at [892, 243] on span "Ongoing" at bounding box center [902, 245] width 61 height 18
type input "*****"
click at [834, 319] on div "Blocked" at bounding box center [865, 306] width 147 height 31
click at [857, 302] on div "Blocked" at bounding box center [865, 306] width 129 height 18
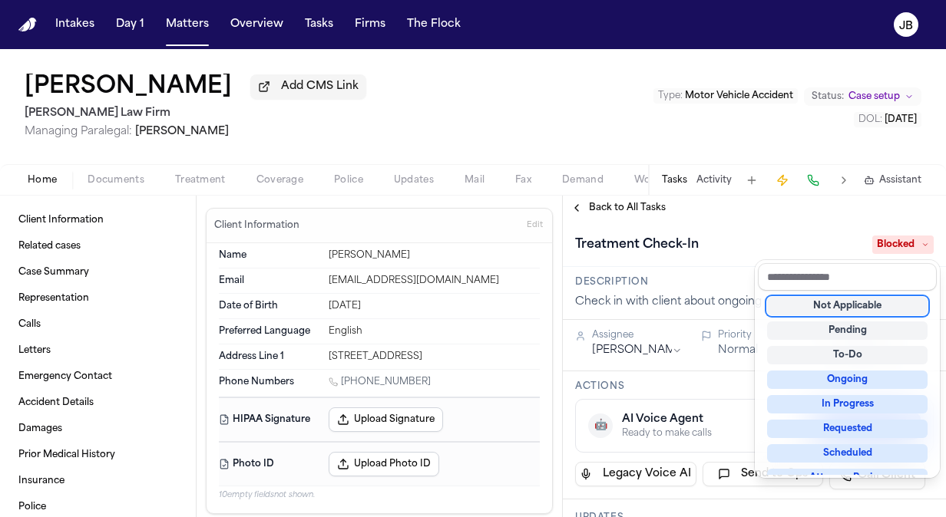
click at [290, 121] on div "Tommy Jewell Add CMS Link Ruy Mireles Law Firm Managing Paralegal: Jessica Barr…" at bounding box center [473, 283] width 946 height 468
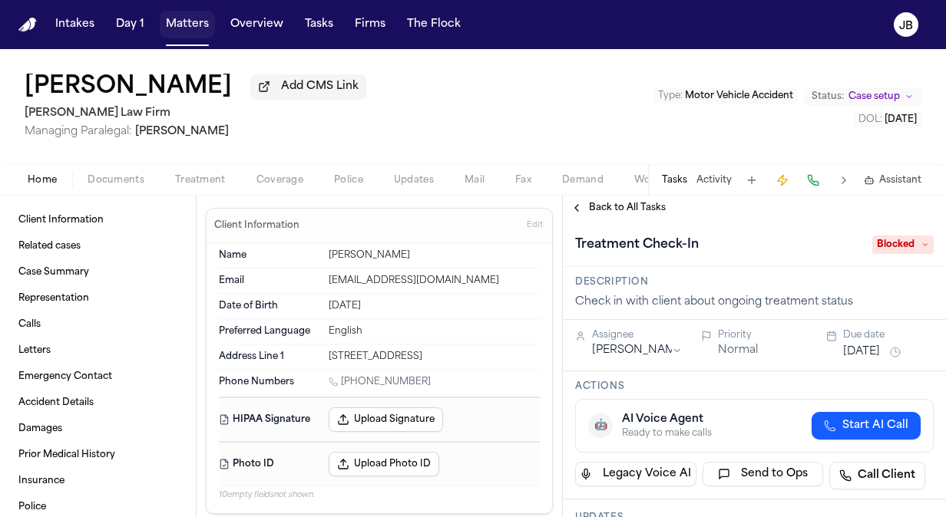
click at [177, 15] on button "Matters" at bounding box center [187, 25] width 55 height 28
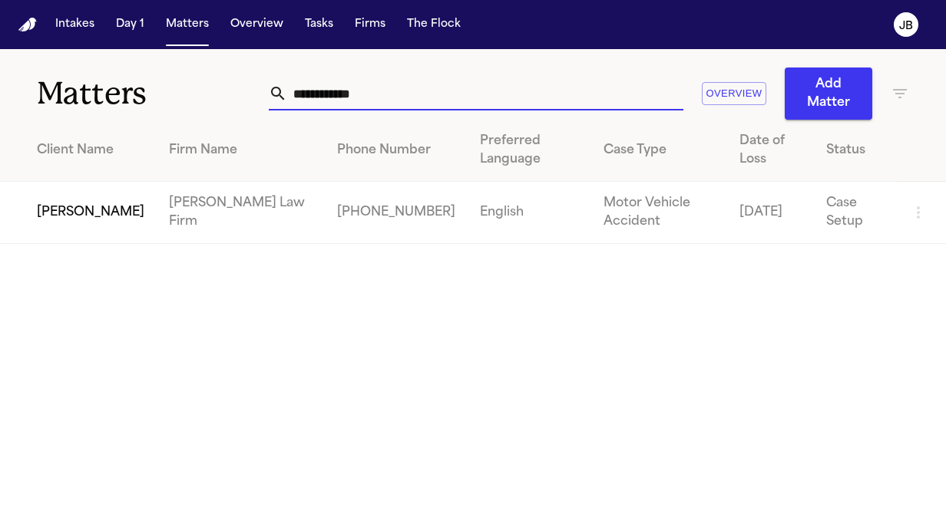
drag, startPoint x: 389, startPoint y: 95, endPoint x: -3, endPoint y: 101, distance: 392.2
click at [0, 101] on html "**********" at bounding box center [473, 258] width 946 height 517
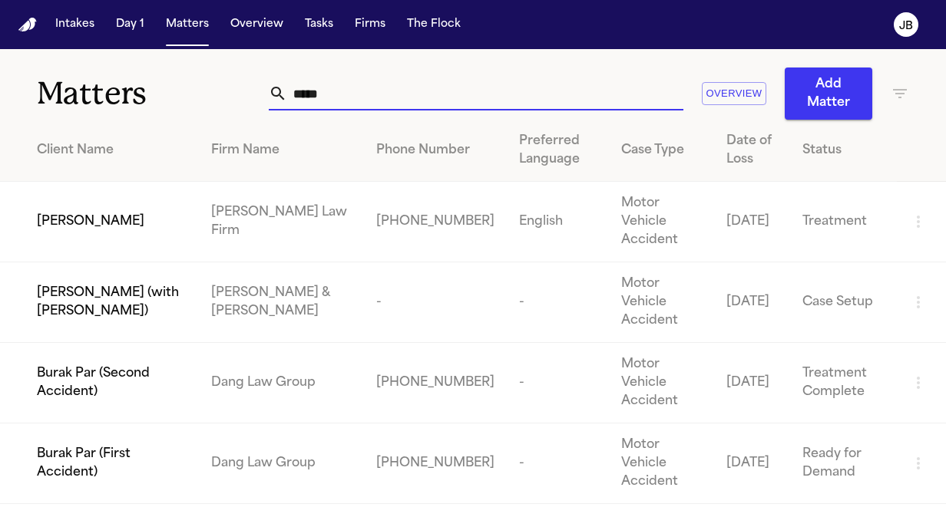
type input "*****"
click at [134, 213] on div "[PERSON_NAME]" at bounding box center [112, 222] width 150 height 18
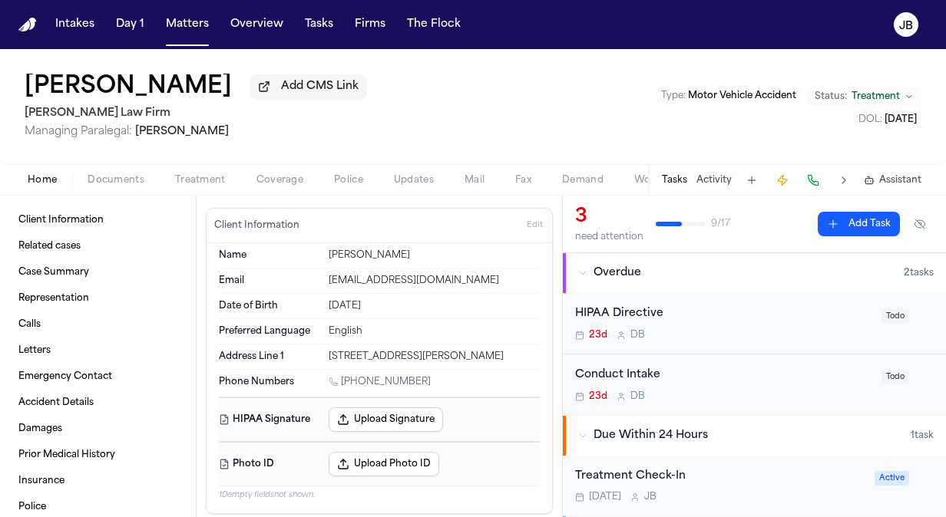
click at [779, 468] on div "Treatment Check-In" at bounding box center [720, 477] width 290 height 18
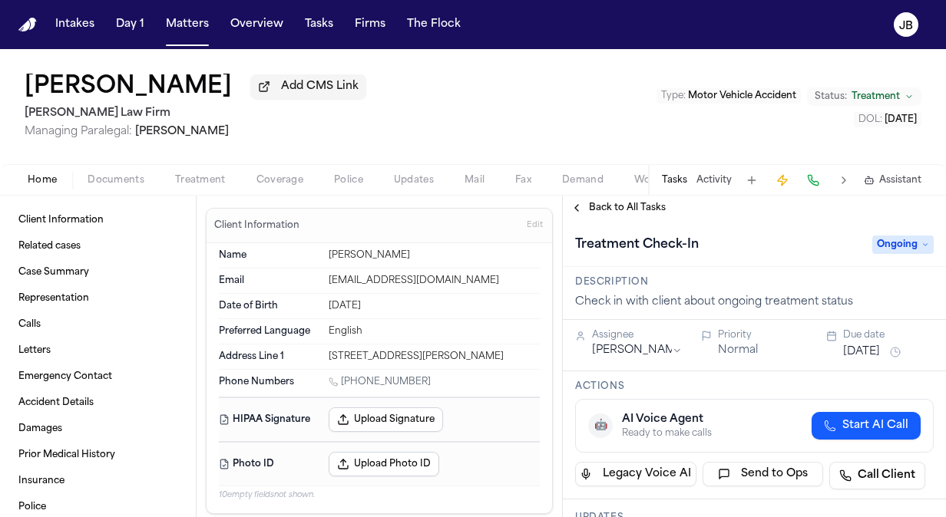
click at [886, 240] on span "Ongoing" at bounding box center [902, 245] width 61 height 18
type input "*****"
click at [873, 304] on div "Blocked" at bounding box center [865, 306] width 129 height 18
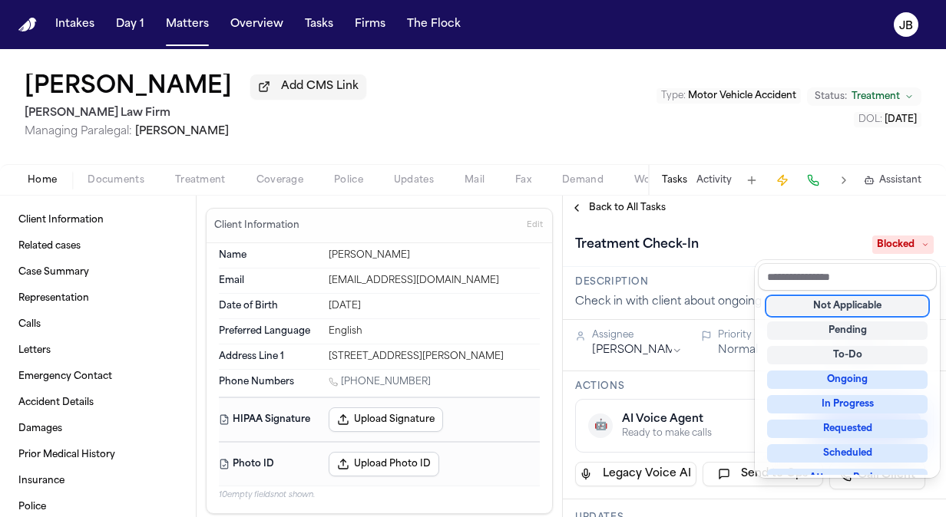
click at [327, 137] on div "Beverly Buras Add CMS Link Ruy Mireles Law Firm Managing Paralegal: Jessica Bar…" at bounding box center [473, 283] width 946 height 468
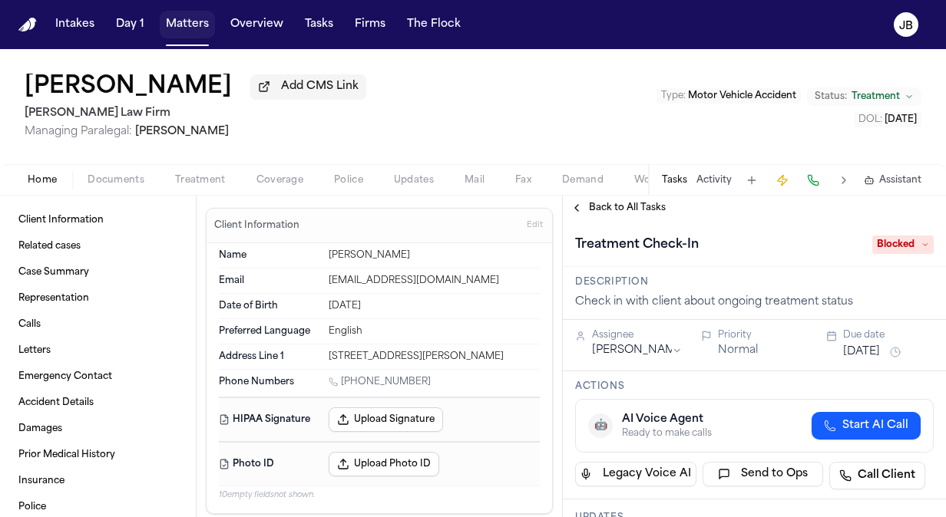
click at [175, 23] on button "Matters" at bounding box center [187, 25] width 55 height 28
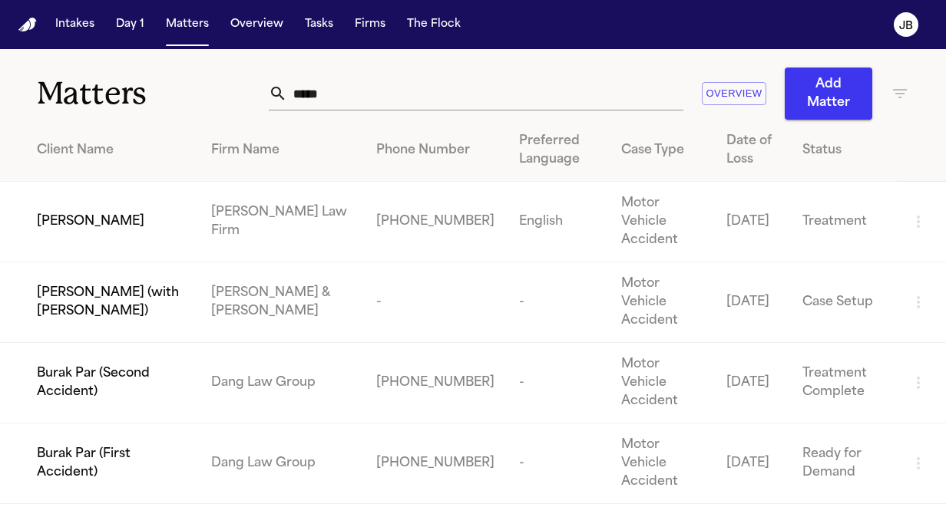
drag, startPoint x: 344, startPoint y: 104, endPoint x: 163, endPoint y: 92, distance: 181.6
click at [163, 92] on div "Matters ***** Overview Add Matter" at bounding box center [473, 84] width 946 height 71
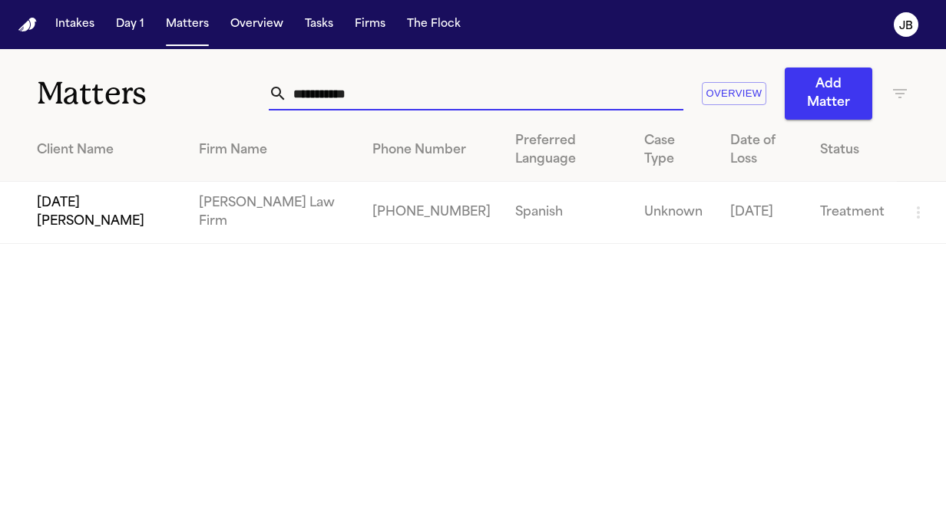
type input "**********"
click at [90, 194] on span "[DATE][PERSON_NAME]" at bounding box center [105, 212] width 137 height 37
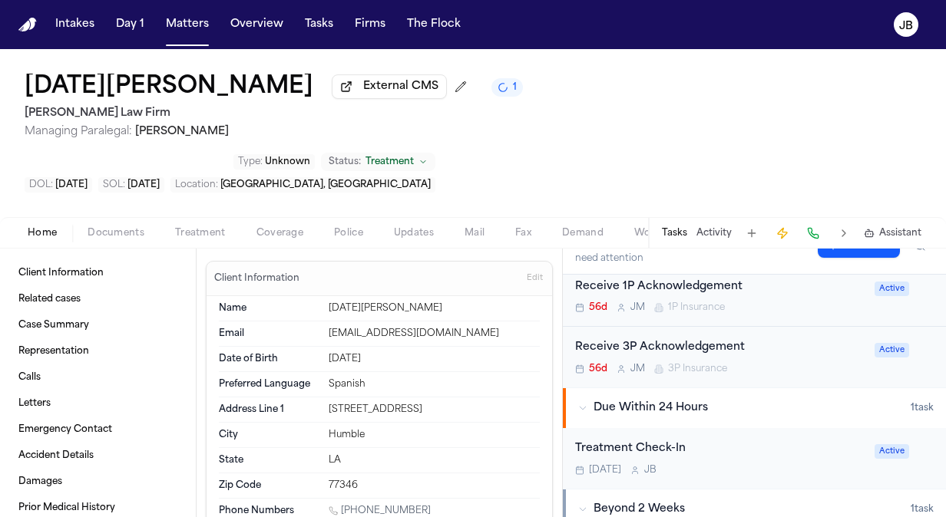
scroll to position [251, 0]
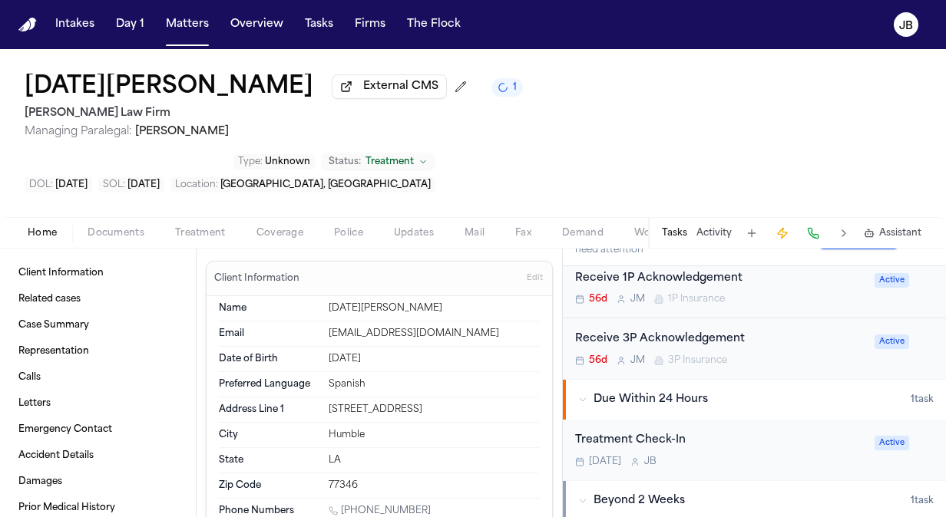
click at [756, 432] on div "Treatment Check-In" at bounding box center [720, 441] width 290 height 18
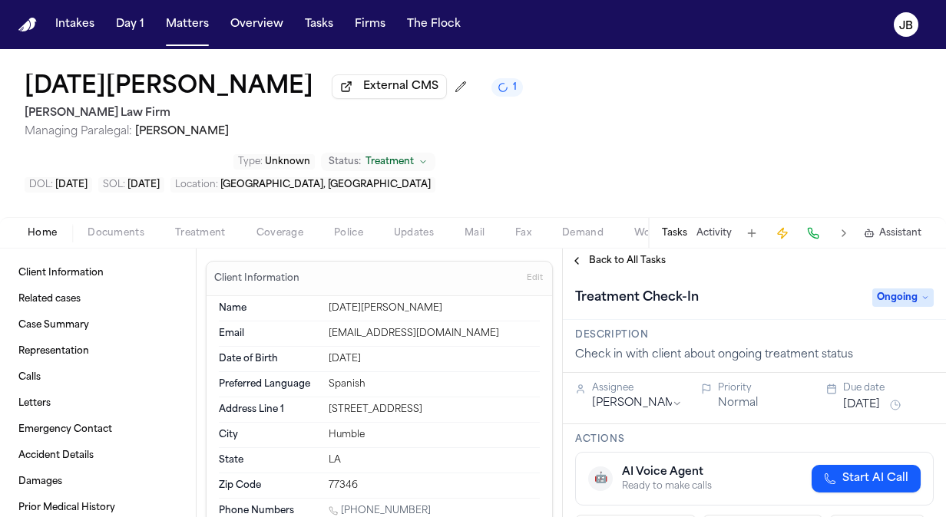
click at [884, 289] on span "Ongoing" at bounding box center [902, 298] width 61 height 18
type input "*****"
click at [853, 305] on div "Blocked" at bounding box center [865, 306] width 129 height 18
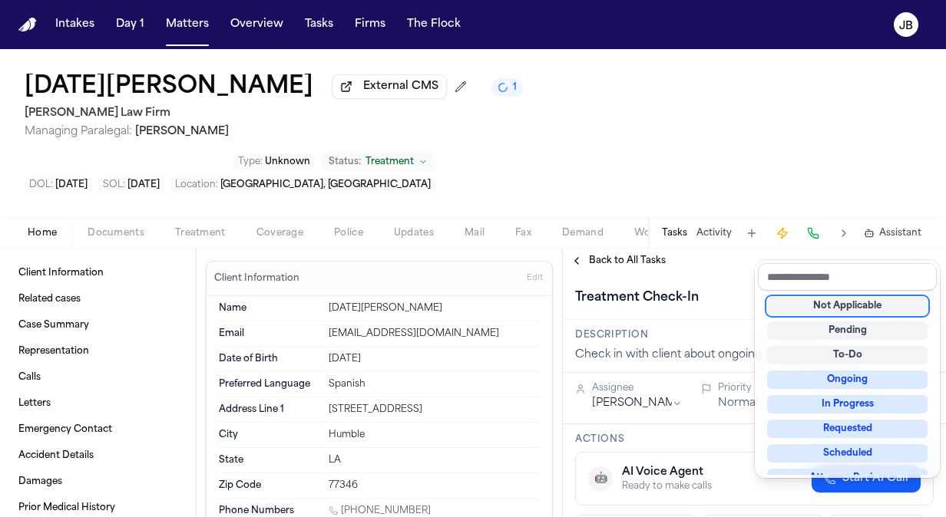
click at [754, 273] on div "Treatment Check-In Blocked" at bounding box center [754, 296] width 383 height 47
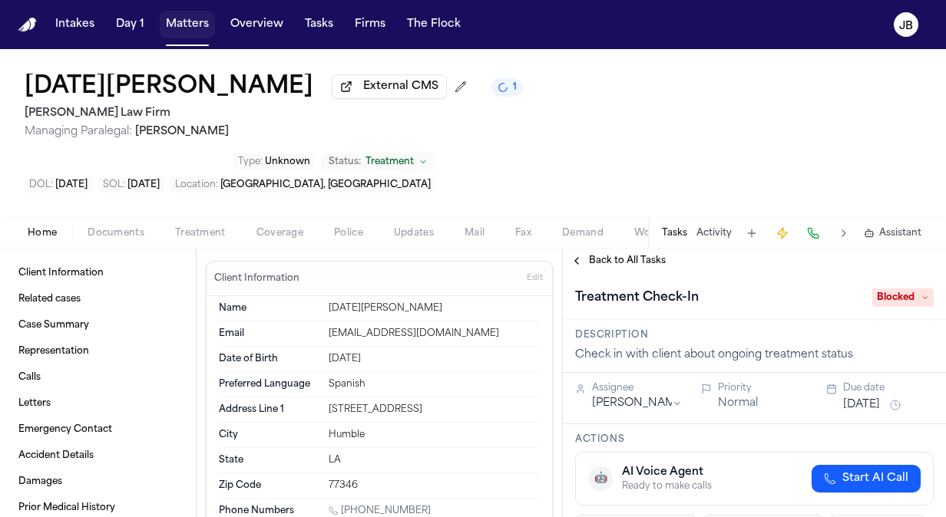
click at [187, 25] on button "Matters" at bounding box center [187, 25] width 55 height 28
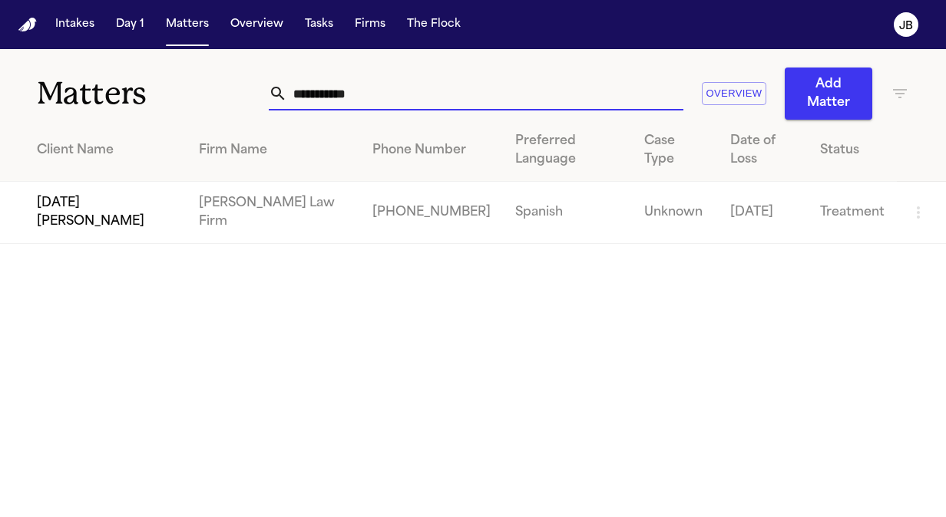
drag, startPoint x: 371, startPoint y: 96, endPoint x: 162, endPoint y: 98, distance: 208.8
click at [162, 98] on div "**********" at bounding box center [473, 84] width 946 height 71
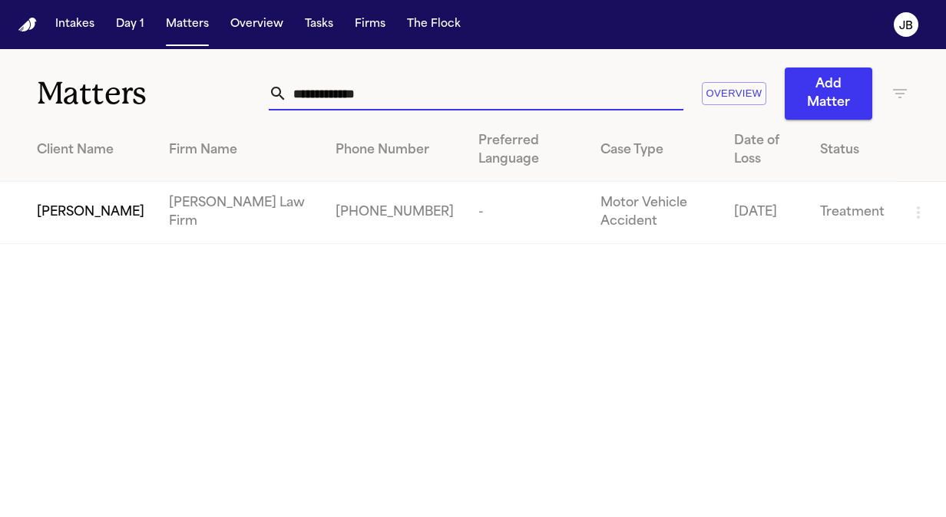
type input "**********"
click at [79, 203] on span "[PERSON_NAME]" at bounding box center [90, 212] width 107 height 18
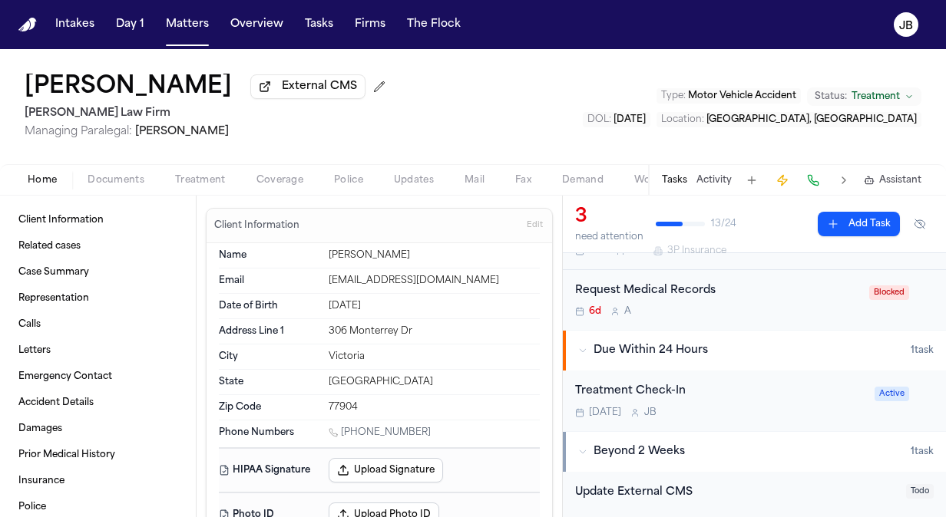
scroll to position [201, 0]
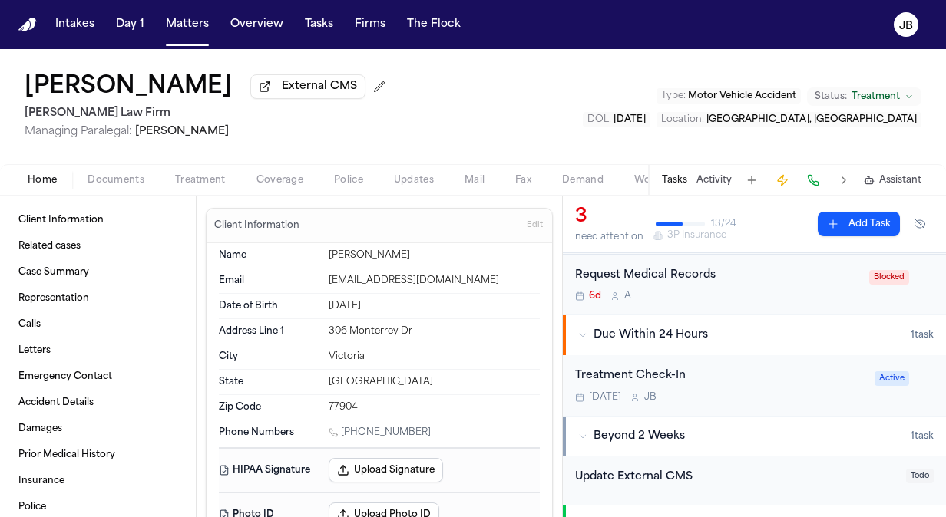
click at [787, 376] on div "Treatment Check-In" at bounding box center [720, 377] width 290 height 18
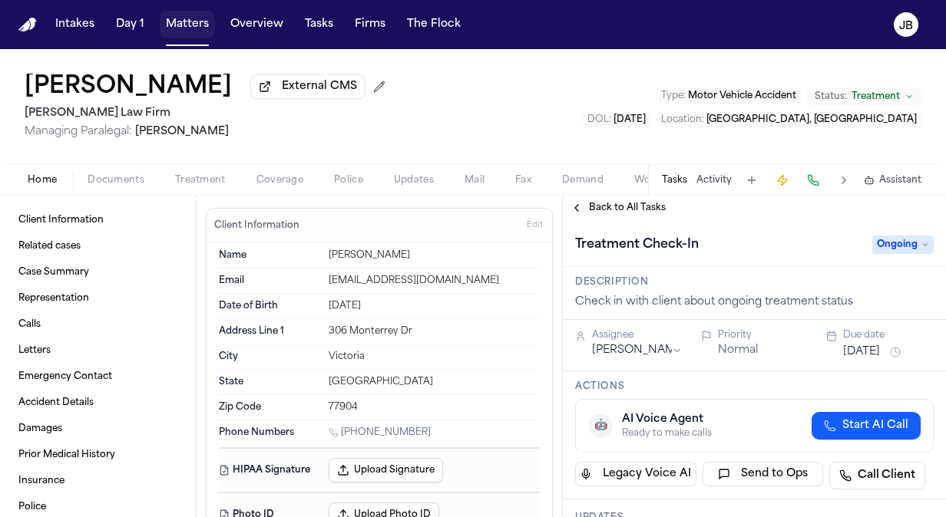
click at [184, 20] on button "Matters" at bounding box center [187, 25] width 55 height 28
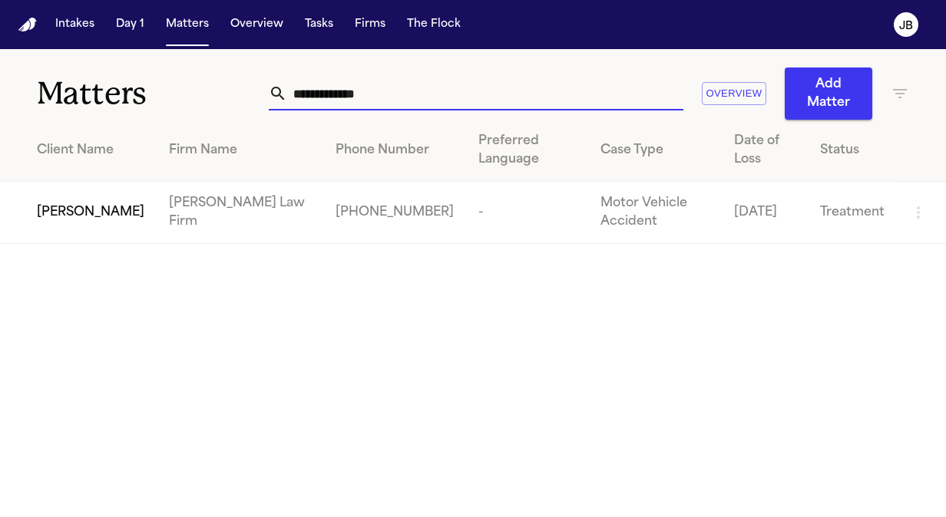
drag, startPoint x: 160, startPoint y: 101, endPoint x: 144, endPoint y: 107, distance: 17.5
click at [144, 107] on div "**********" at bounding box center [473, 84] width 946 height 71
type input "*********"
click at [81, 213] on span "[PERSON_NAME]" at bounding box center [90, 212] width 107 height 18
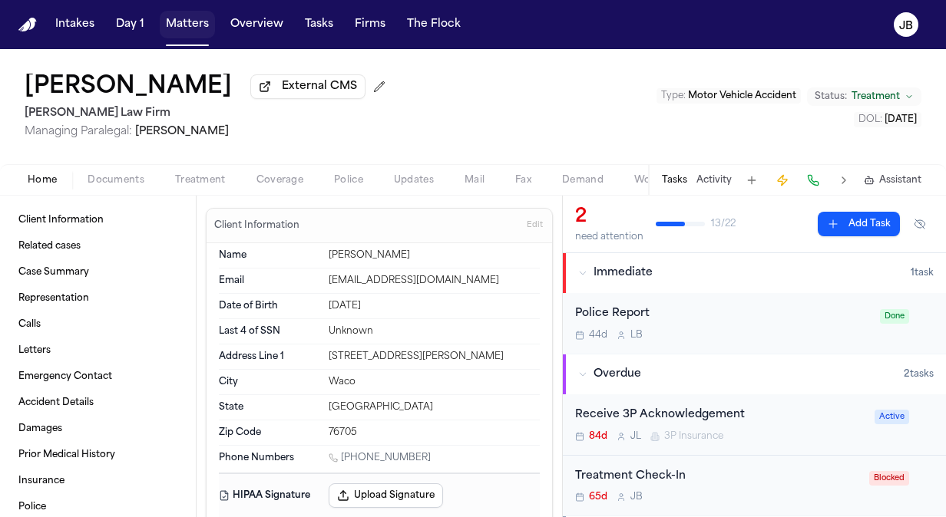
click at [175, 31] on button "Matters" at bounding box center [187, 25] width 55 height 28
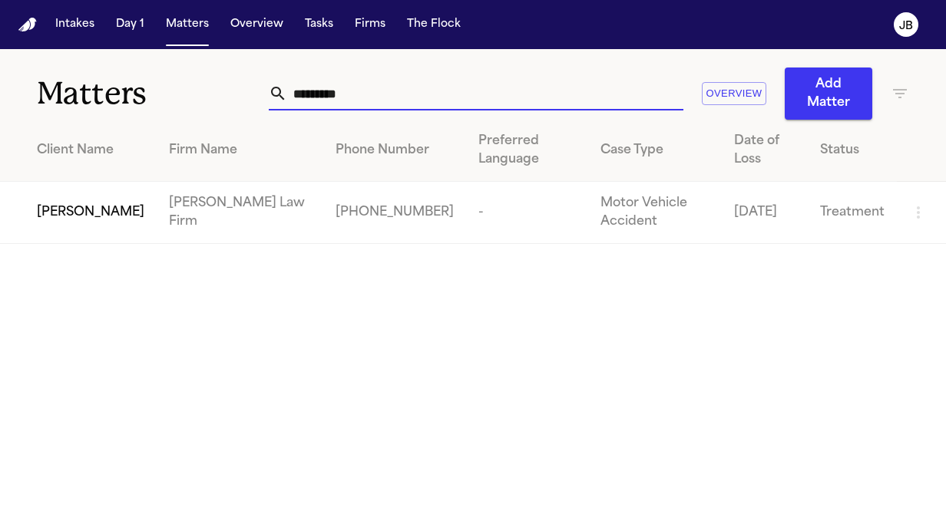
drag, startPoint x: 376, startPoint y: 91, endPoint x: 74, endPoint y: 79, distance: 301.9
click at [74, 79] on div "Matters ********* Overview Add Matter" at bounding box center [473, 84] width 946 height 71
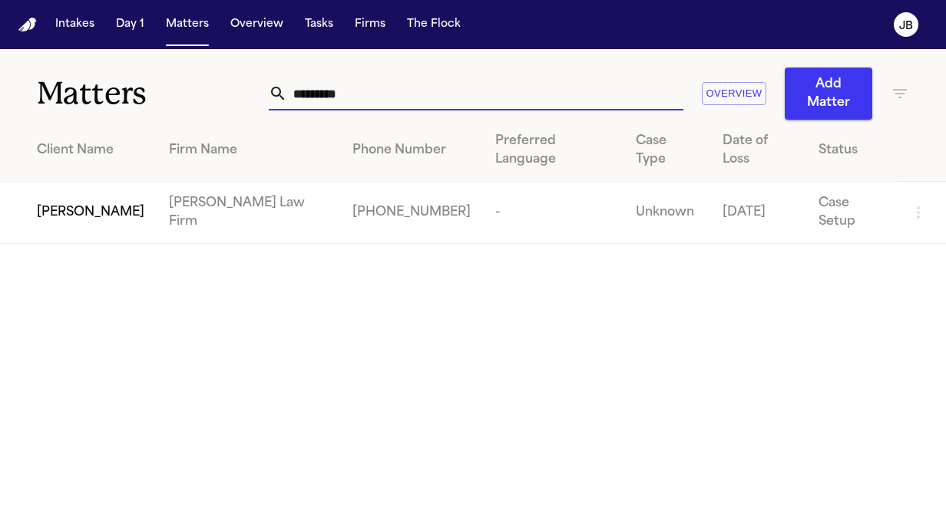
type input "*********"
click at [65, 195] on td "[PERSON_NAME]" at bounding box center [78, 213] width 157 height 62
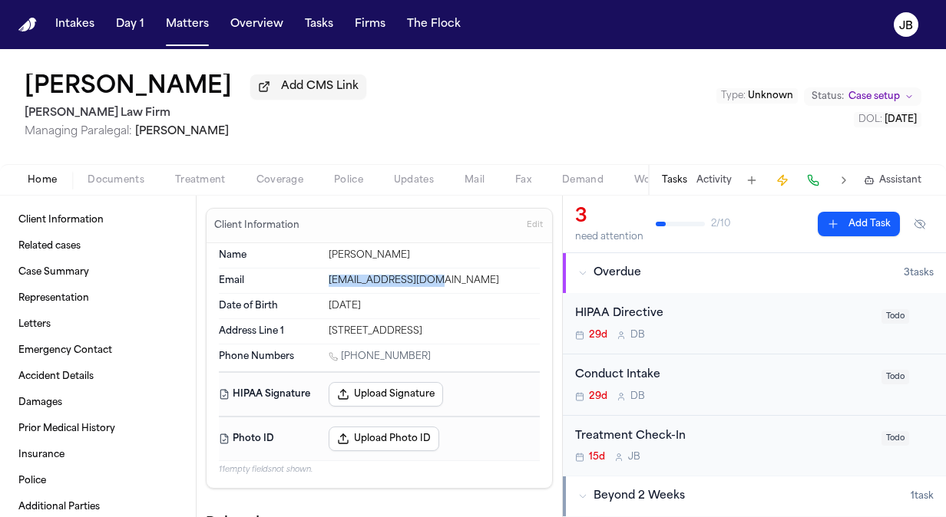
drag, startPoint x: 444, startPoint y: 278, endPoint x: 322, endPoint y: 282, distance: 122.1
click at [322, 282] on div "Email zoe_mckay@yahoo.com" at bounding box center [379, 281] width 321 height 25
copy div "zoe_mckay@yahoo.com"
click at [76, 210] on link "Client Information" at bounding box center [97, 220] width 171 height 25
click at [132, 187] on button "Documents" at bounding box center [115, 180] width 87 height 18
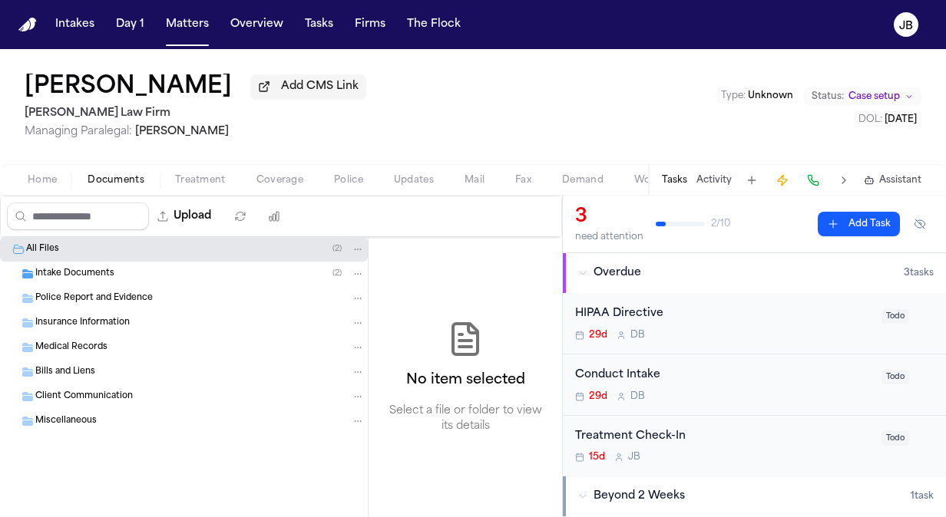
click at [74, 276] on span "Intake Documents" at bounding box center [74, 274] width 79 height 13
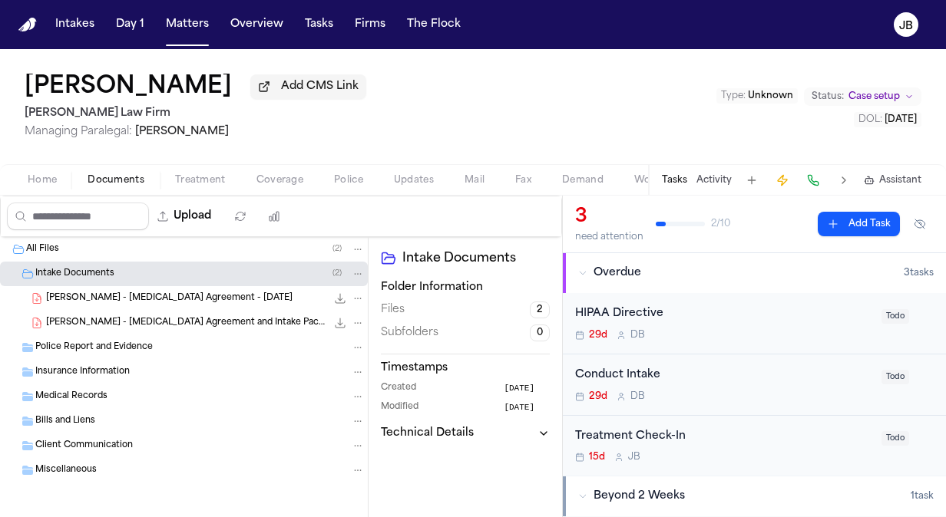
click at [183, 319] on span "Z. McKay - Retainer Agreement and Intake Packet - 9.3.25" at bounding box center [186, 323] width 280 height 13
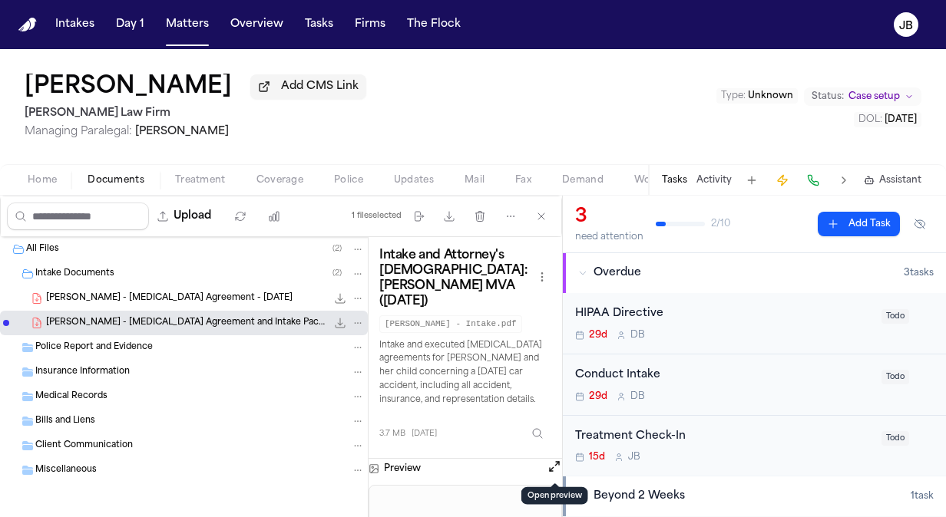
click at [556, 463] on button "Open preview" at bounding box center [553, 466] width 15 height 15
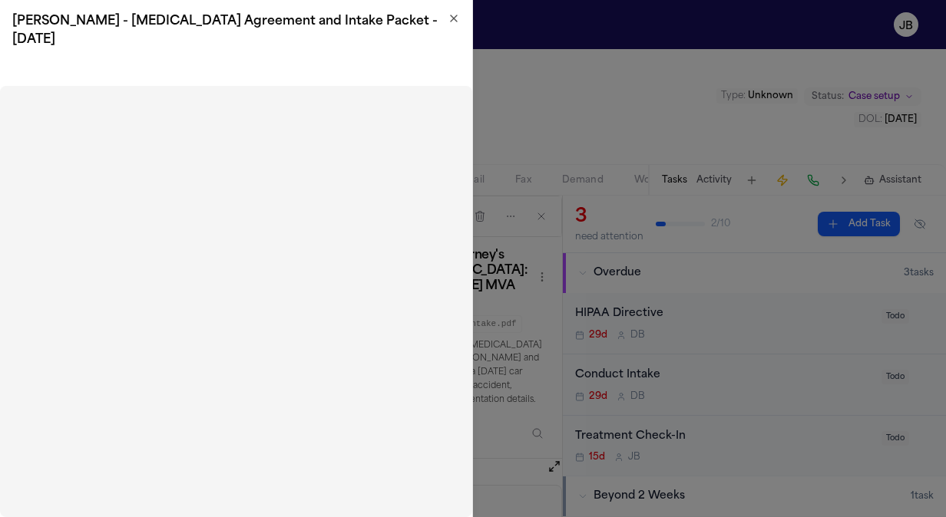
click at [457, 17] on icon "button" at bounding box center [453, 18] width 12 height 12
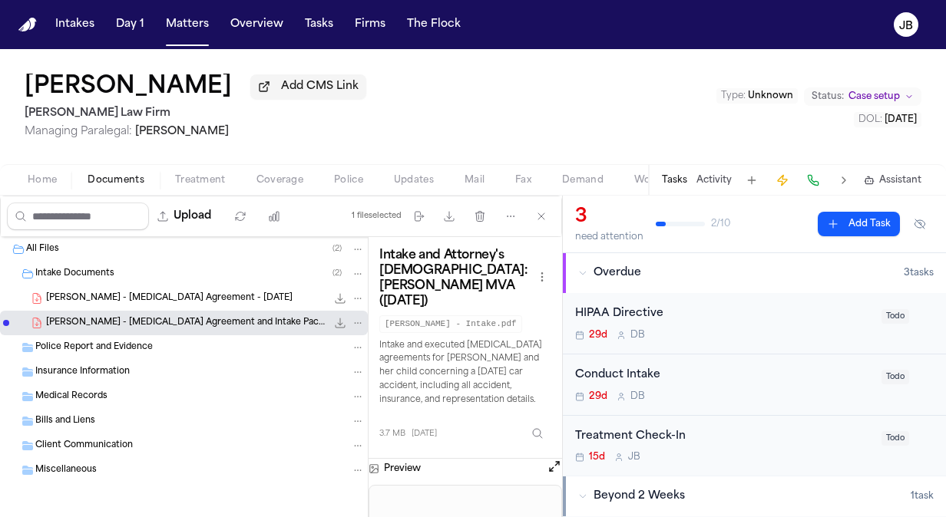
click at [768, 441] on div "Treatment Check-In" at bounding box center [723, 437] width 297 height 18
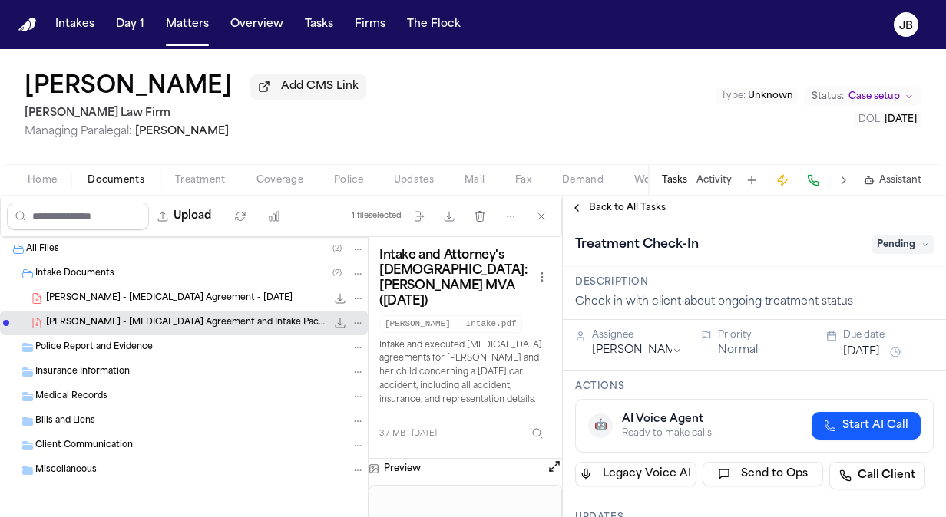
click at [900, 238] on span "Pending" at bounding box center [902, 245] width 61 height 18
type input "*****"
click at [837, 309] on div "Blocked" at bounding box center [865, 306] width 129 height 18
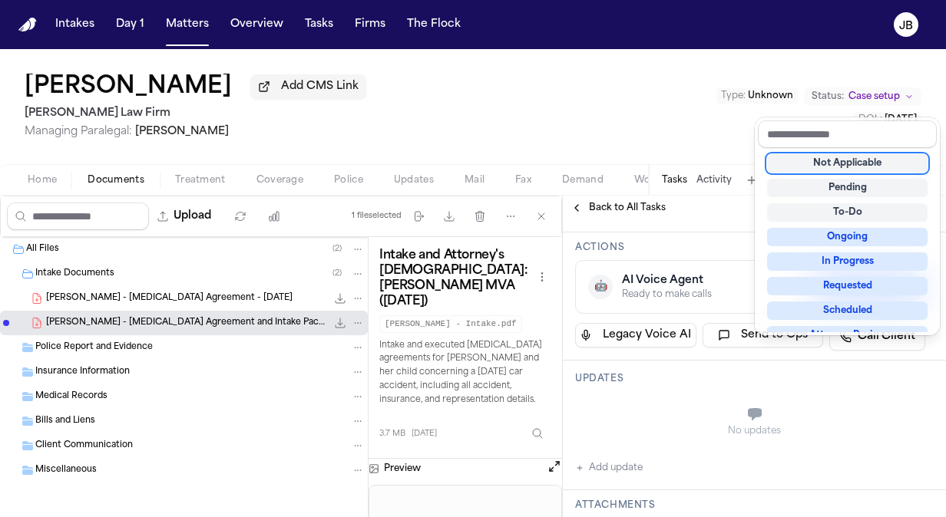
scroll to position [154, 0]
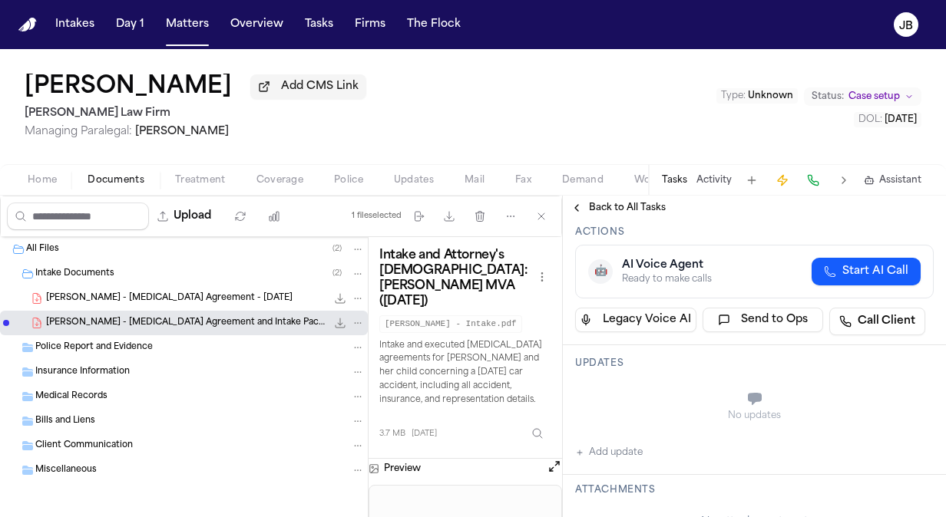
click at [614, 452] on button "Add update" at bounding box center [609, 453] width 68 height 18
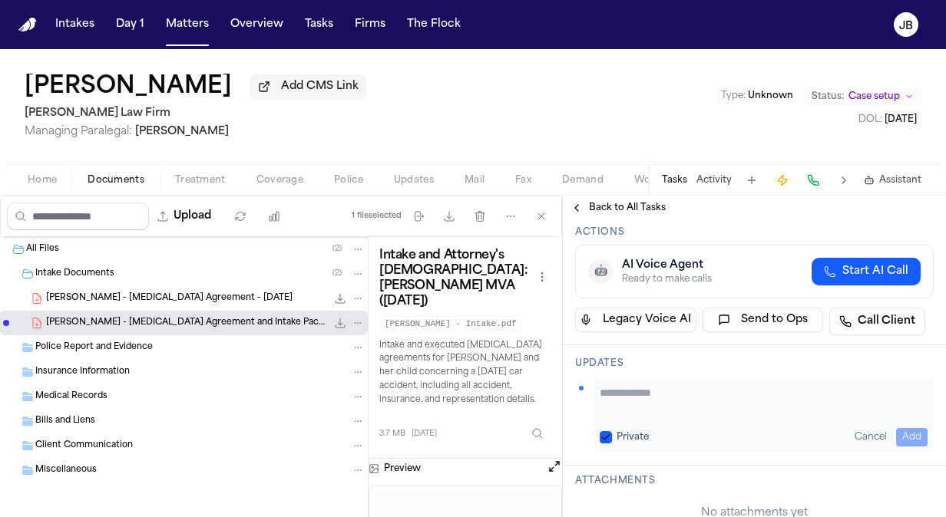
click at [625, 399] on textarea "Add your update" at bounding box center [763, 400] width 328 height 31
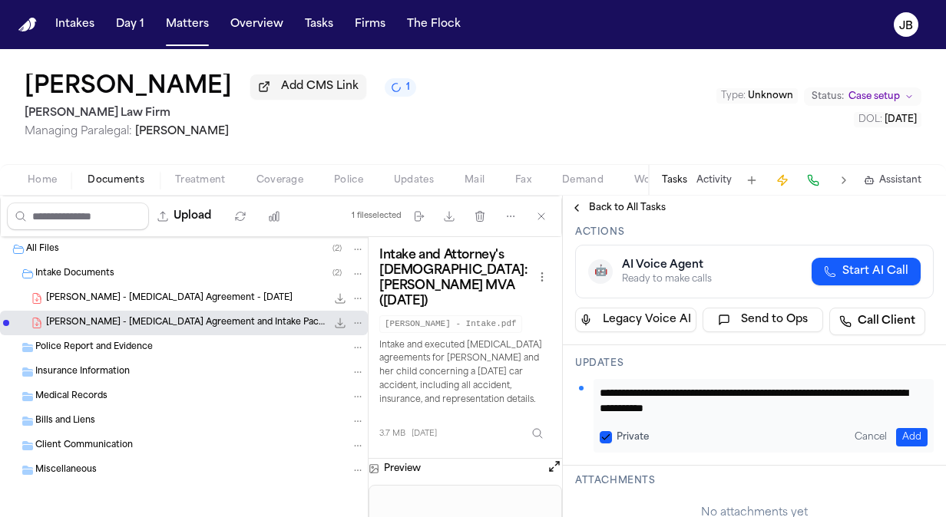
type textarea "**********"
click at [904, 429] on button "Add" at bounding box center [911, 437] width 31 height 18
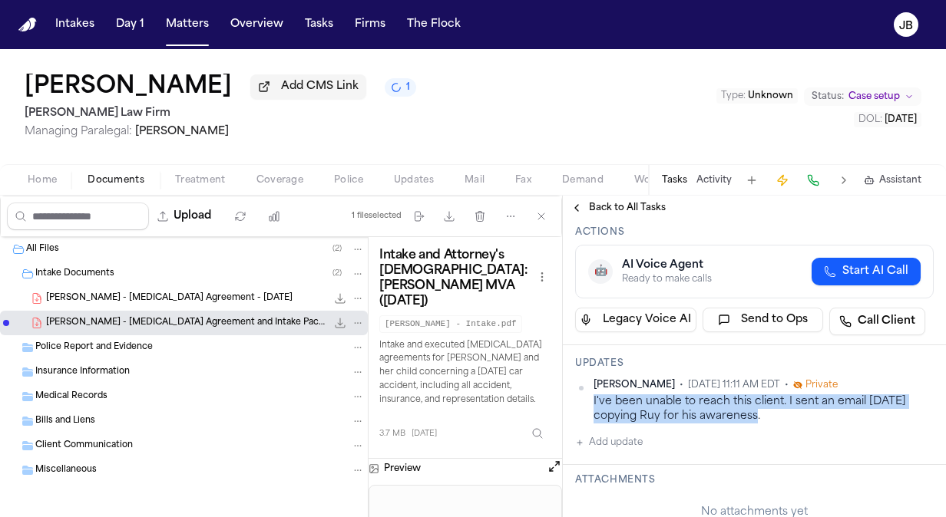
drag, startPoint x: 774, startPoint y: 416, endPoint x: 589, endPoint y: 399, distance: 185.0
click at [589, 399] on div "Jessica Barrett • Oct 9, 2025 11:11 AM EDT • Private I've been unable to reach …" at bounding box center [754, 401] width 358 height 45
copy div "I've been unable to reach this client. I sent an email today copying Ruy for hi…"
click at [186, 15] on button "Matters" at bounding box center [187, 25] width 55 height 28
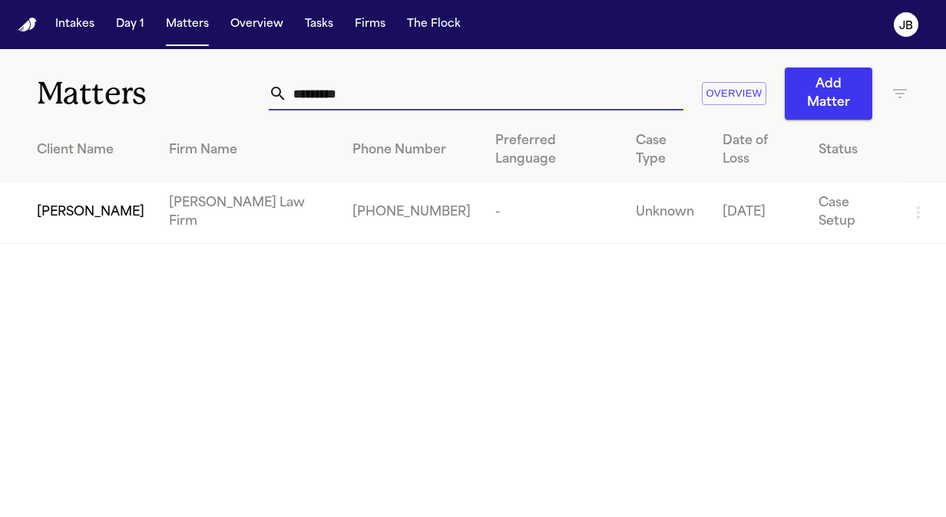
drag, startPoint x: 370, startPoint y: 94, endPoint x: -3, endPoint y: 129, distance: 374.7
click at [0, 129] on html "Intakes Day 1 Matters Overview Tasks Firms The Flock JB Matters ********* Overv…" at bounding box center [473, 258] width 946 height 517
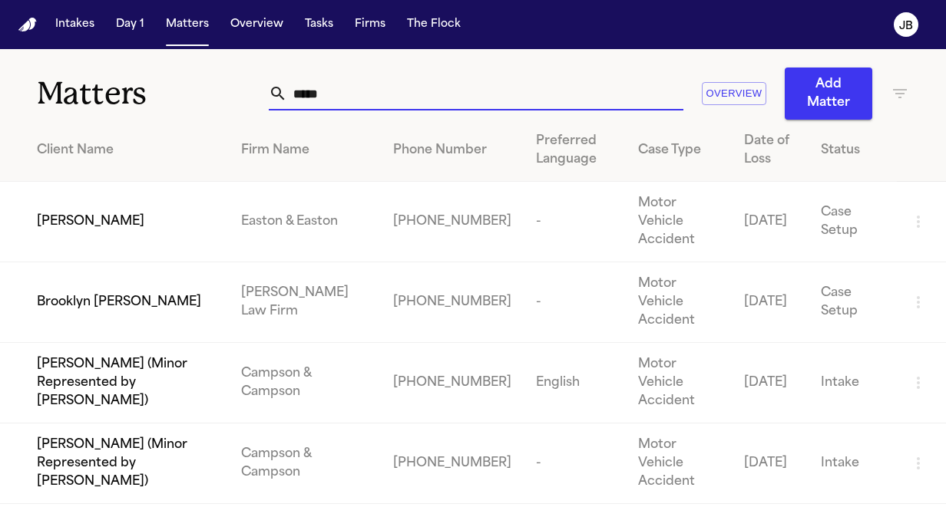
type input "*****"
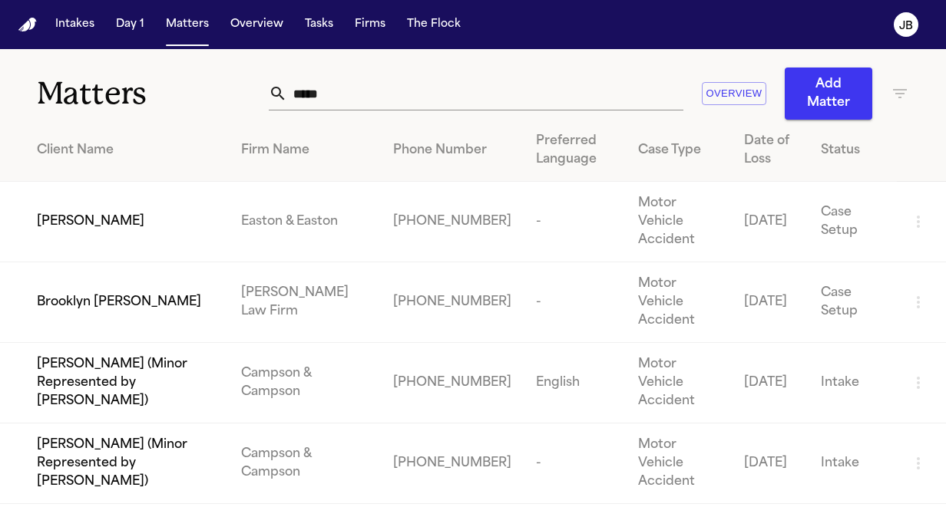
click at [136, 293] on span "Brooklyn [PERSON_NAME]" at bounding box center [119, 302] width 164 height 18
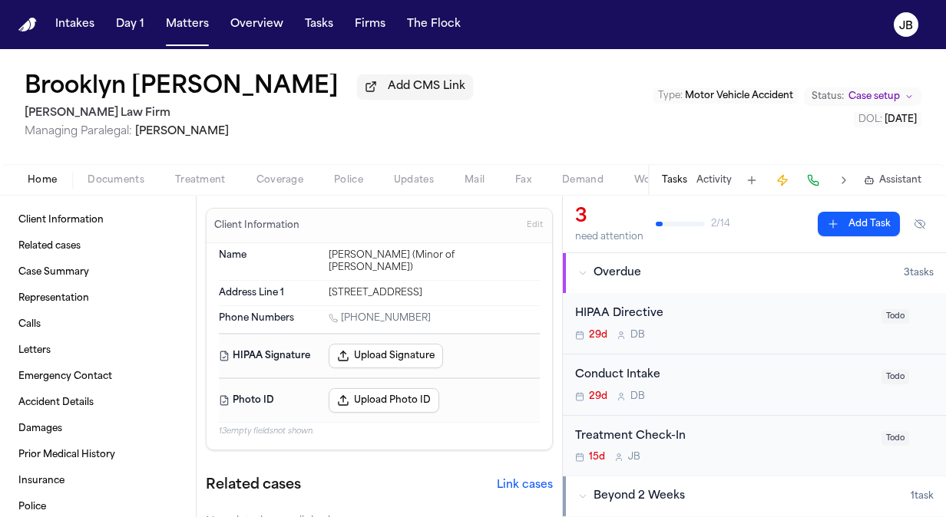
click at [772, 443] on div "Treatment Check-In" at bounding box center [723, 437] width 297 height 18
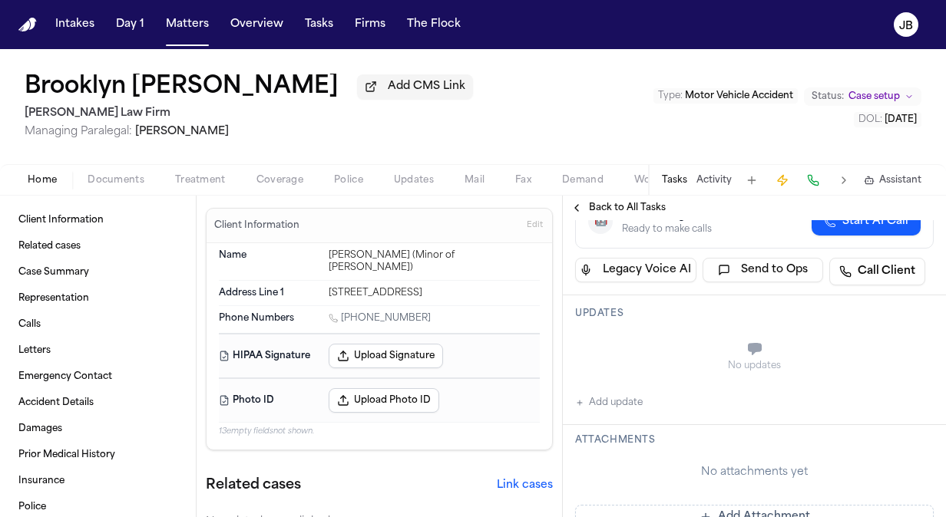
scroll to position [255, 0]
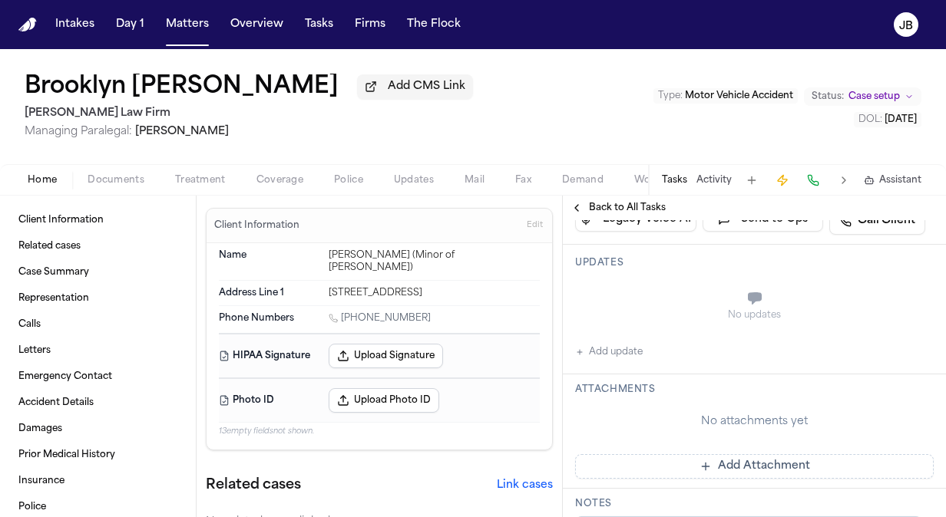
click at [604, 358] on button "Add update" at bounding box center [609, 352] width 68 height 18
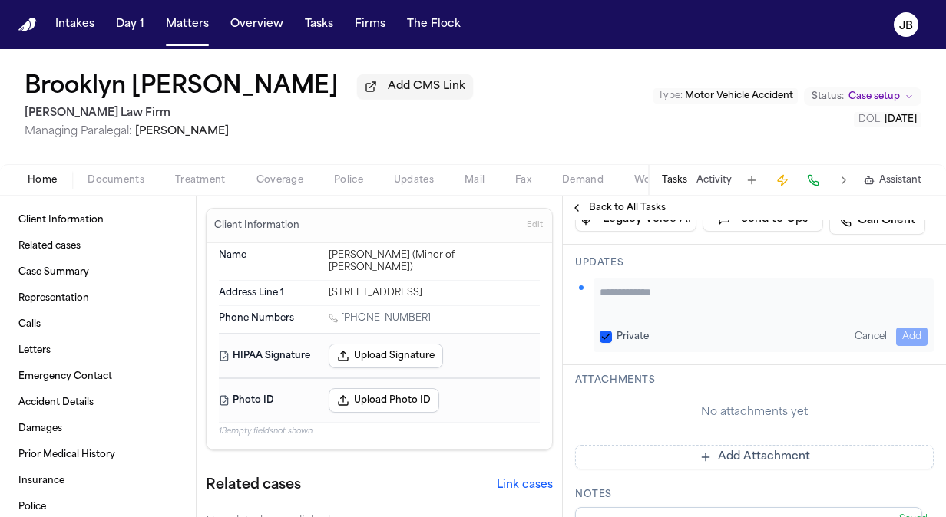
click at [644, 293] on textarea "Add your update" at bounding box center [763, 300] width 328 height 31
paste textarea "**********"
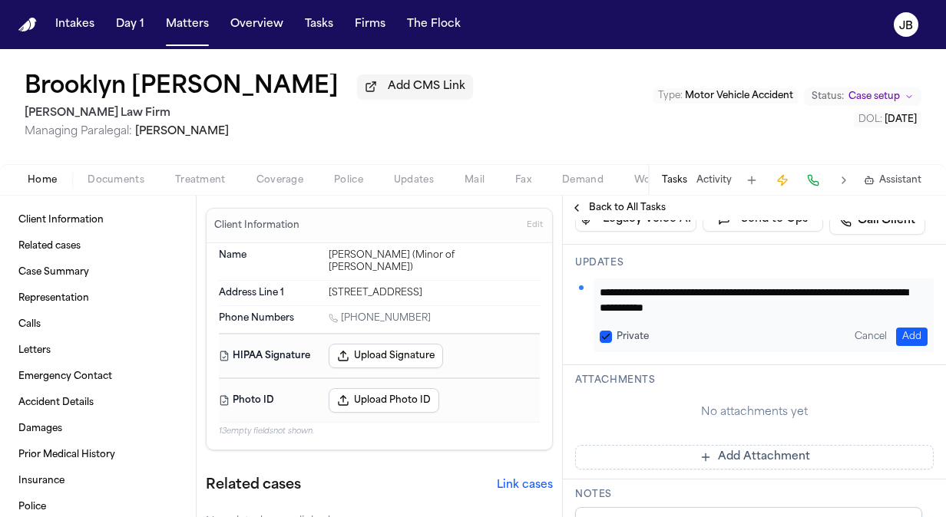
type textarea "**********"
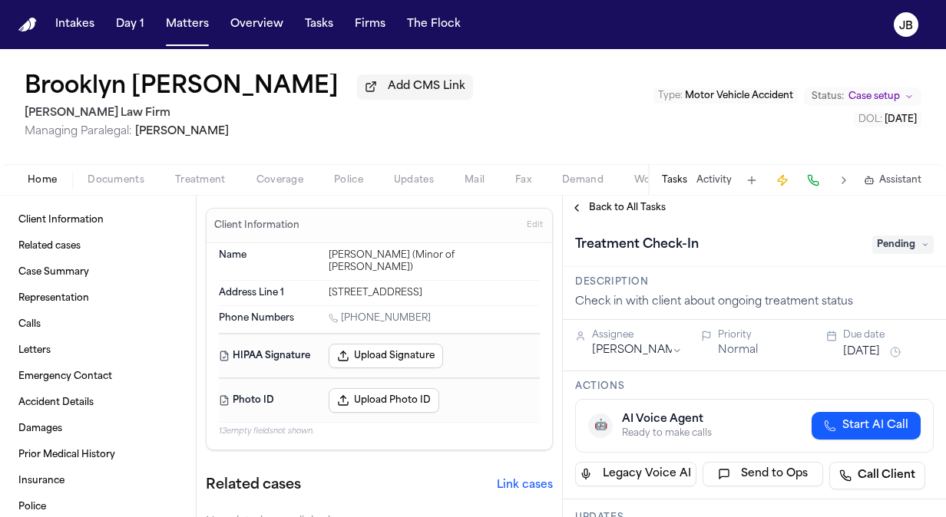
click at [883, 256] on div "Treatment Check-In Pending" at bounding box center [754, 245] width 358 height 25
click at [890, 243] on span "Pending" at bounding box center [902, 245] width 61 height 18
type input "*****"
click at [857, 307] on div "Blocked" at bounding box center [865, 306] width 129 height 18
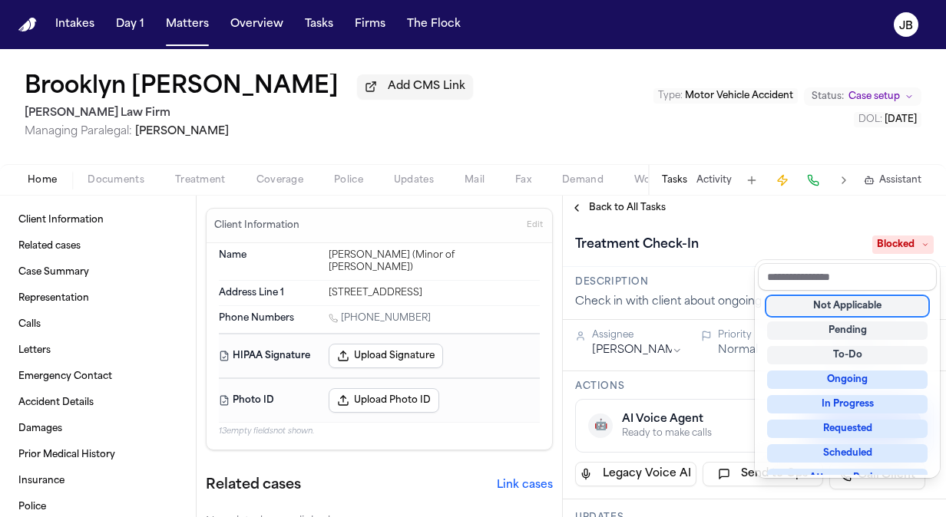
click at [741, 221] on div "Treatment Check-In Blocked" at bounding box center [754, 243] width 383 height 47
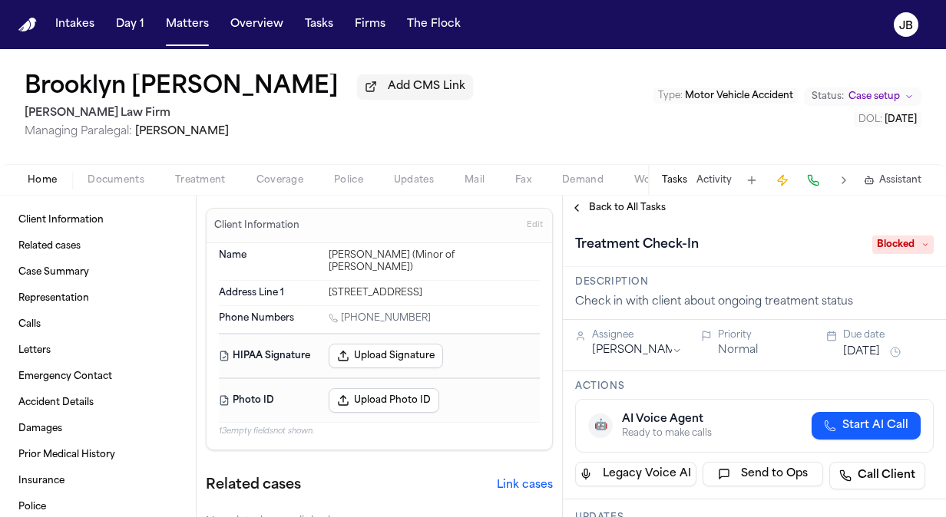
click at [160, 38] on nav "Intakes Day 1 Matters Overview Tasks Firms The Flock JB" at bounding box center [473, 24] width 946 height 49
click at [196, 18] on button "Matters" at bounding box center [187, 25] width 55 height 28
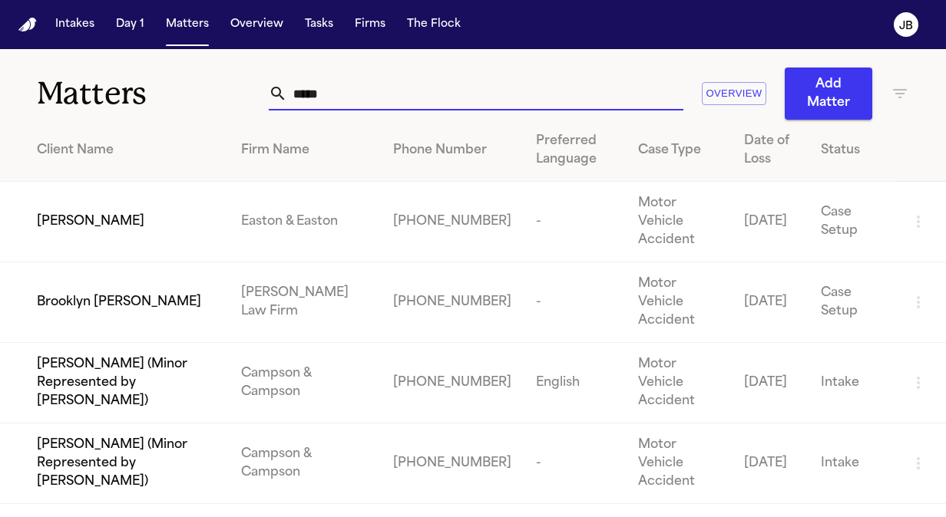
drag, startPoint x: 355, startPoint y: 91, endPoint x: 88, endPoint y: 93, distance: 267.1
click at [88, 93] on div "Matters ***** Overview Add Matter" at bounding box center [473, 84] width 946 height 71
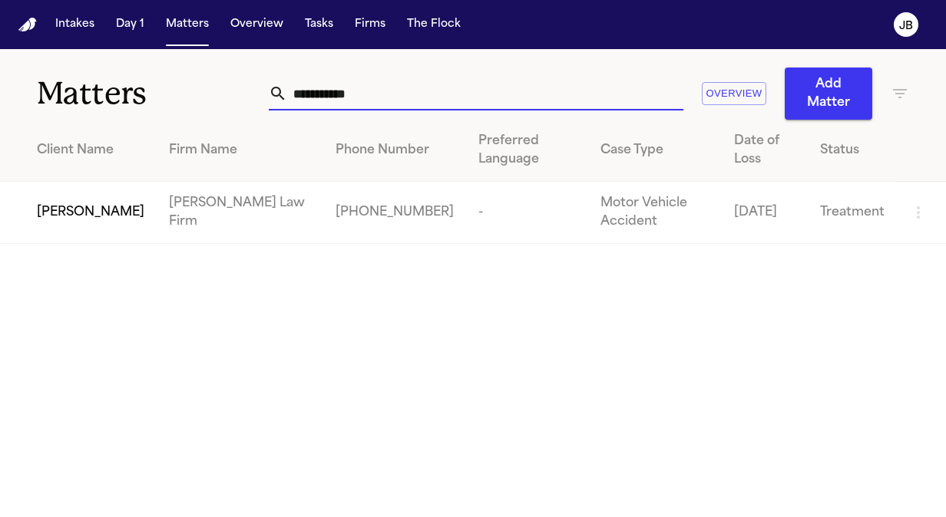
type input "**********"
click at [94, 220] on span "[PERSON_NAME]" at bounding box center [90, 212] width 107 height 18
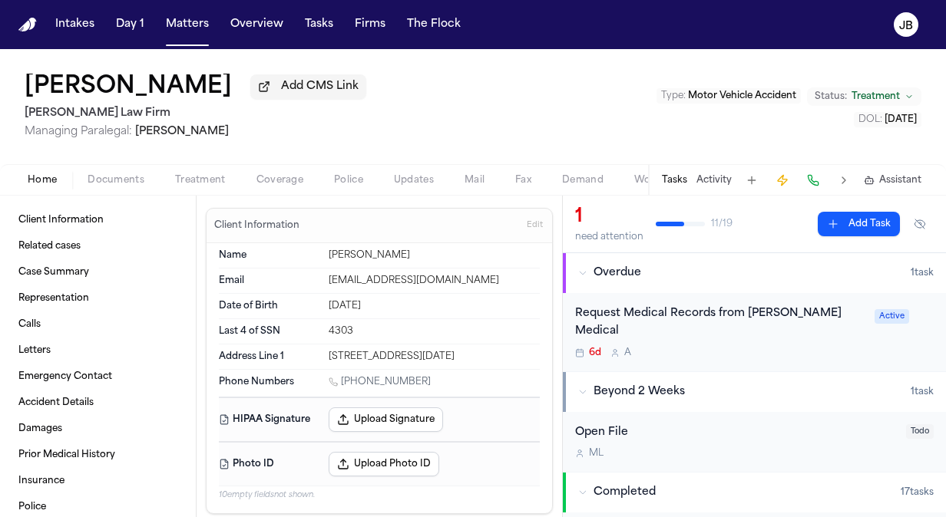
drag, startPoint x: 424, startPoint y: 390, endPoint x: 344, endPoint y: 390, distance: 79.8
click at [344, 390] on div "1 (361) 249-0385" at bounding box center [433, 383] width 211 height 15
